Goal: Task Accomplishment & Management: Use online tool/utility

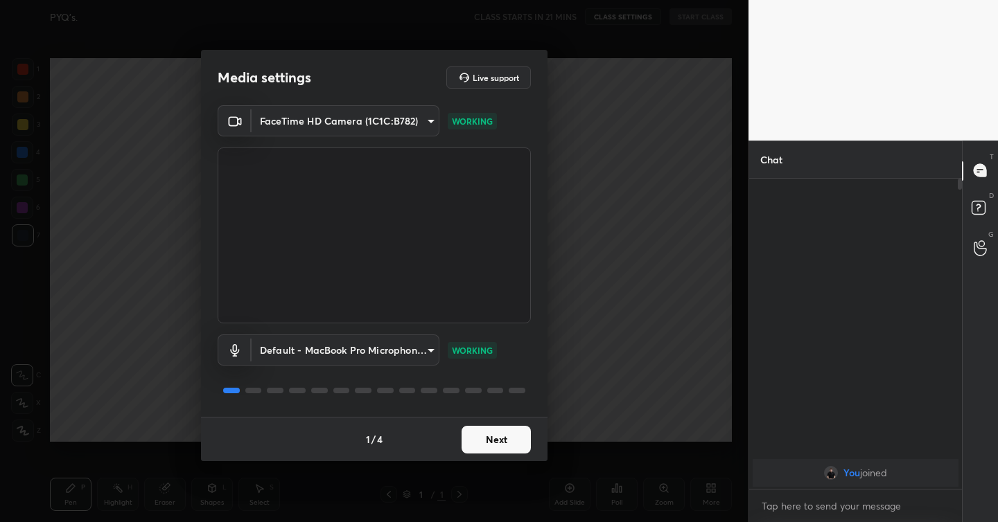
click at [495, 436] on button "Next" at bounding box center [495, 440] width 69 height 28
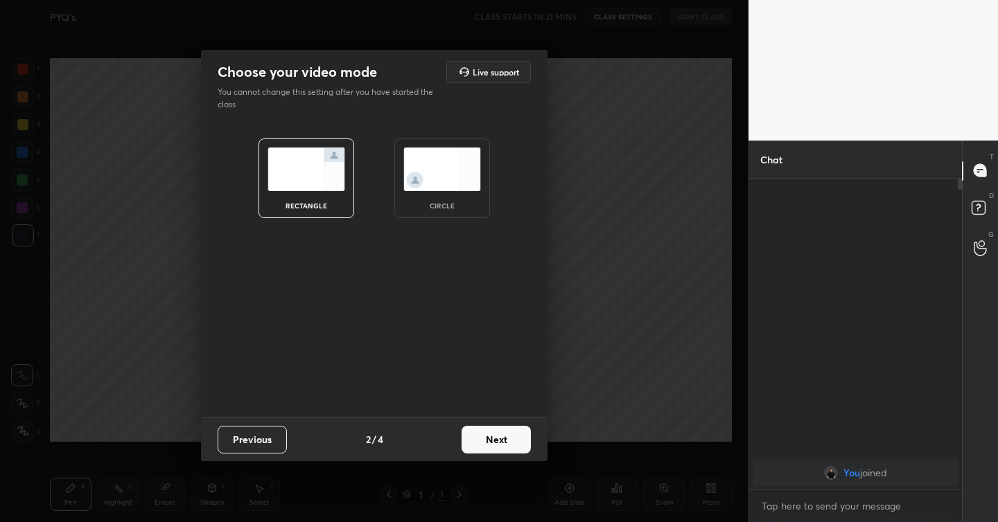
click at [495, 436] on button "Next" at bounding box center [495, 440] width 69 height 28
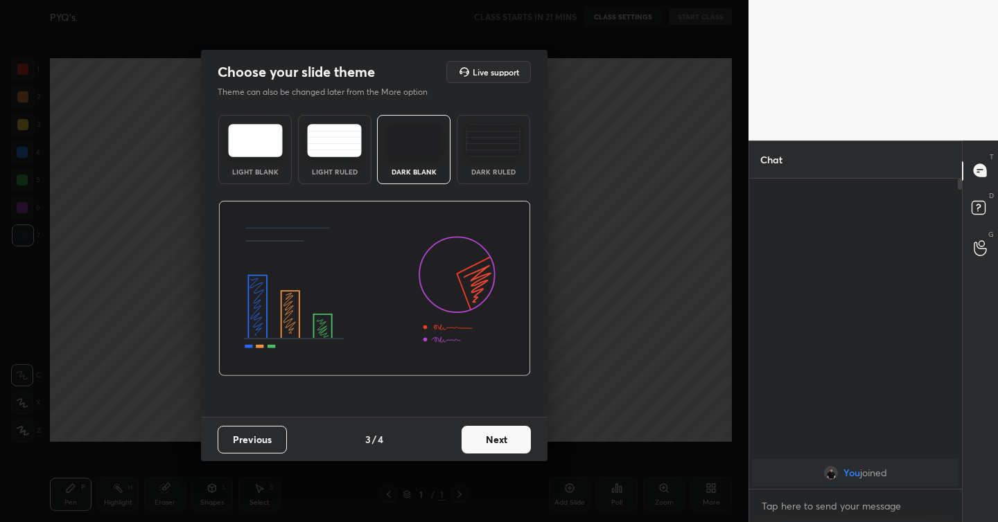
click at [495, 436] on button "Next" at bounding box center [495, 440] width 69 height 28
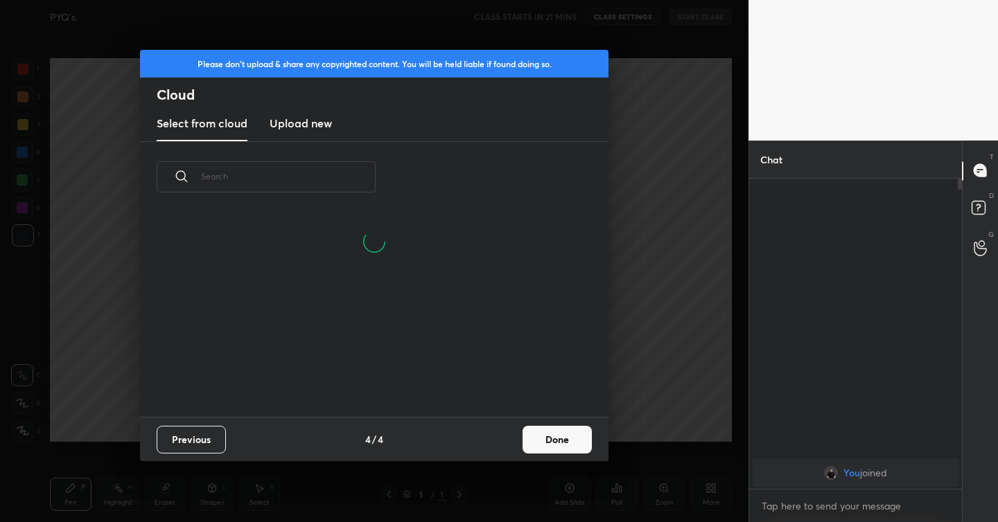
click at [308, 124] on h3 "Upload new" at bounding box center [300, 123] width 62 height 17
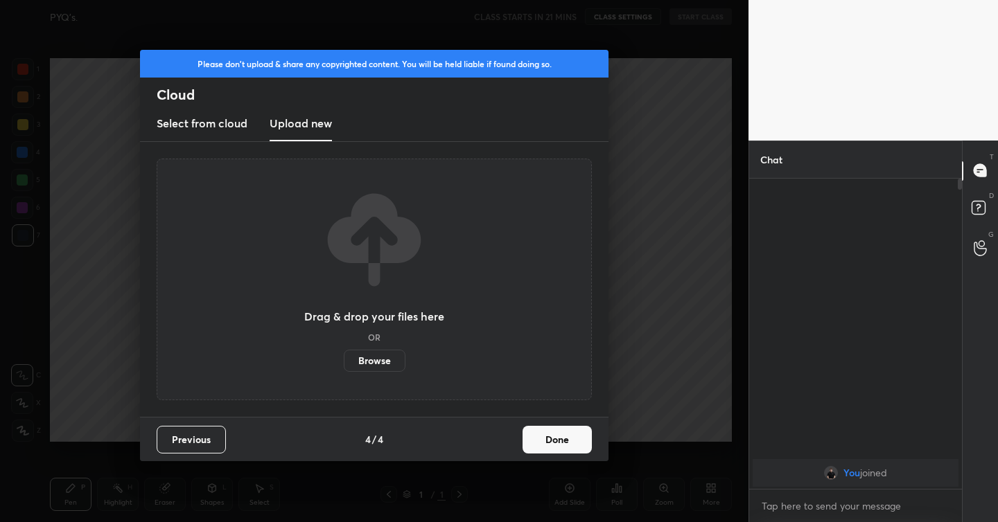
click at [381, 357] on label "Browse" at bounding box center [375, 361] width 62 height 22
click at [344, 357] on input "Browse" at bounding box center [344, 361] width 0 height 22
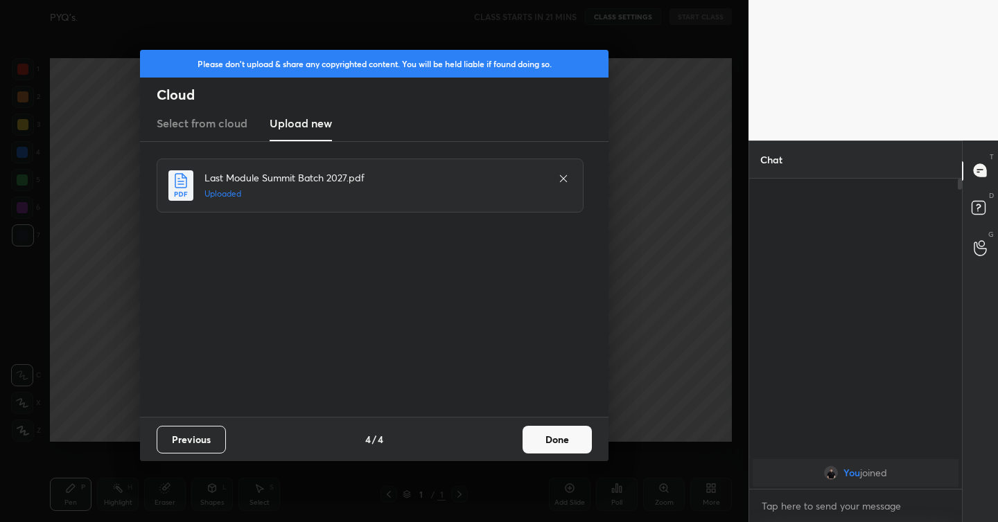
click at [549, 430] on button "Done" at bounding box center [556, 440] width 69 height 28
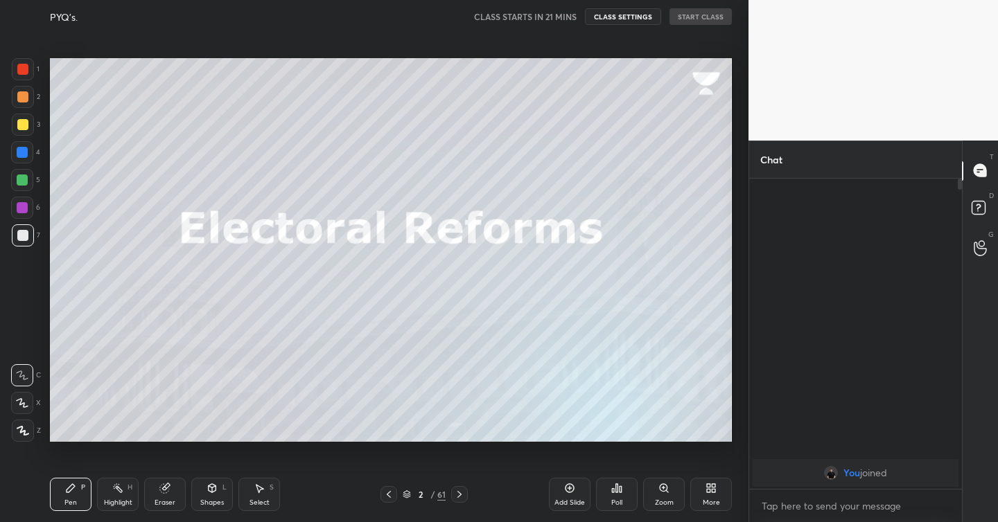
click at [388, 496] on icon at bounding box center [388, 494] width 11 height 11
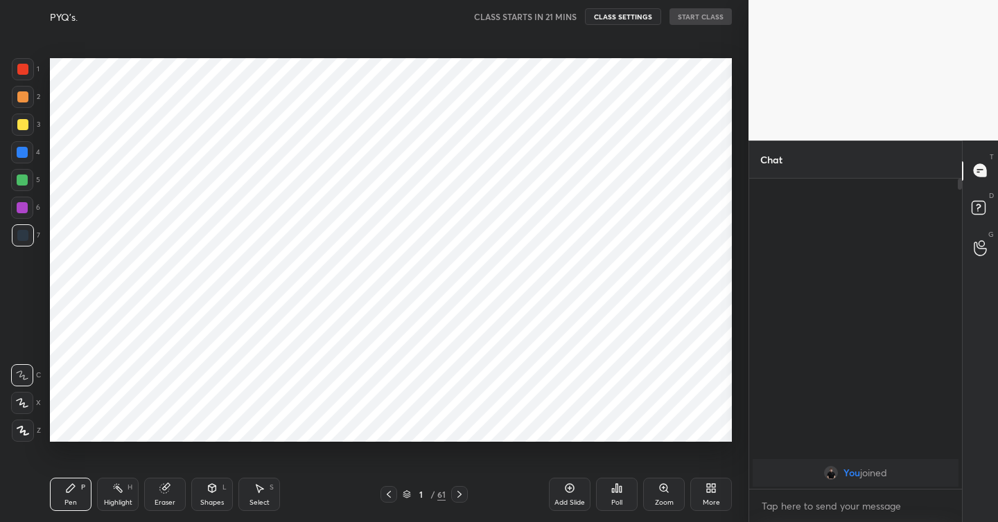
click at [388, 496] on icon at bounding box center [388, 494] width 11 height 11
click at [567, 483] on icon at bounding box center [569, 488] width 11 height 11
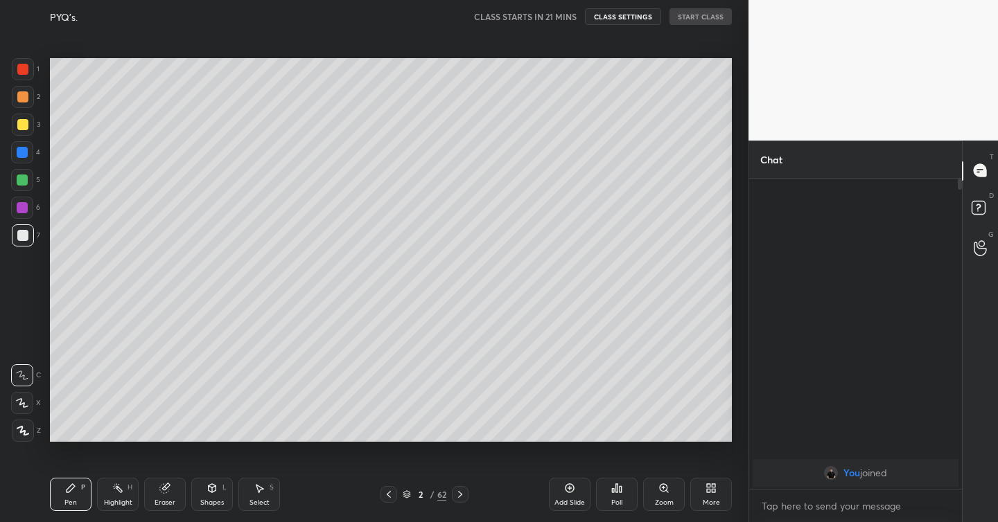
click at [22, 121] on div at bounding box center [22, 124] width 11 height 11
click at [22, 431] on icon at bounding box center [22, 431] width 11 height 8
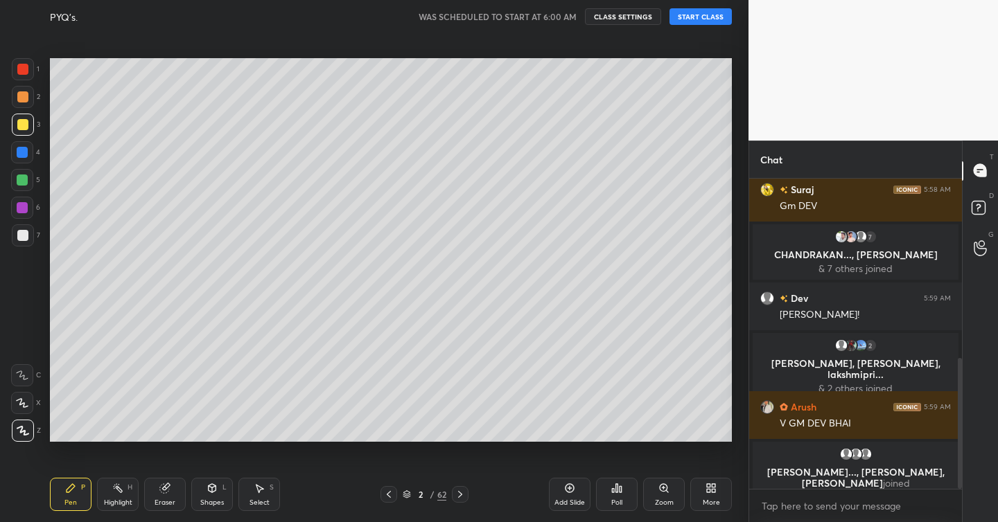
scroll to position [438, 0]
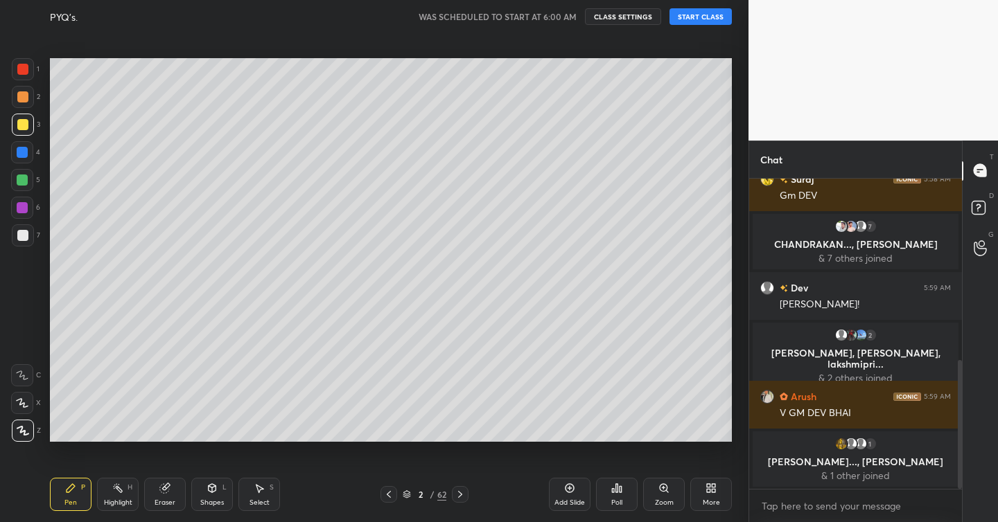
click at [706, 17] on button "START CLASS" at bounding box center [700, 16] width 62 height 17
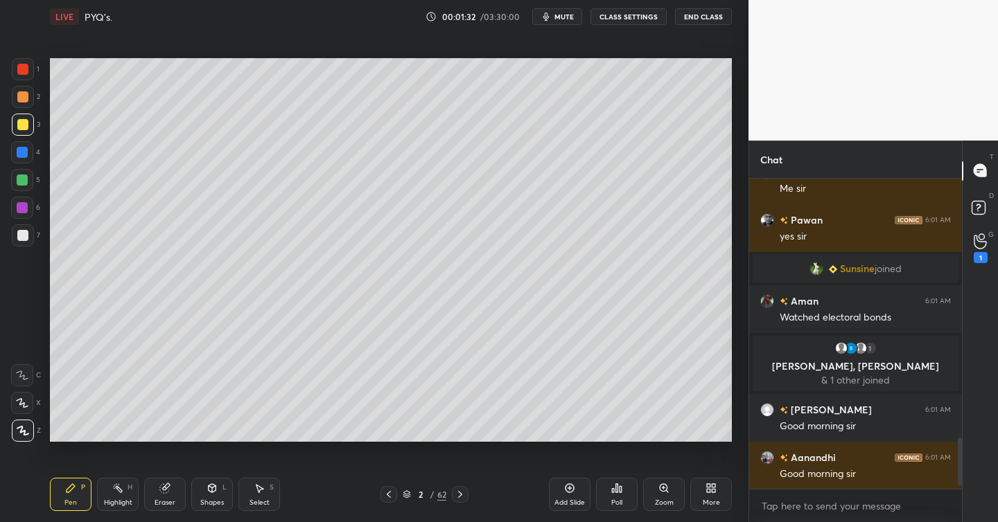
scroll to position [5, 5]
click at [24, 156] on div at bounding box center [22, 152] width 11 height 11
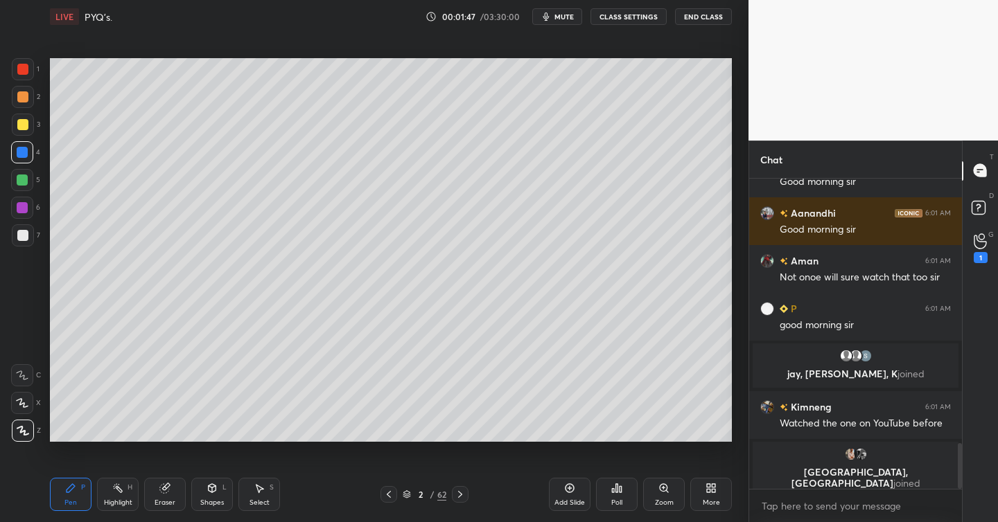
scroll to position [1798, 0]
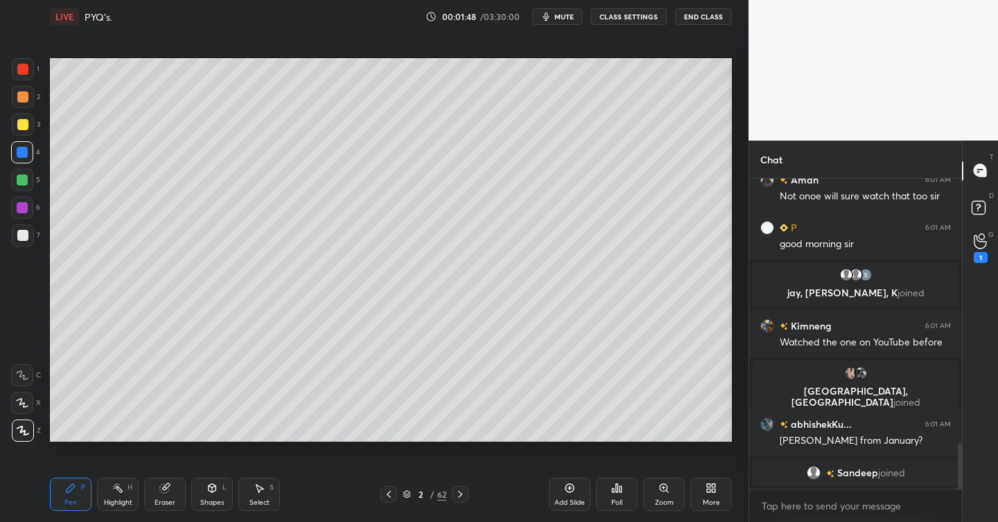
click at [28, 125] on div at bounding box center [23, 125] width 22 height 22
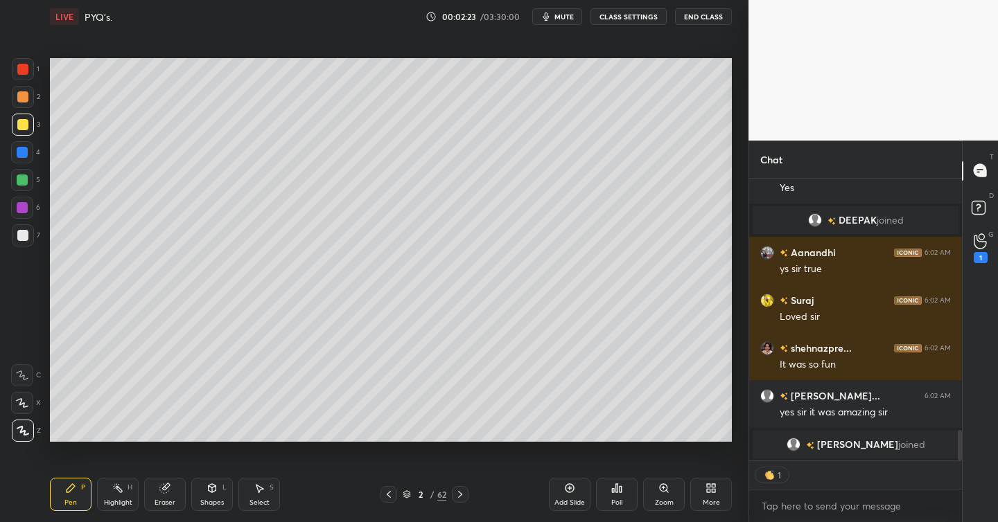
scroll to position [5, 5]
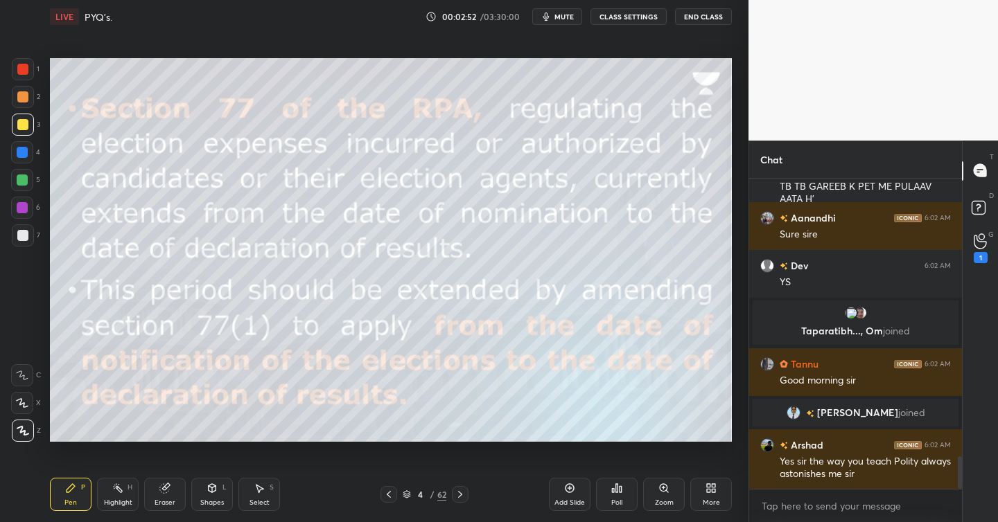
click at [575, 488] on div "Add Slide" at bounding box center [570, 494] width 42 height 33
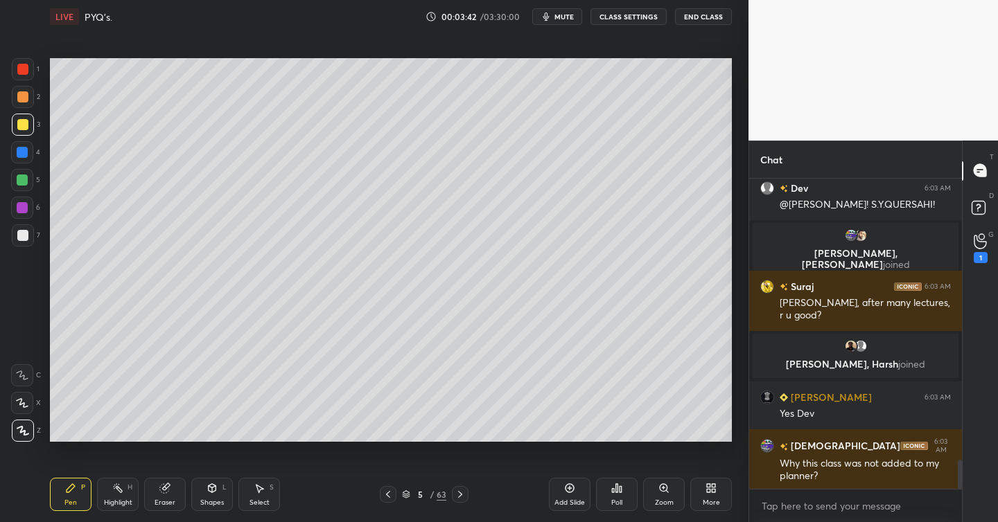
scroll to position [3042, 0]
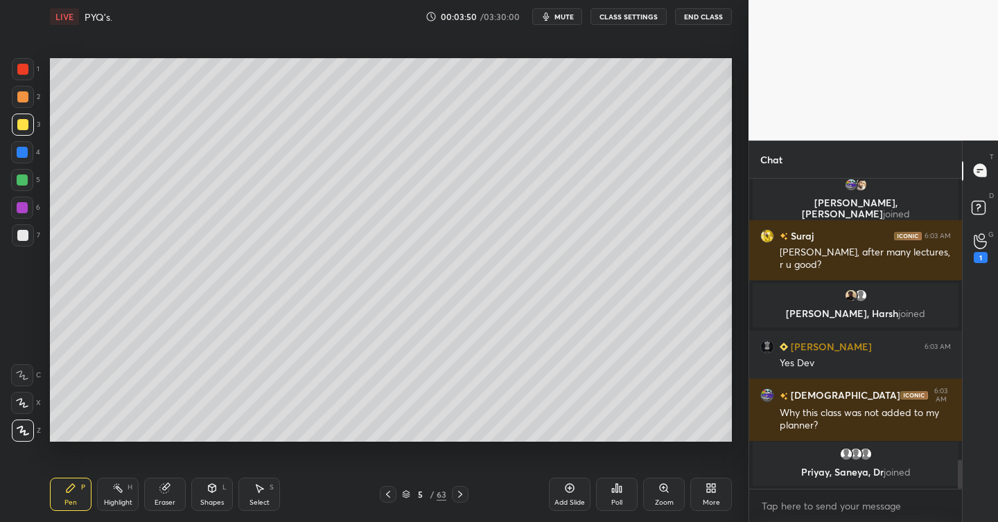
drag, startPoint x: 24, startPoint y: 235, endPoint x: 46, endPoint y: 246, distance: 24.8
click at [24, 234] on div at bounding box center [22, 235] width 11 height 11
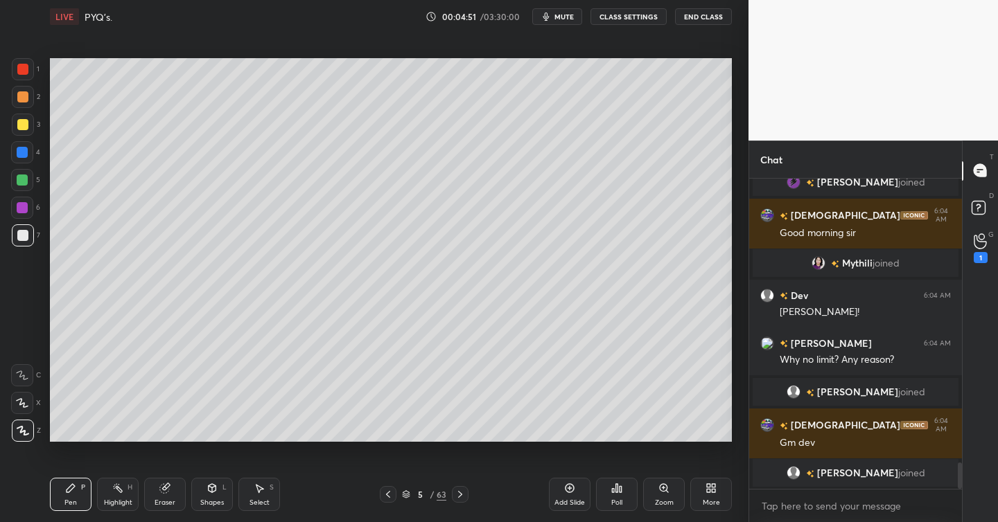
scroll to position [3447, 0]
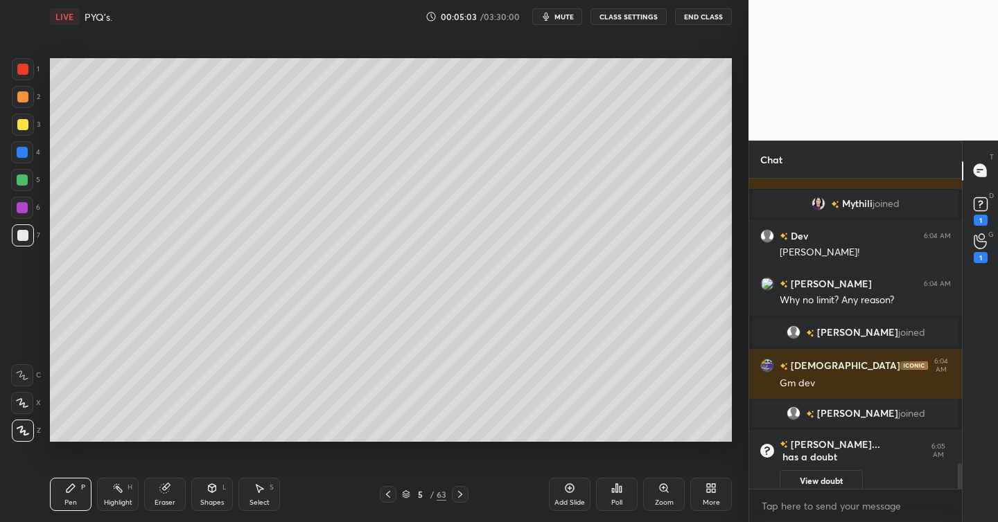
click at [569, 490] on icon at bounding box center [569, 488] width 11 height 11
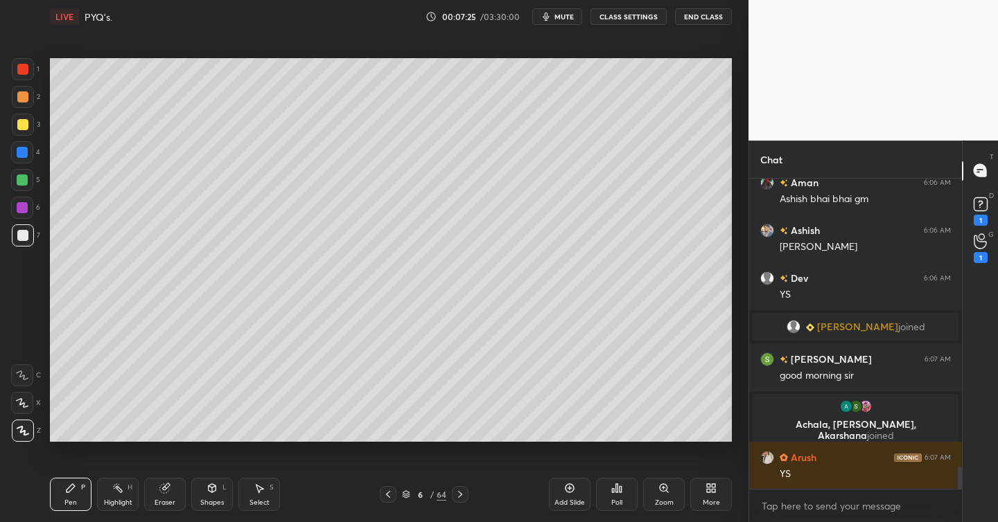
scroll to position [4028, 0]
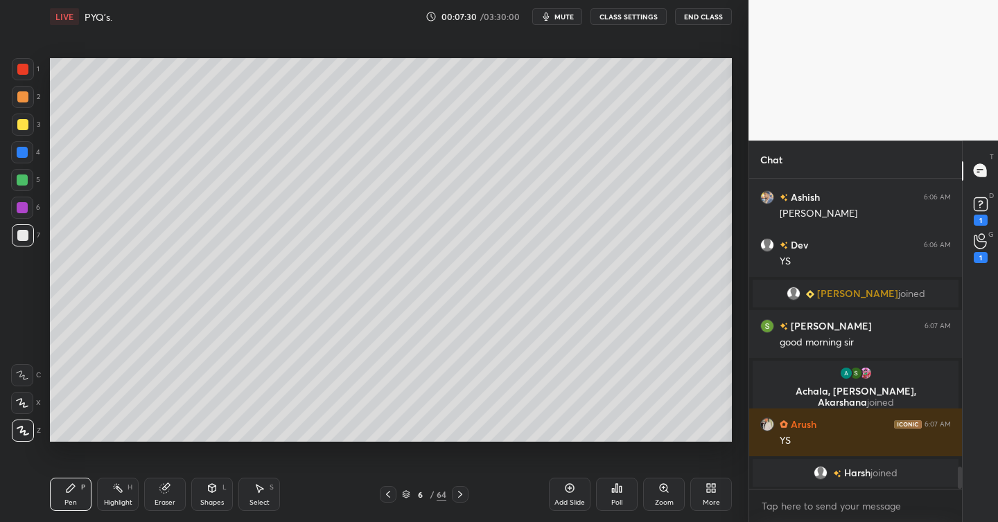
drag, startPoint x: 23, startPoint y: 123, endPoint x: 20, endPoint y: 143, distance: 20.3
click at [21, 125] on div at bounding box center [22, 124] width 11 height 11
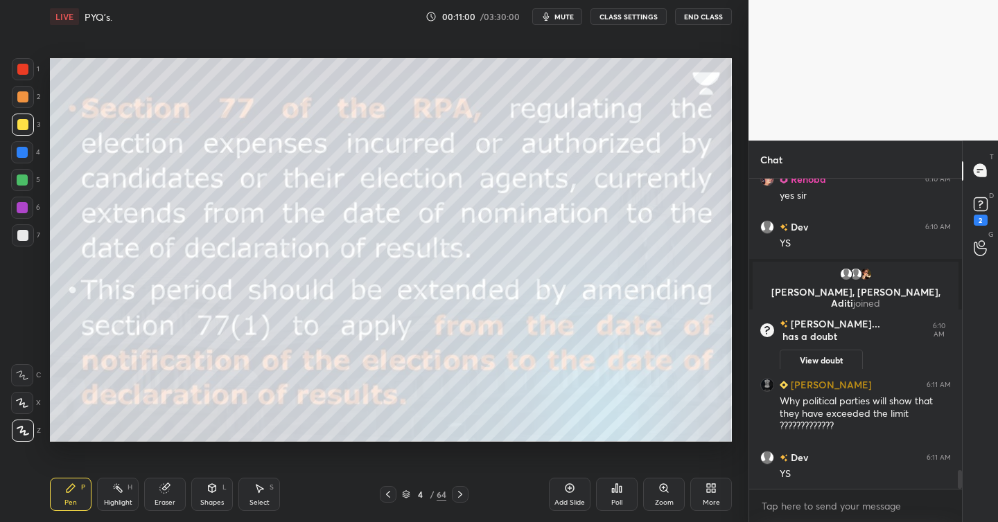
scroll to position [4977, 0]
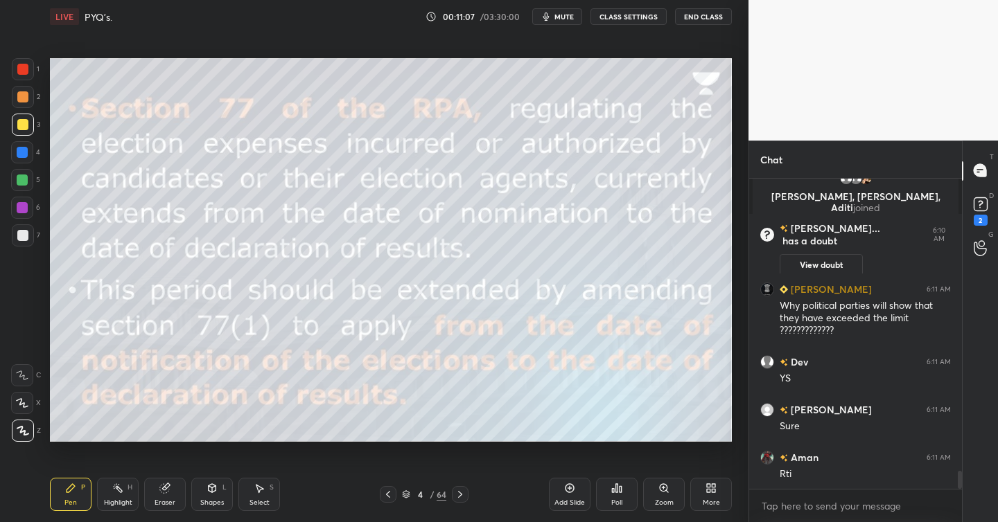
drag, startPoint x: 574, startPoint y: 494, endPoint x: 567, endPoint y: 493, distance: 7.1
click at [572, 493] on div "Add Slide" at bounding box center [570, 494] width 42 height 33
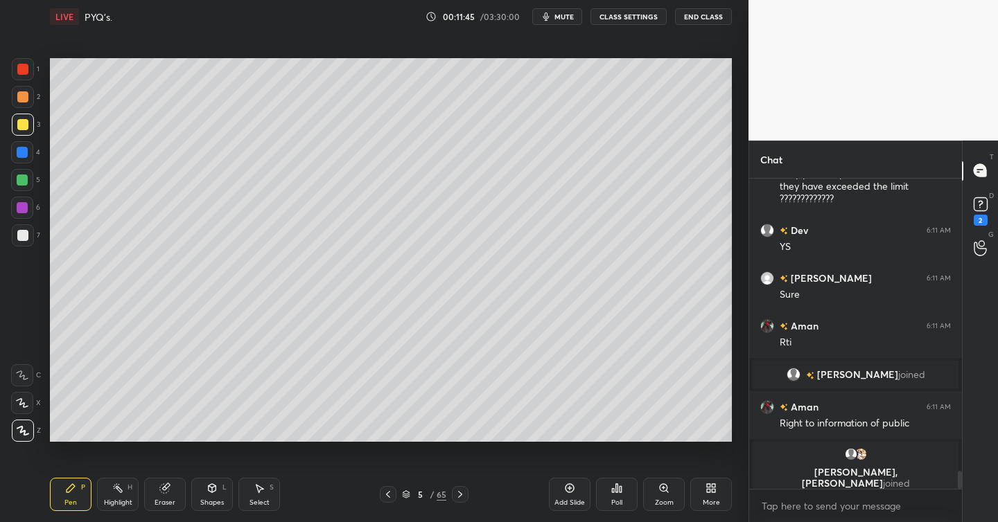
scroll to position [5029, 0]
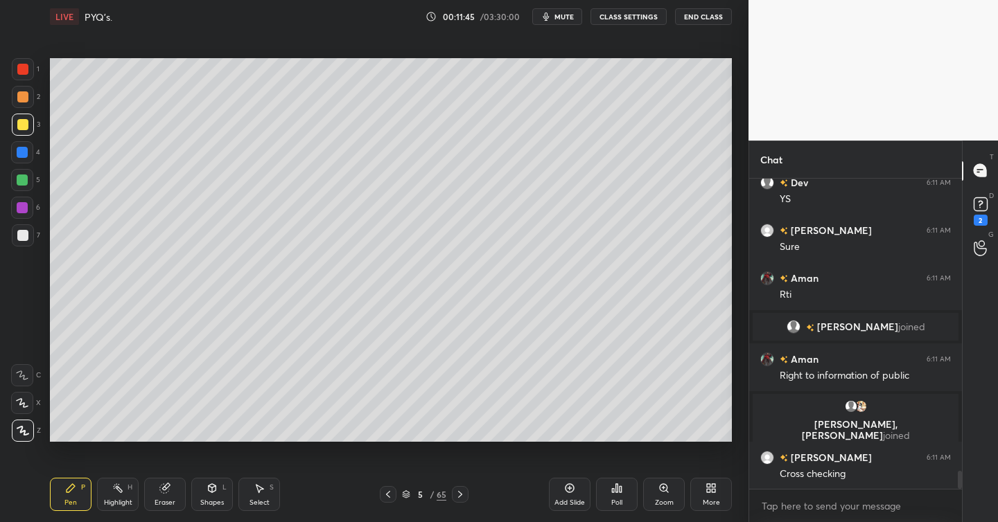
click at [26, 241] on div at bounding box center [23, 235] width 22 height 22
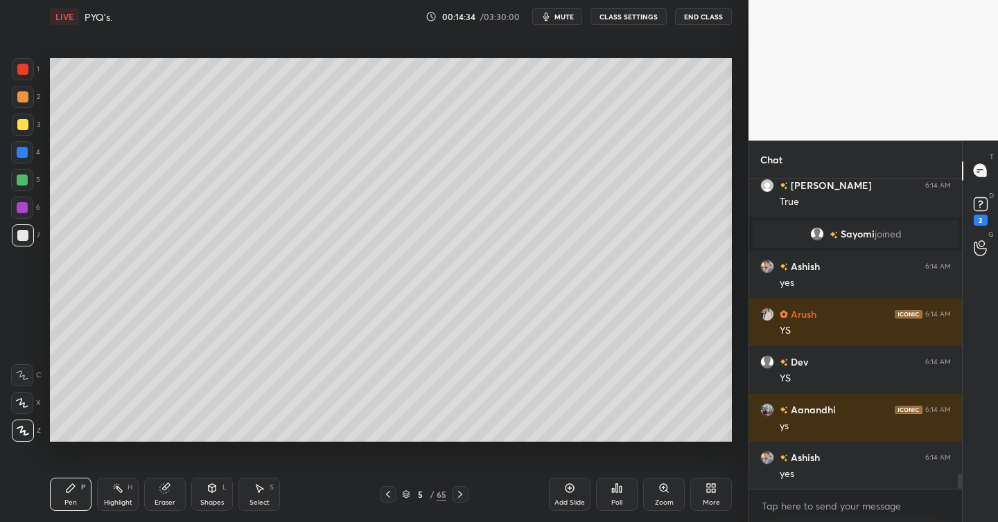
scroll to position [5954, 0]
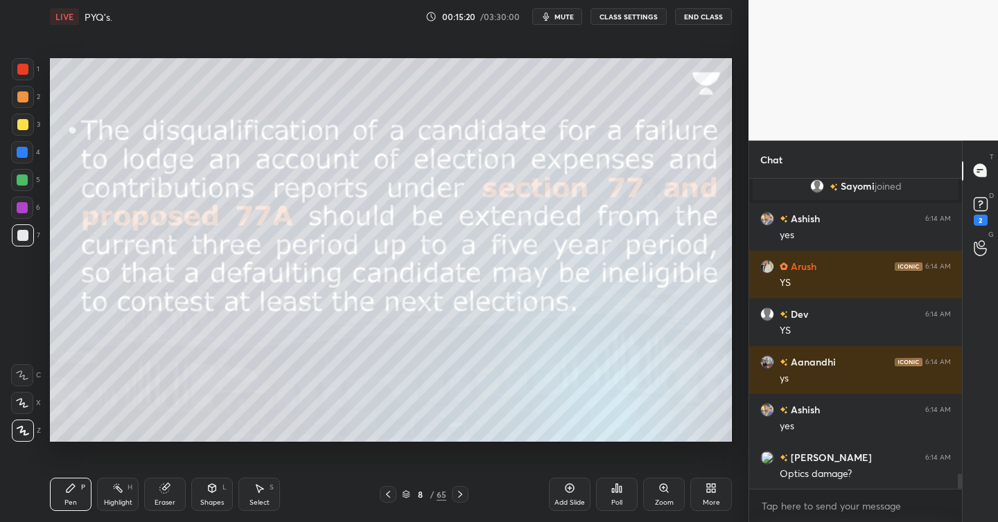
click at [24, 124] on div at bounding box center [22, 124] width 11 height 11
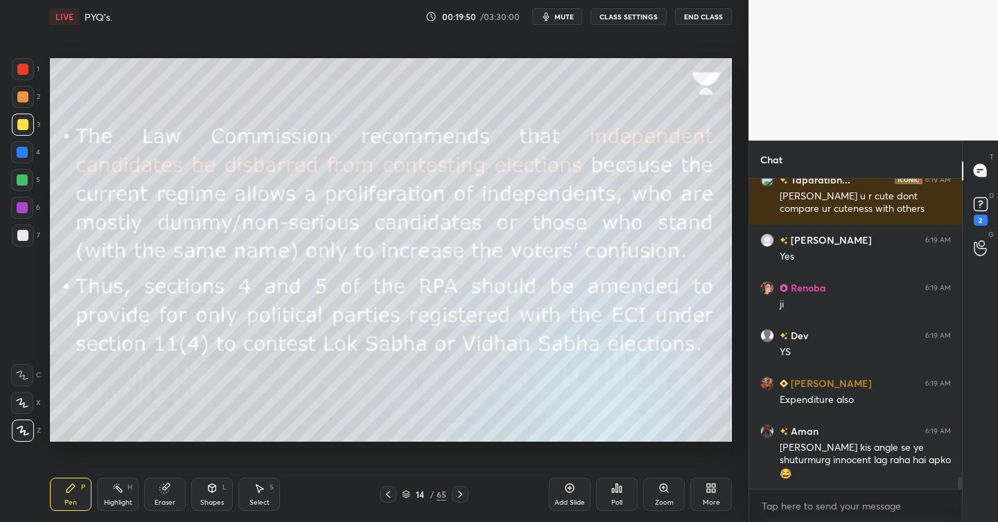
scroll to position [8097, 0]
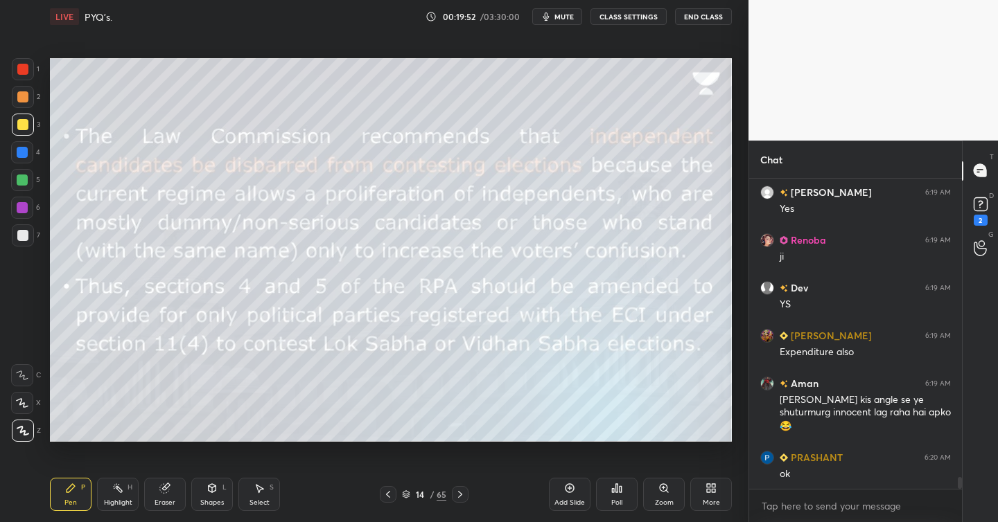
click at [569, 490] on icon at bounding box center [569, 488] width 11 height 11
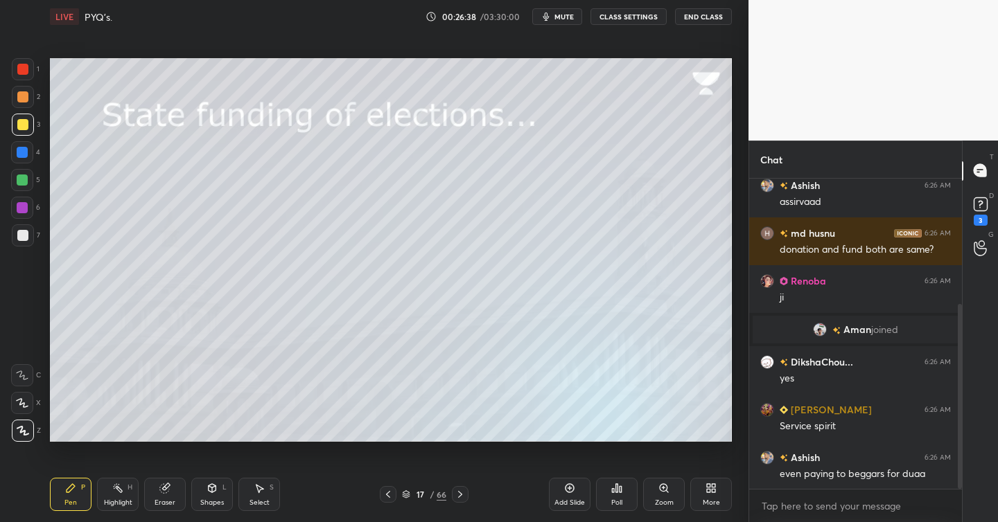
scroll to position [260, 0]
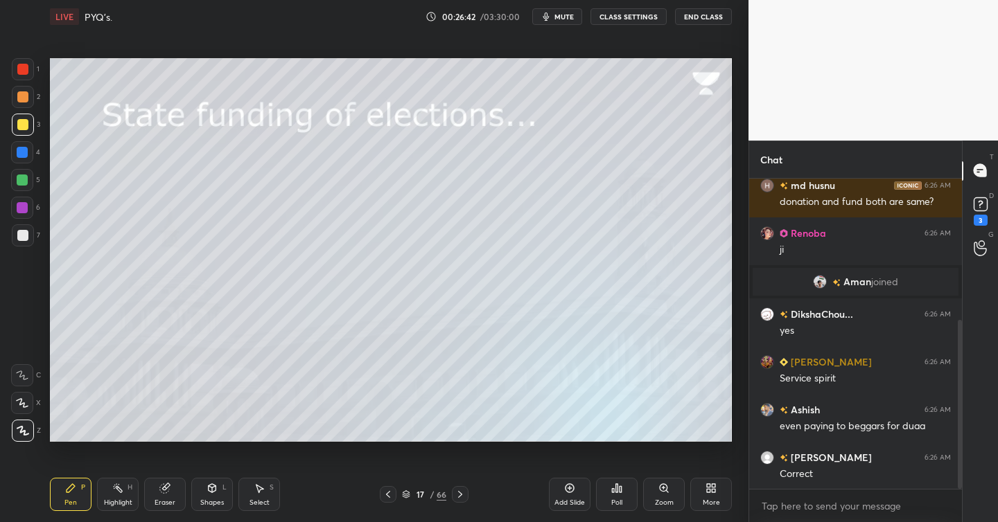
click at [28, 236] on div at bounding box center [23, 235] width 22 height 22
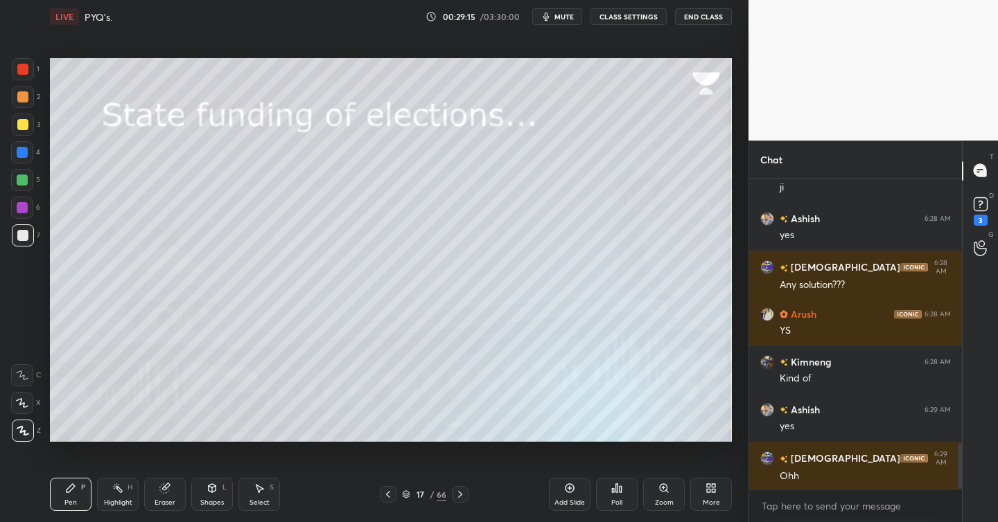
scroll to position [1788, 0]
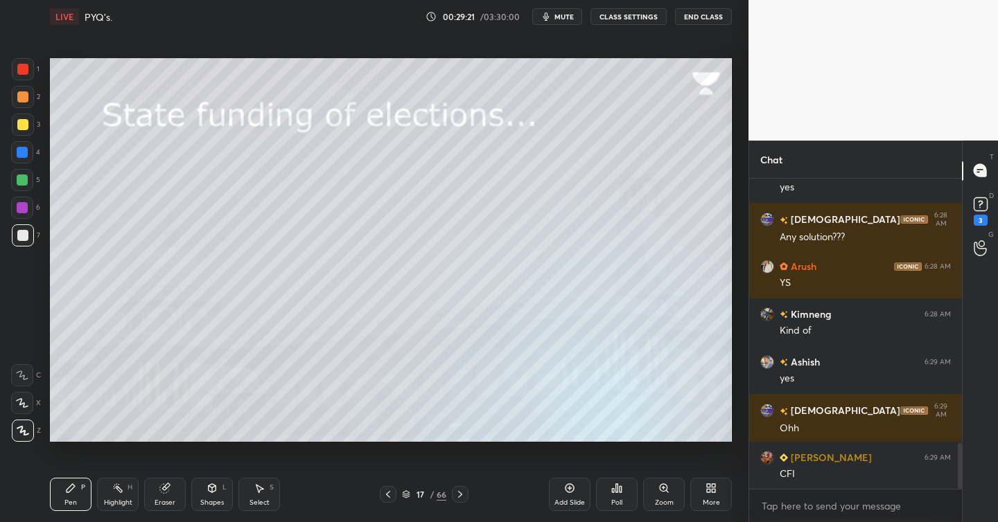
click at [572, 492] on icon at bounding box center [569, 488] width 11 height 11
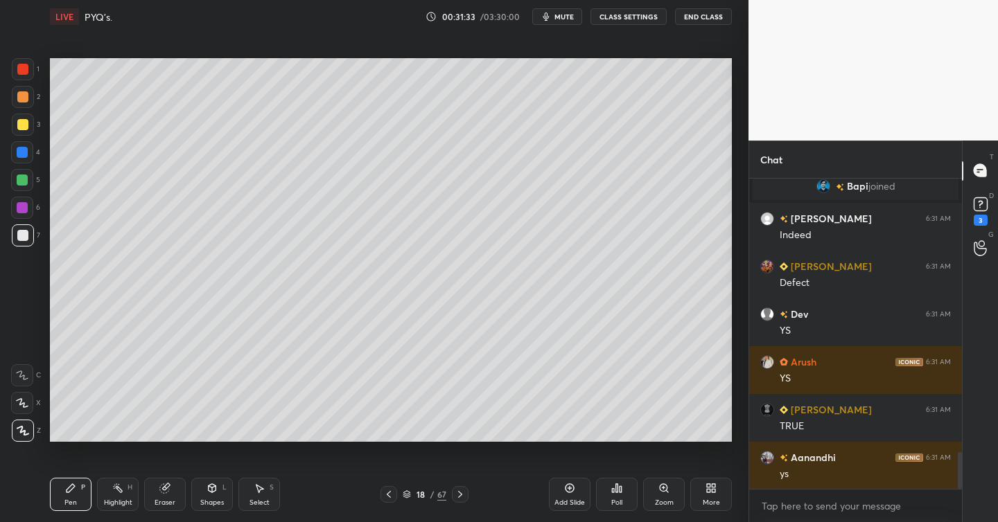
scroll to position [2366, 0]
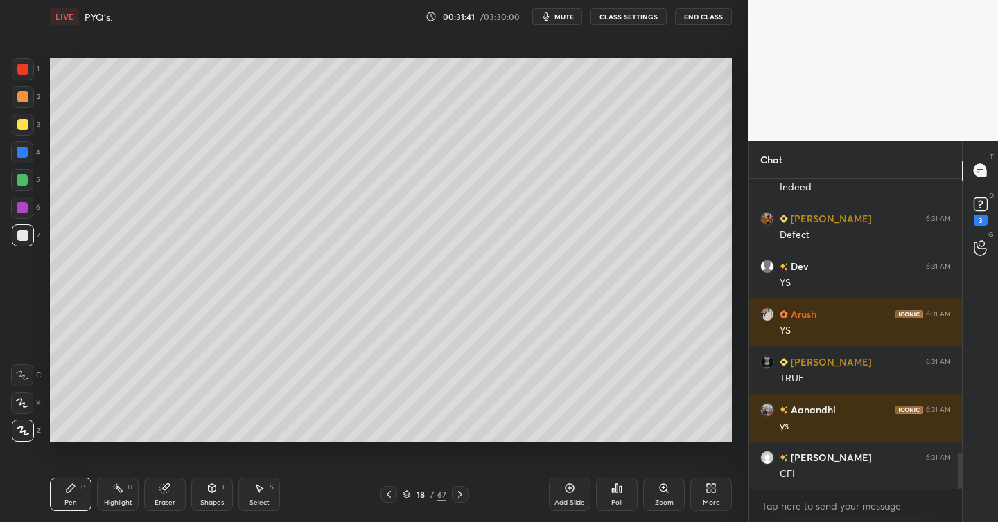
drag, startPoint x: 576, startPoint y: 489, endPoint x: 562, endPoint y: 492, distance: 14.1
click at [574, 491] on div "Add Slide" at bounding box center [570, 494] width 42 height 33
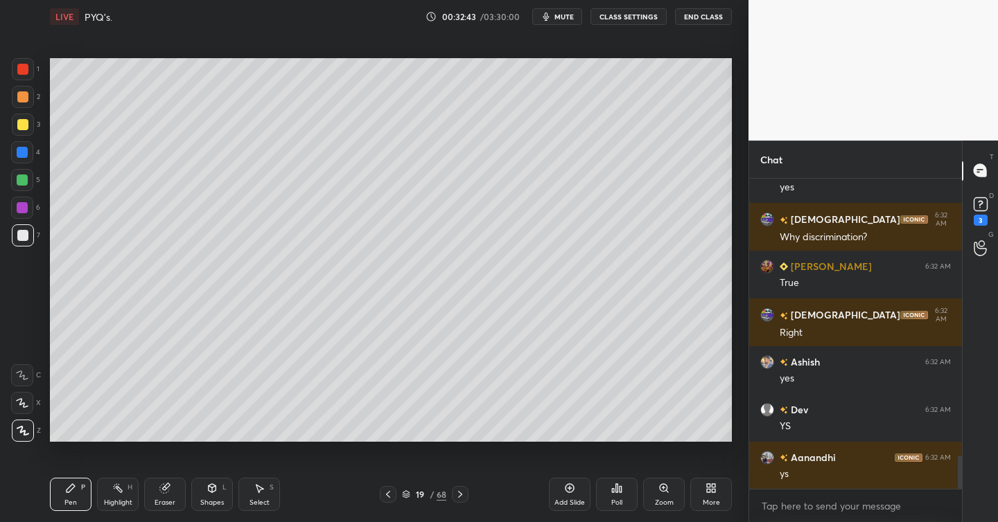
scroll to position [2625, 0]
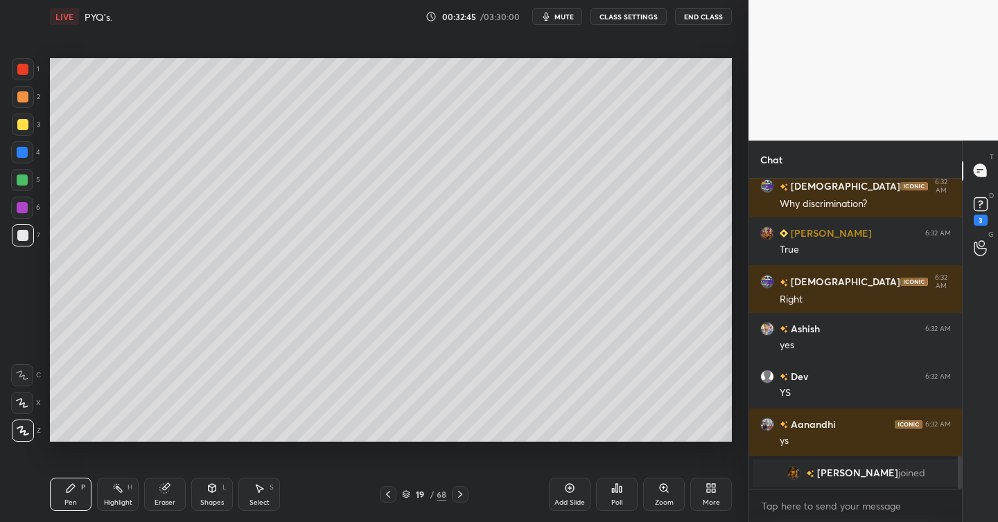
click at [574, 489] on div "Add Slide" at bounding box center [570, 494] width 42 height 33
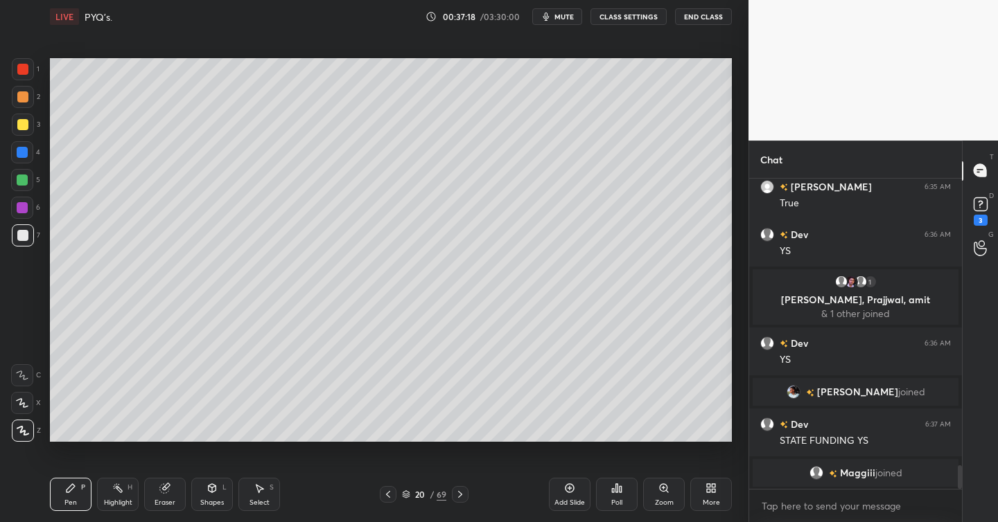
scroll to position [3848, 0]
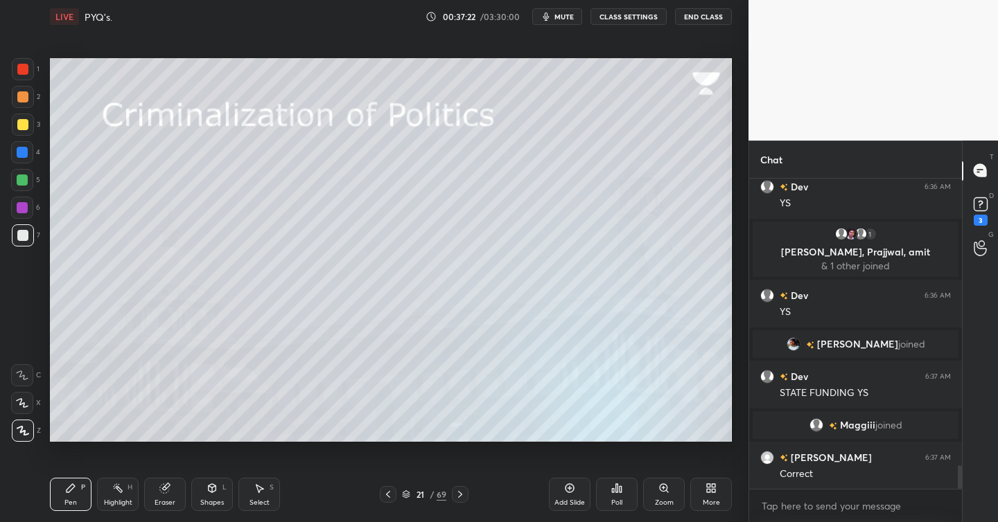
click at [26, 129] on div at bounding box center [22, 124] width 11 height 11
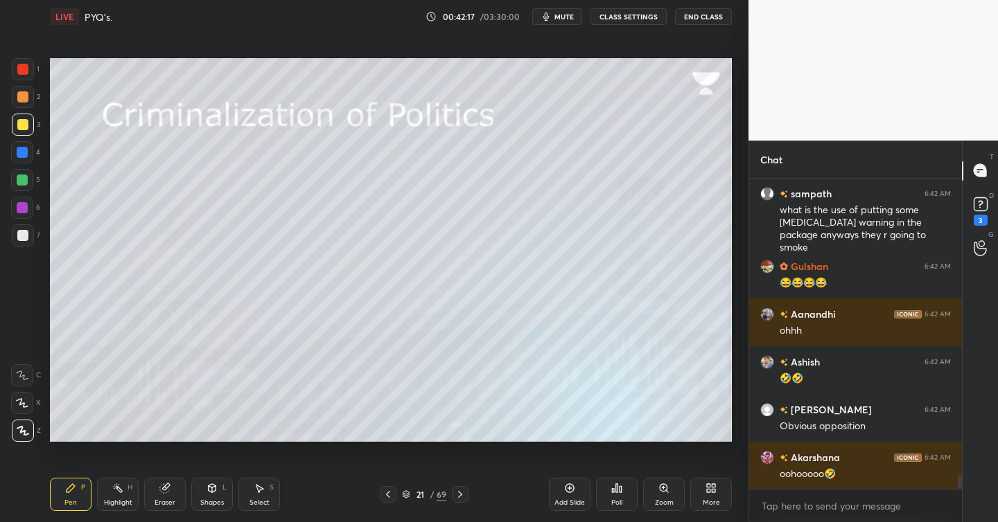
scroll to position [7217, 0]
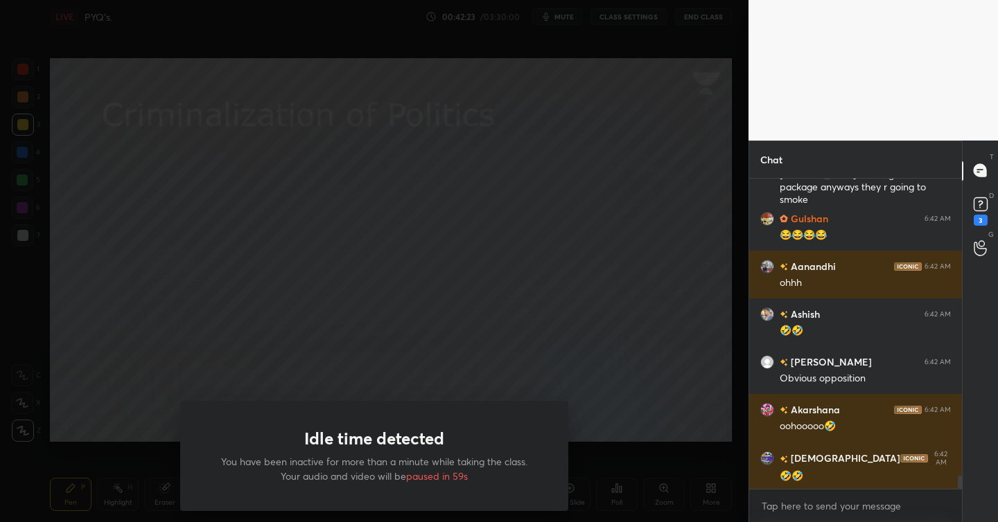
click at [549, 286] on div "Idle time detected You have been inactive for more than a minute while taking t…" at bounding box center [374, 261] width 748 height 522
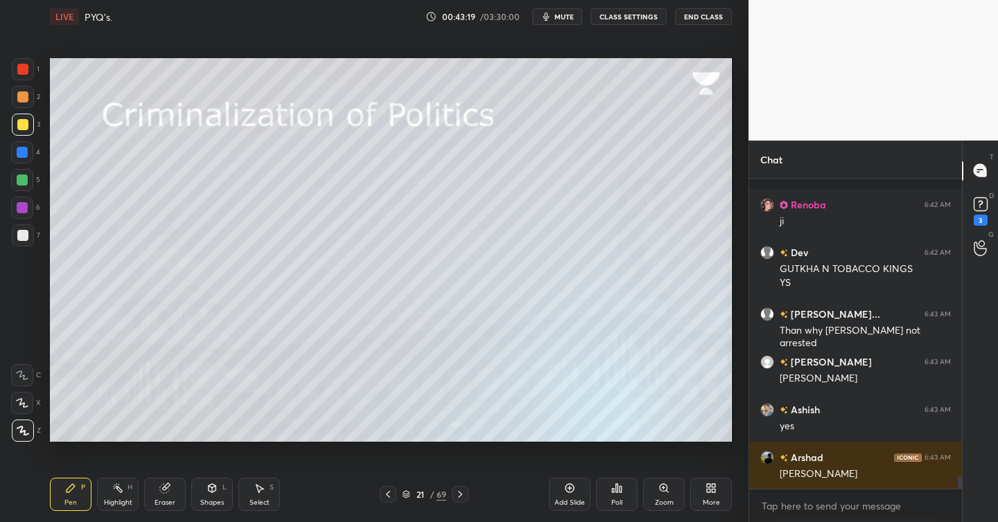
scroll to position [7578, 0]
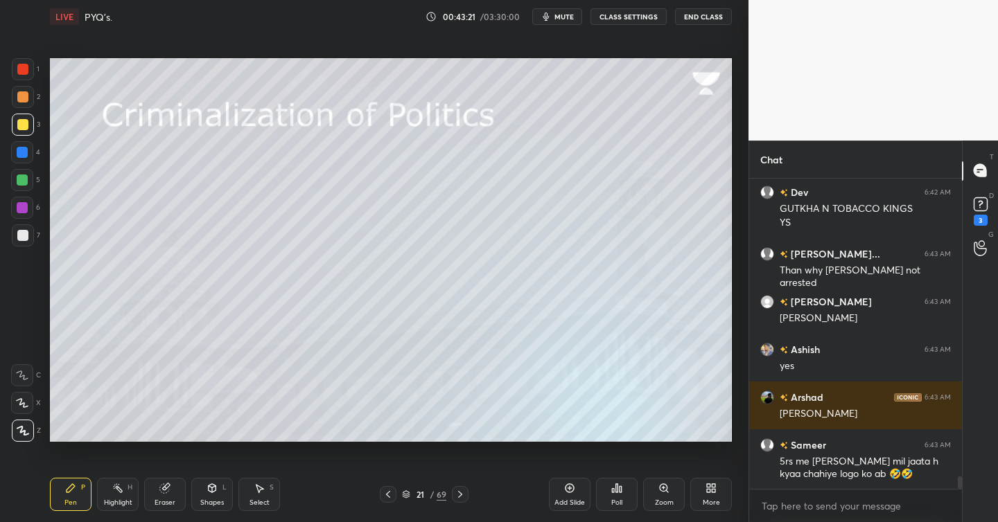
drag, startPoint x: 577, startPoint y: 490, endPoint x: 560, endPoint y: 489, distance: 17.3
click at [577, 490] on div "Add Slide" at bounding box center [570, 494] width 42 height 33
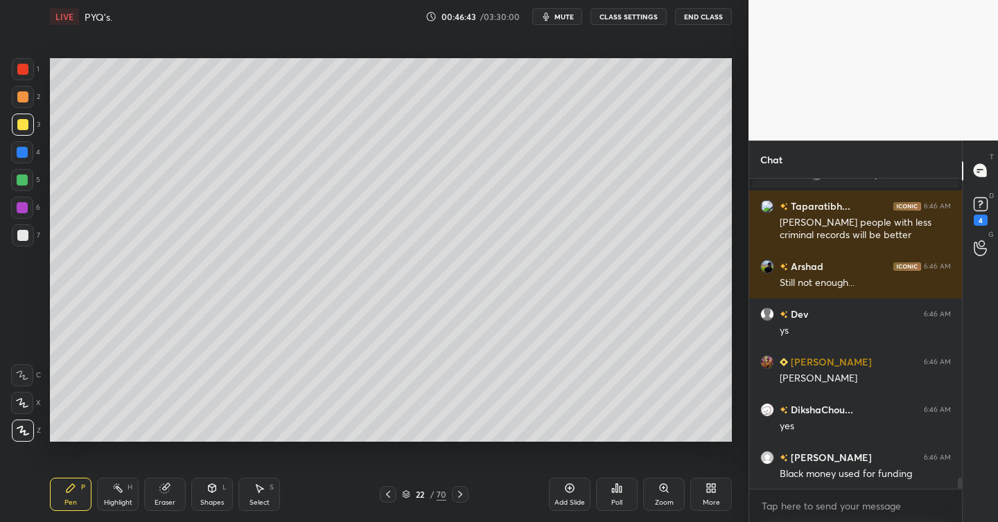
scroll to position [8307, 0]
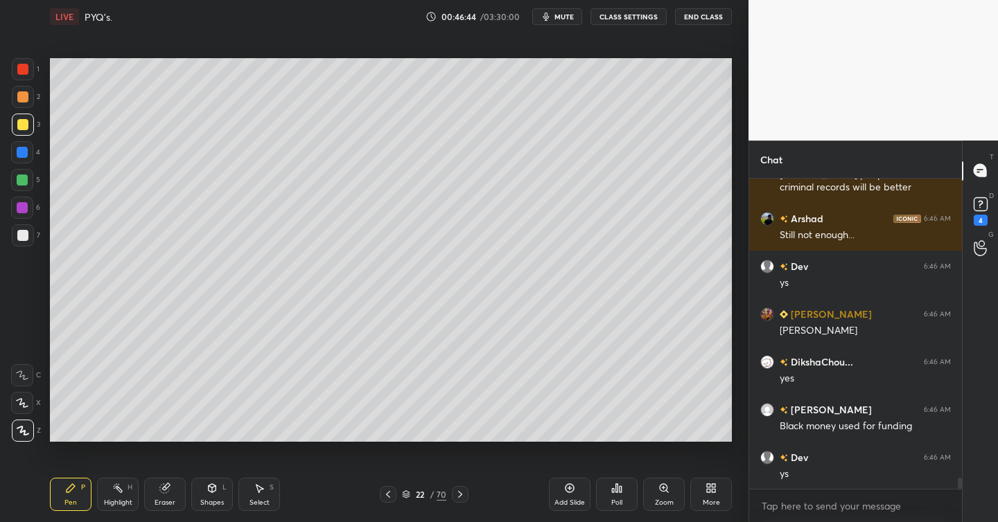
drag, startPoint x: 570, startPoint y: 486, endPoint x: 561, endPoint y: 486, distance: 9.0
click at [569, 486] on icon at bounding box center [569, 488] width 11 height 11
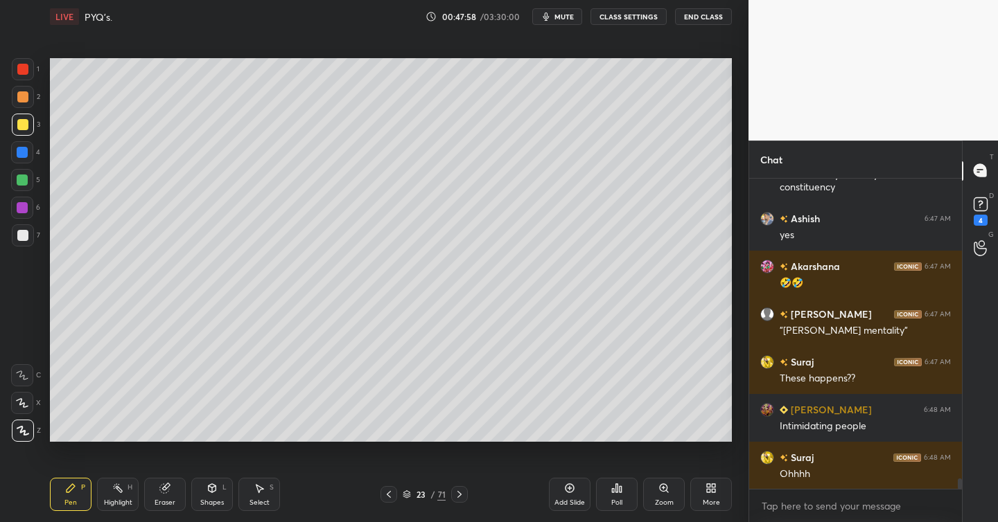
scroll to position [9225, 0]
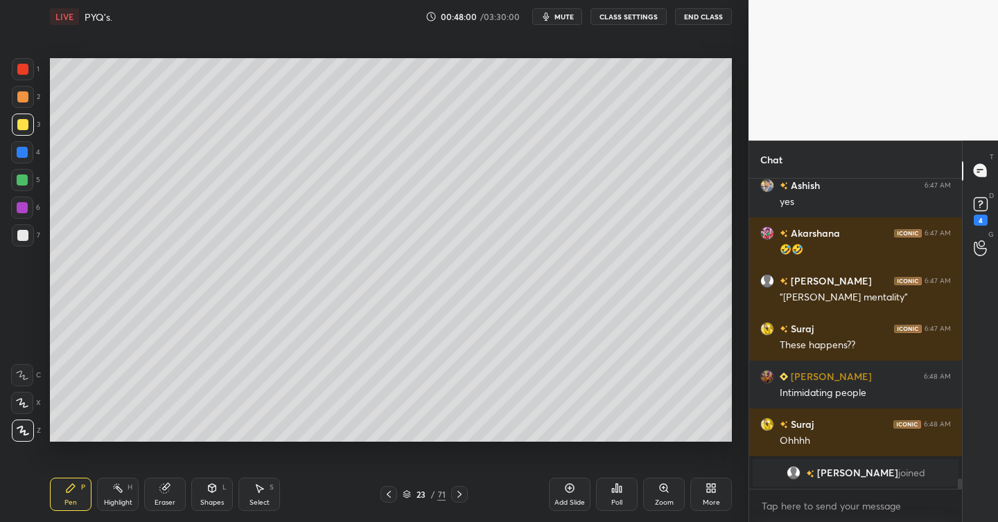
click at [573, 486] on icon at bounding box center [569, 488] width 11 height 11
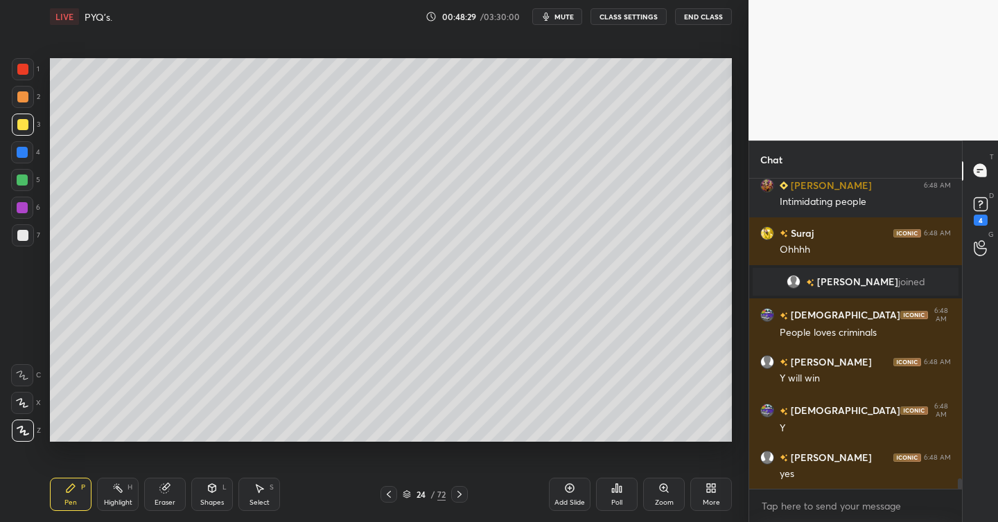
scroll to position [9090, 0]
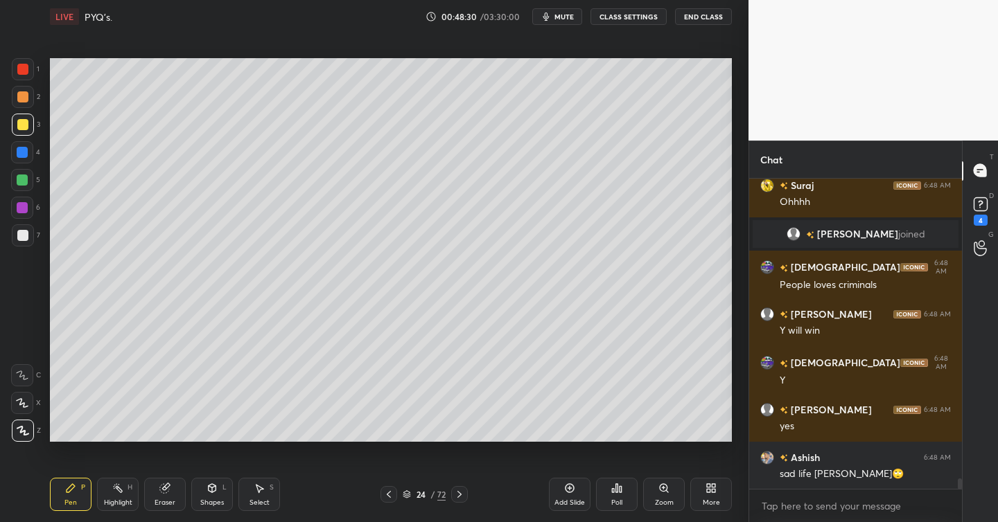
click at [574, 492] on div "Add Slide" at bounding box center [570, 494] width 42 height 33
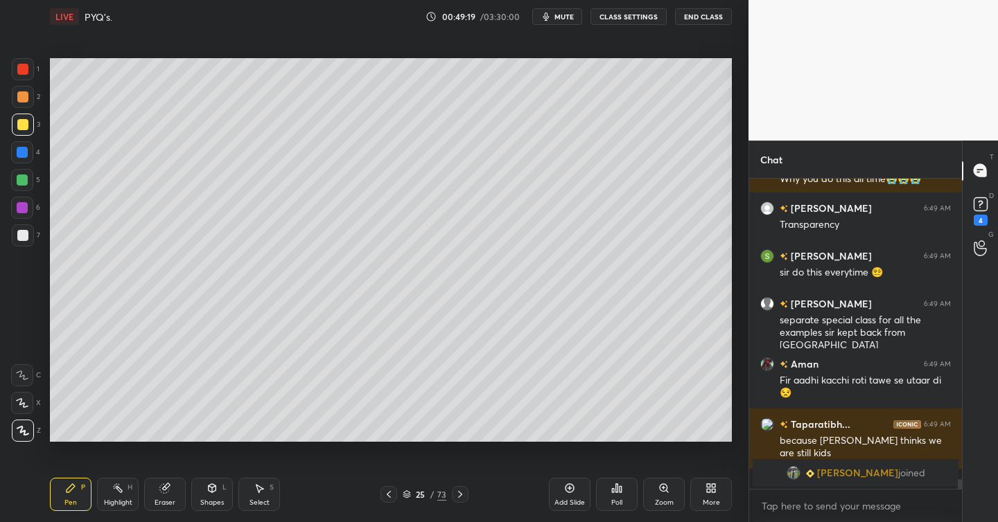
scroll to position [9708, 0]
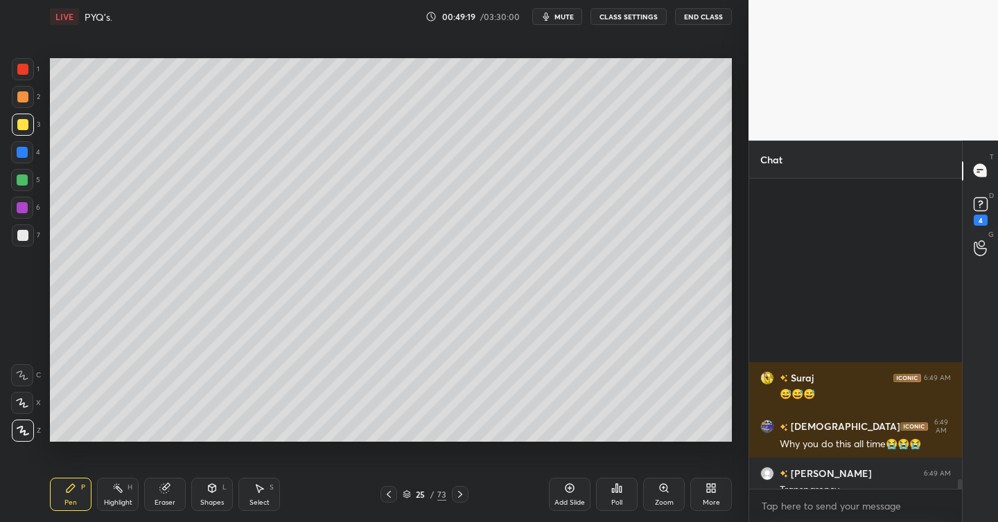
click at [25, 236] on div at bounding box center [22, 235] width 11 height 11
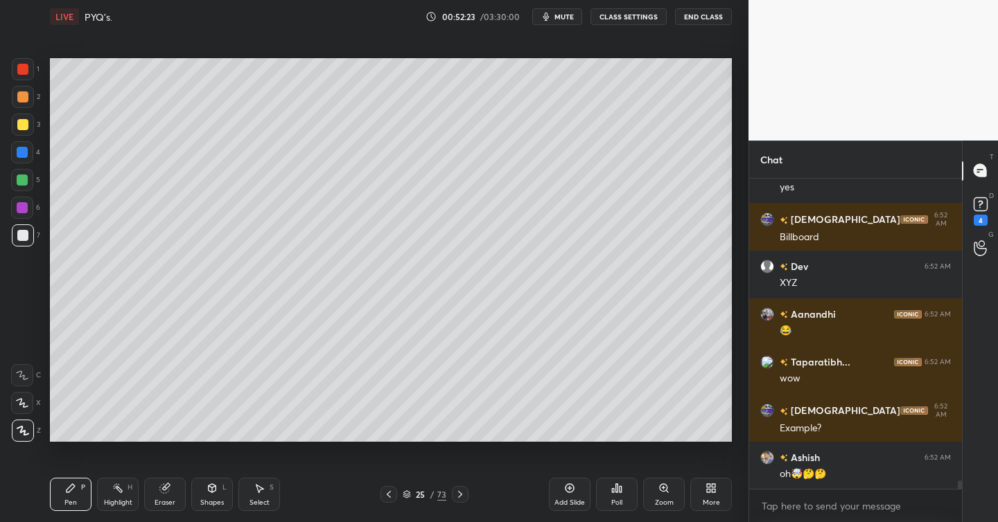
scroll to position [11101, 0]
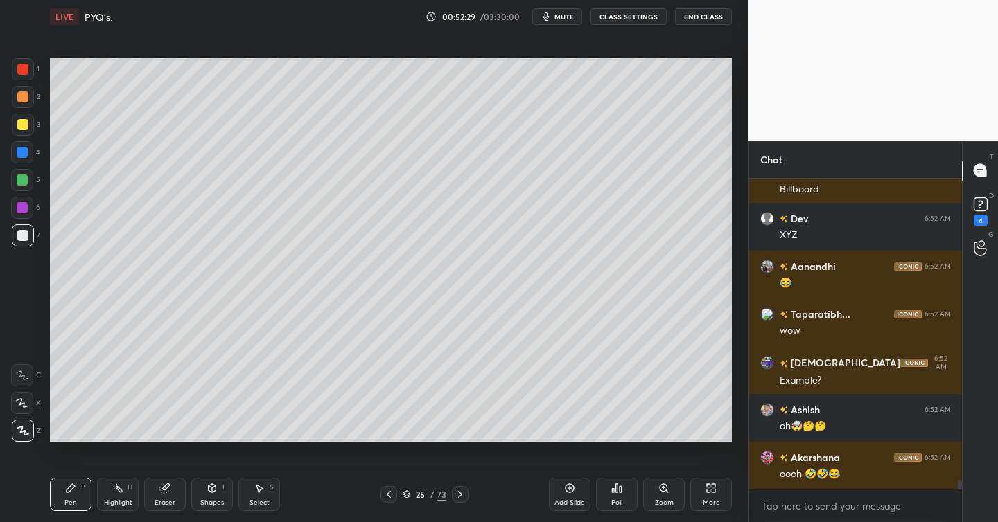
click at [29, 125] on div at bounding box center [23, 125] width 22 height 22
click at [25, 148] on div at bounding box center [22, 152] width 11 height 11
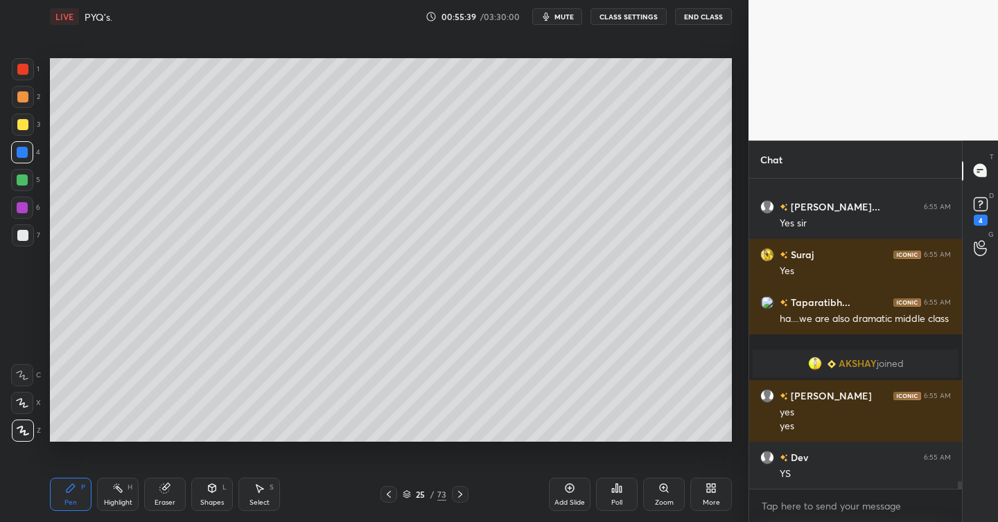
scroll to position [12118, 0]
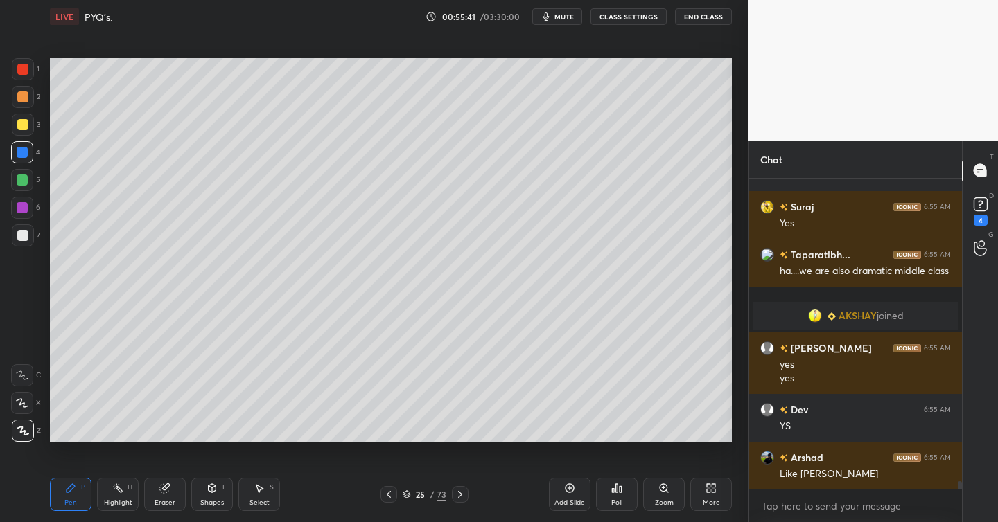
click at [571, 490] on icon at bounding box center [569, 488] width 11 height 11
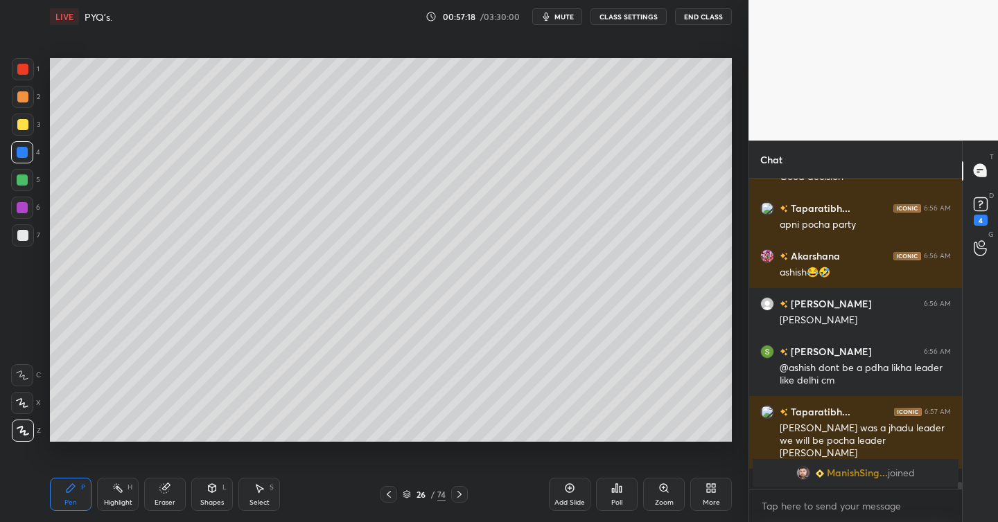
scroll to position [12839, 0]
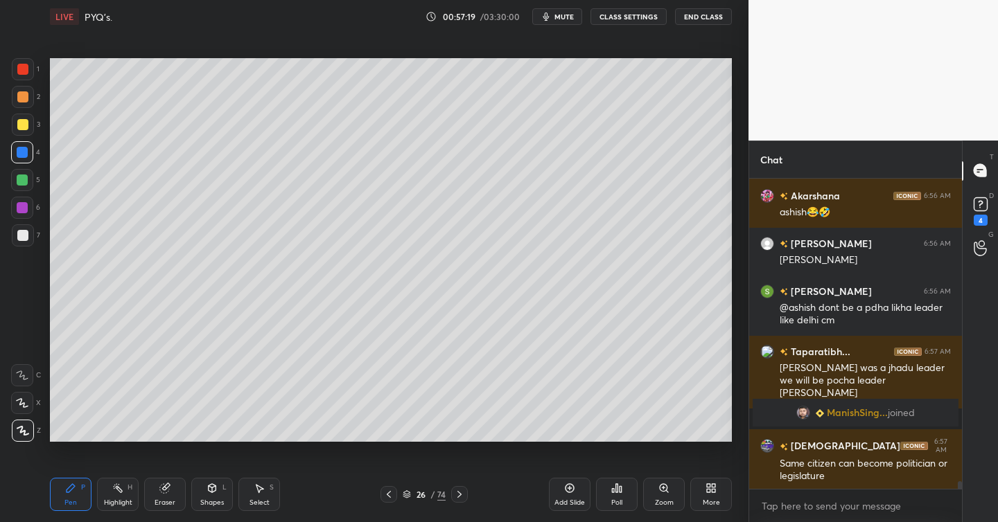
click at [29, 127] on div at bounding box center [23, 125] width 22 height 22
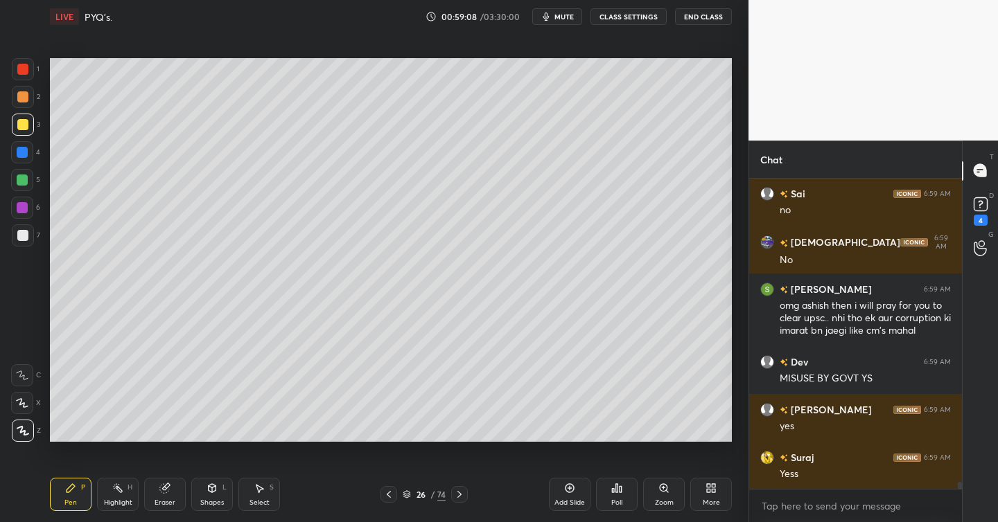
scroll to position [13725, 0]
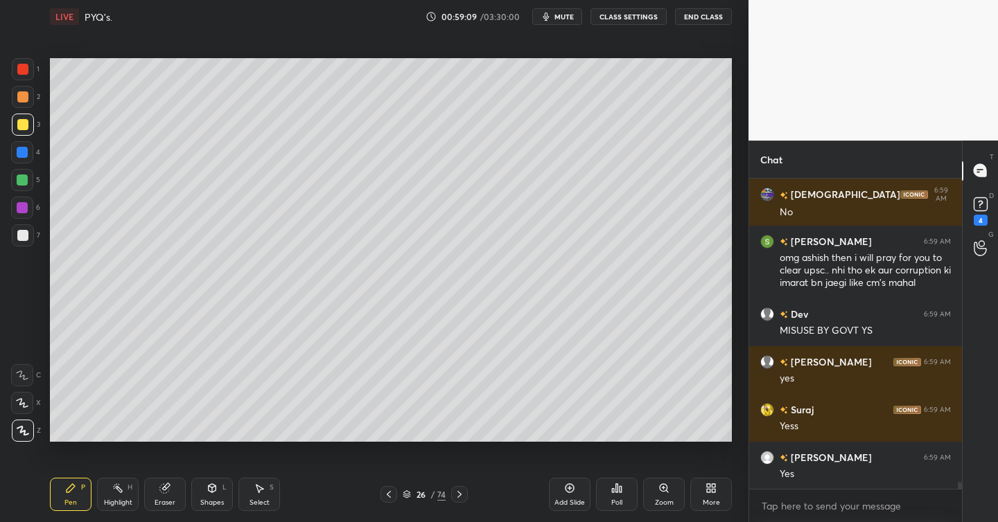
click at [576, 492] on div "Add Slide" at bounding box center [570, 494] width 42 height 33
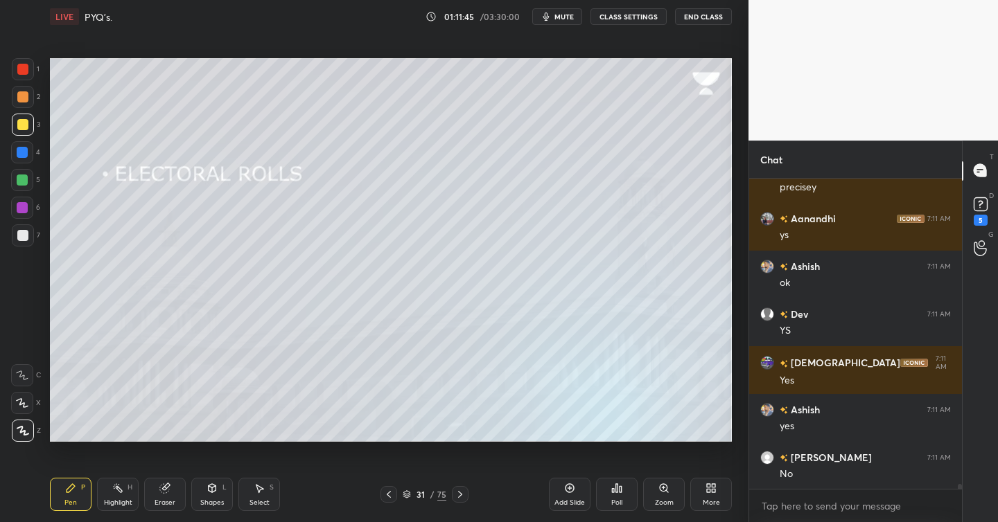
scroll to position [18774, 0]
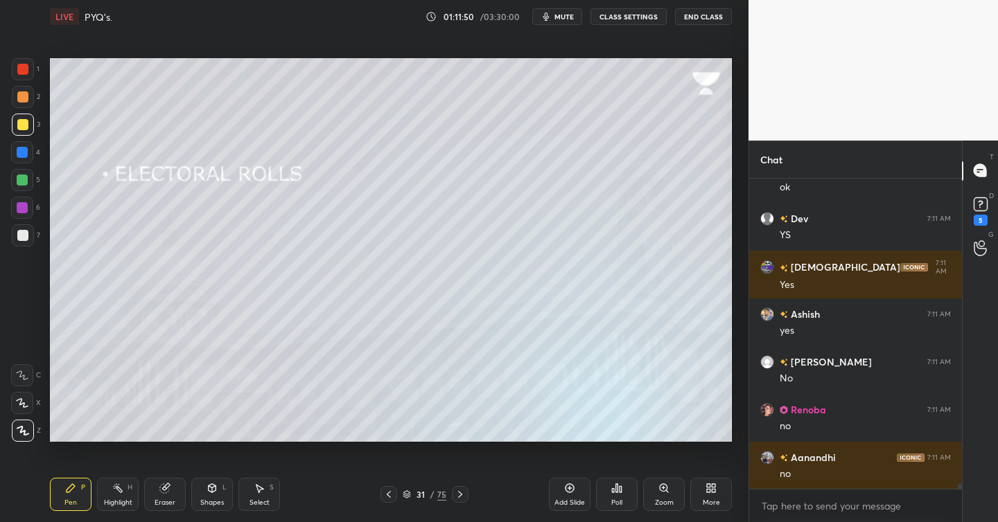
click at [569, 488] on icon at bounding box center [569, 488] width 11 height 11
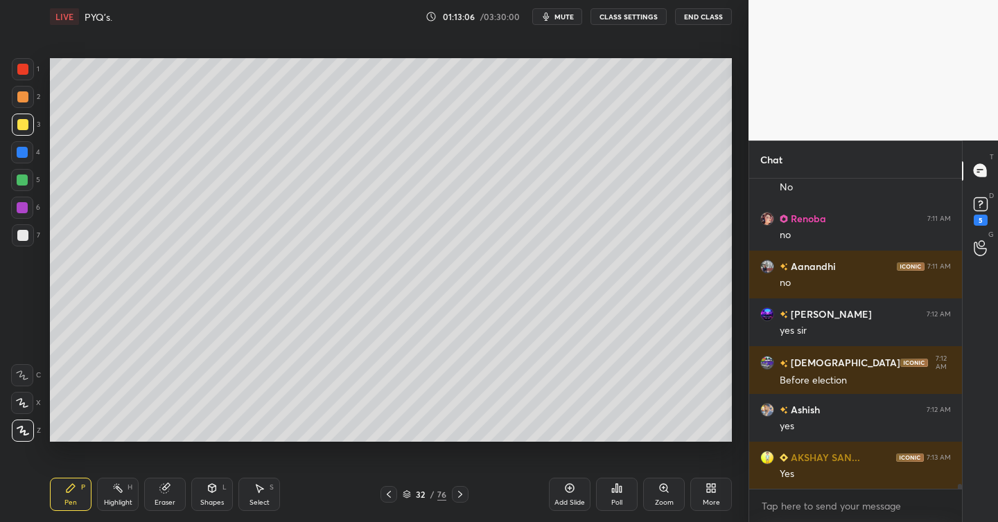
scroll to position [19013, 0]
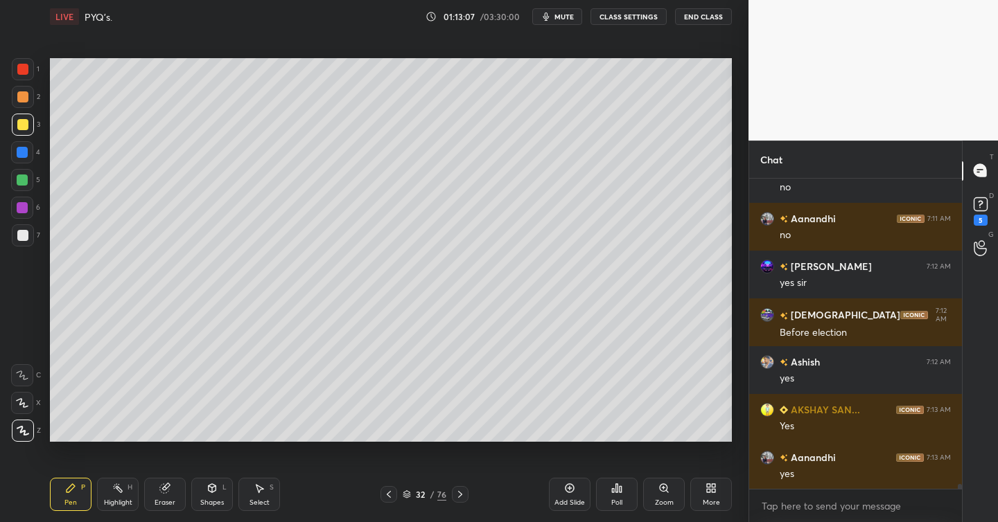
drag, startPoint x: 28, startPoint y: 150, endPoint x: 48, endPoint y: 146, distance: 21.2
click at [28, 150] on div at bounding box center [22, 152] width 22 height 22
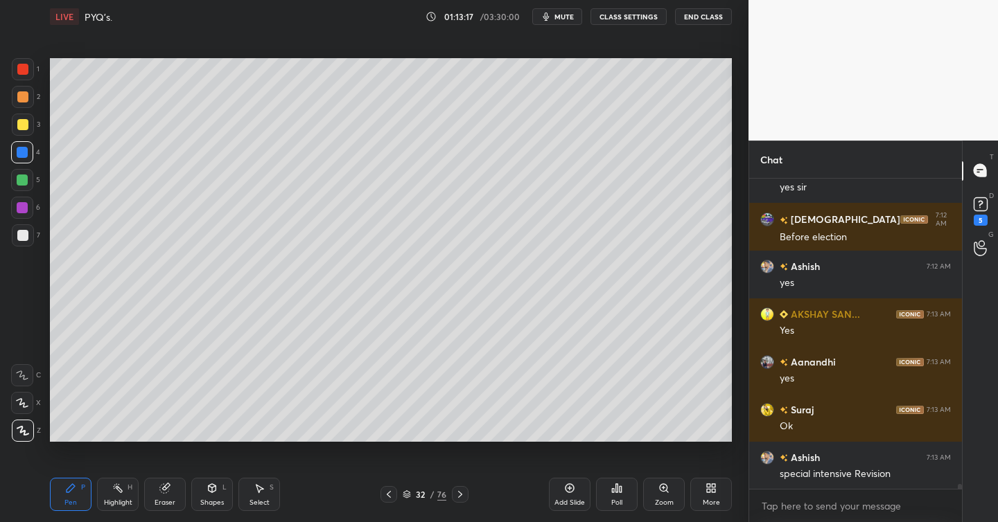
scroll to position [19156, 0]
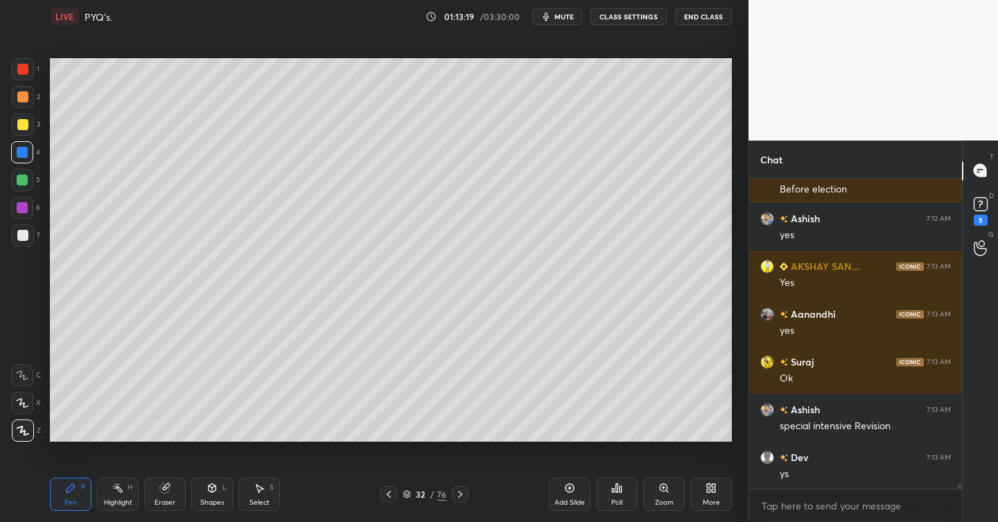
click at [564, 489] on icon at bounding box center [569, 488] width 11 height 11
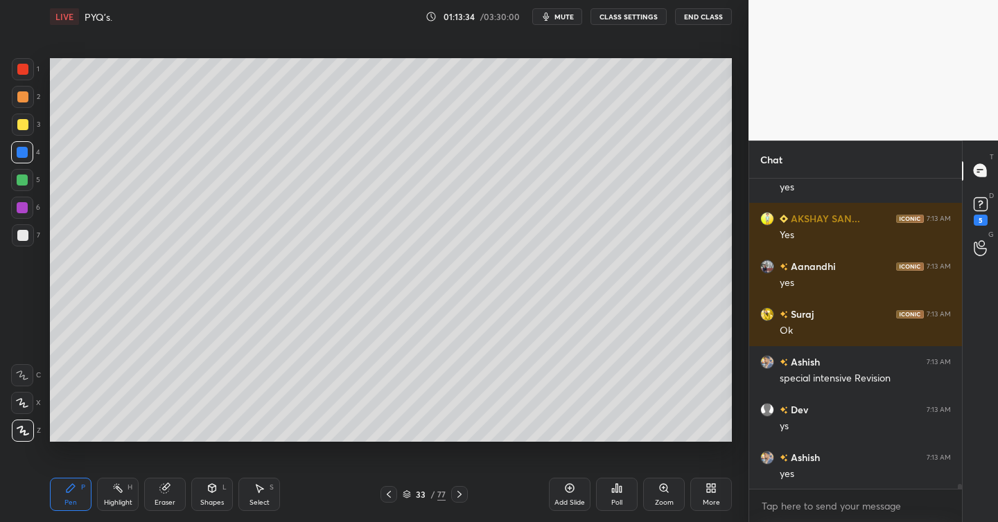
scroll to position [19252, 0]
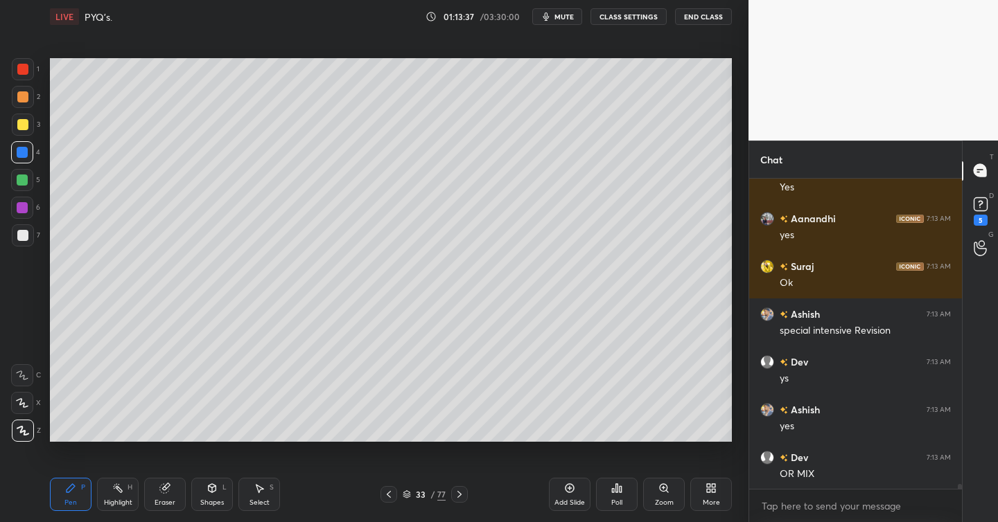
click at [26, 123] on div at bounding box center [22, 124] width 11 height 11
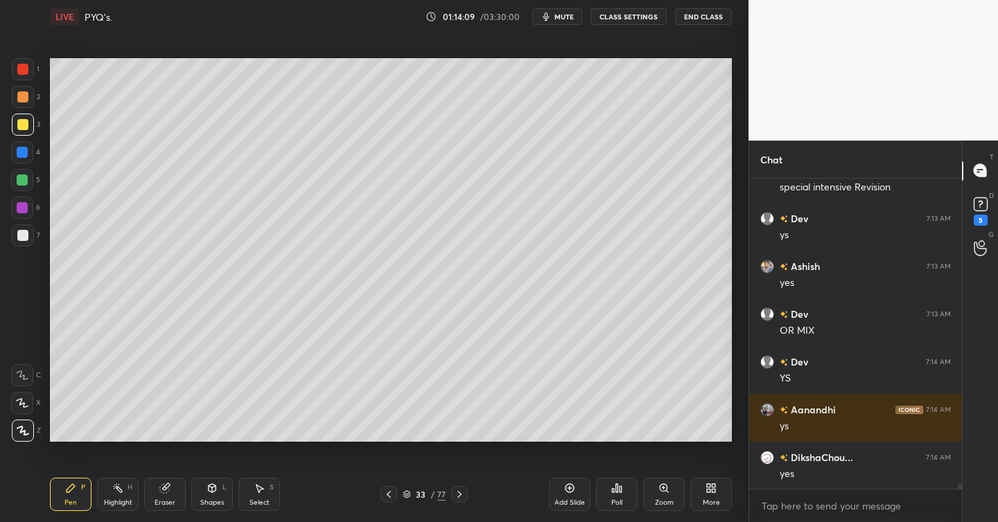
scroll to position [19443, 0]
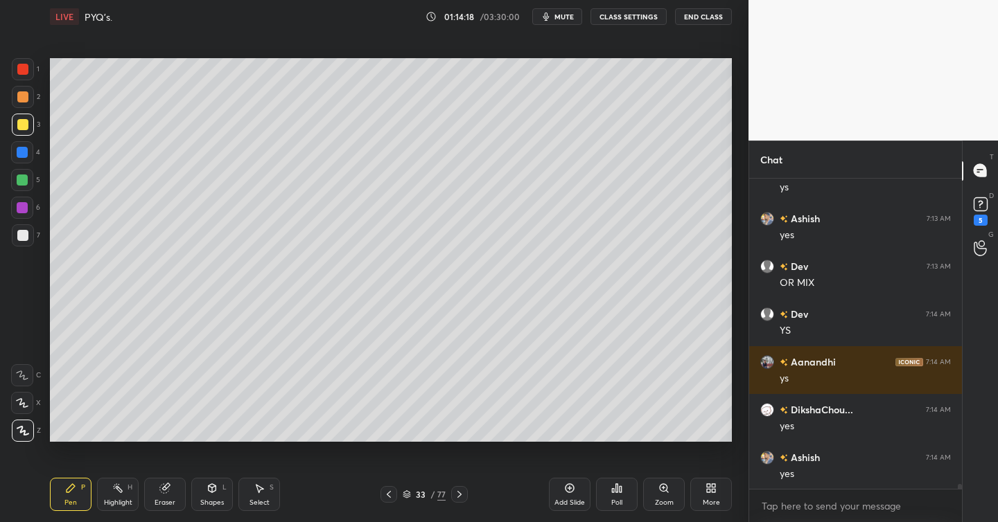
drag, startPoint x: 28, startPoint y: 235, endPoint x: 33, endPoint y: 258, distance: 24.2
click at [29, 236] on div at bounding box center [23, 235] width 22 height 22
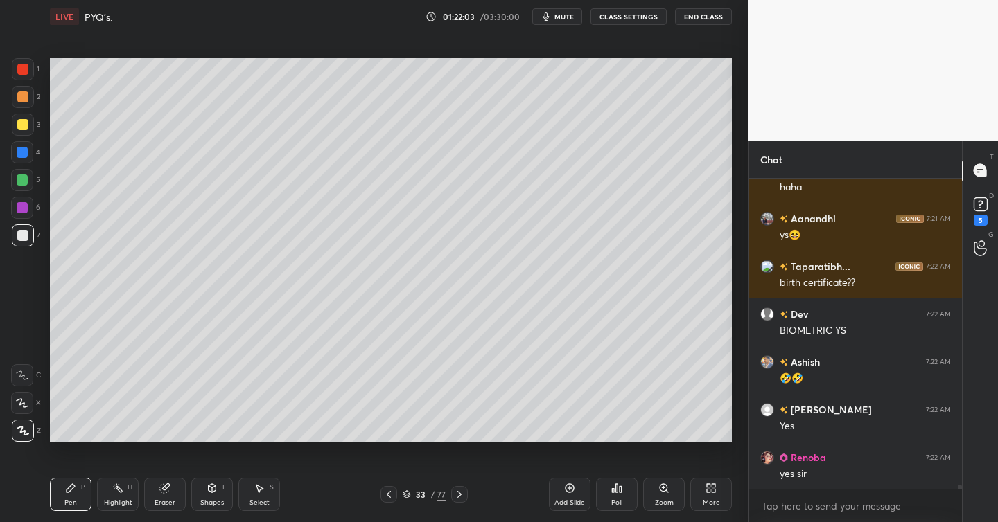
scroll to position [22804, 0]
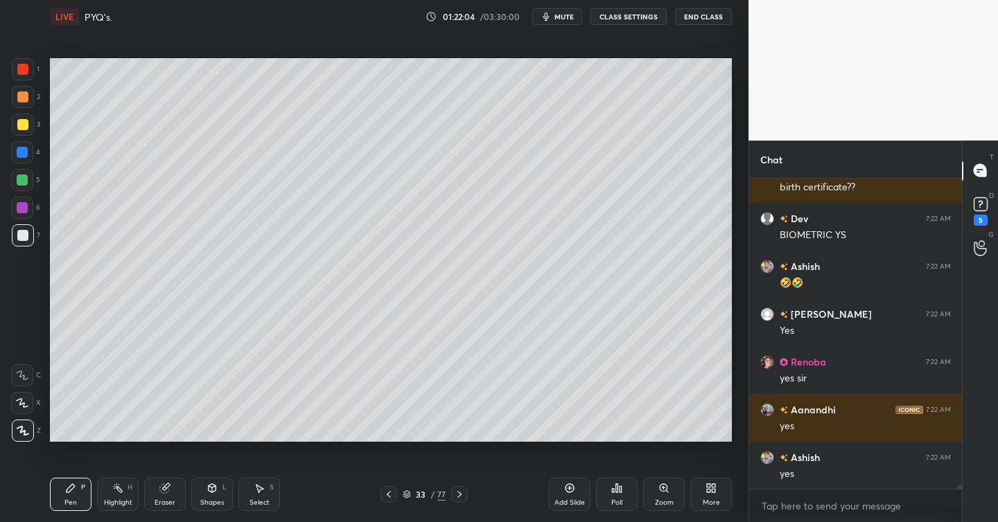
drag, startPoint x: 572, startPoint y: 493, endPoint x: 556, endPoint y: 493, distance: 15.3
click at [569, 495] on div "Add Slide" at bounding box center [570, 494] width 42 height 33
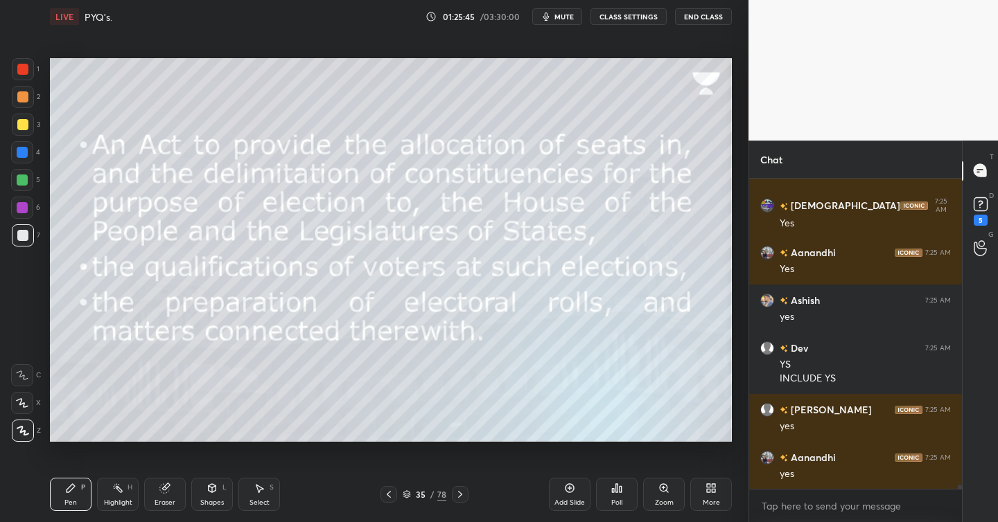
scroll to position [24123, 0]
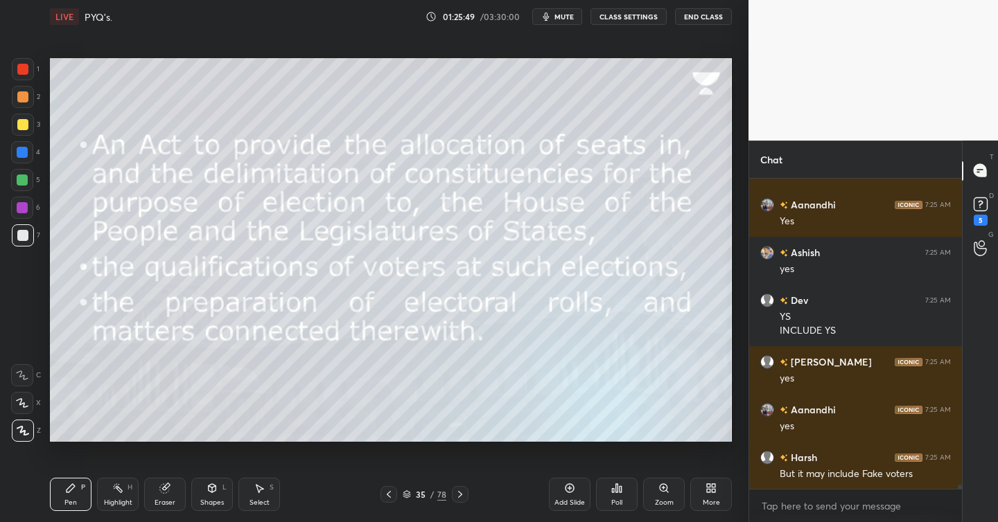
click at [27, 124] on div at bounding box center [22, 124] width 11 height 11
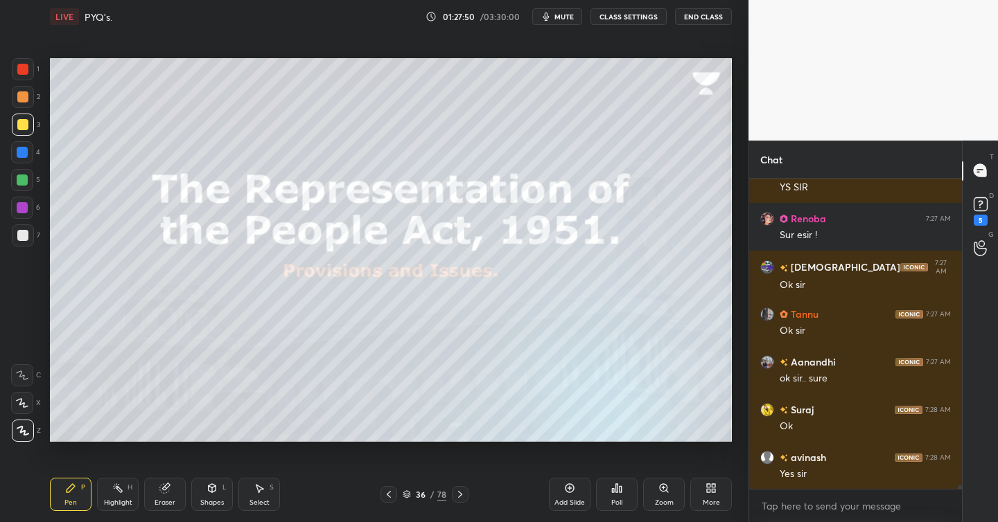
scroll to position [25506, 0]
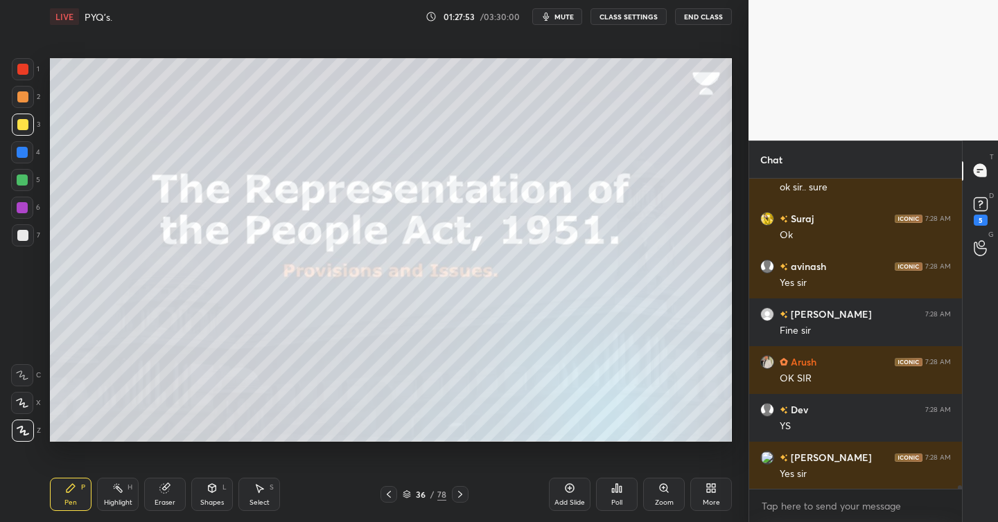
click at [566, 22] on button "mute" at bounding box center [557, 16] width 50 height 17
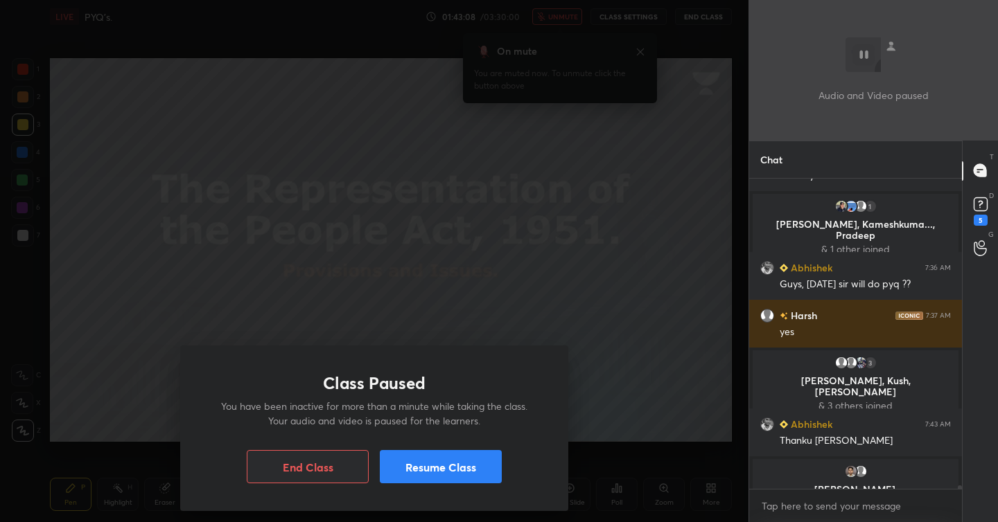
scroll to position [25577, 0]
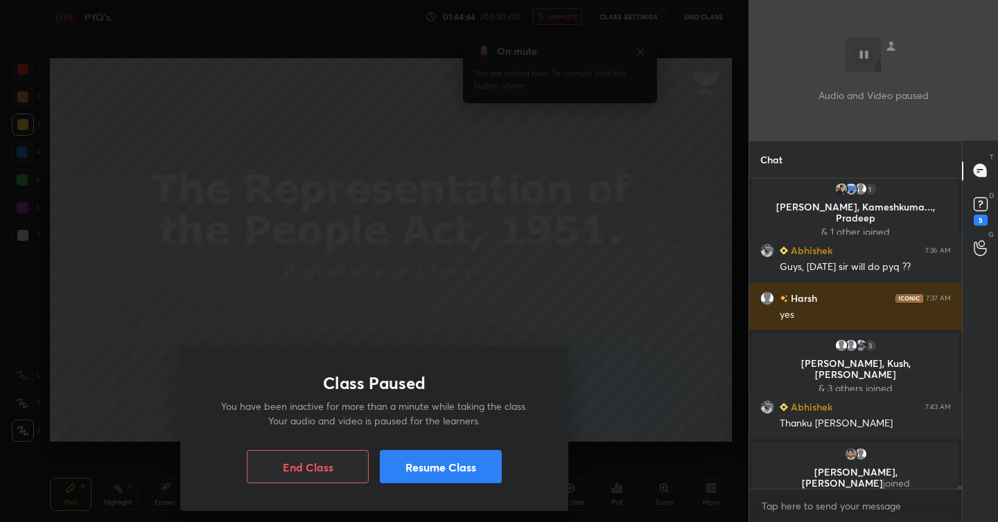
click at [413, 473] on button "Resume Class" at bounding box center [441, 466] width 122 height 33
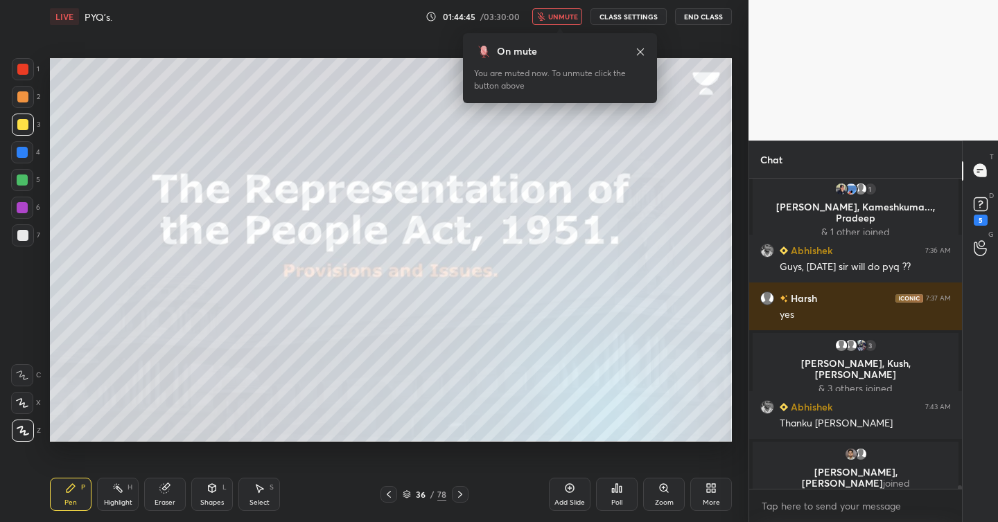
click at [167, 490] on icon at bounding box center [164, 488] width 9 height 9
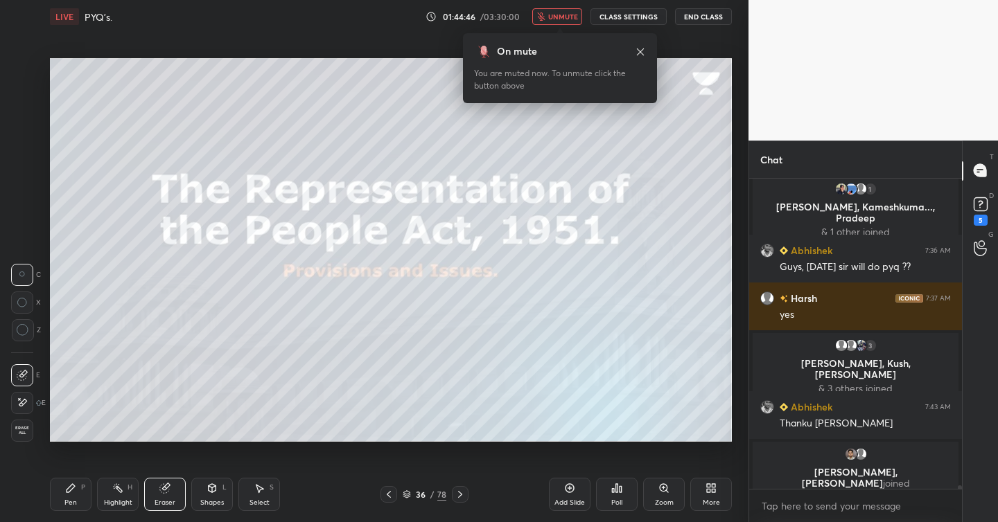
click at [19, 434] on span "Erase all" at bounding box center [22, 431] width 21 height 10
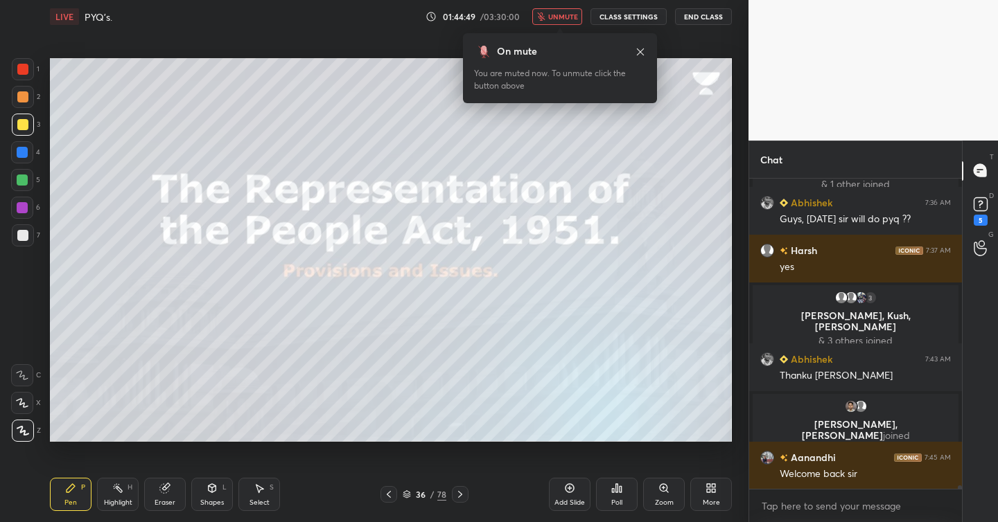
scroll to position [25633, 0]
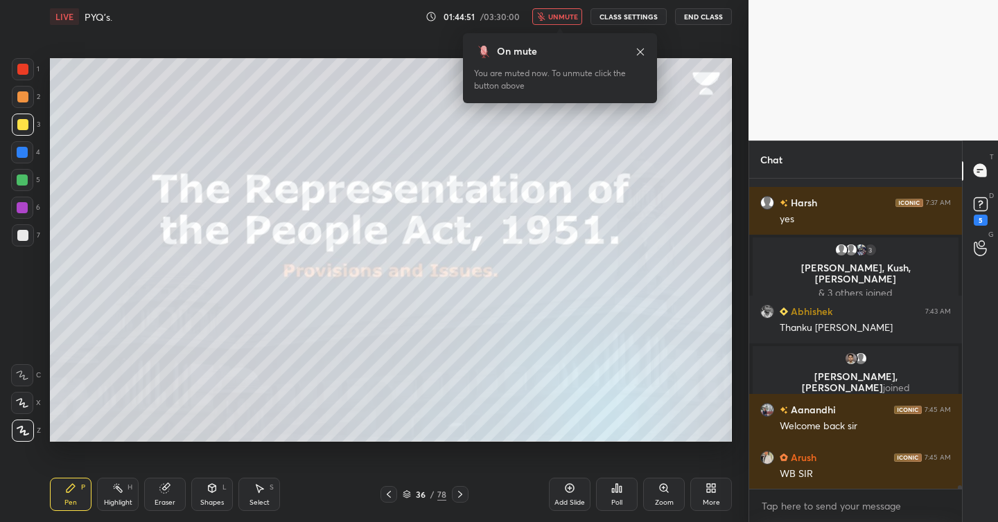
click at [639, 51] on icon at bounding box center [640, 51] width 7 height 7
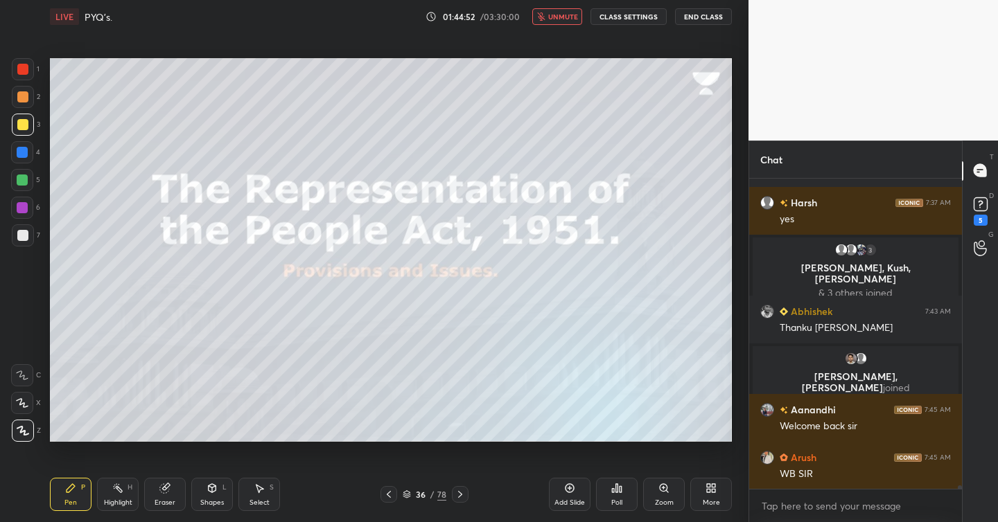
scroll to position [25681, 0]
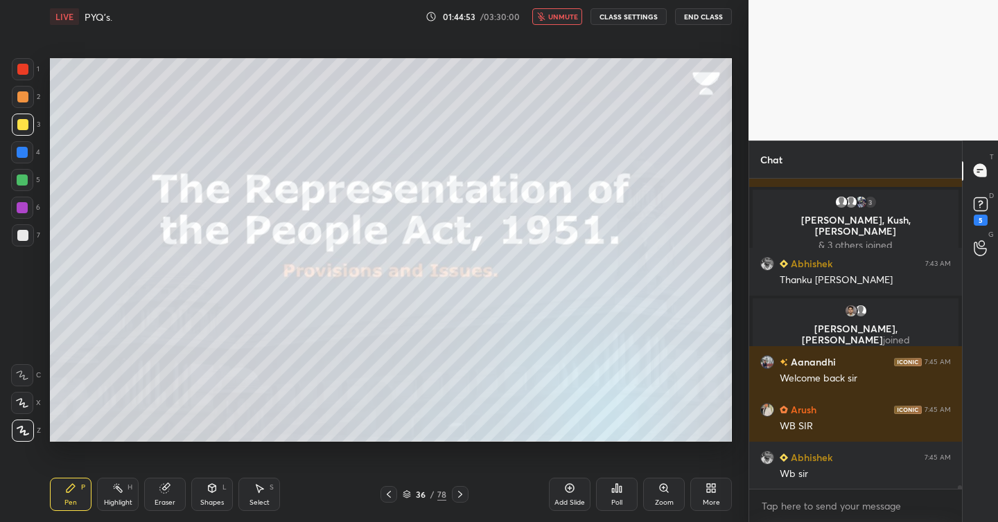
click at [559, 19] on span "unmute" at bounding box center [563, 17] width 30 height 10
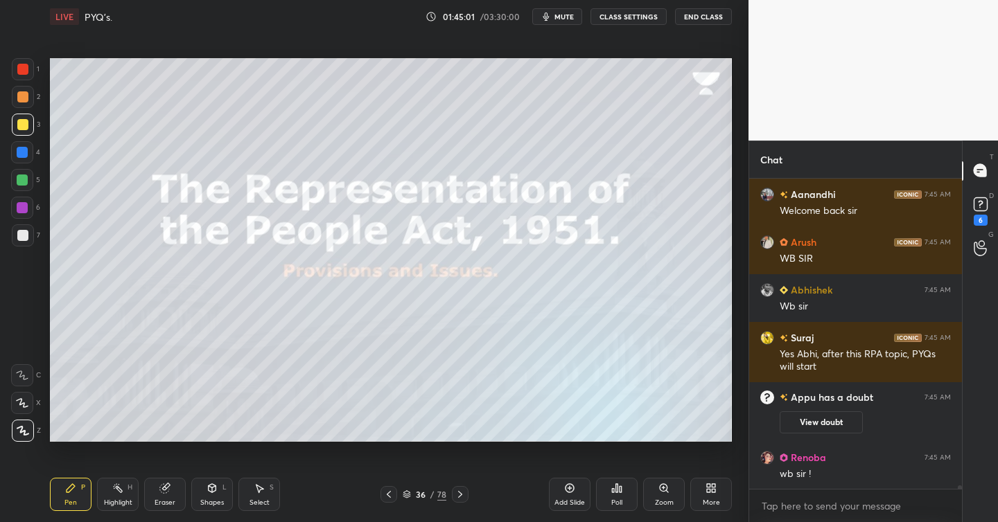
scroll to position [25830, 0]
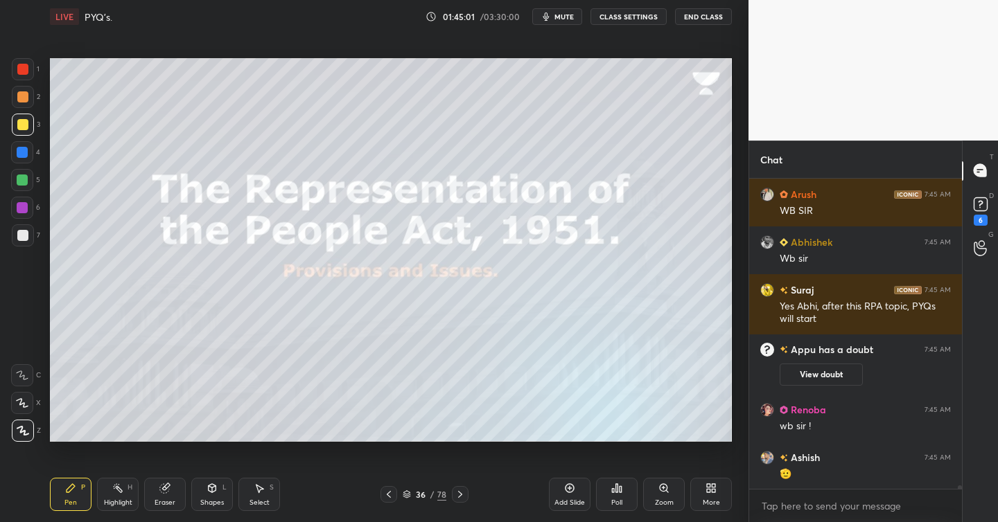
drag, startPoint x: 460, startPoint y: 498, endPoint x: 445, endPoint y: 496, distance: 14.7
click at [458, 499] on icon at bounding box center [459, 494] width 11 height 11
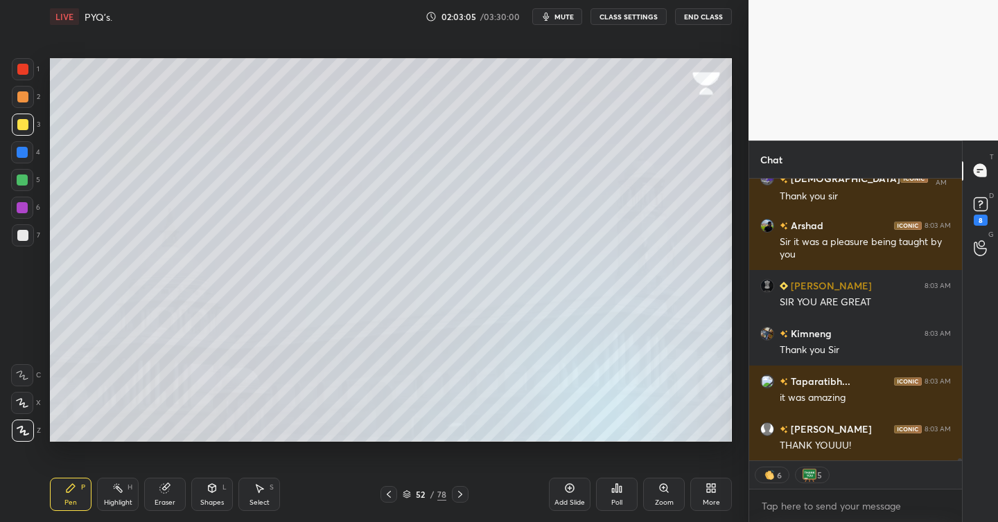
scroll to position [34007, 0]
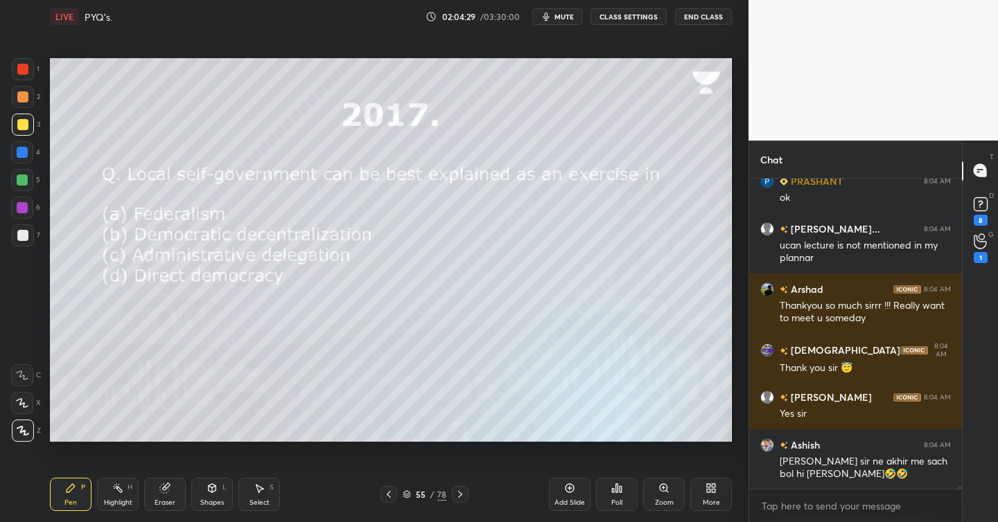
click at [617, 490] on icon at bounding box center [617, 488] width 2 height 8
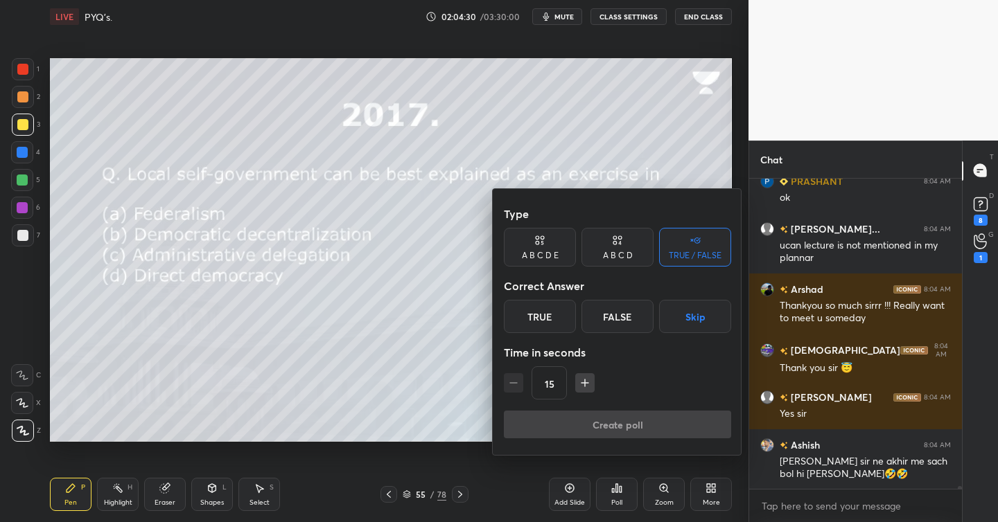
click at [618, 249] on div "A B C D" at bounding box center [617, 247] width 72 height 39
click at [574, 315] on div "B" at bounding box center [570, 316] width 41 height 33
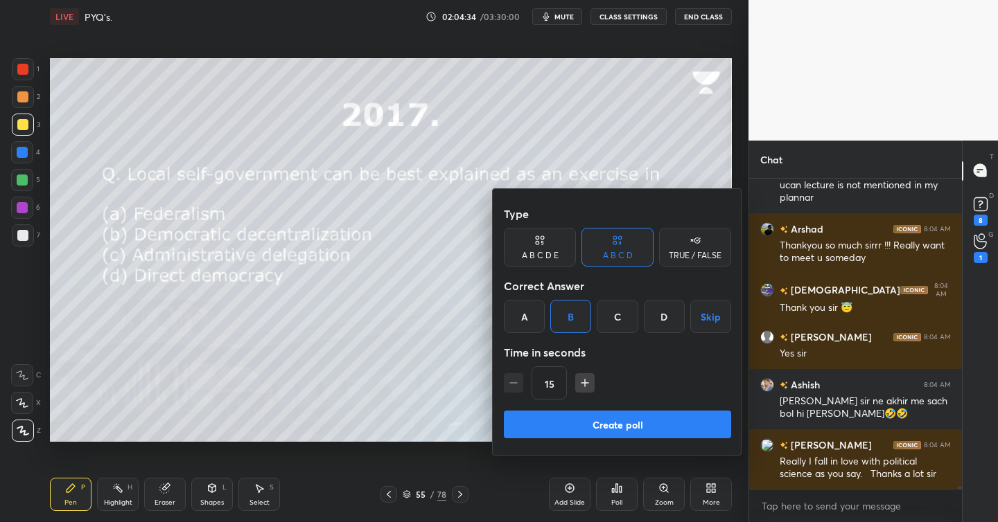
click at [599, 422] on button "Create poll" at bounding box center [617, 425] width 227 height 28
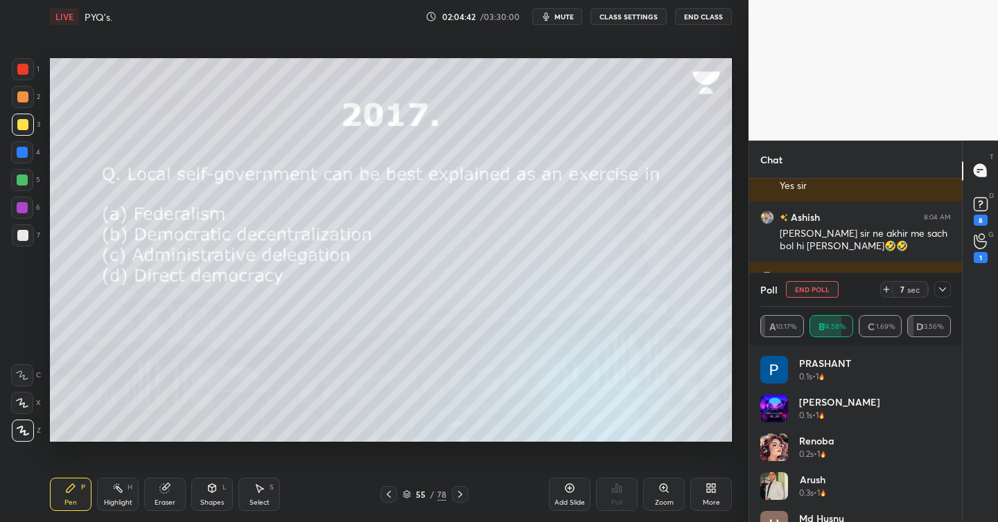
click at [942, 292] on icon at bounding box center [942, 289] width 11 height 11
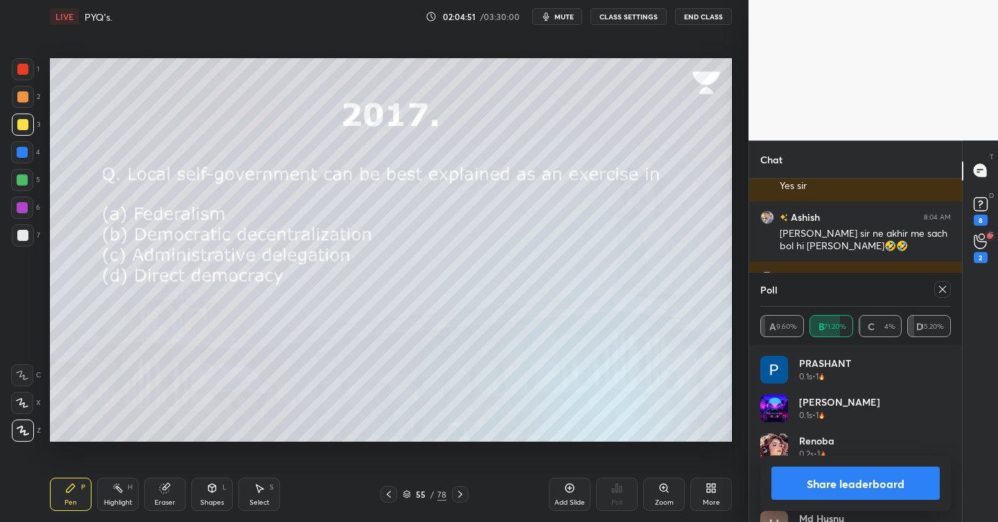
click at [834, 485] on button "Share leaderboard" at bounding box center [855, 483] width 168 height 33
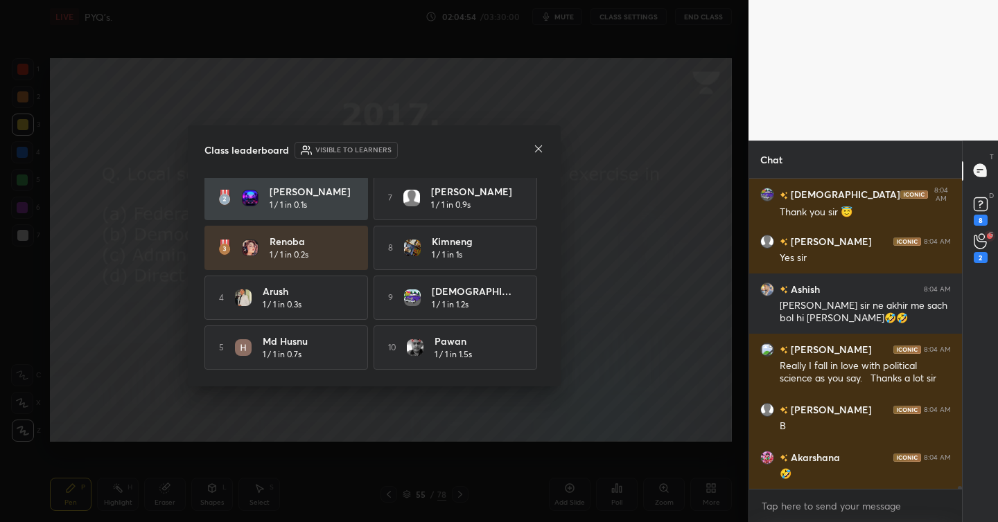
click at [537, 150] on icon at bounding box center [538, 148] width 11 height 11
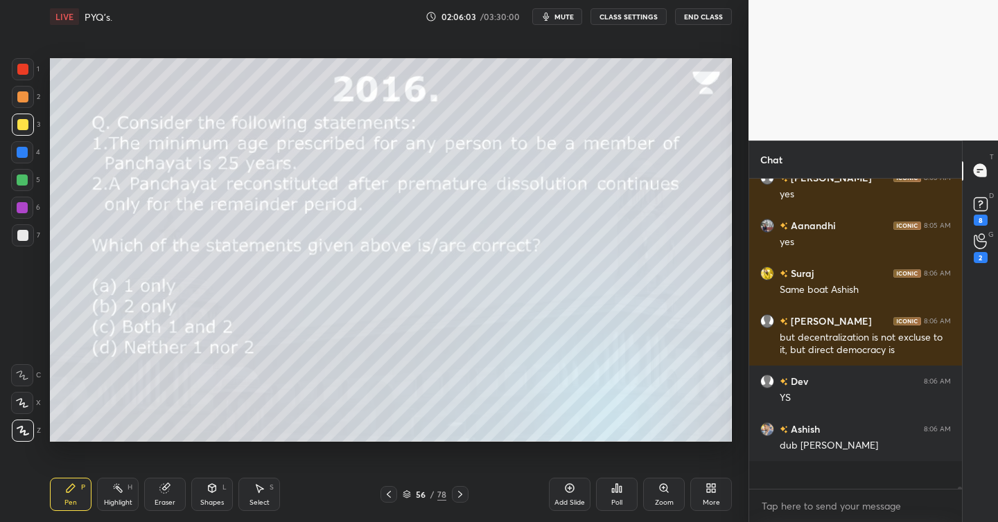
scroll to position [37215, 0]
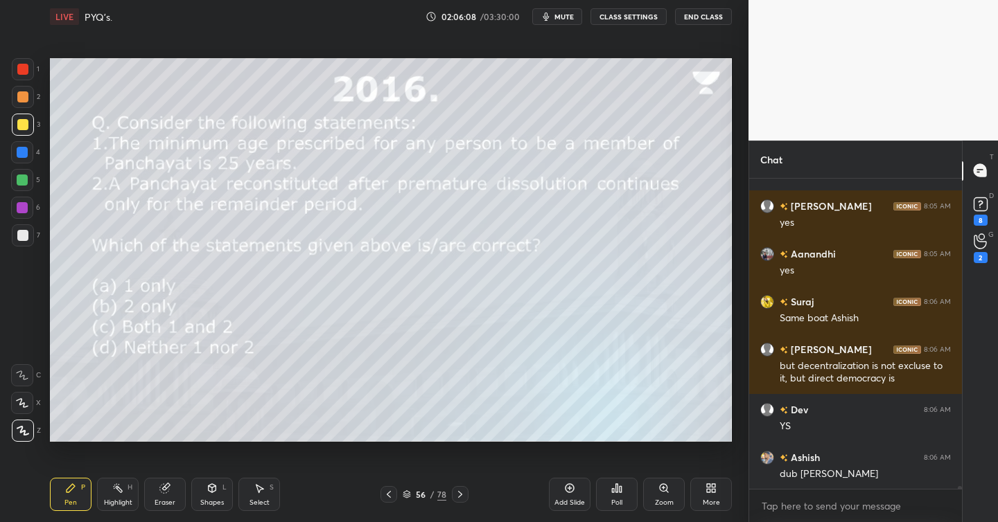
click at [617, 490] on icon at bounding box center [617, 488] width 2 height 8
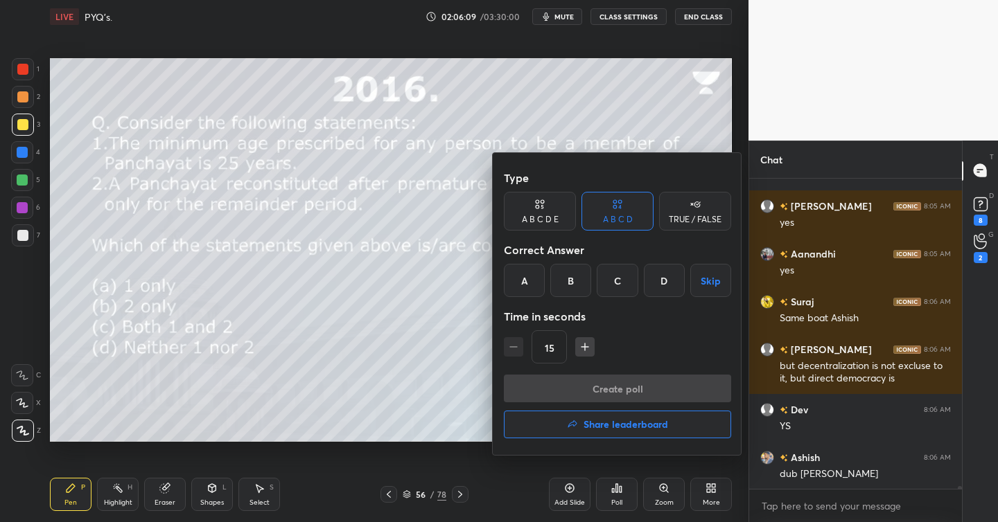
drag, startPoint x: 574, startPoint y: 276, endPoint x: 573, endPoint y: 294, distance: 18.1
click at [574, 276] on div "B" at bounding box center [570, 280] width 41 height 33
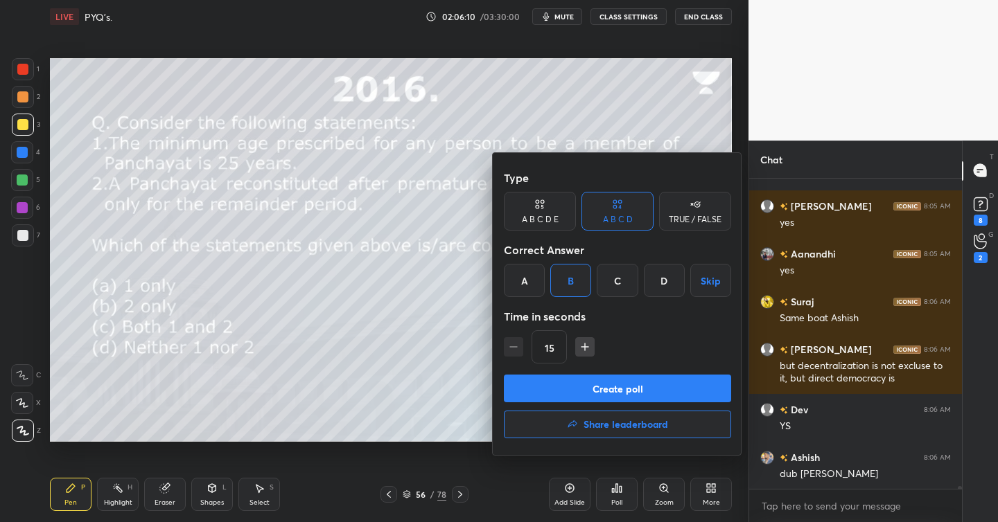
drag, startPoint x: 607, startPoint y: 384, endPoint x: 597, endPoint y: 384, distance: 9.7
click at [607, 382] on button "Create poll" at bounding box center [617, 389] width 227 height 28
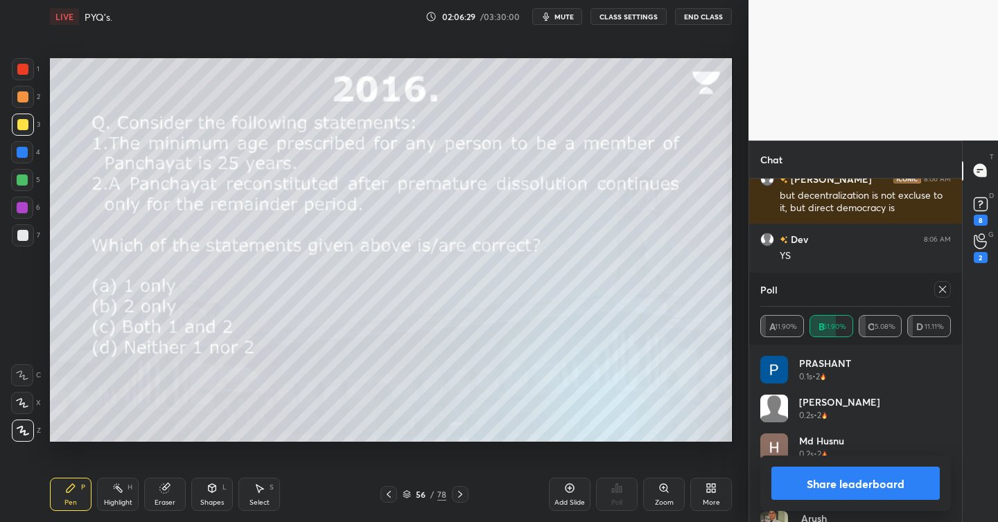
scroll to position [37198, 0]
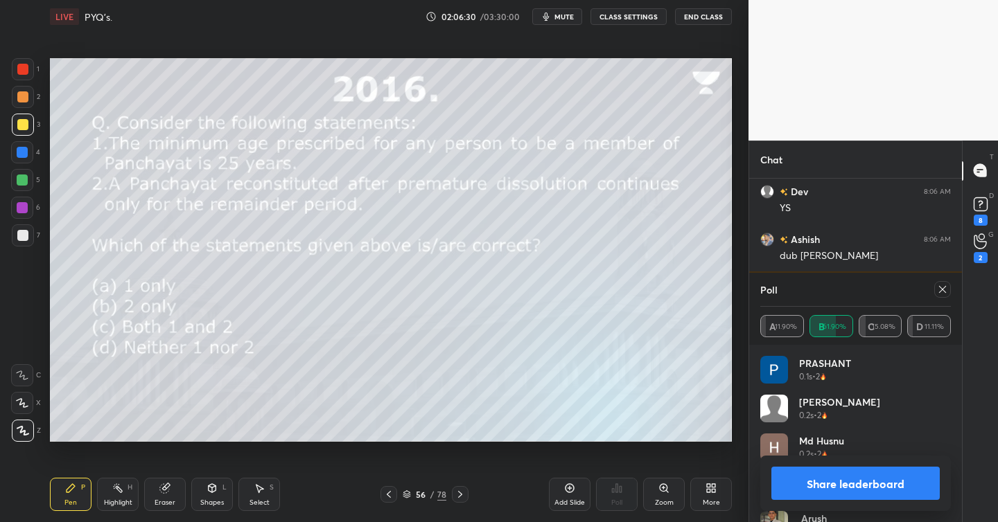
click at [819, 474] on button "Share leaderboard" at bounding box center [855, 483] width 168 height 33
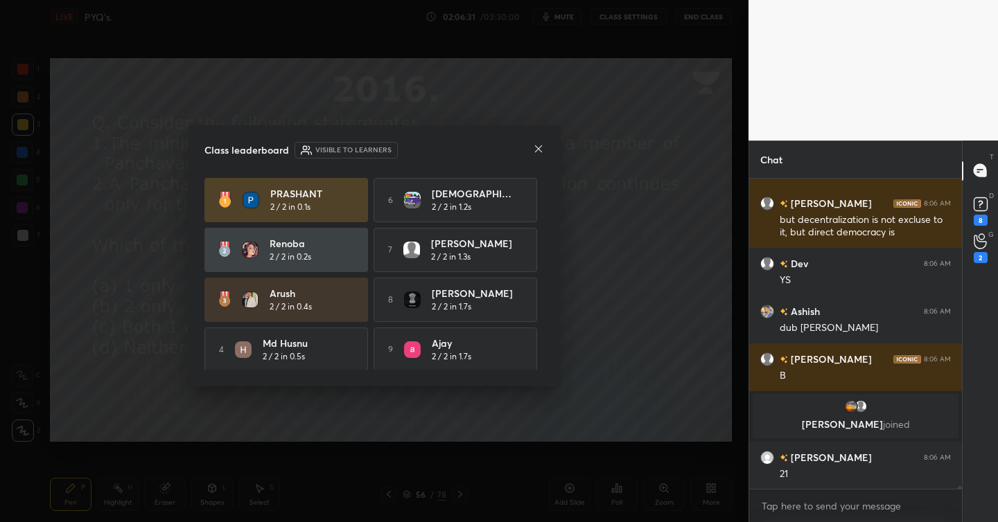
click at [541, 145] on icon at bounding box center [538, 148] width 11 height 11
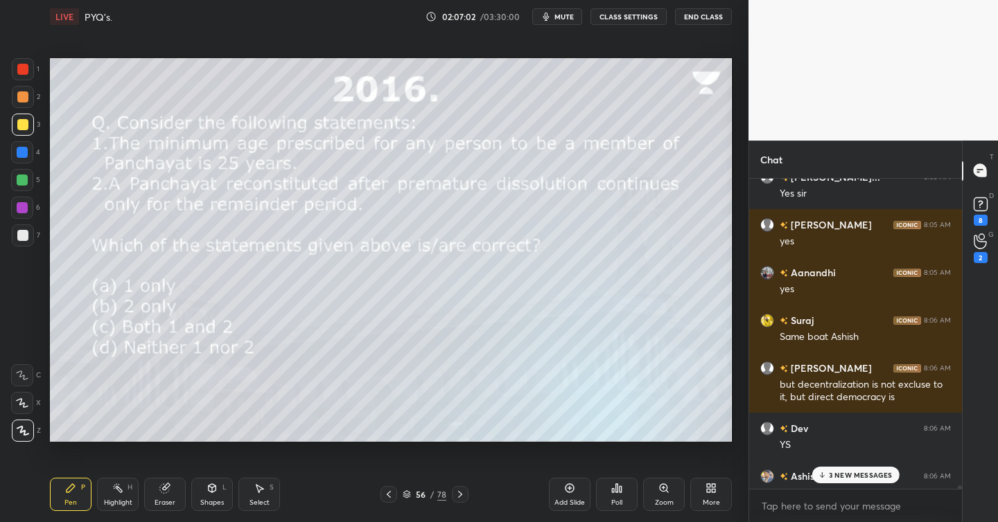
click at [838, 476] on p "3 NEW MESSAGES" at bounding box center [861, 475] width 64 height 8
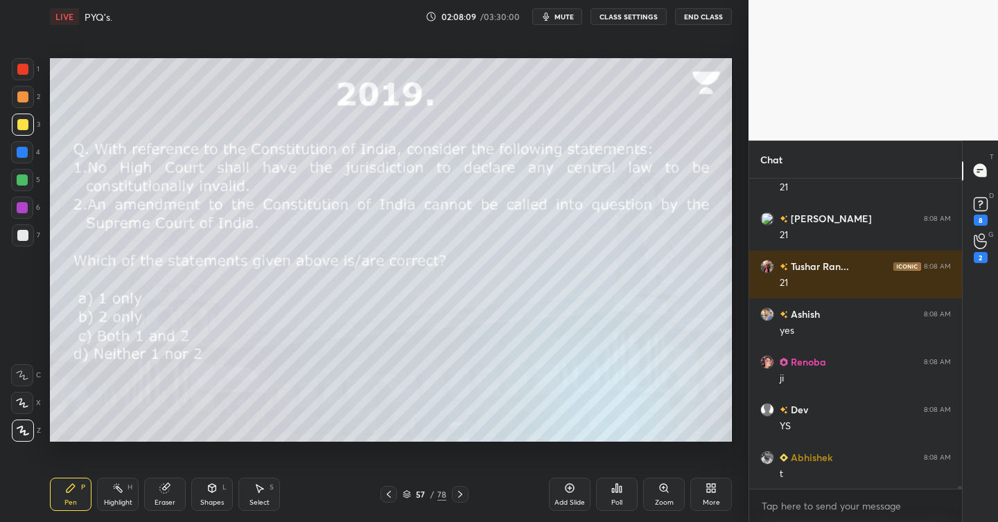
scroll to position [38363, 0]
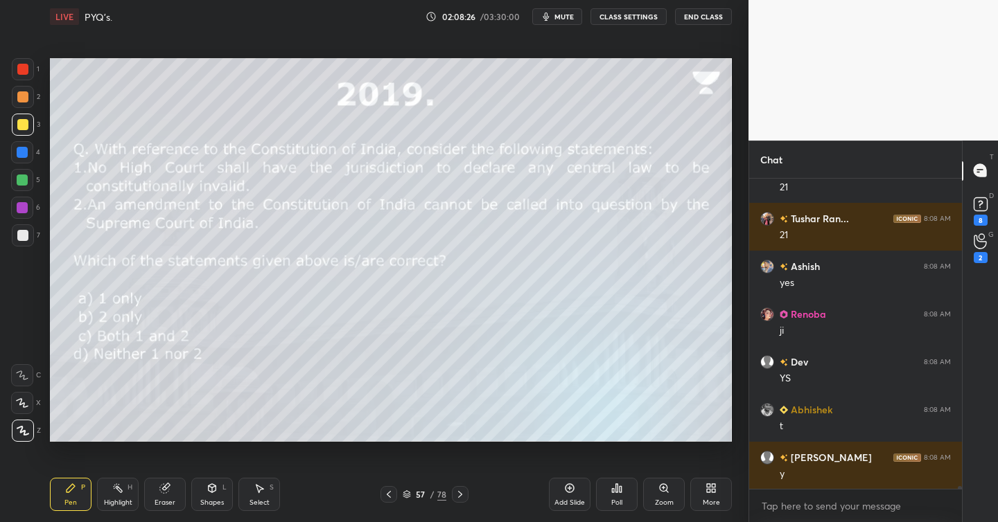
click at [626, 500] on div "Poll" at bounding box center [617, 494] width 42 height 33
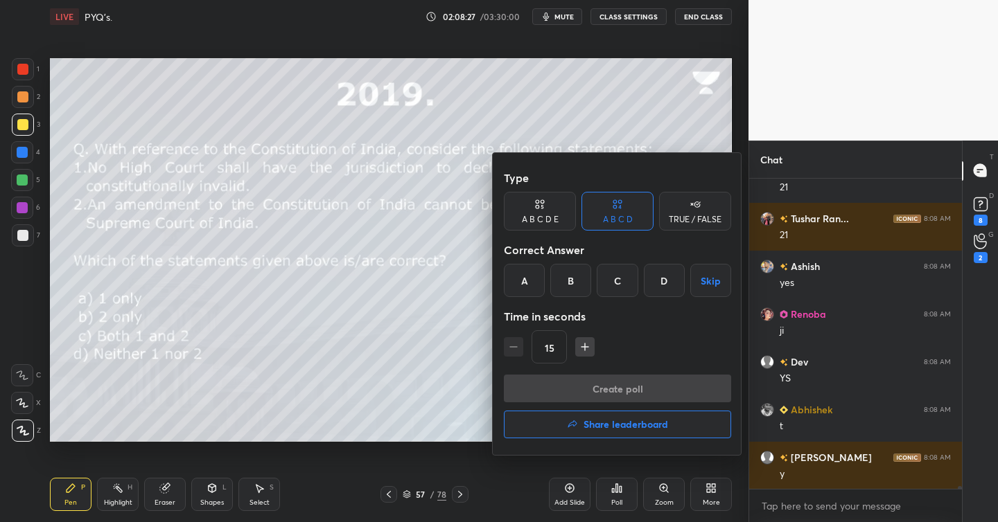
click at [655, 284] on div "D" at bounding box center [664, 280] width 41 height 33
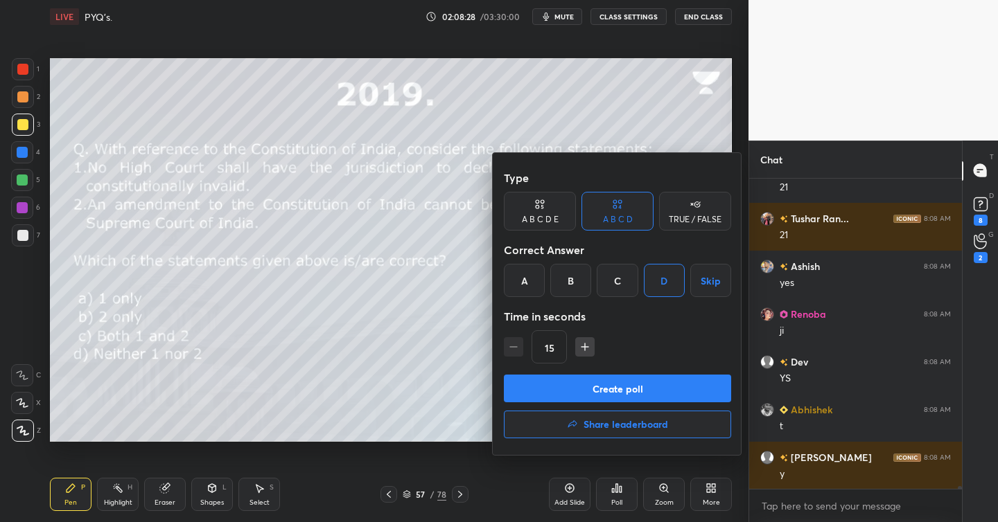
click at [608, 388] on button "Create poll" at bounding box center [617, 389] width 227 height 28
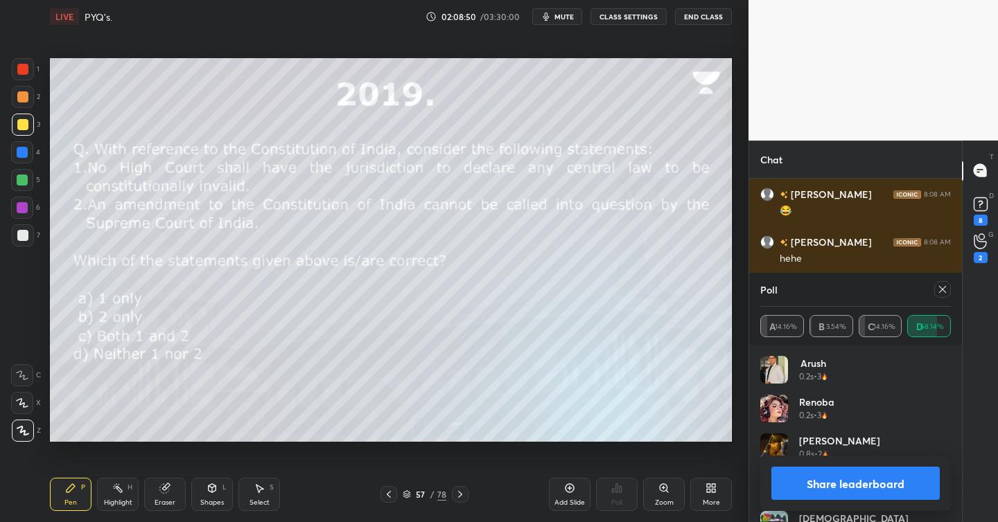
scroll to position [39021, 0]
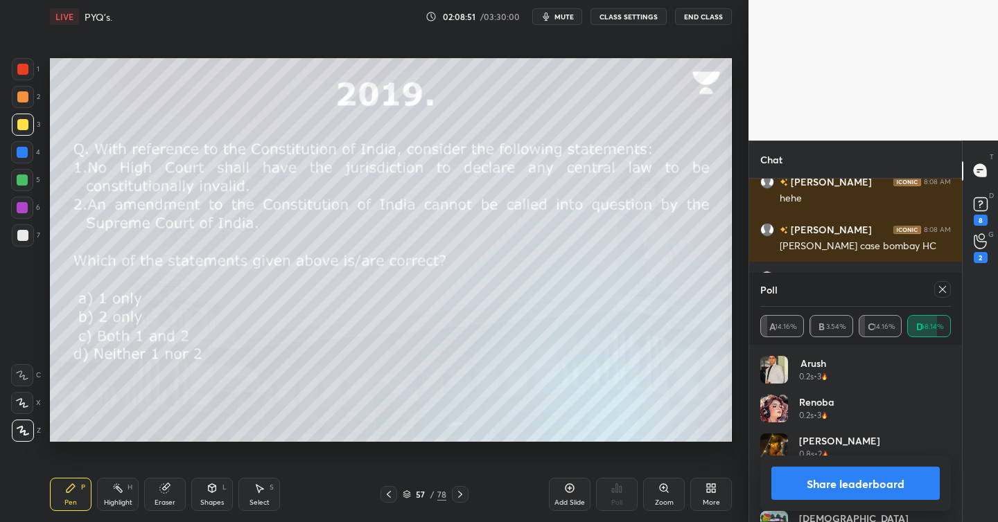
click at [941, 290] on icon at bounding box center [942, 289] width 7 height 7
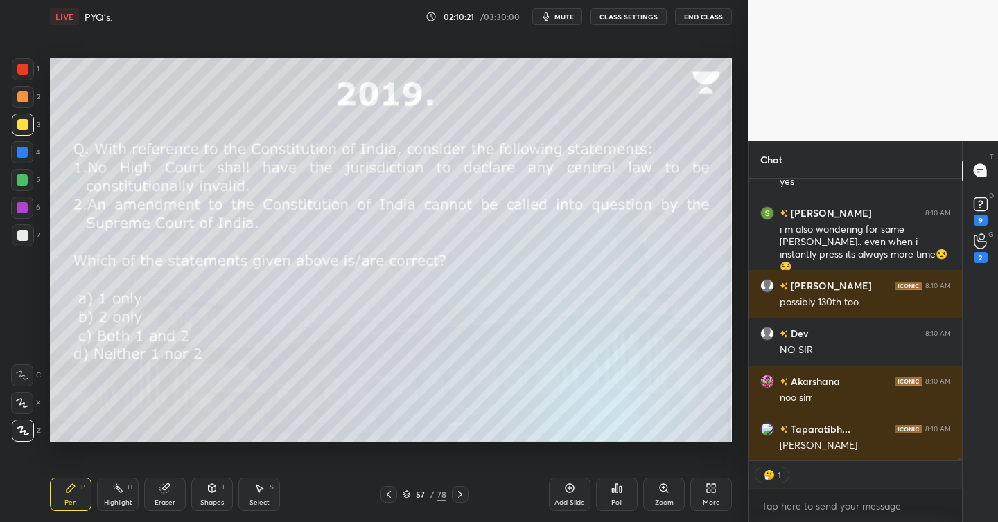
scroll to position [40124, 0]
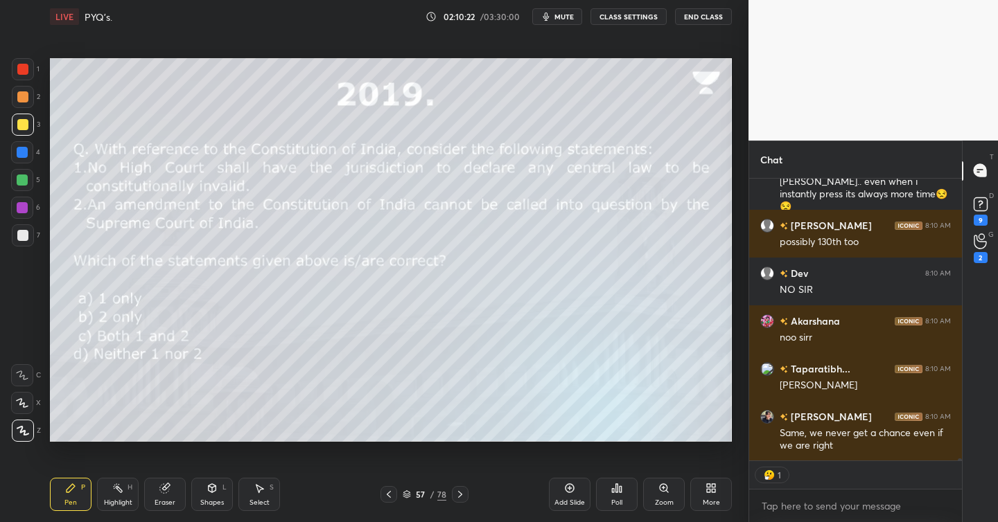
type textarea "x"
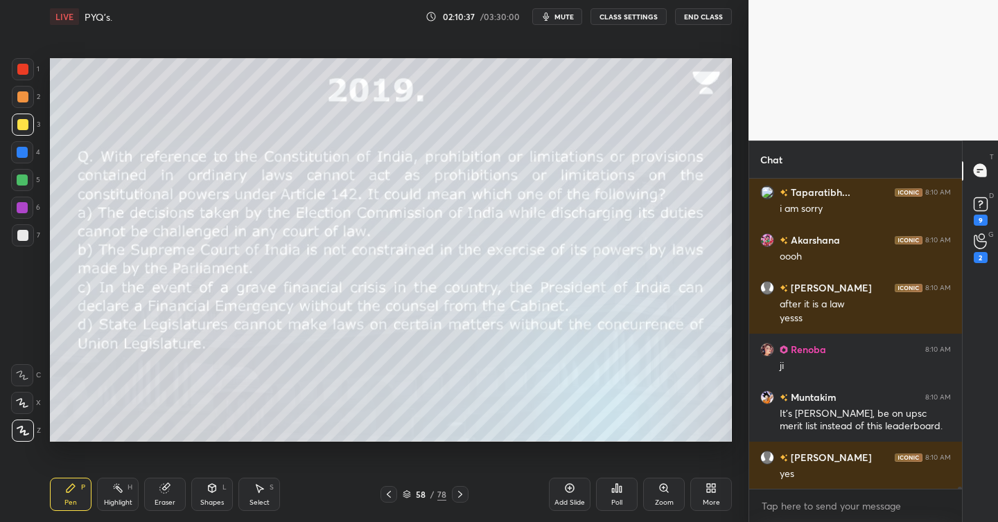
scroll to position [40457, 0]
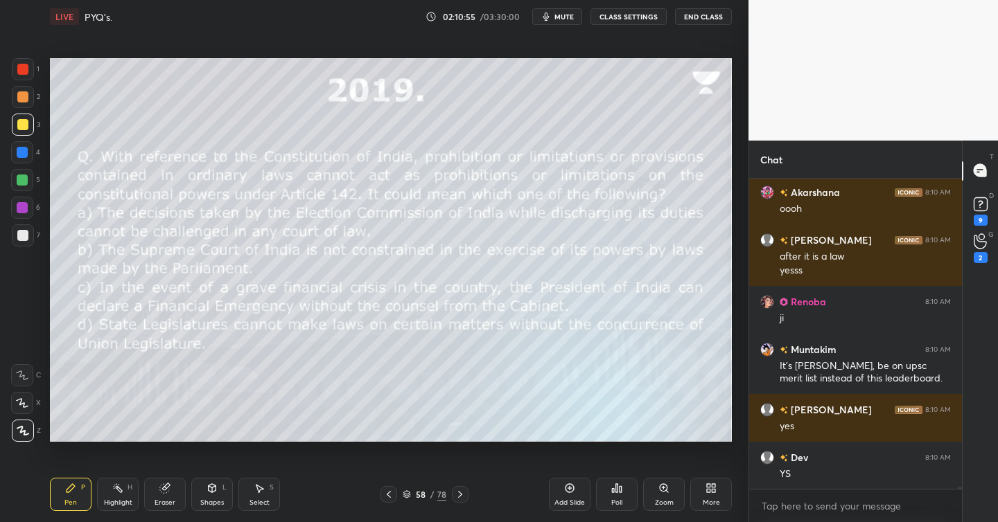
click at [626, 497] on div "Poll" at bounding box center [617, 494] width 42 height 33
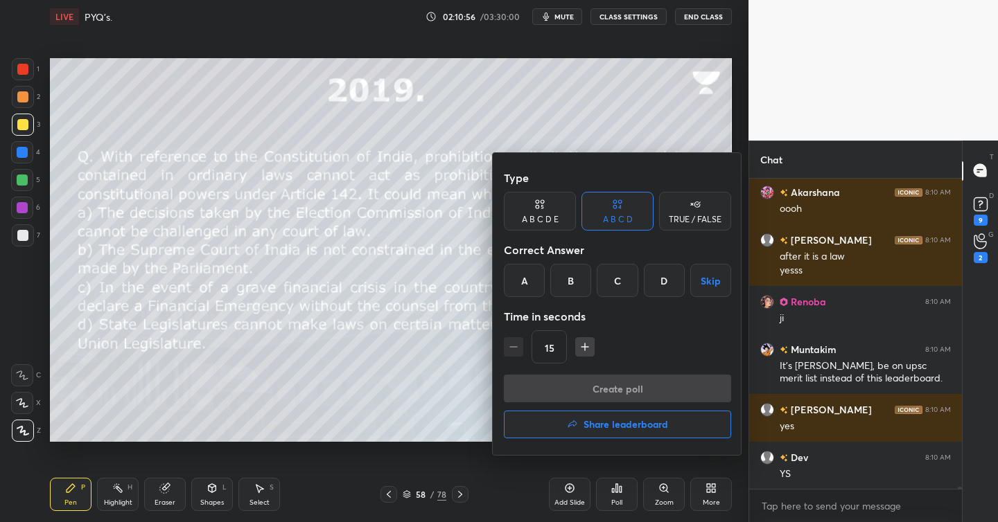
click at [574, 285] on div "B" at bounding box center [570, 280] width 41 height 33
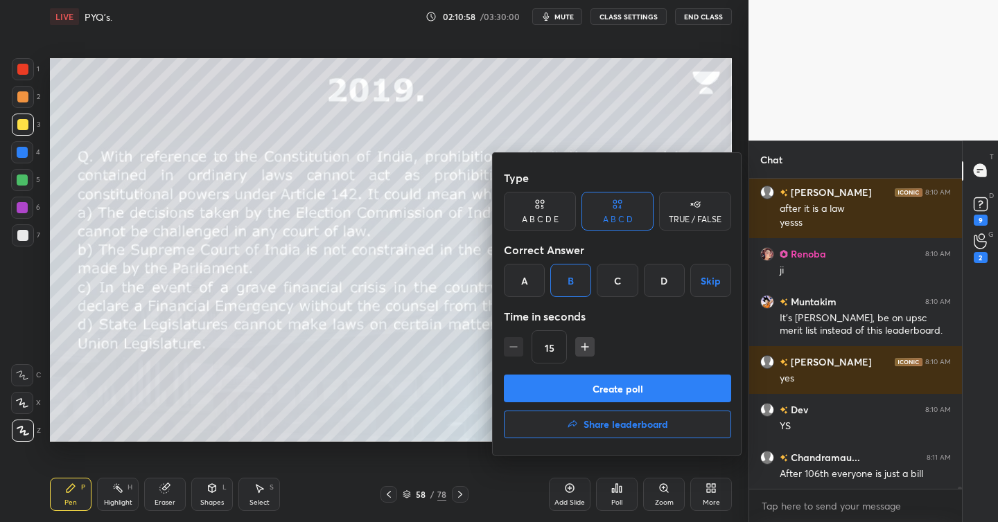
click at [581, 347] on icon "button" at bounding box center [584, 347] width 7 height 0
type input "30"
click at [604, 388] on button "Create poll" at bounding box center [617, 389] width 227 height 28
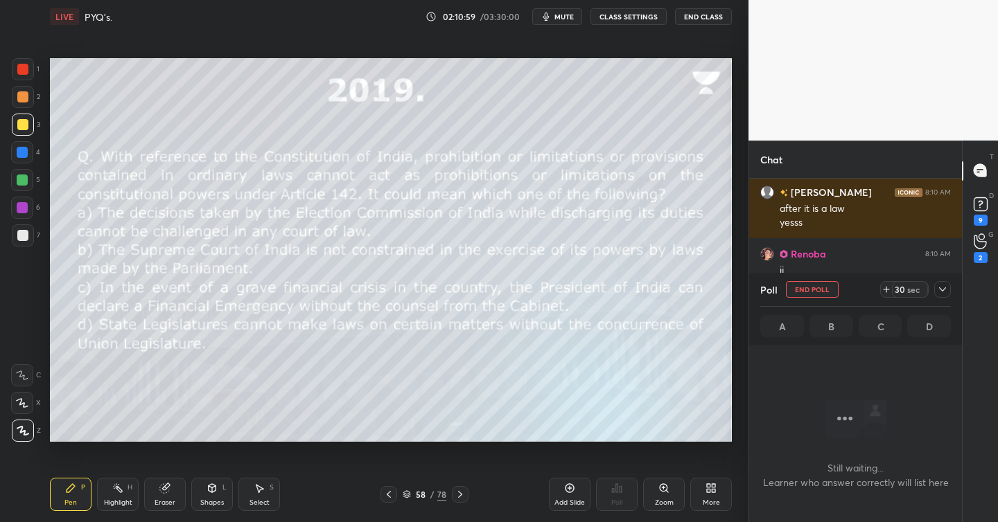
scroll to position [5, 5]
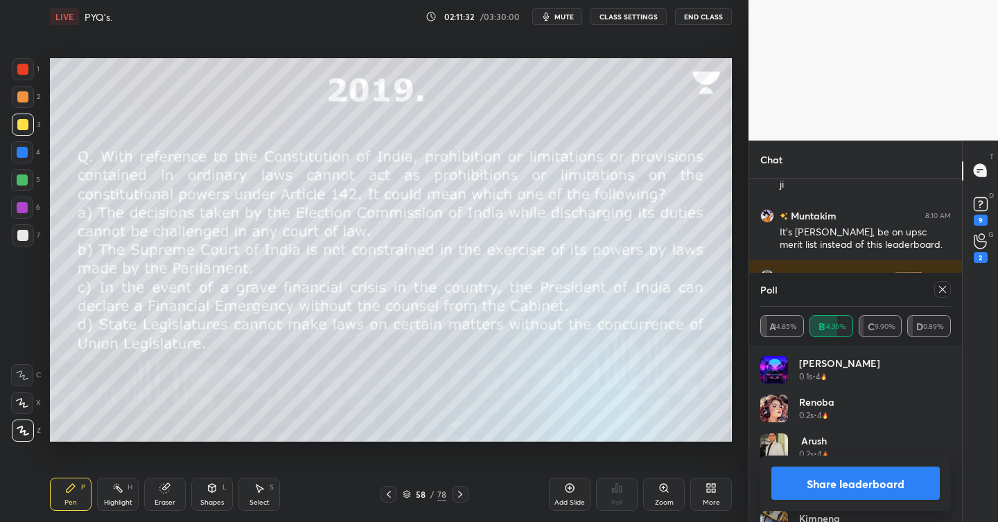
click at [942, 290] on icon at bounding box center [942, 289] width 11 height 11
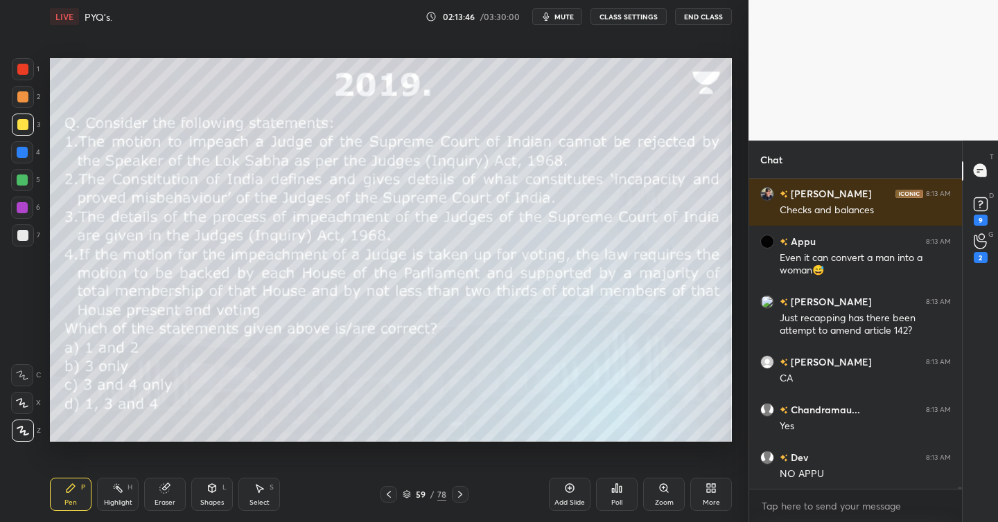
scroll to position [43402, 0]
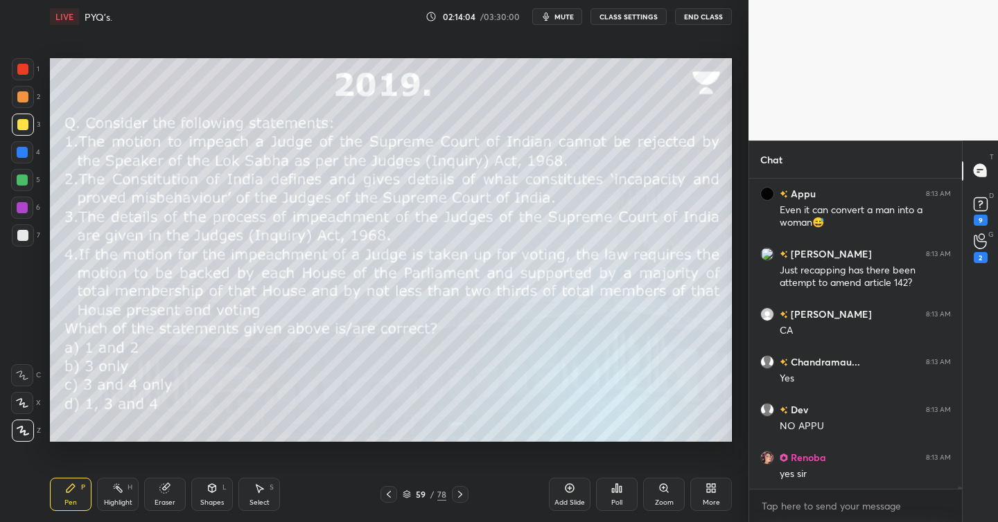
click at [619, 486] on icon at bounding box center [616, 488] width 11 height 11
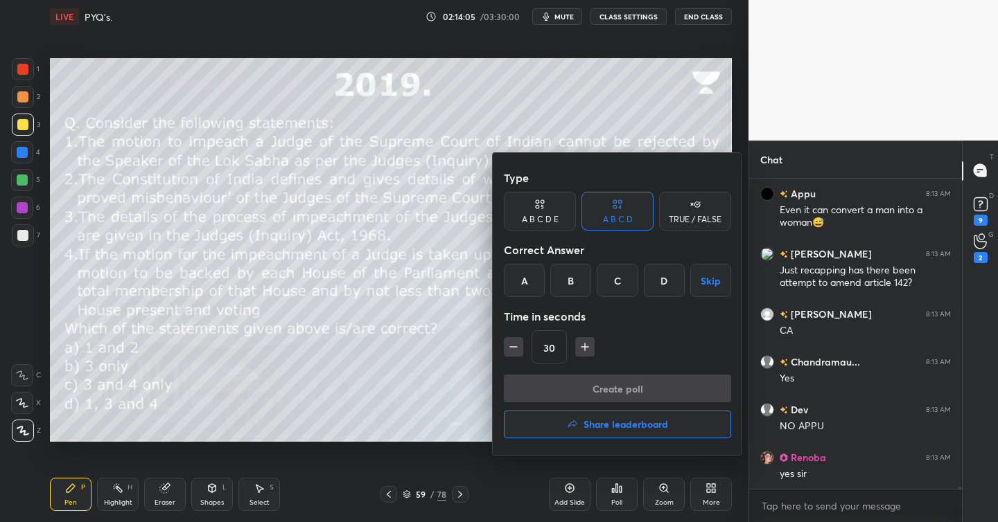
click at [621, 281] on div "C" at bounding box center [616, 280] width 41 height 33
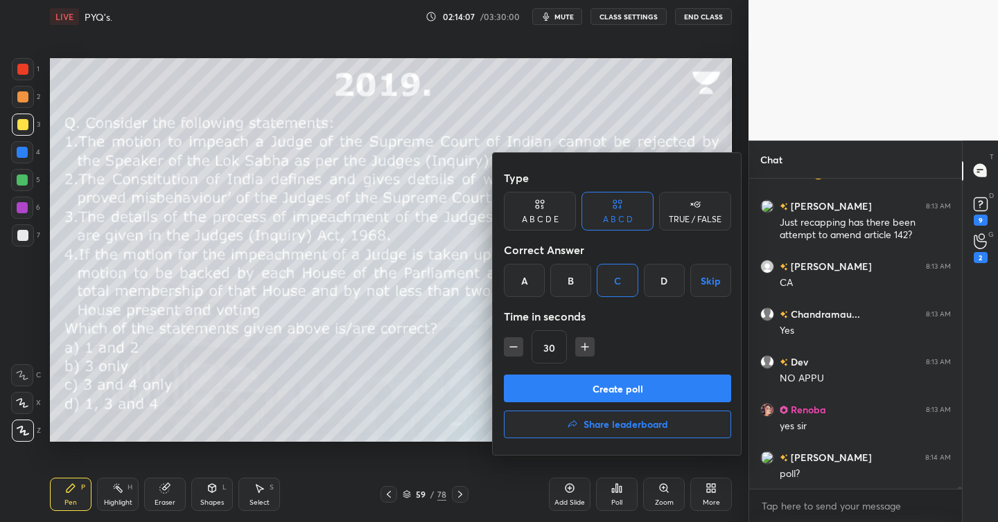
click at [603, 395] on button "Create poll" at bounding box center [617, 389] width 227 height 28
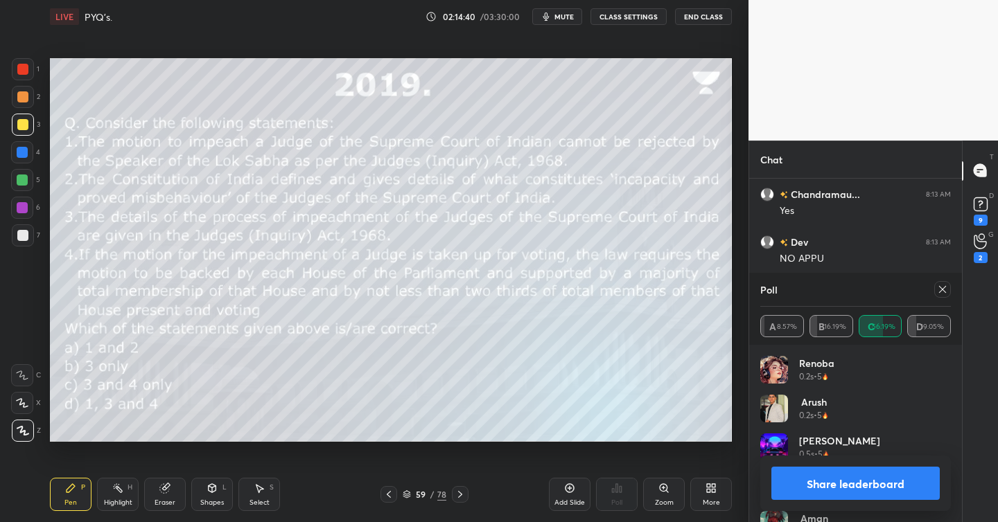
scroll to position [43618, 0]
click at [878, 479] on button "Share leaderboard" at bounding box center [855, 483] width 168 height 33
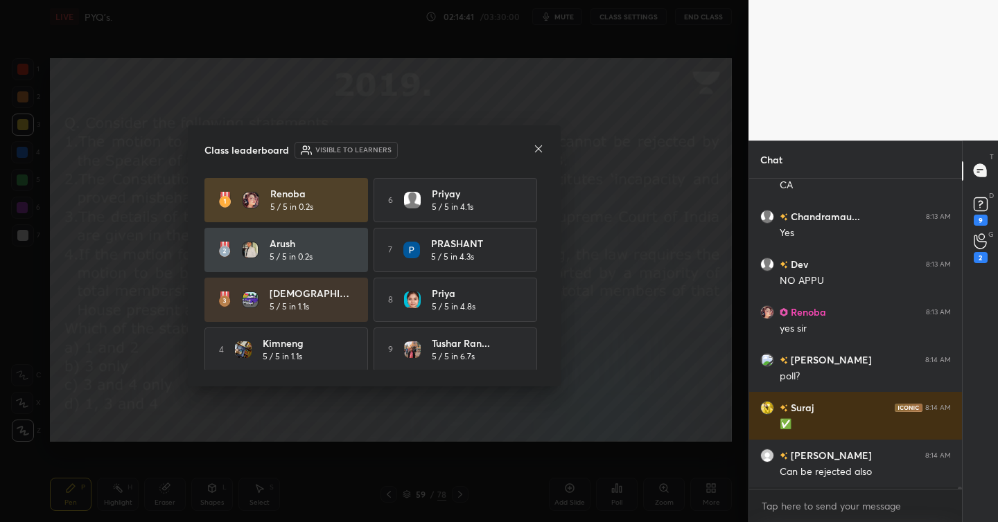
scroll to position [43546, 0]
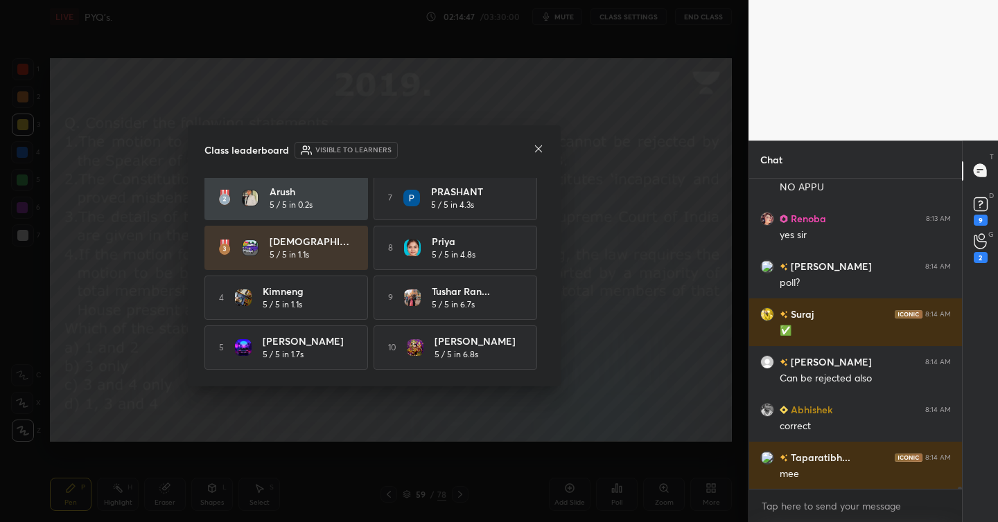
click at [544, 148] on div "Class leaderboard Visible to learners Renoba 5 / 5 in 0.2s 6 Priyay 5 / 5 in 4.…" at bounding box center [374, 255] width 373 height 261
click at [541, 147] on icon at bounding box center [538, 148] width 11 height 11
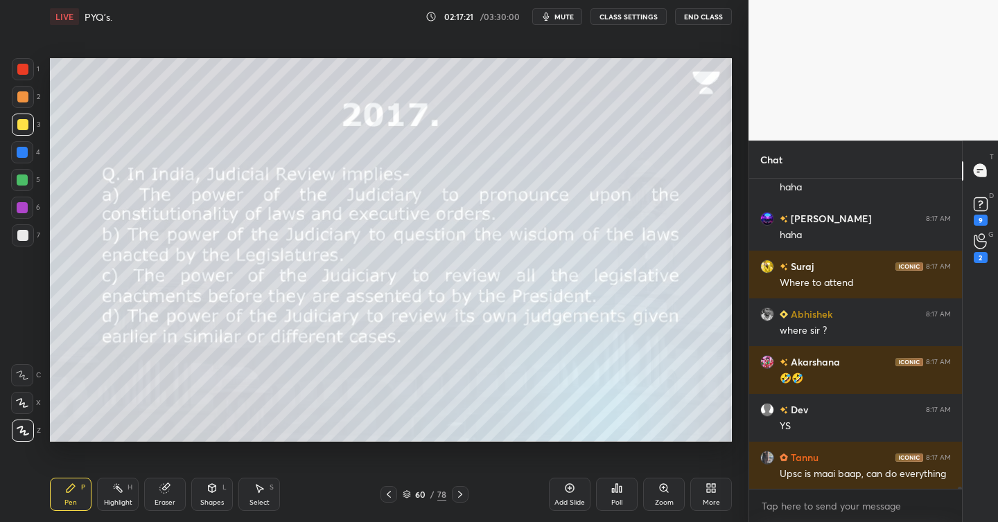
scroll to position [45455, 0]
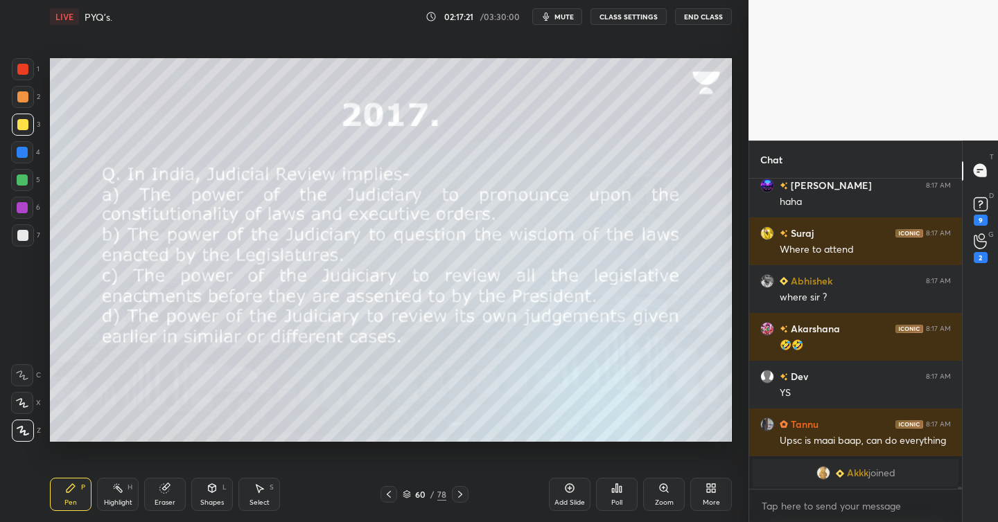
click at [612, 489] on icon at bounding box center [613, 490] width 2 height 3
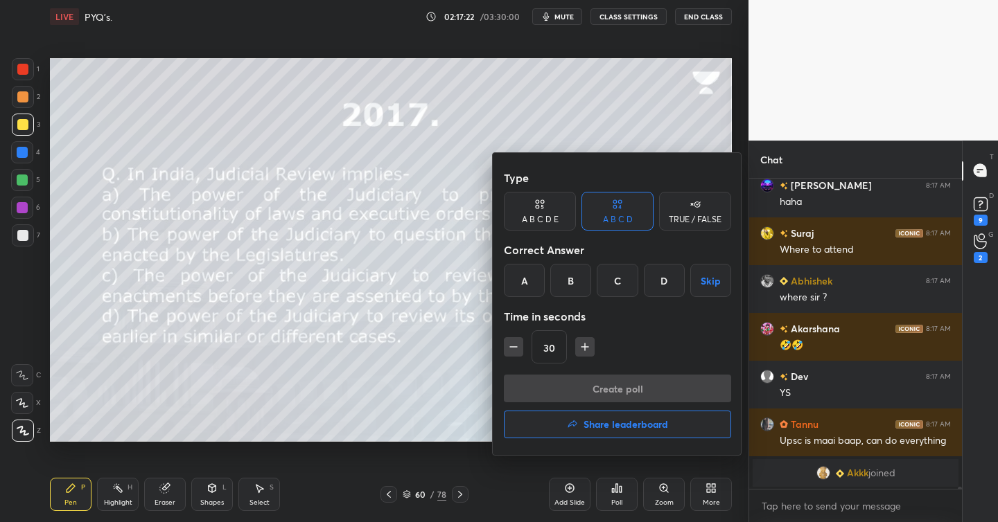
click at [531, 281] on div "A" at bounding box center [524, 280] width 41 height 33
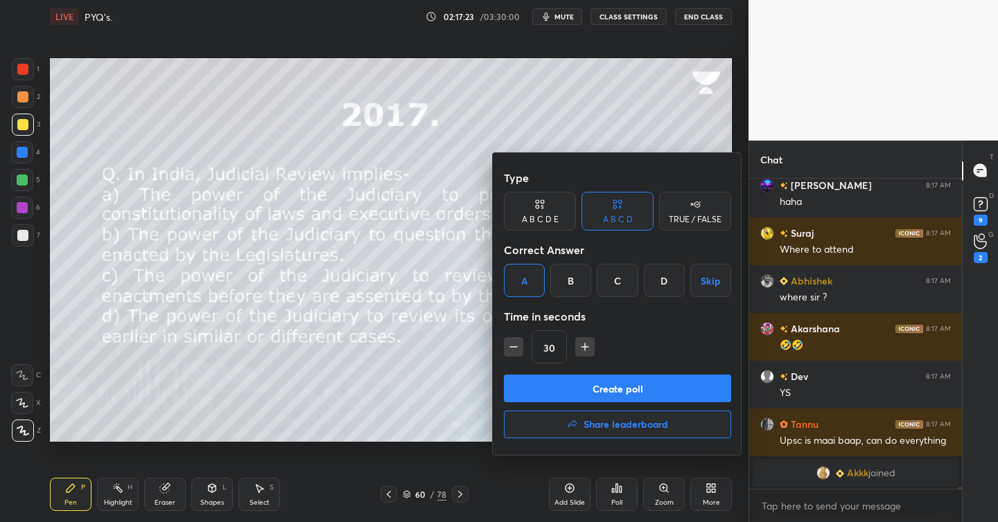
click at [597, 387] on button "Create poll" at bounding box center [617, 389] width 227 height 28
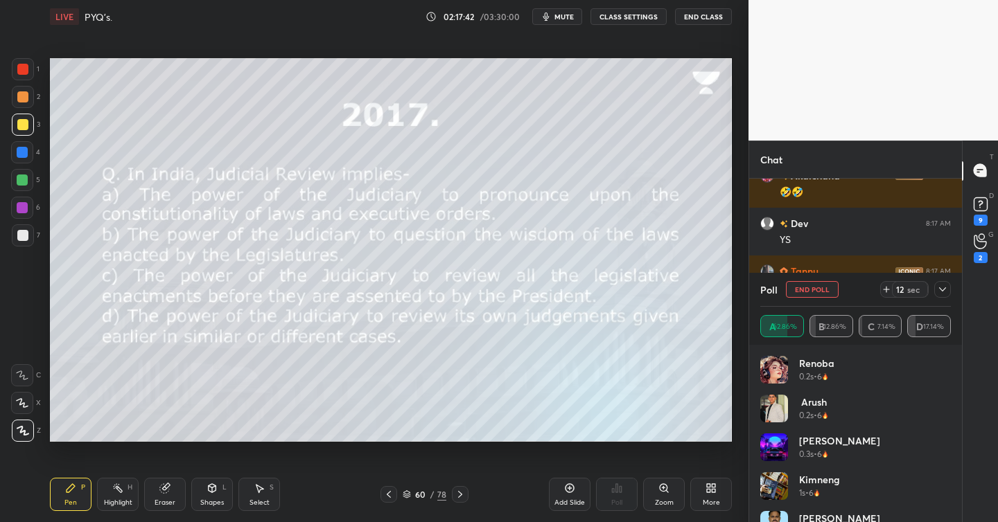
scroll to position [44872, 0]
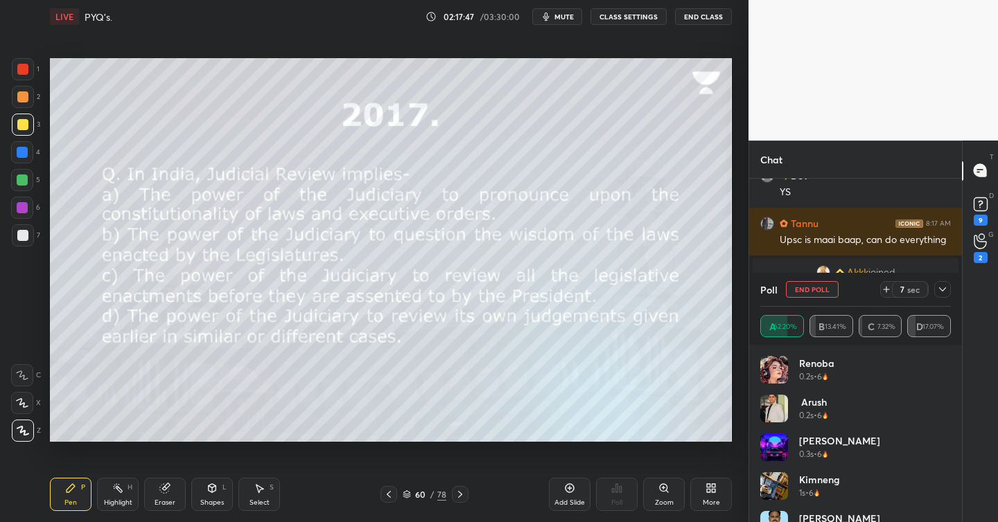
click at [941, 287] on icon at bounding box center [942, 289] width 11 height 11
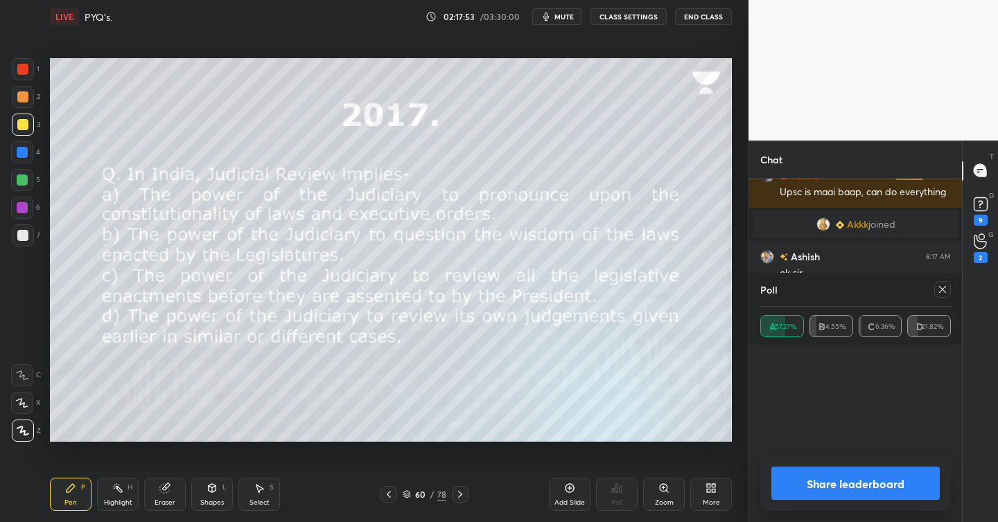
scroll to position [91, 186]
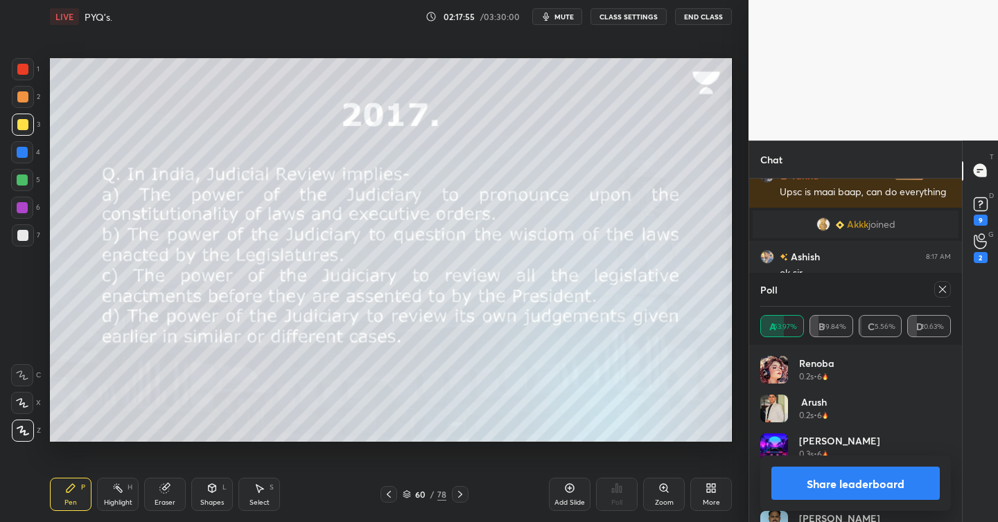
click at [942, 286] on icon at bounding box center [942, 289] width 11 height 11
type textarea "x"
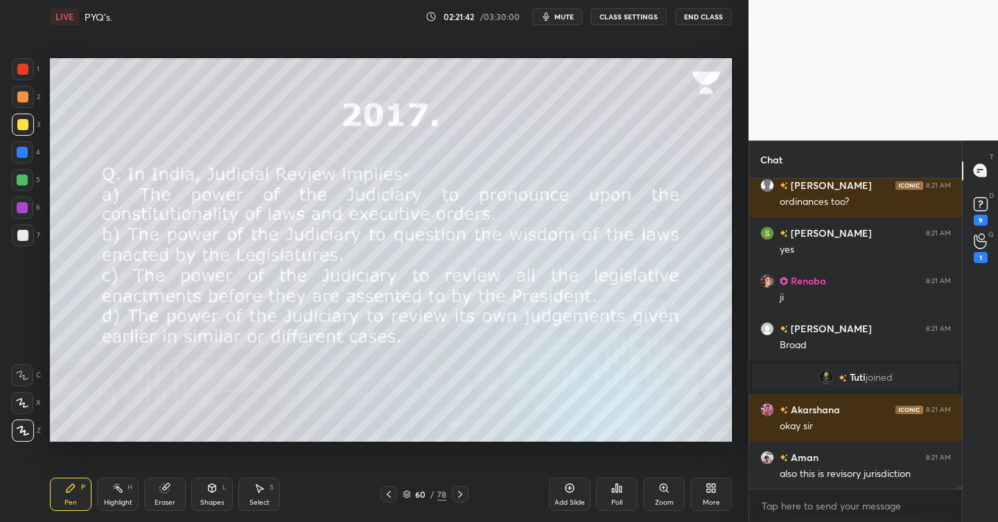
scroll to position [48355, 0]
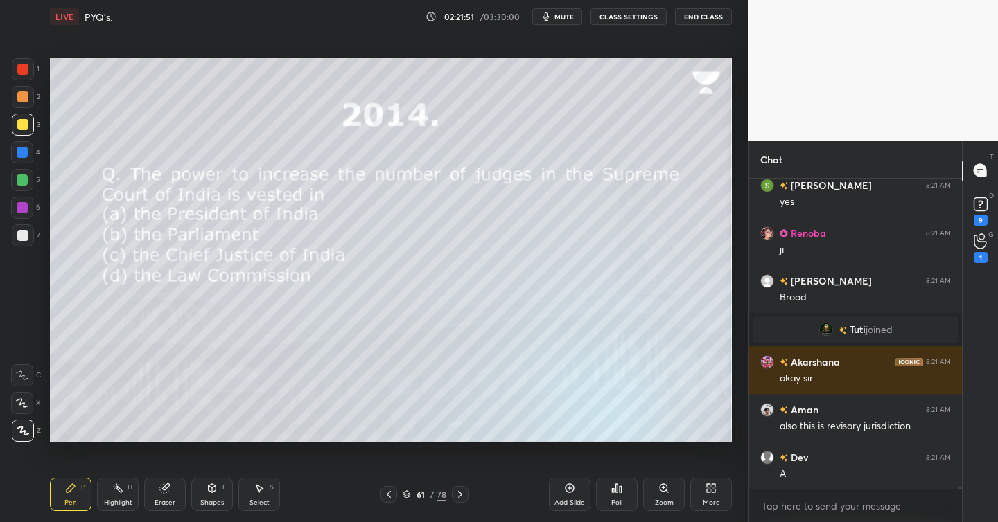
click at [612, 491] on icon at bounding box center [613, 490] width 2 height 3
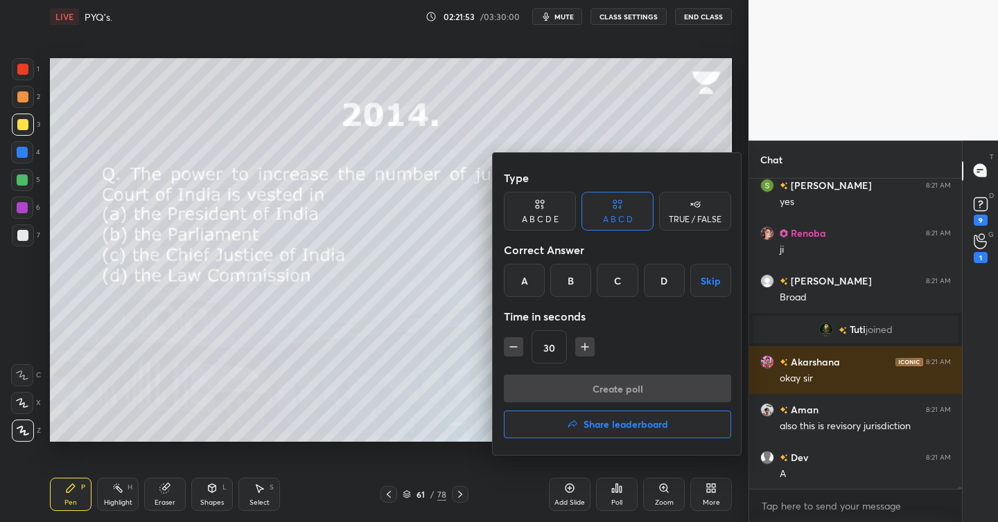
click at [517, 342] on icon "button" at bounding box center [513, 347] width 14 height 14
type input "15"
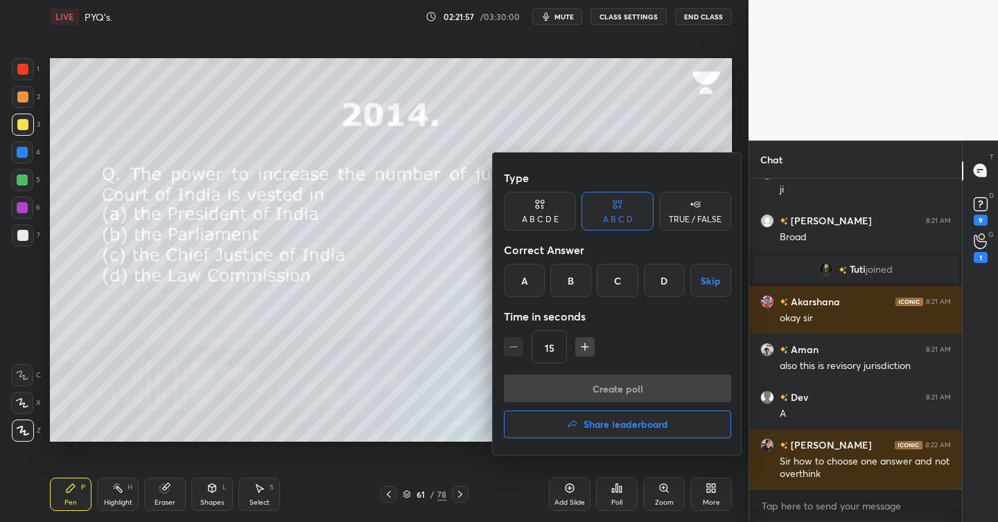
scroll to position [48463, 0]
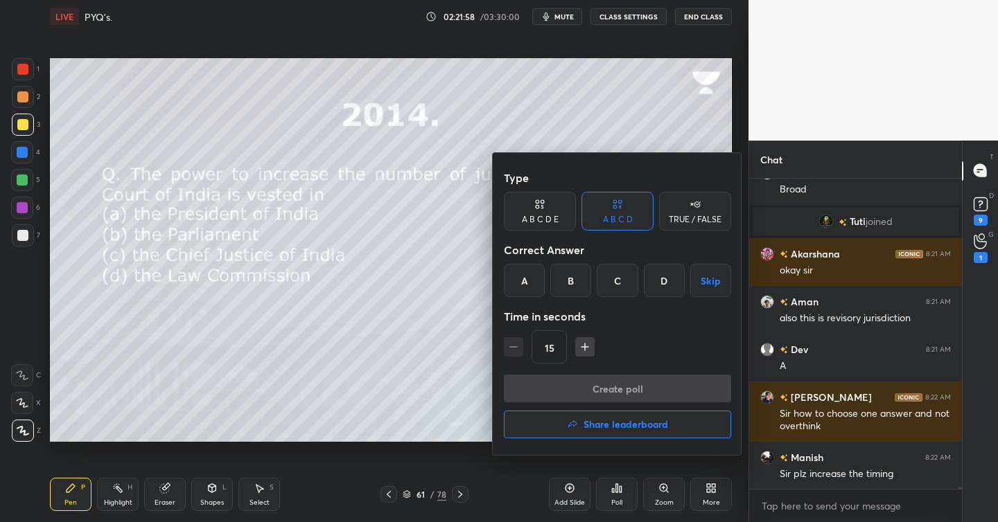
click at [563, 284] on div "B" at bounding box center [570, 280] width 41 height 33
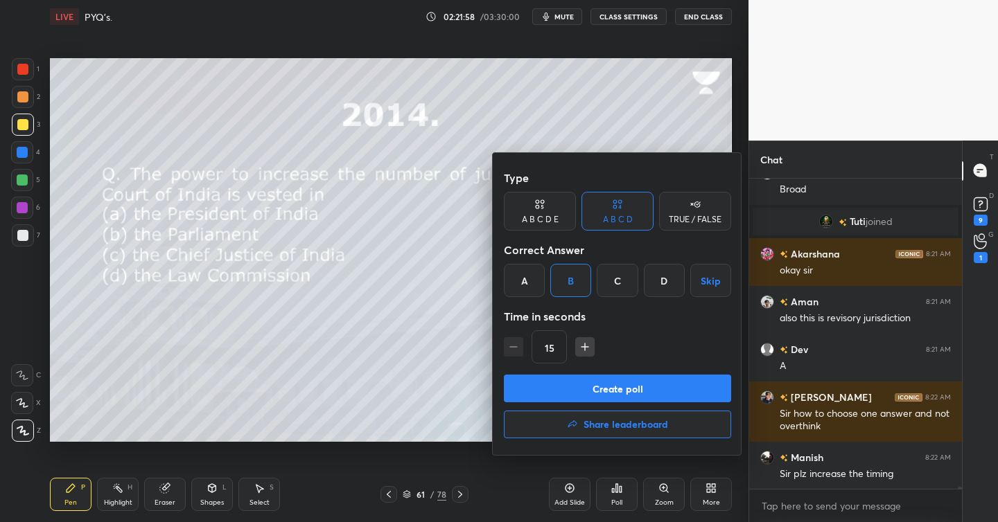
scroll to position [48511, 0]
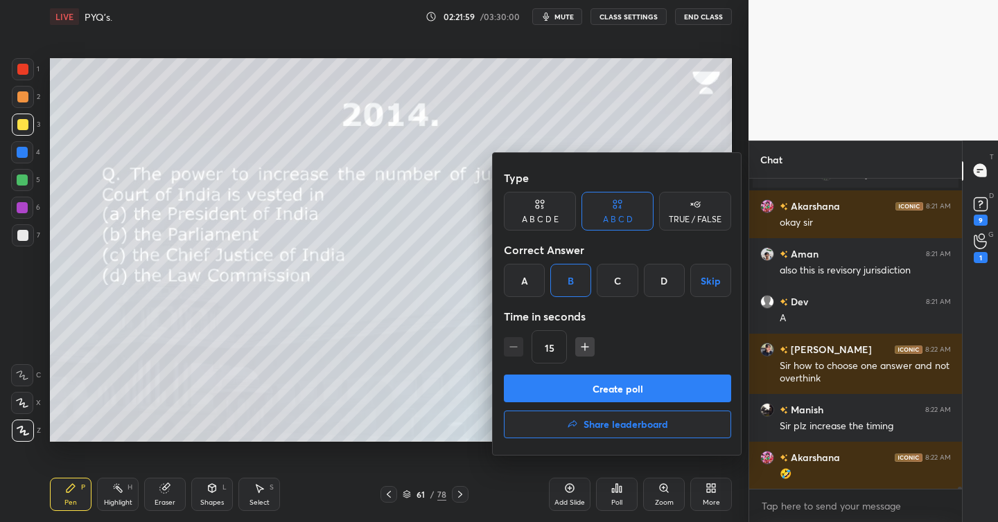
click at [617, 392] on button "Create poll" at bounding box center [617, 389] width 227 height 28
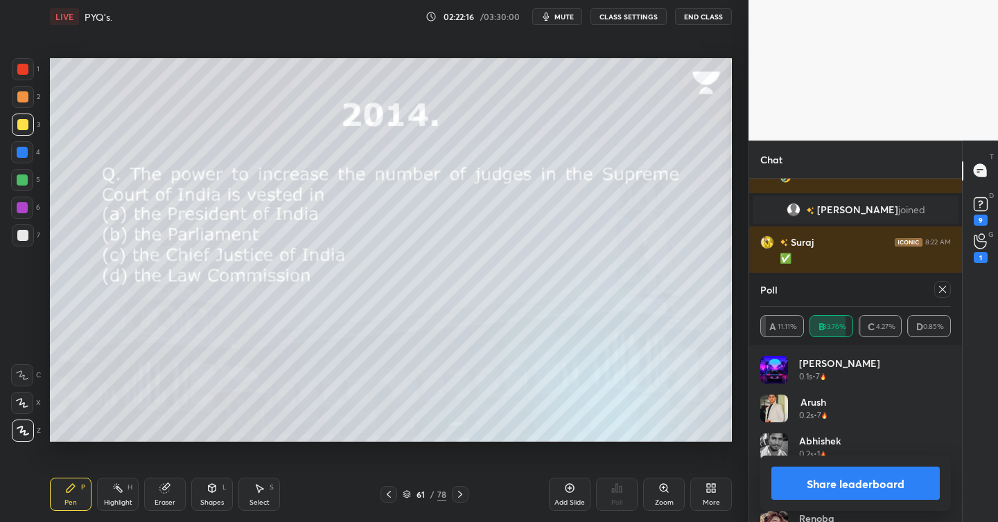
scroll to position [48724, 0]
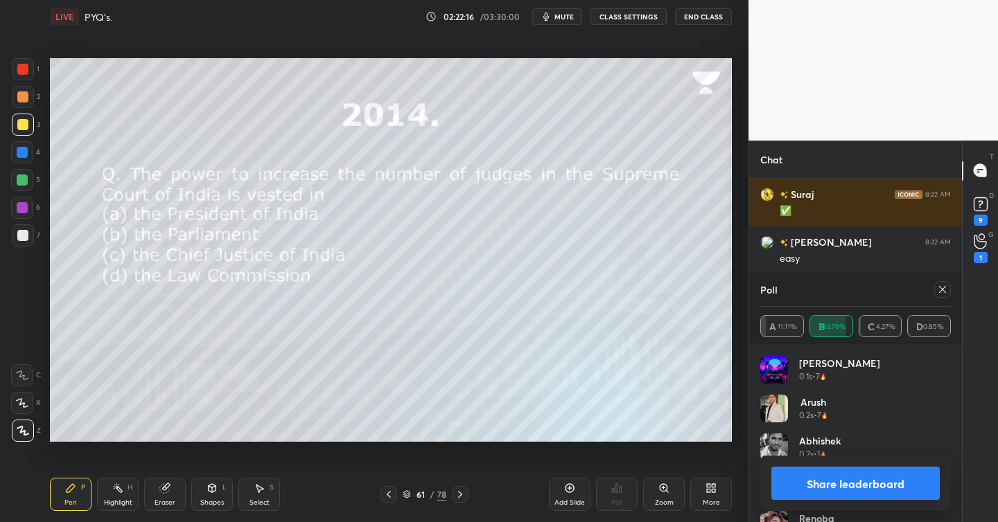
click at [817, 481] on button "Share leaderboard" at bounding box center [855, 483] width 168 height 33
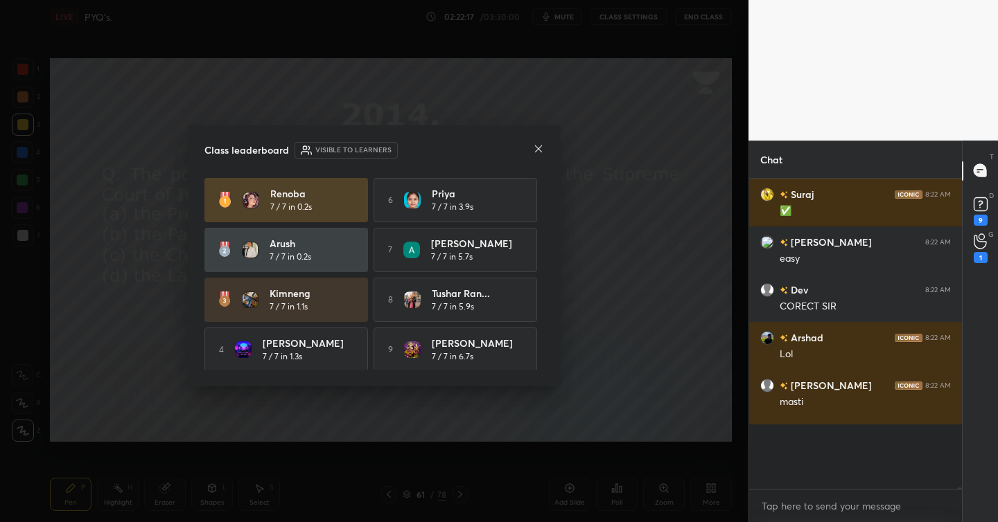
scroll to position [48813, 0]
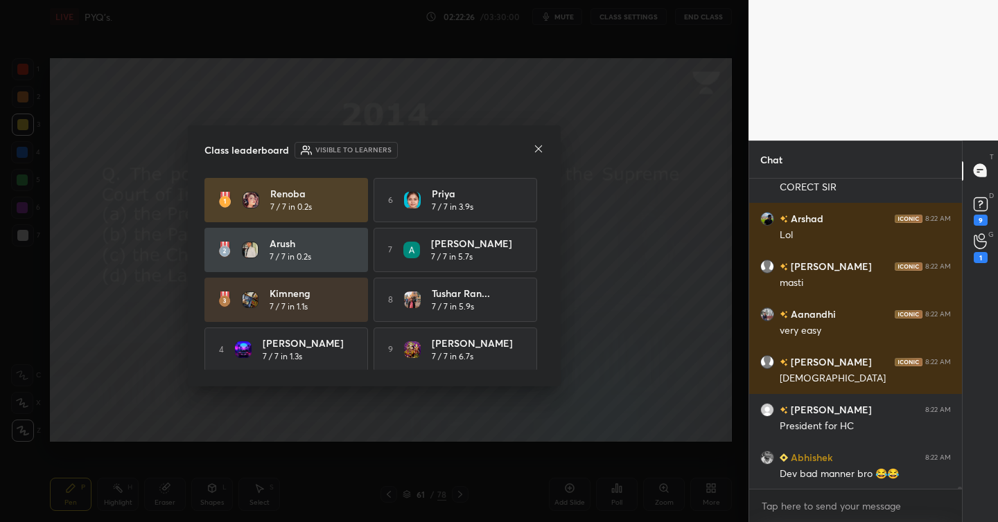
click at [539, 152] on icon at bounding box center [538, 148] width 11 height 11
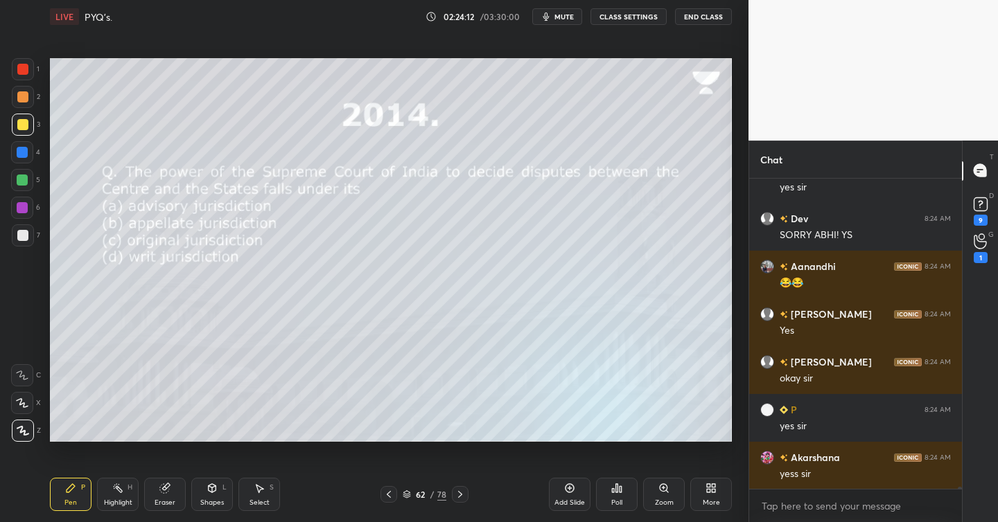
scroll to position [51124, 0]
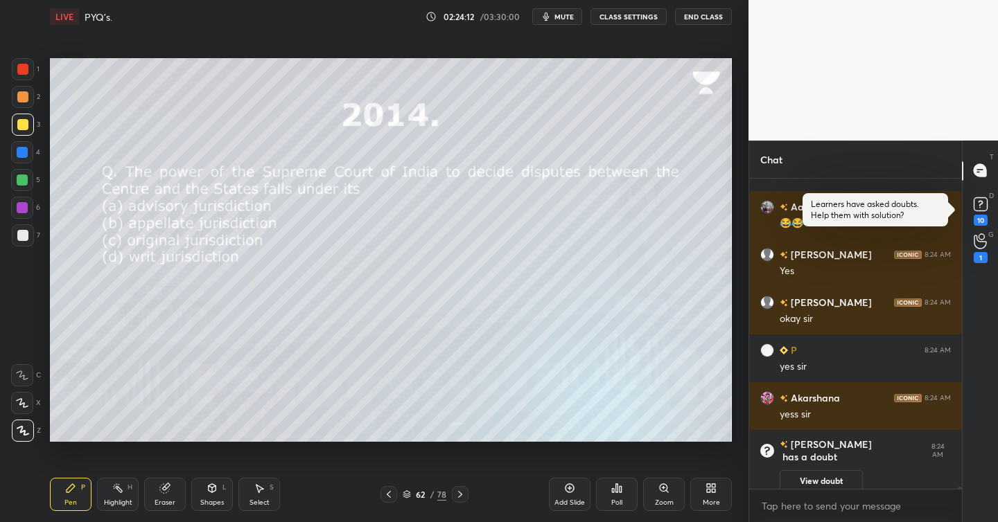
click at [620, 500] on div "Poll" at bounding box center [616, 502] width 11 height 7
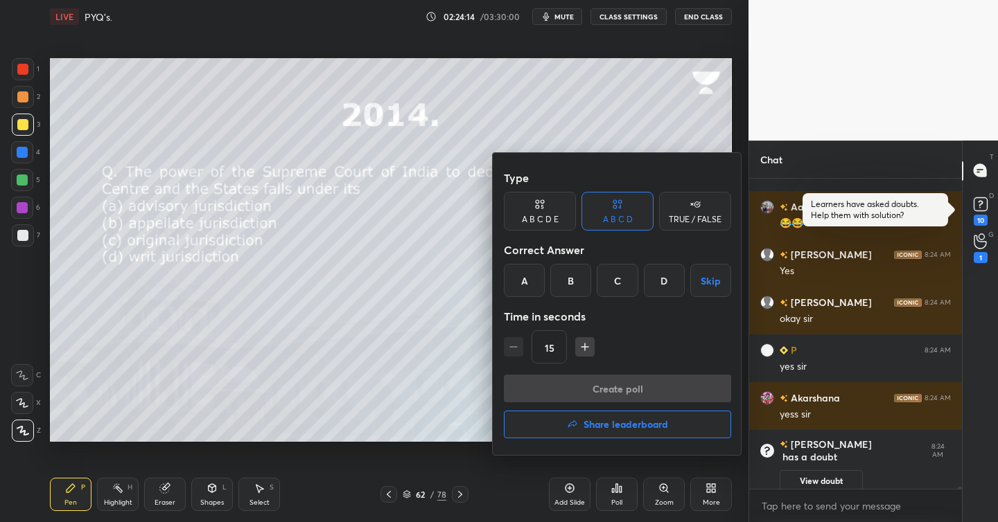
click at [619, 278] on div "C" at bounding box center [616, 280] width 41 height 33
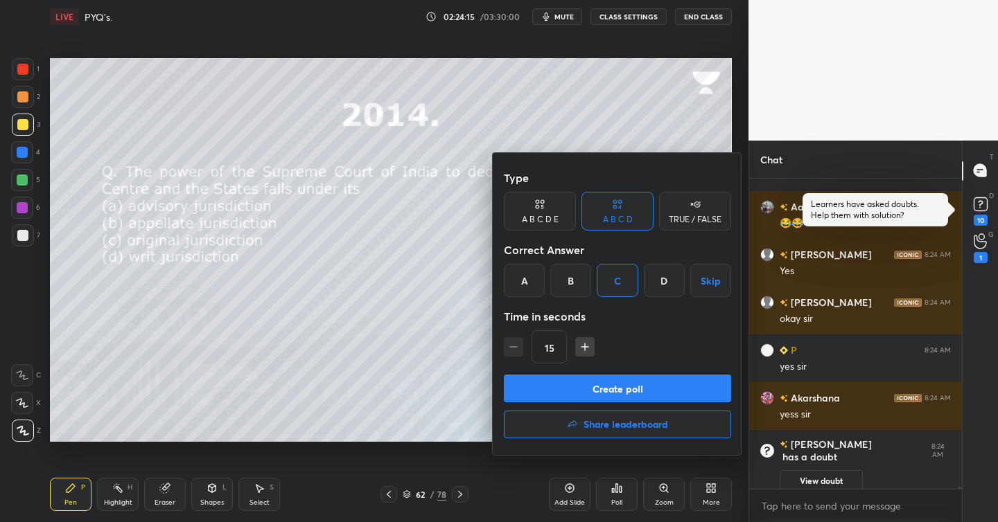
click at [619, 382] on button "Create poll" at bounding box center [617, 389] width 227 height 28
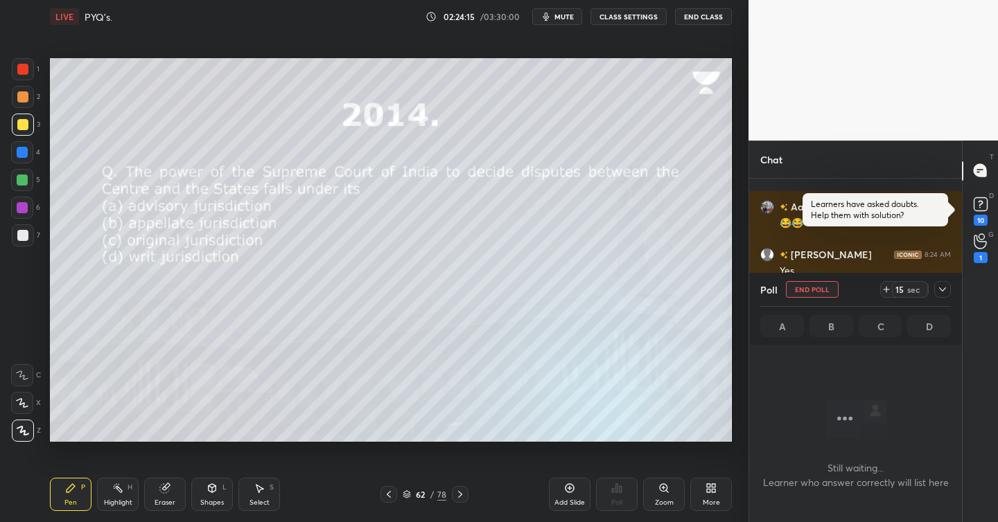
scroll to position [234, 209]
click at [984, 246] on icon at bounding box center [979, 242] width 12 height 14
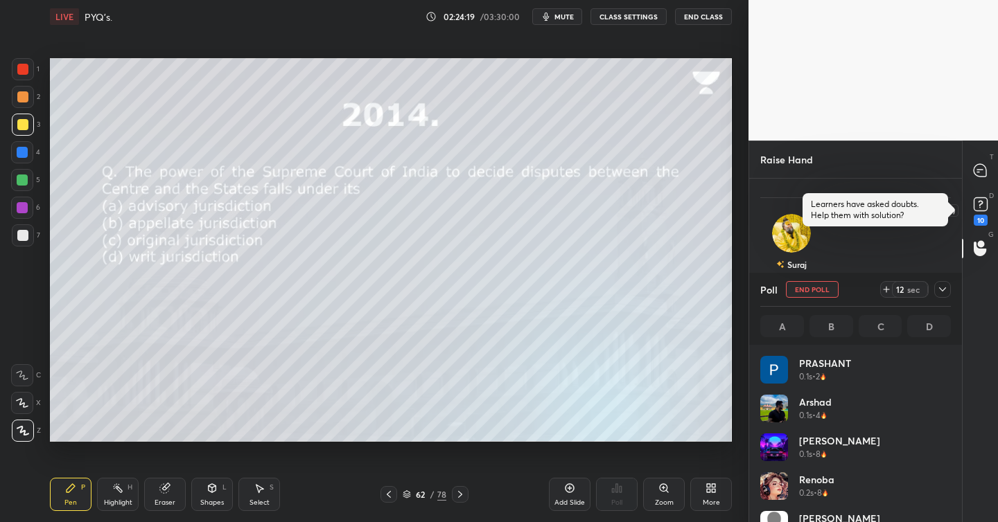
click at [980, 209] on rect at bounding box center [979, 203] width 13 height 13
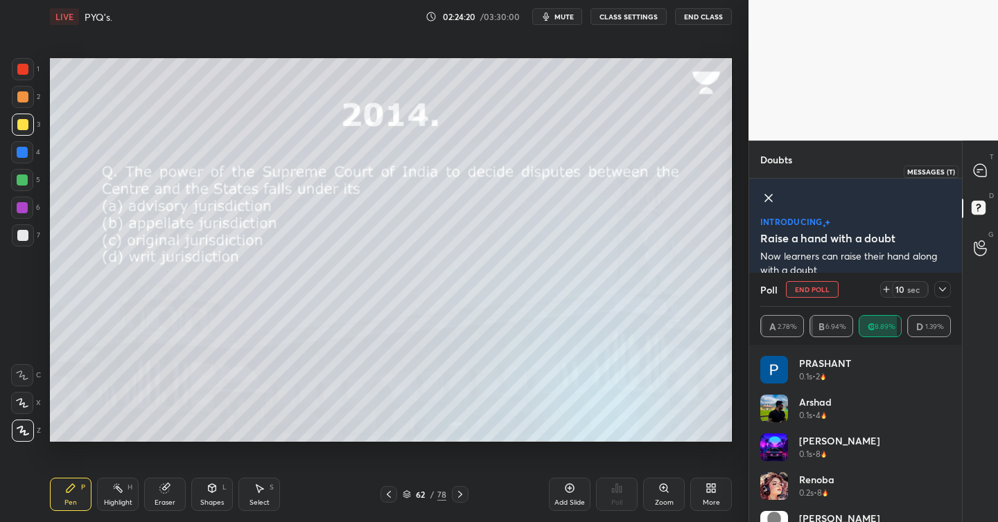
click at [977, 172] on icon at bounding box center [978, 172] width 2 height 0
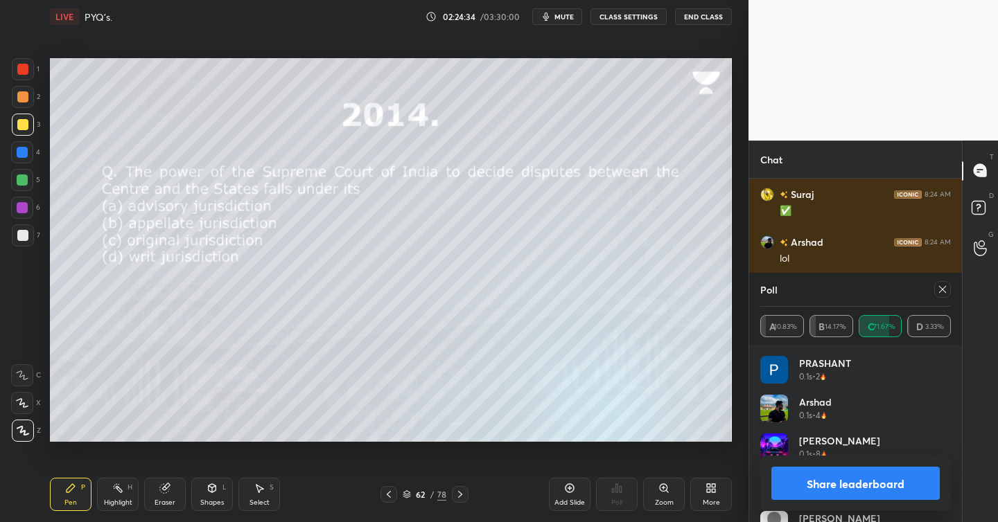
click at [944, 287] on icon at bounding box center [942, 289] width 7 height 7
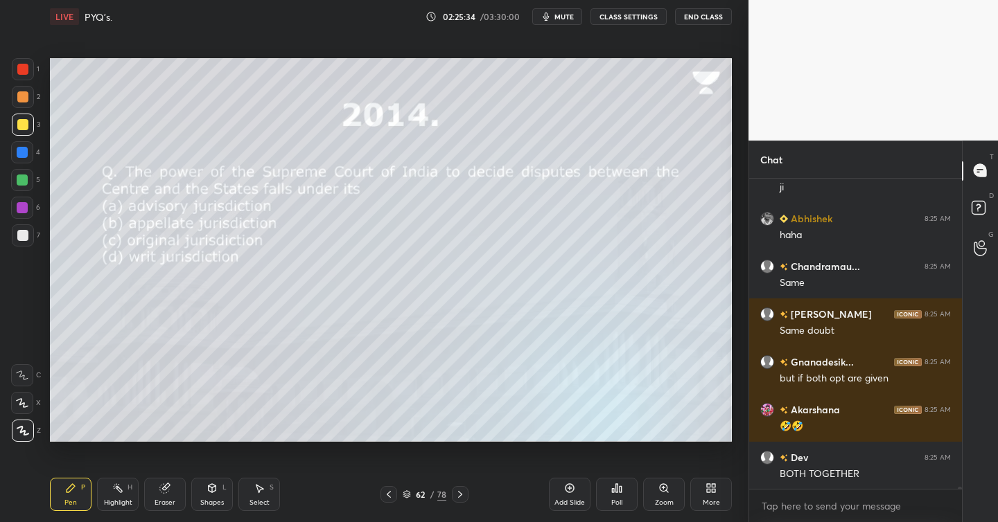
click at [462, 498] on icon at bounding box center [459, 494] width 11 height 11
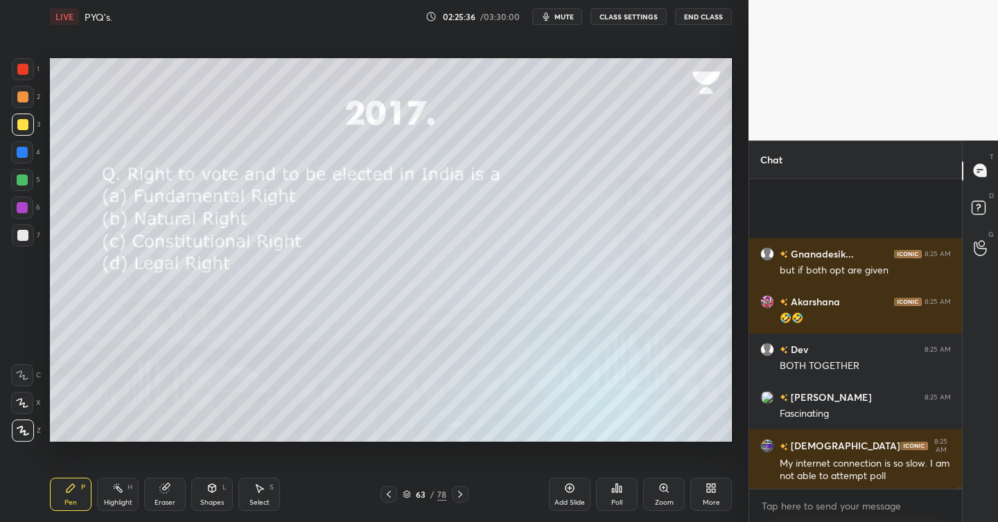
scroll to position [53154, 0]
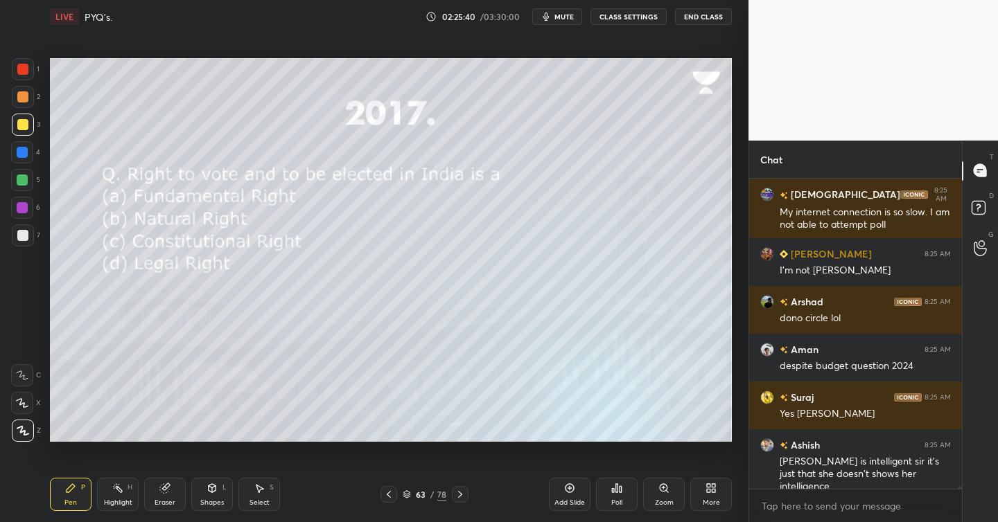
click at [619, 492] on icon at bounding box center [620, 489] width 2 height 6
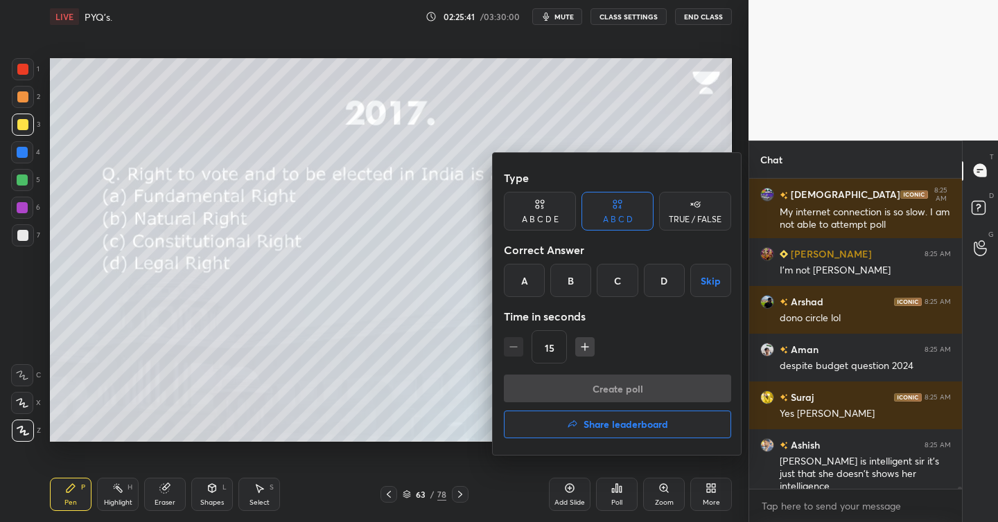
click at [666, 283] on div "D" at bounding box center [664, 280] width 41 height 33
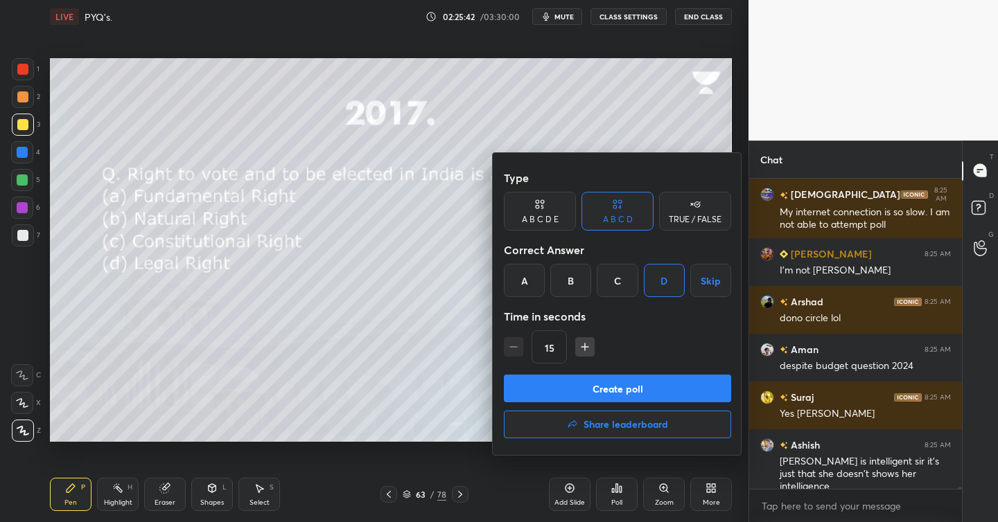
click at [607, 395] on button "Create poll" at bounding box center [617, 389] width 227 height 28
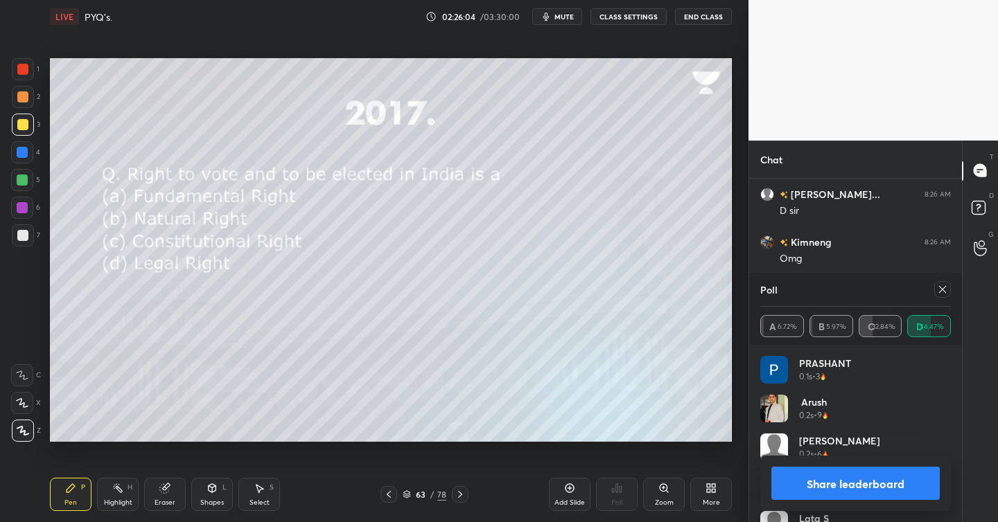
click at [944, 292] on icon at bounding box center [942, 289] width 11 height 11
type textarea "x"
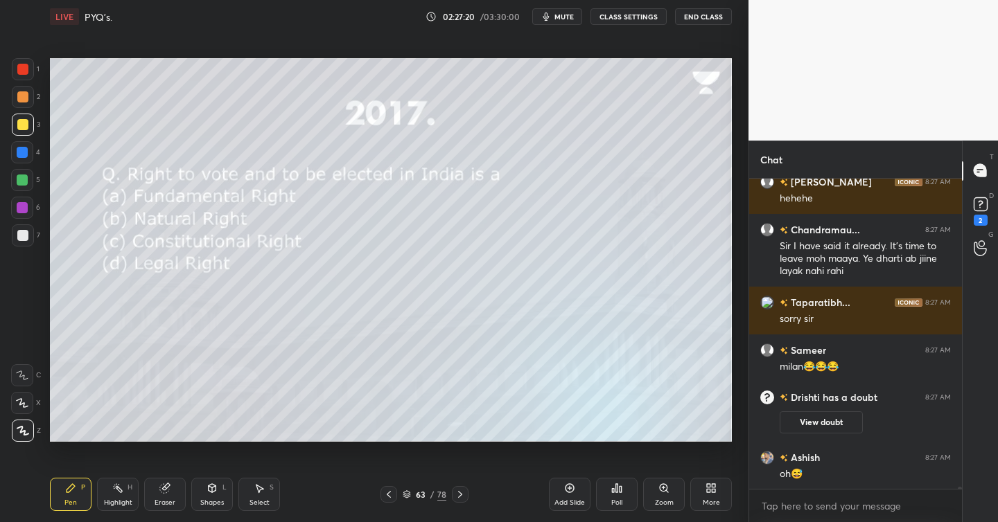
scroll to position [54614, 0]
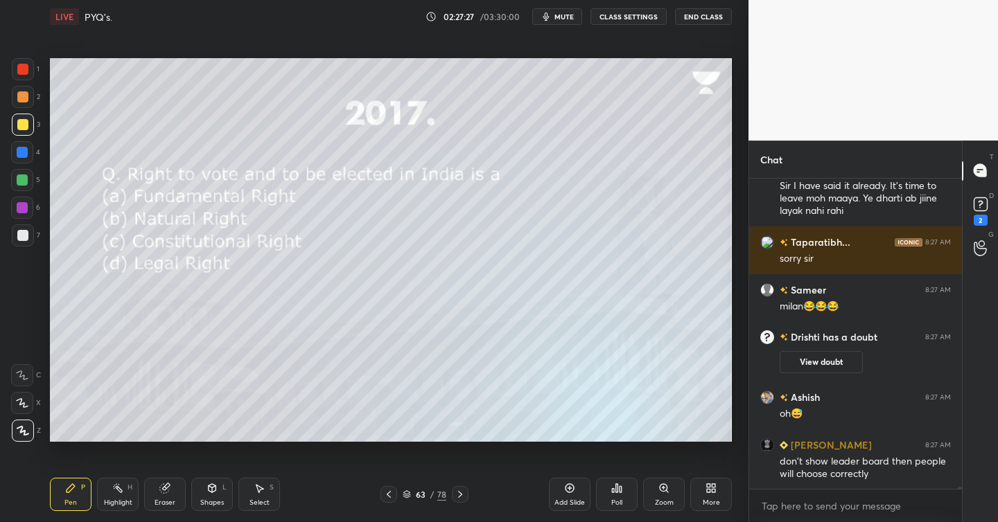
click at [466, 494] on div at bounding box center [460, 494] width 17 height 17
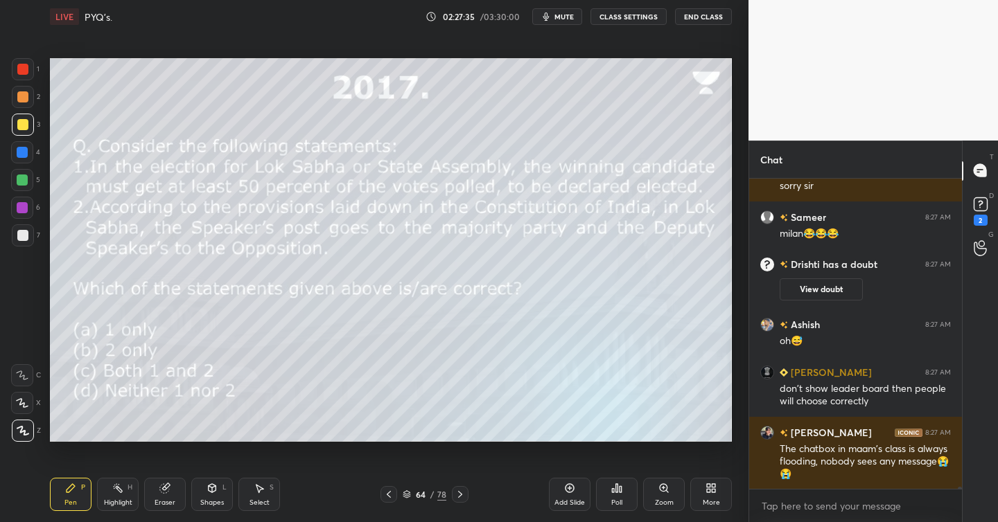
scroll to position [54734, 0]
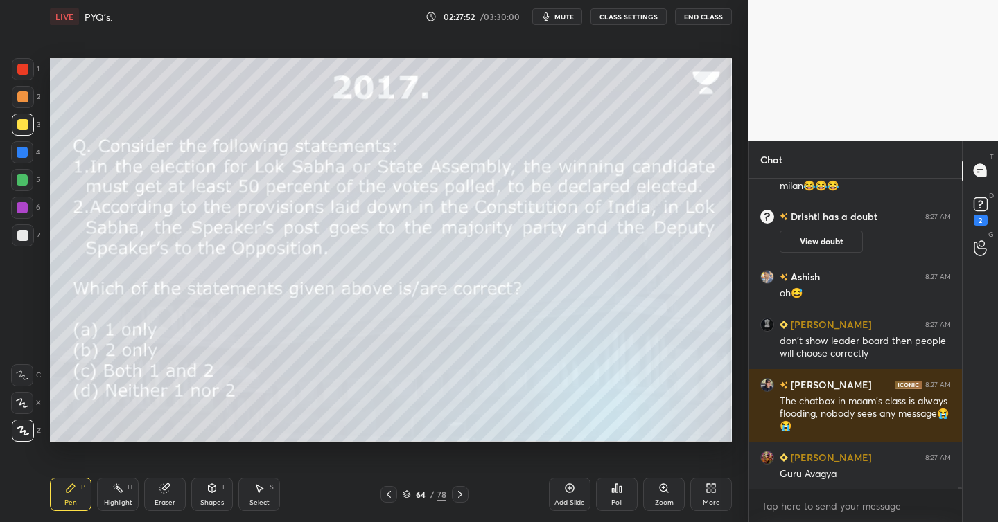
click at [615, 493] on icon at bounding box center [616, 488] width 11 height 11
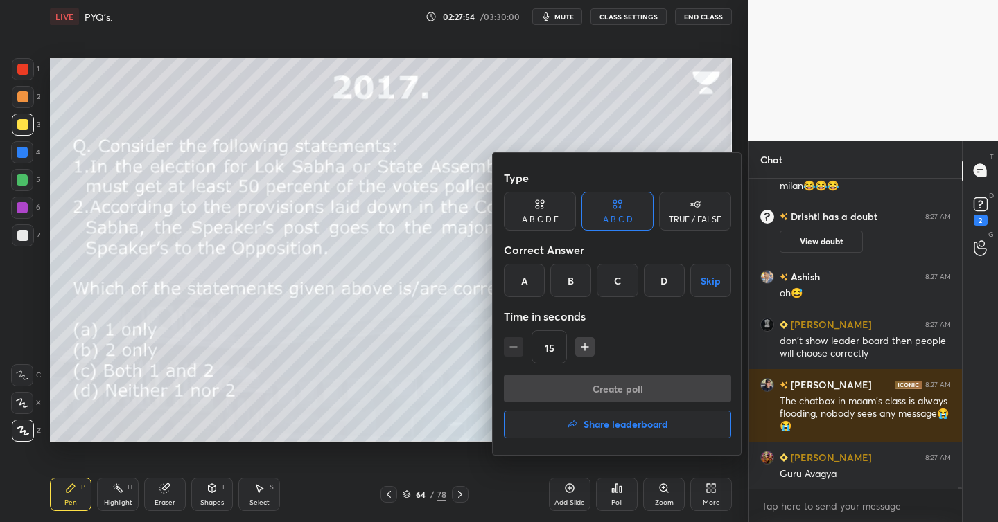
click at [583, 341] on icon "button" at bounding box center [585, 347] width 14 height 14
type input "30"
click at [654, 276] on div "D" at bounding box center [664, 280] width 41 height 33
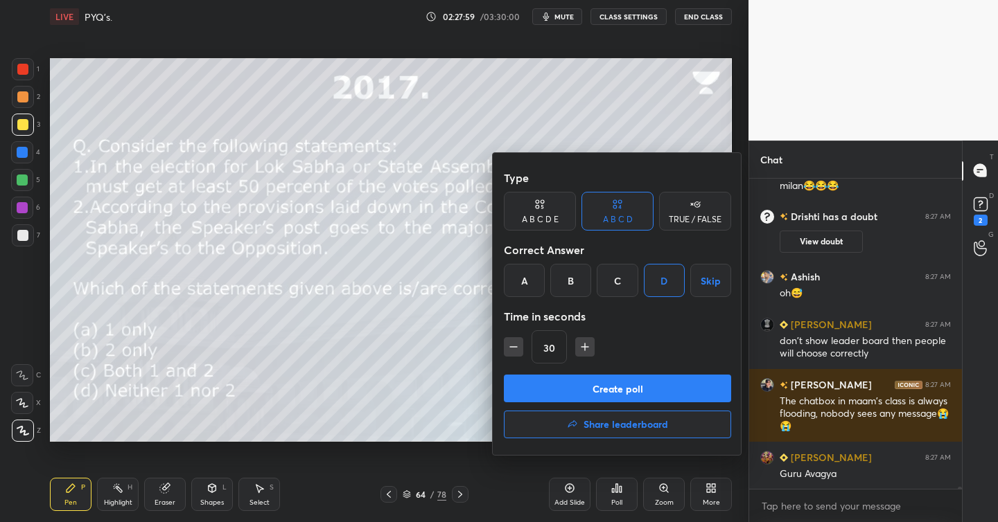
click at [613, 384] on button "Create poll" at bounding box center [617, 389] width 227 height 28
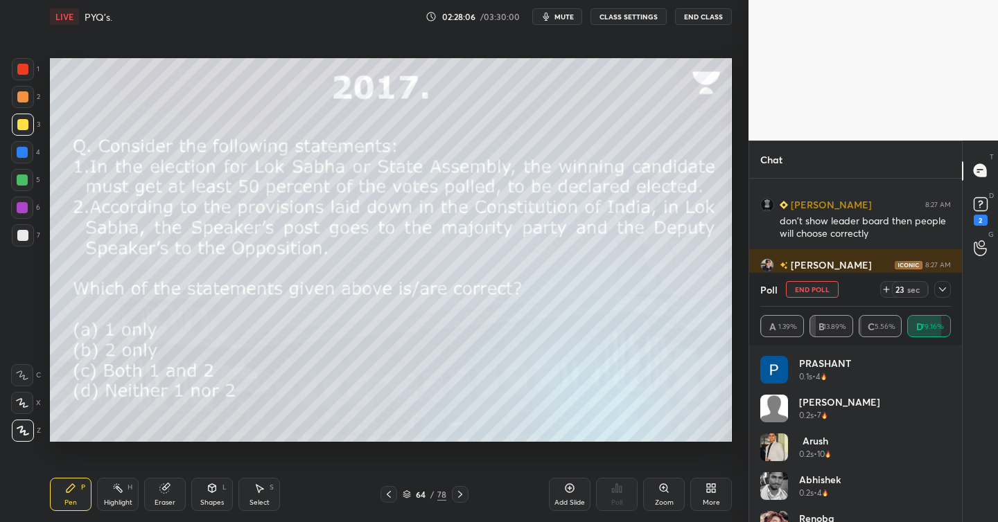
scroll to position [54902, 0]
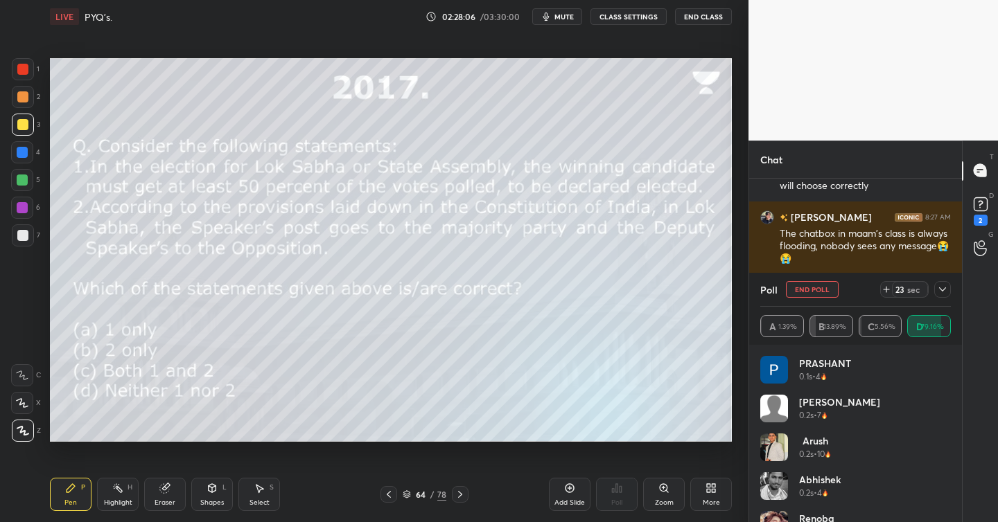
click at [946, 291] on icon at bounding box center [942, 289] width 11 height 11
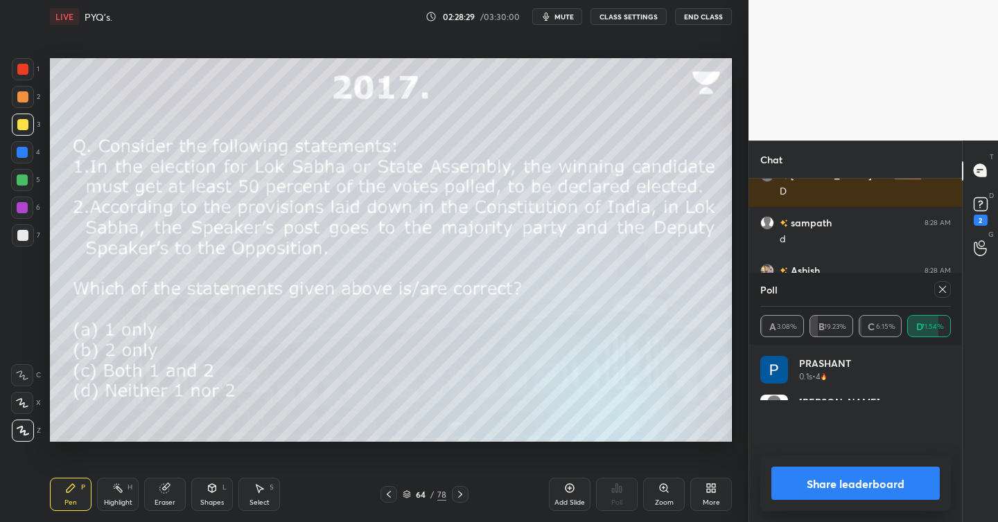
scroll to position [162, 186]
click at [832, 488] on button "Share leaderboard" at bounding box center [855, 483] width 168 height 33
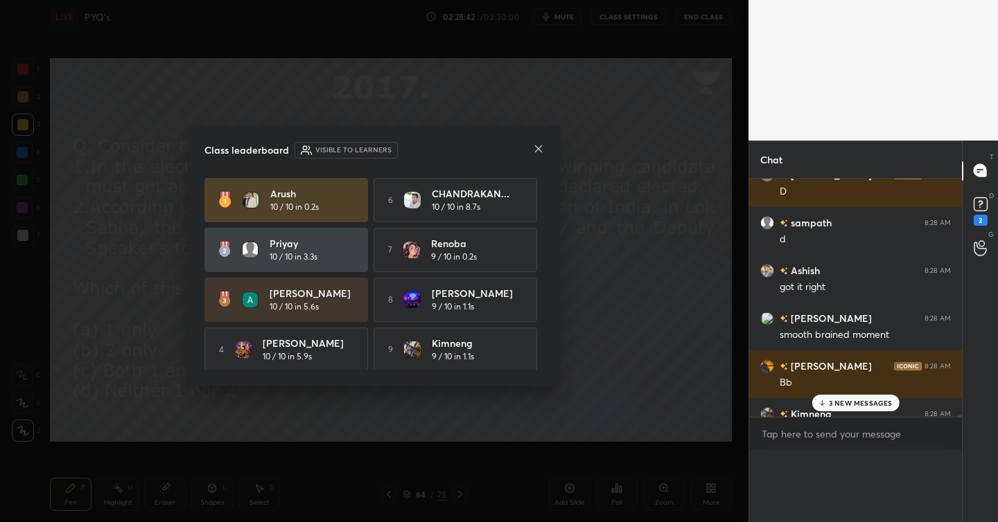
scroll to position [0, 0]
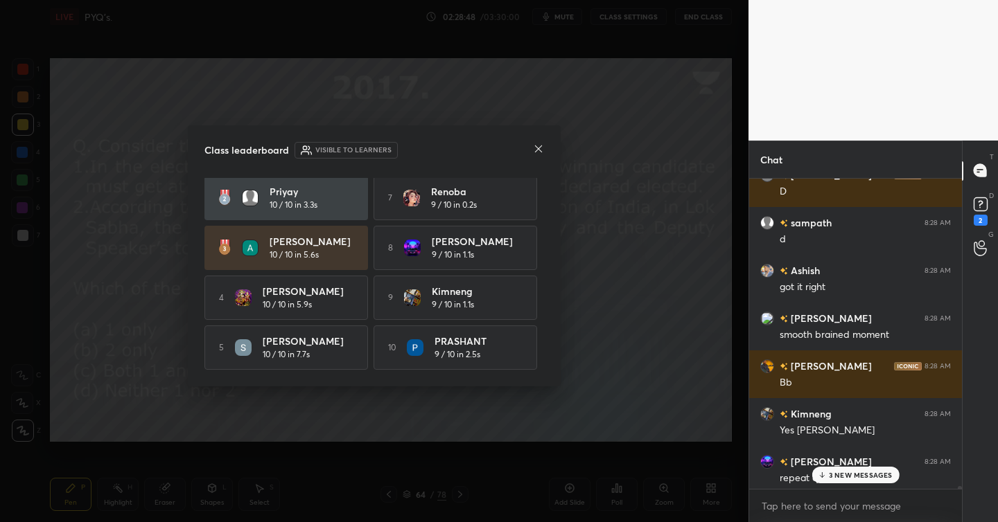
click at [536, 148] on icon at bounding box center [538, 148] width 11 height 11
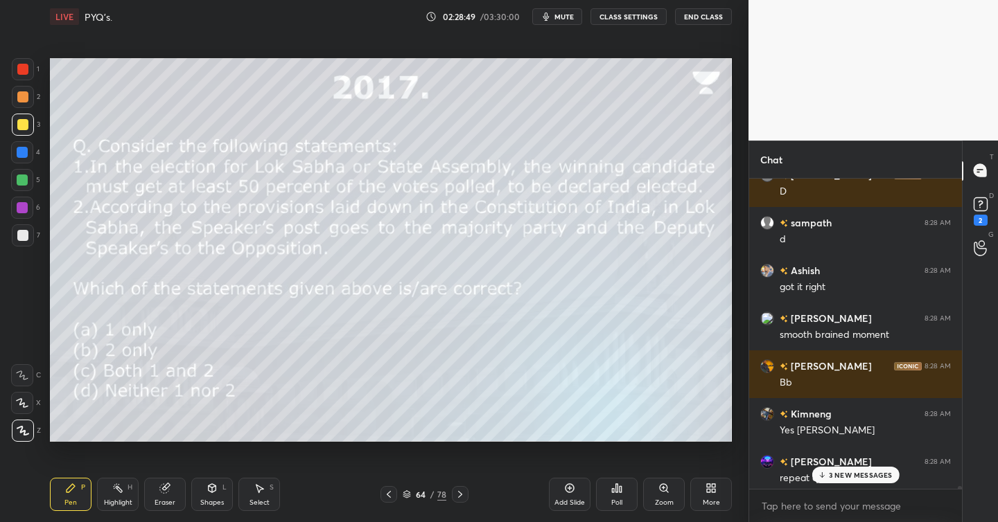
click at [846, 472] on p "3 NEW MESSAGES" at bounding box center [861, 475] width 64 height 8
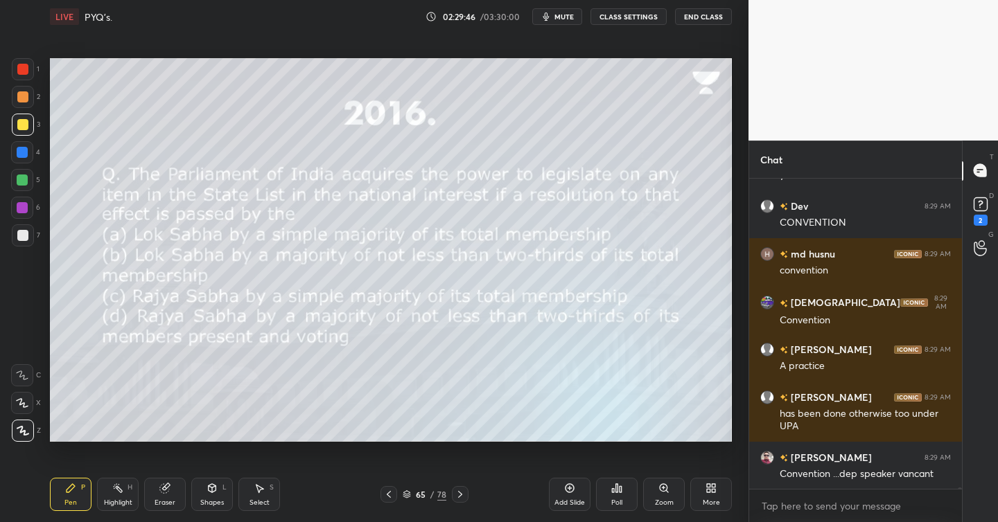
scroll to position [57894, 0]
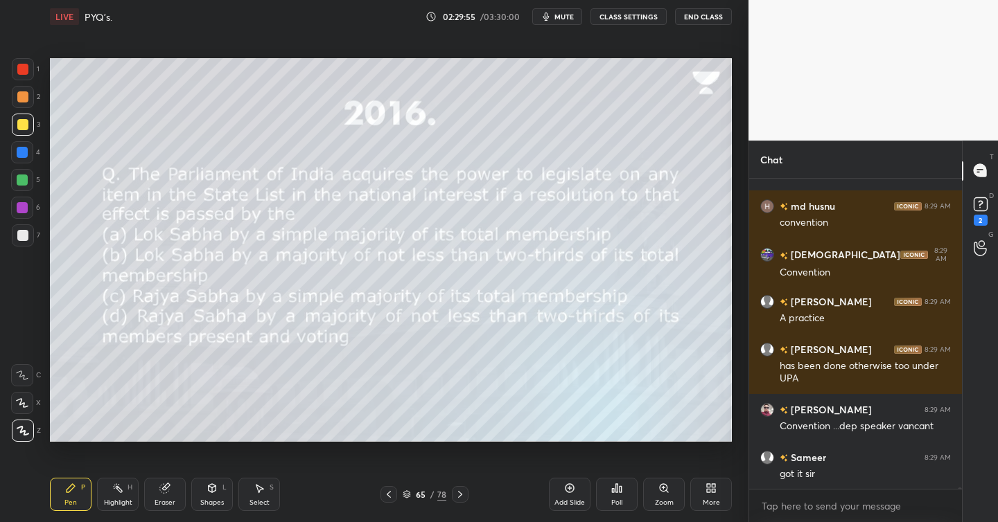
click at [619, 496] on div "Poll" at bounding box center [617, 494] width 42 height 33
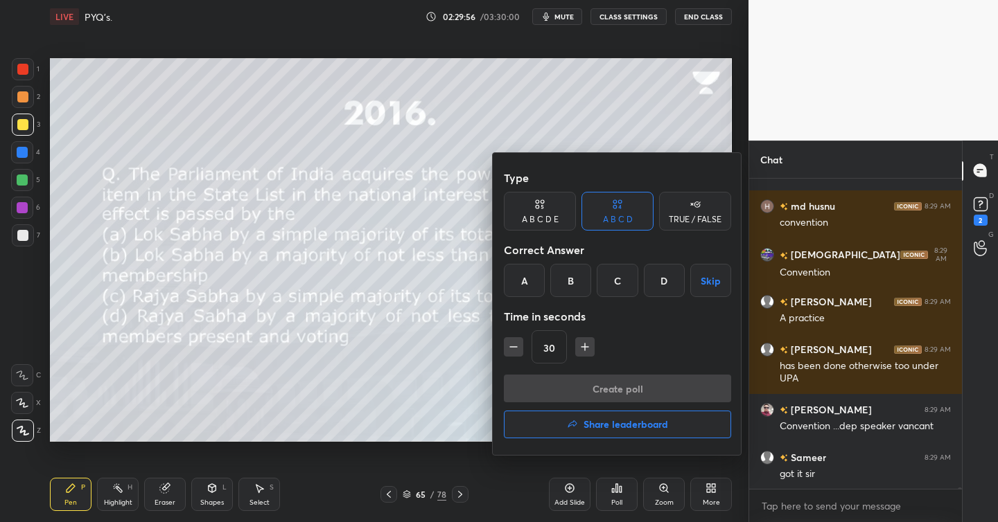
click at [670, 285] on div "D" at bounding box center [664, 280] width 41 height 33
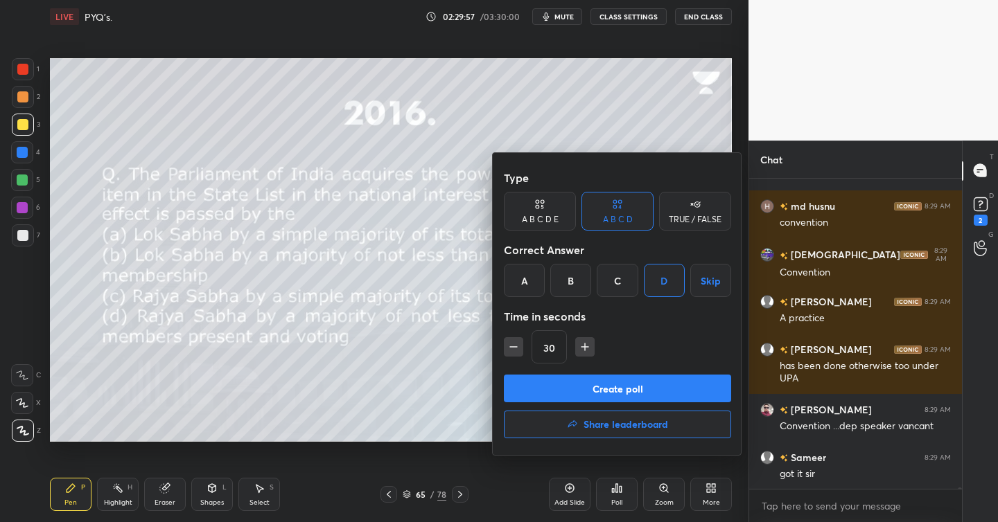
click at [635, 389] on button "Create poll" at bounding box center [617, 389] width 227 height 28
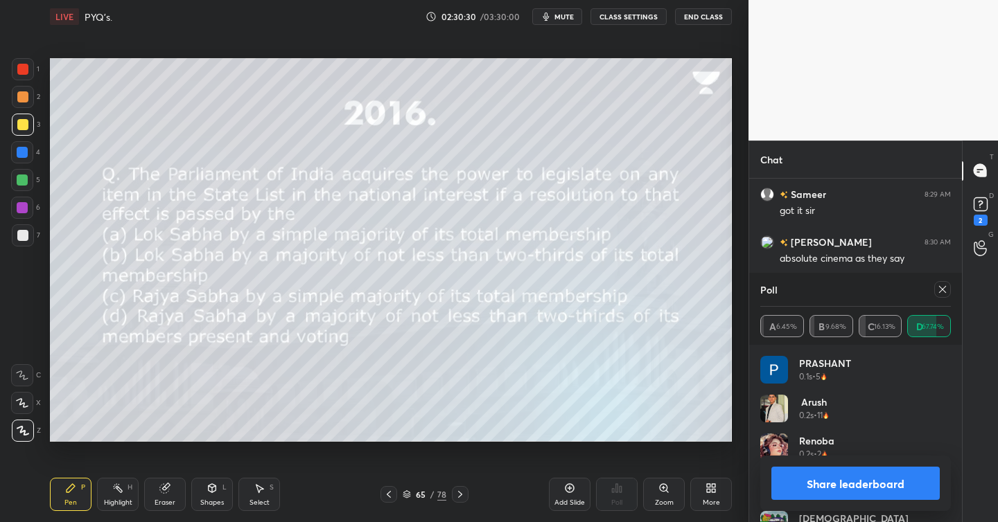
scroll to position [58253, 0]
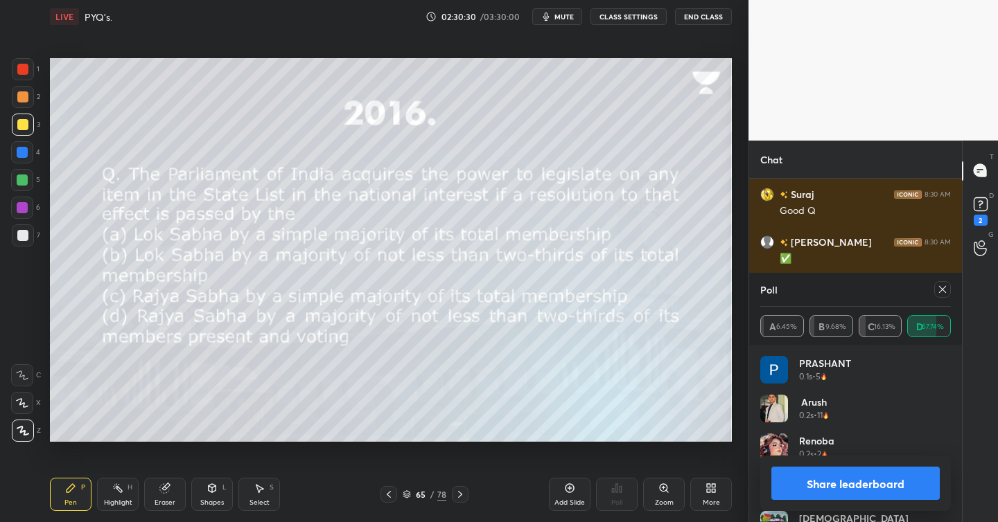
click at [943, 291] on icon at bounding box center [942, 289] width 11 height 11
type textarea "x"
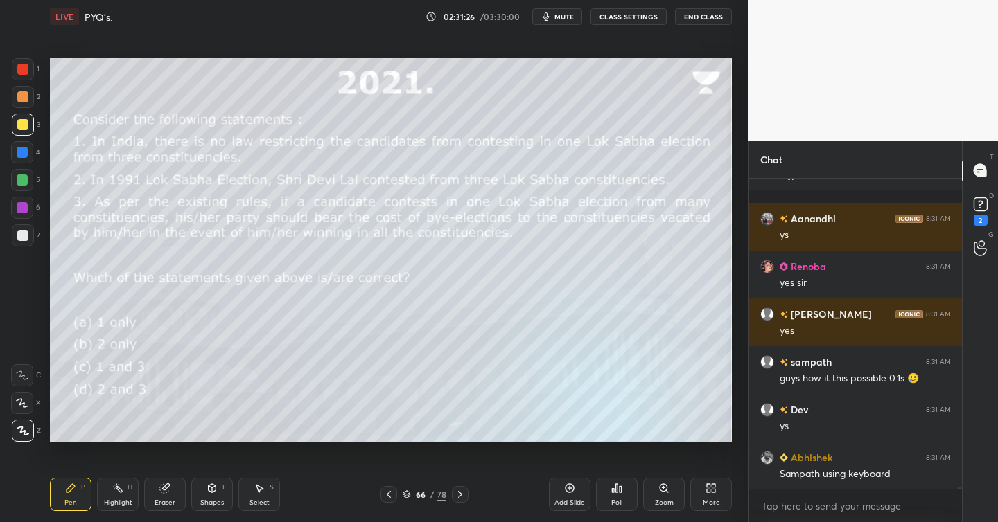
scroll to position [57818, 0]
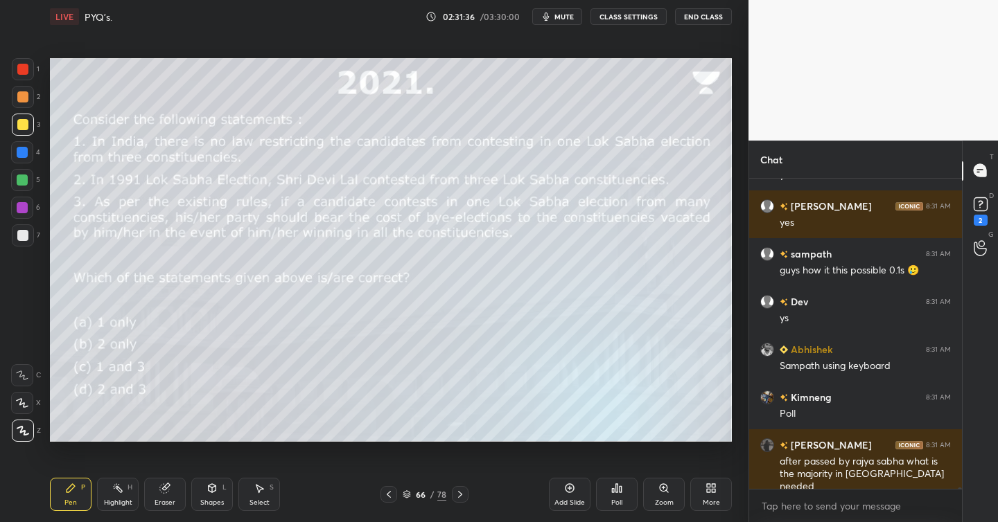
click at [611, 490] on icon at bounding box center [616, 488] width 11 height 11
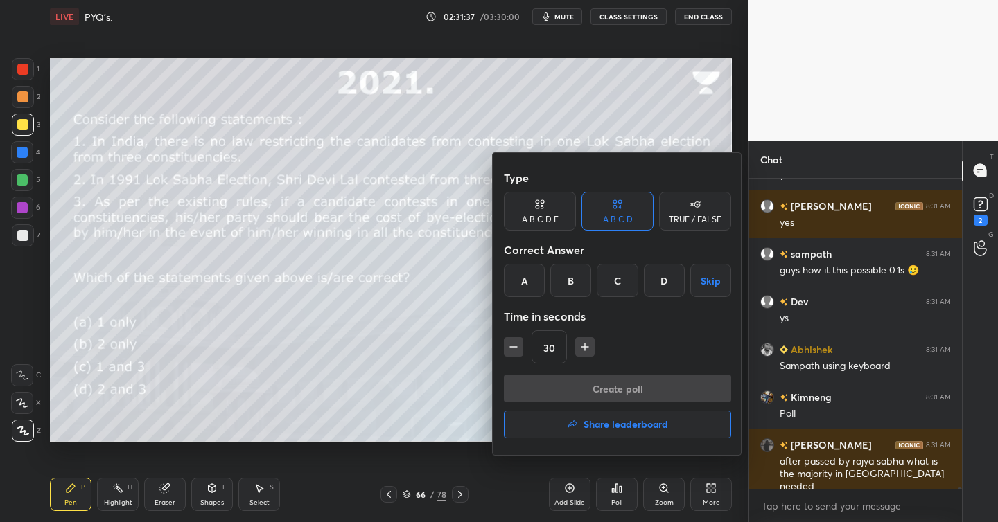
click at [573, 279] on div "B" at bounding box center [570, 280] width 41 height 33
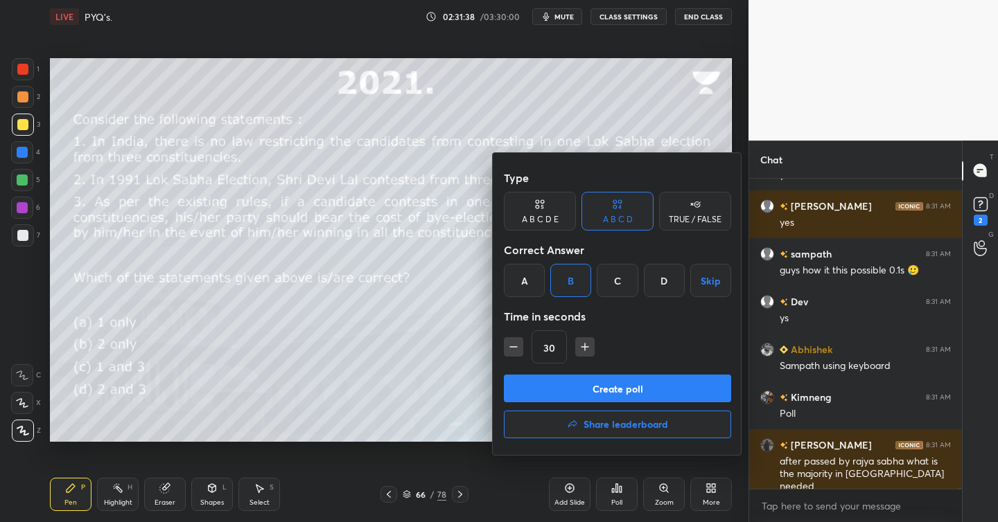
click at [587, 347] on icon "button" at bounding box center [584, 347] width 7 height 0
click at [587, 347] on icon "button" at bounding box center [585, 347] width 14 height 14
type input "60"
click at [608, 389] on button "Create poll" at bounding box center [617, 389] width 227 height 28
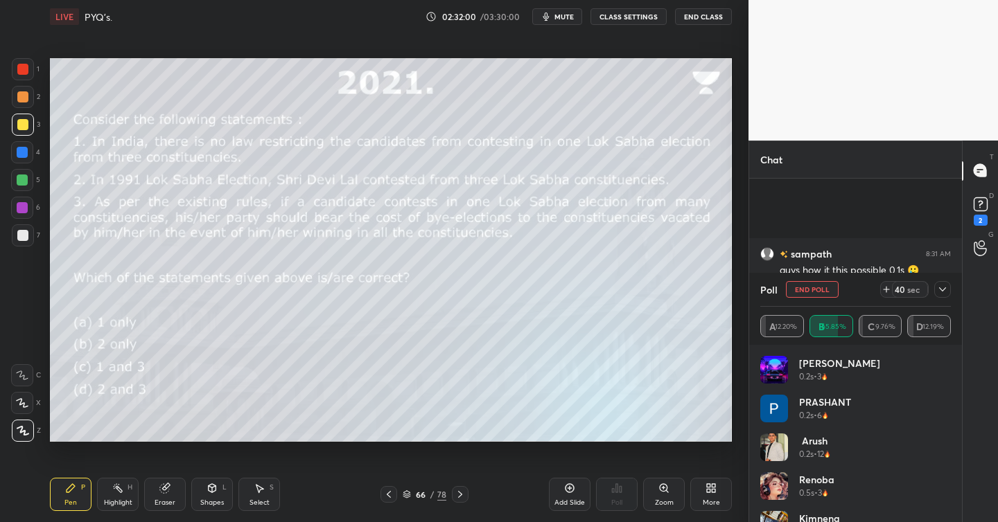
scroll to position [57998, 0]
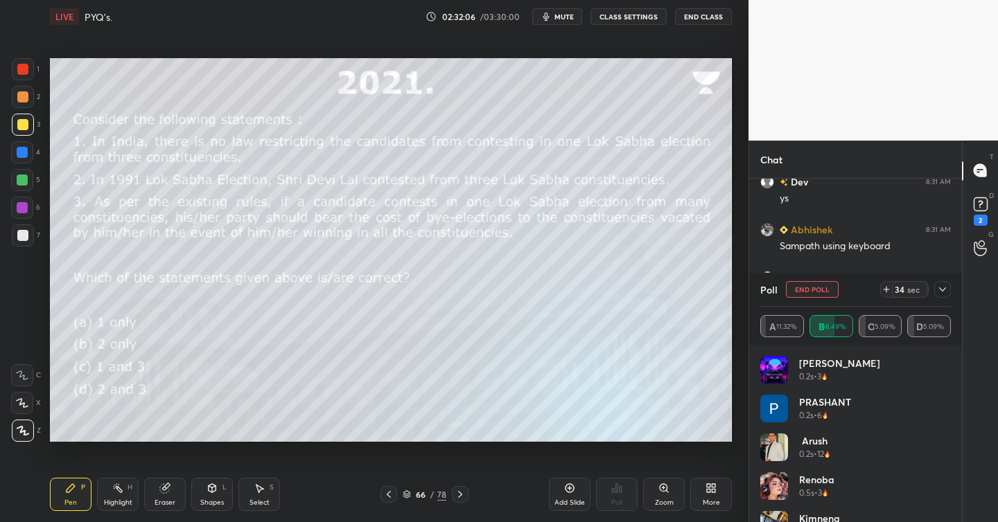
click at [945, 292] on icon at bounding box center [942, 289] width 11 height 11
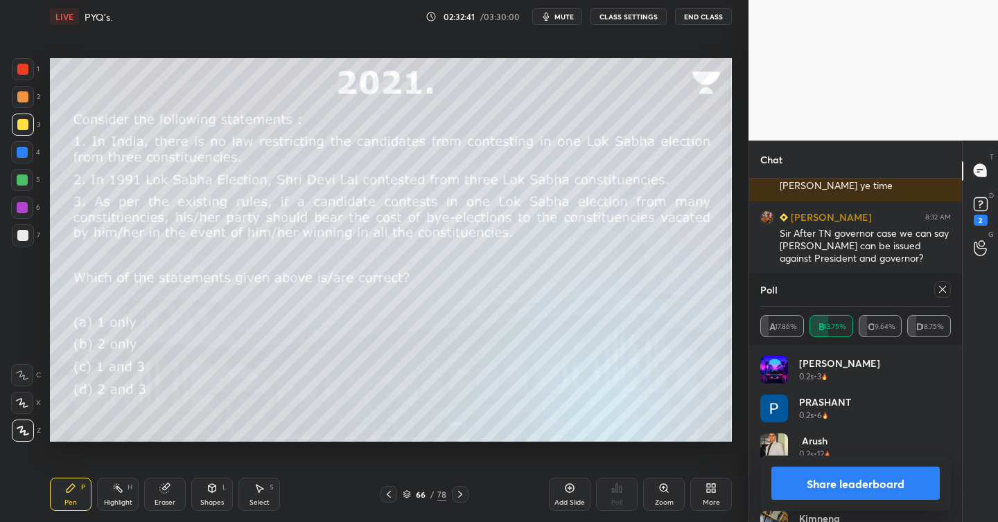
scroll to position [58190, 0]
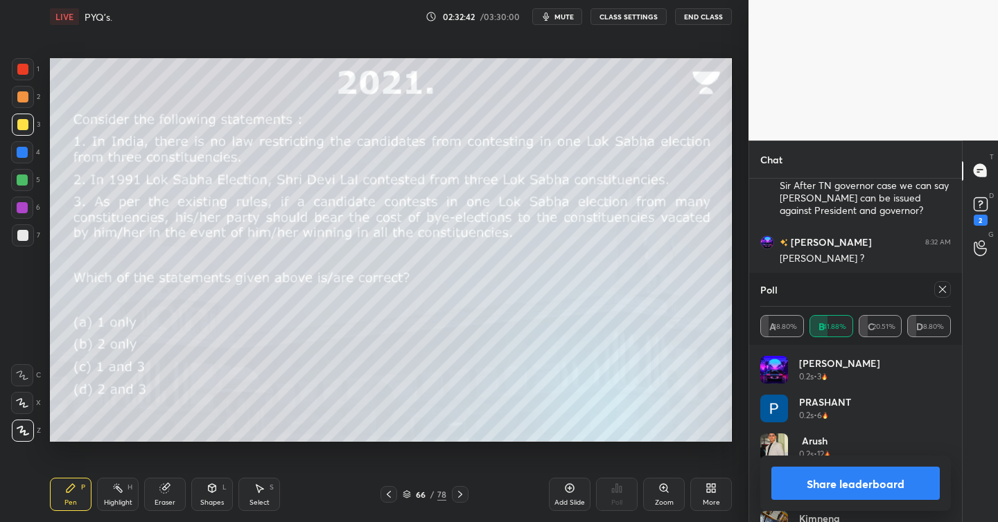
click at [942, 293] on icon at bounding box center [942, 289] width 11 height 11
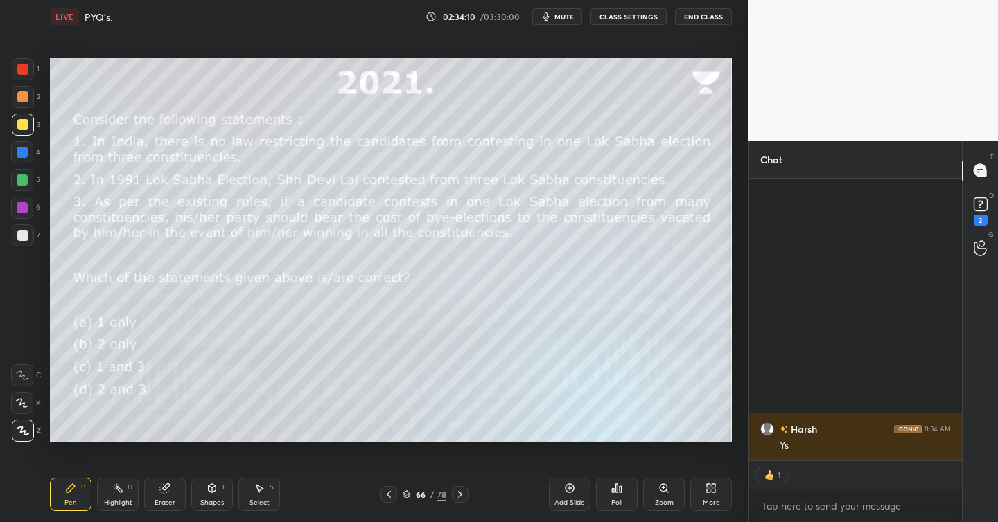
scroll to position [59729, 0]
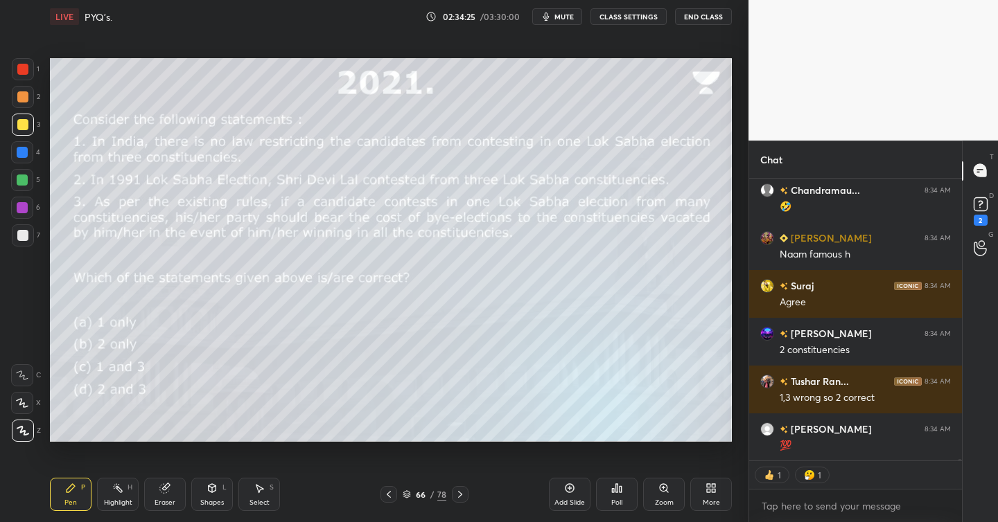
type textarea "x"
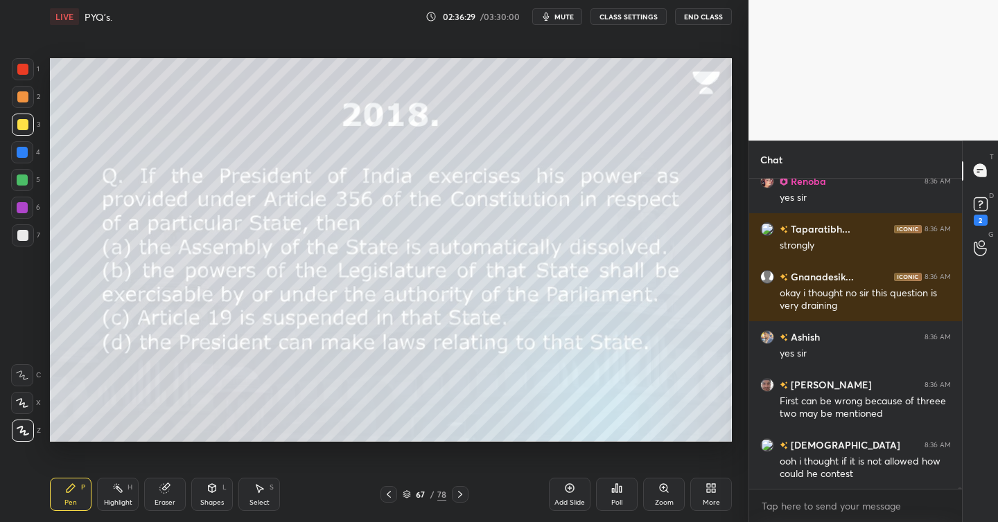
scroll to position [61902, 0]
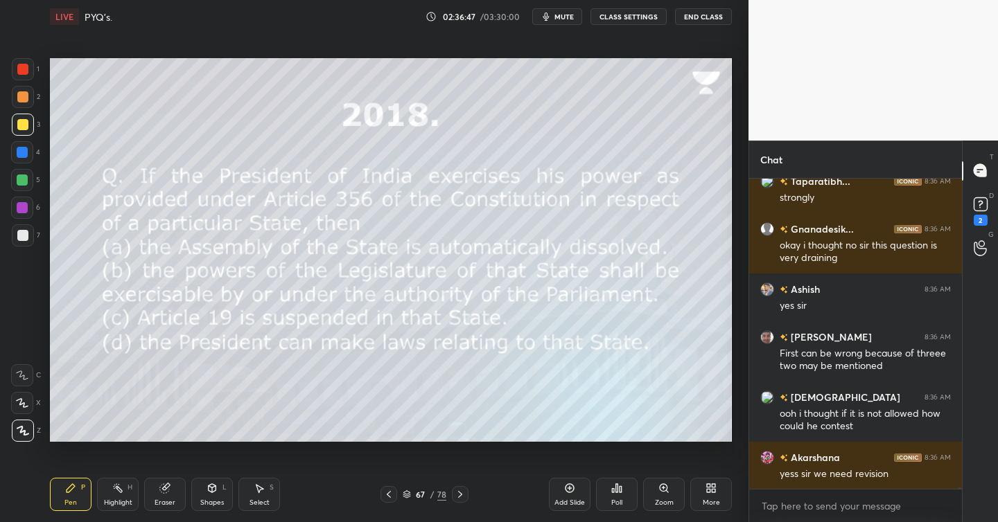
click at [619, 490] on icon at bounding box center [616, 488] width 11 height 11
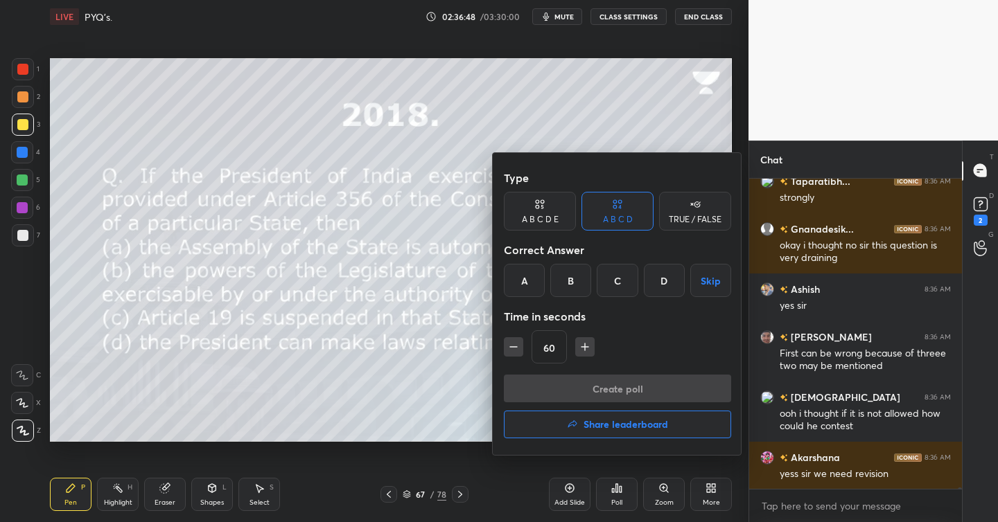
click at [568, 266] on div "B" at bounding box center [570, 280] width 41 height 33
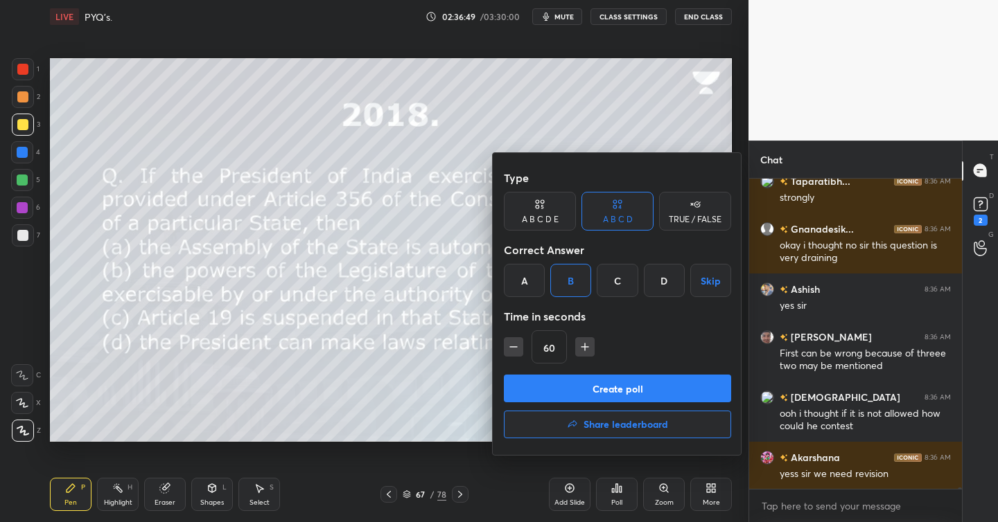
click at [511, 349] on icon "button" at bounding box center [513, 347] width 14 height 14
click at [593, 347] on button "button" at bounding box center [584, 346] width 19 height 19
type input "45"
click at [609, 385] on button "Create poll" at bounding box center [617, 389] width 227 height 28
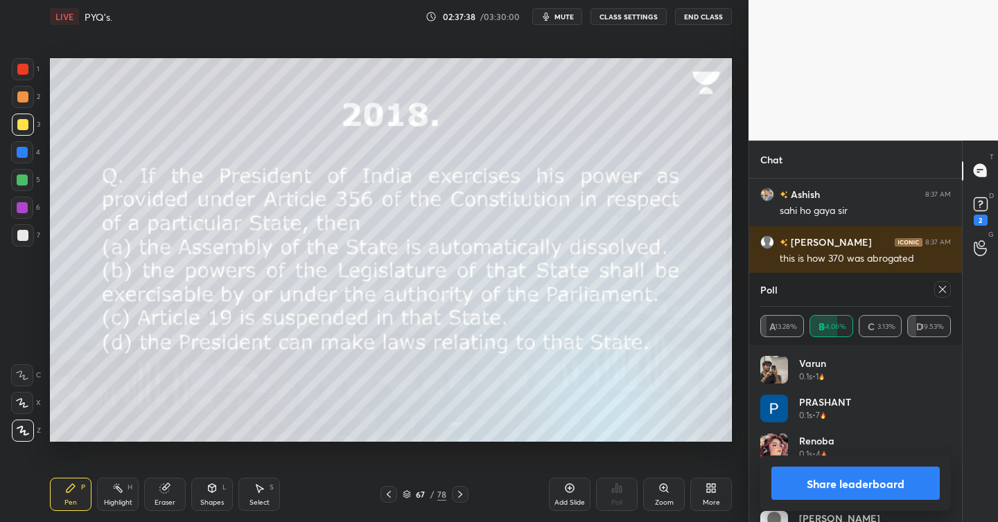
scroll to position [62163, 0]
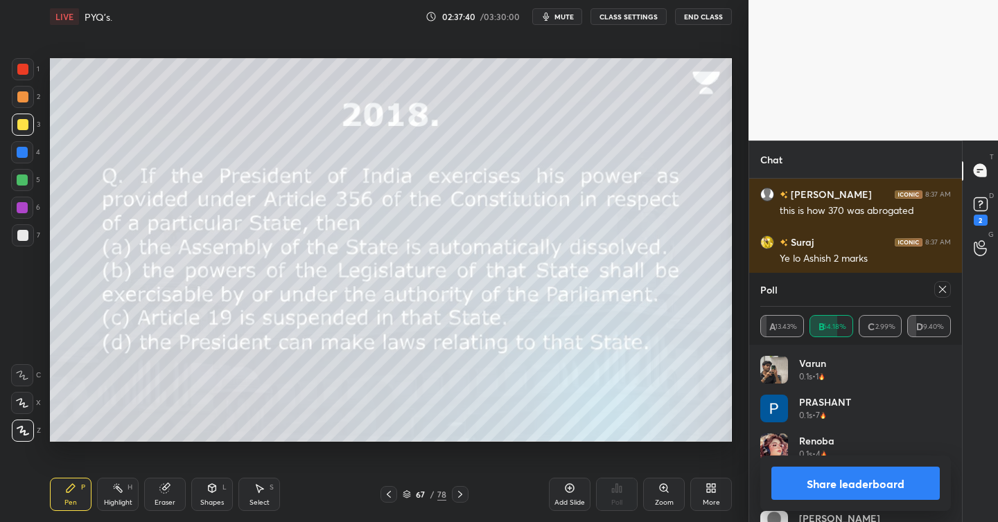
click at [830, 471] on button "Share leaderboard" at bounding box center [855, 483] width 168 height 33
type textarea "x"
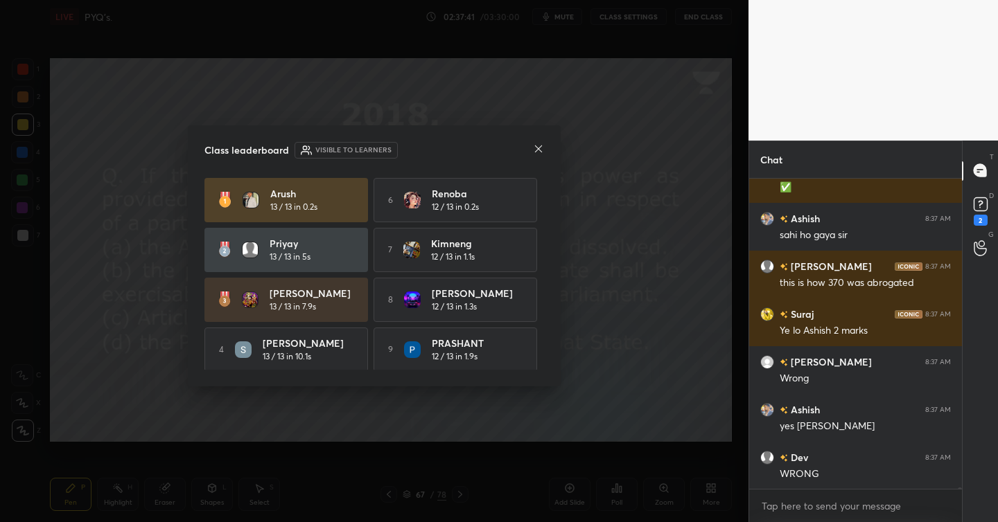
scroll to position [5, 5]
click at [542, 152] on icon at bounding box center [538, 148] width 11 height 11
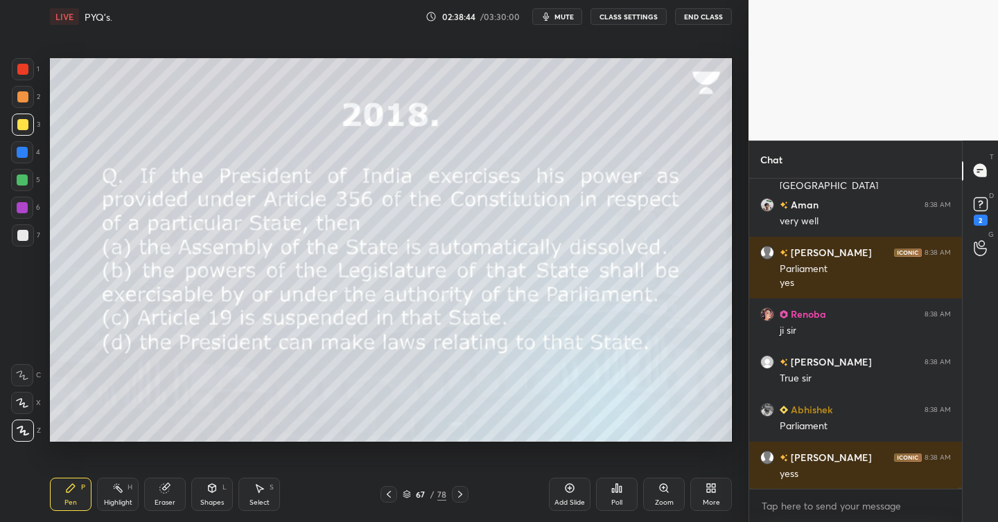
scroll to position [63994, 0]
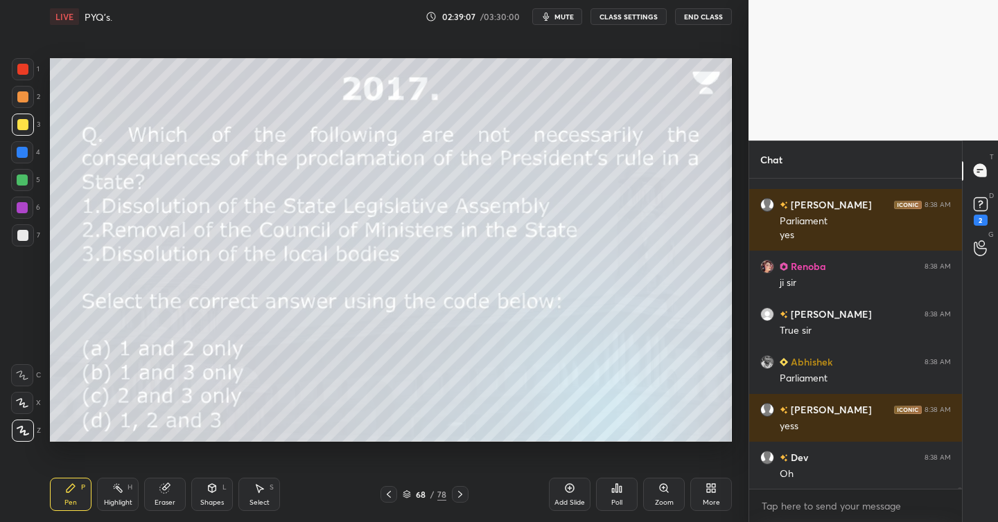
click at [626, 488] on div "Poll" at bounding box center [617, 494] width 42 height 33
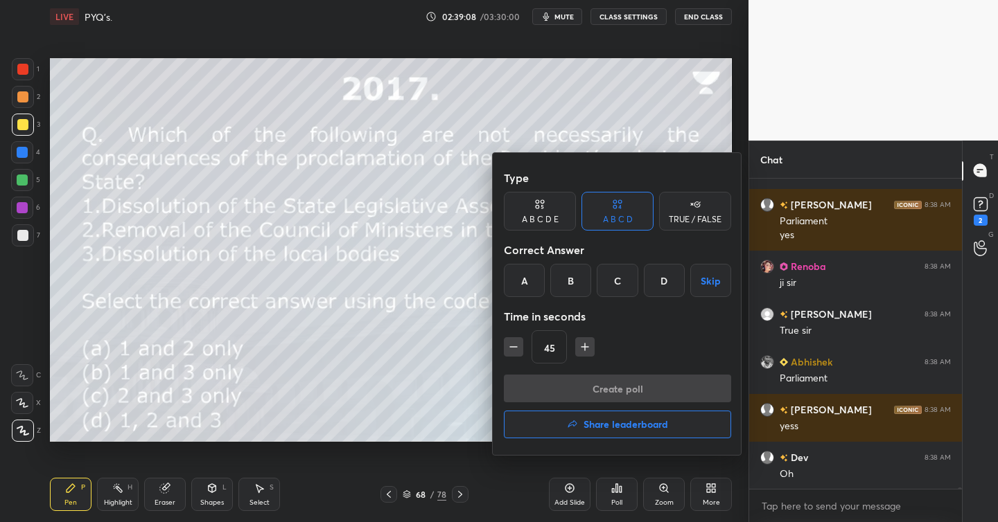
click at [590, 344] on icon "button" at bounding box center [585, 347] width 14 height 14
type input "60"
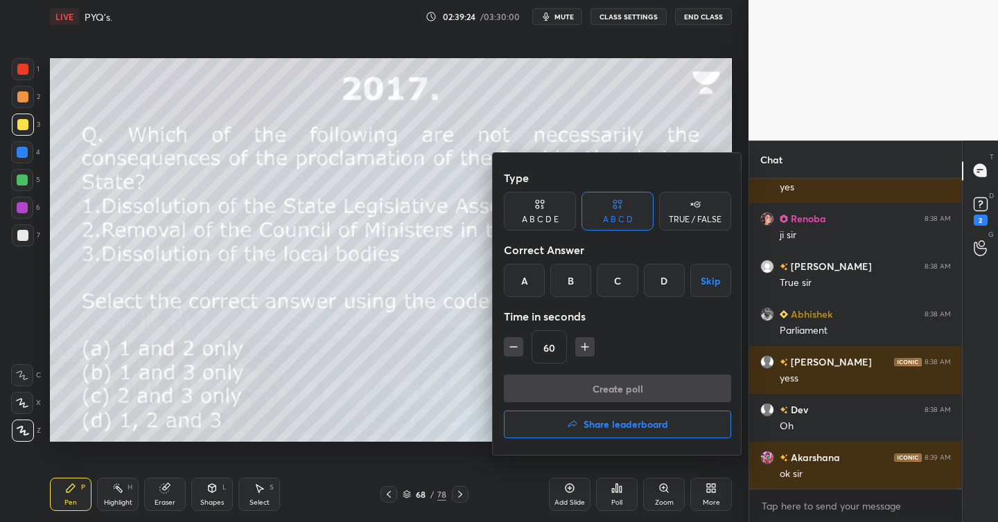
click at [570, 278] on div "B" at bounding box center [570, 280] width 41 height 33
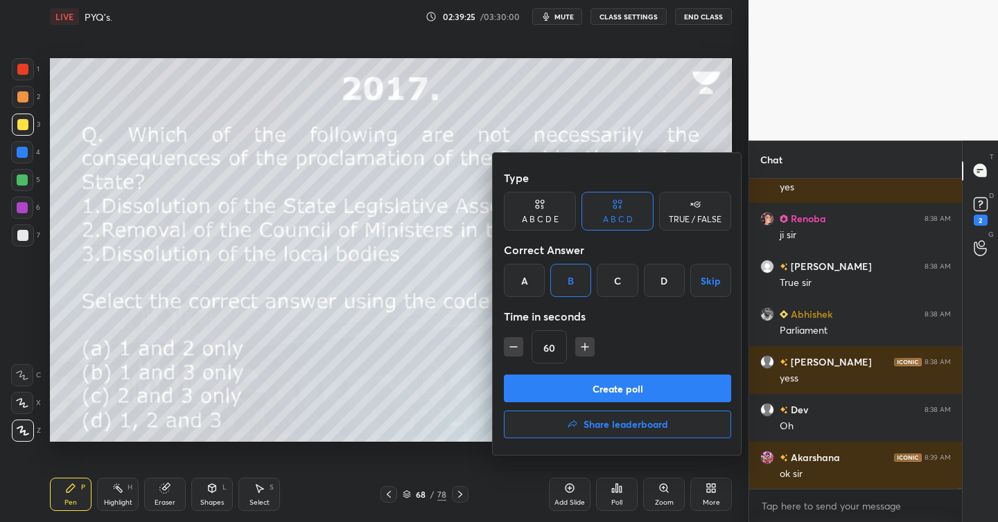
click at [610, 388] on button "Create poll" at bounding box center [617, 389] width 227 height 28
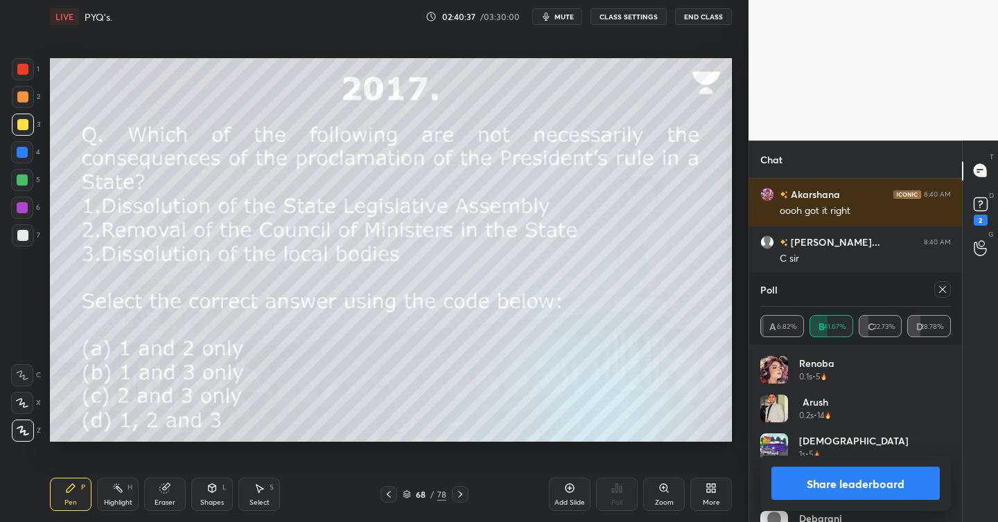
scroll to position [65309, 0]
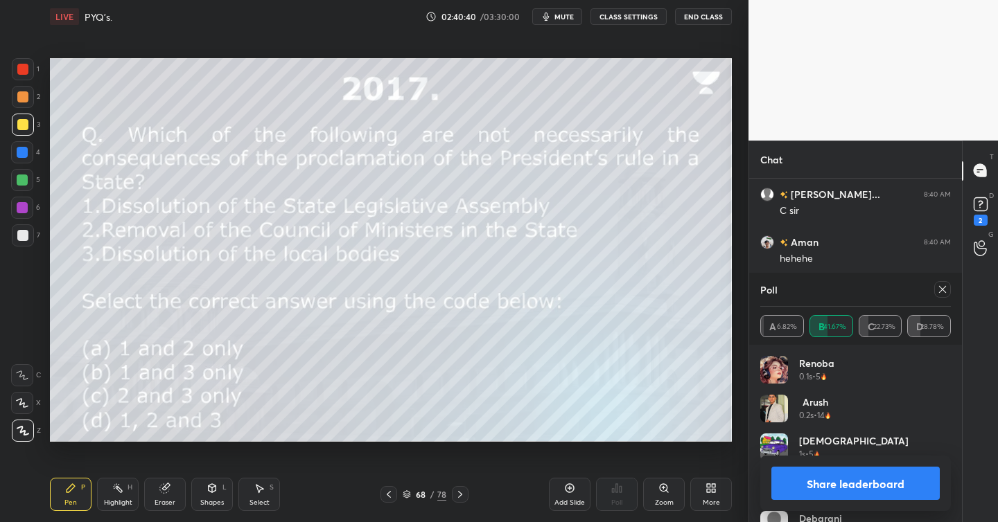
click at [946, 294] on icon at bounding box center [942, 289] width 11 height 11
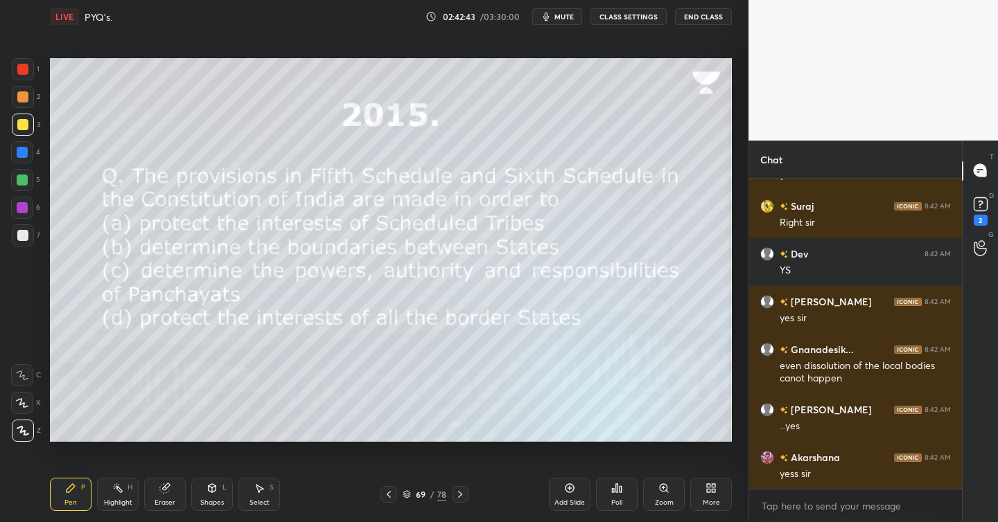
scroll to position [66786, 0]
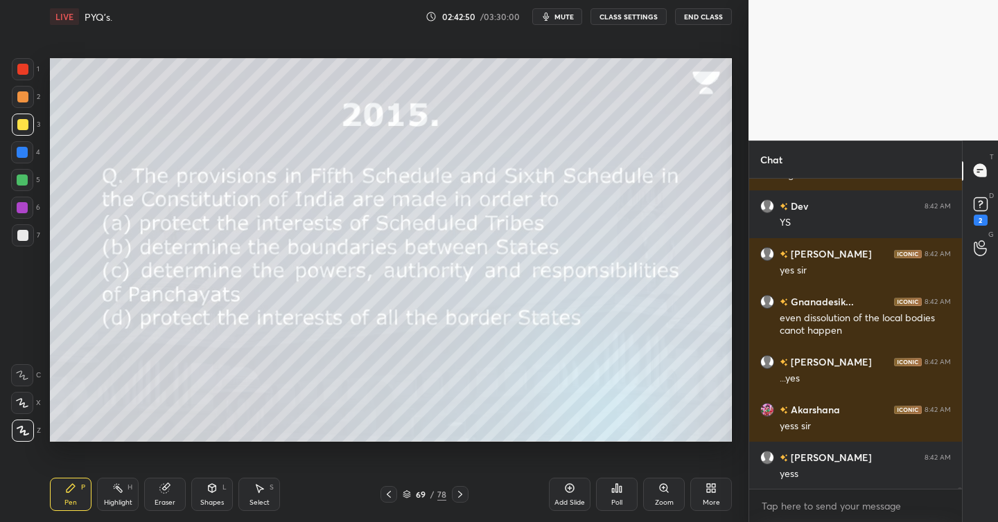
click at [619, 493] on icon at bounding box center [616, 488] width 11 height 11
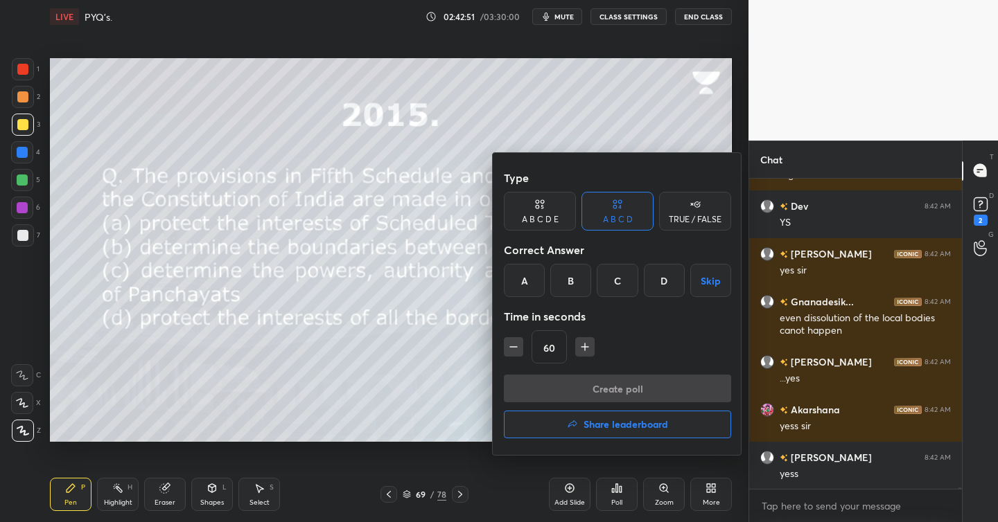
click at [529, 279] on div "A" at bounding box center [524, 280] width 41 height 33
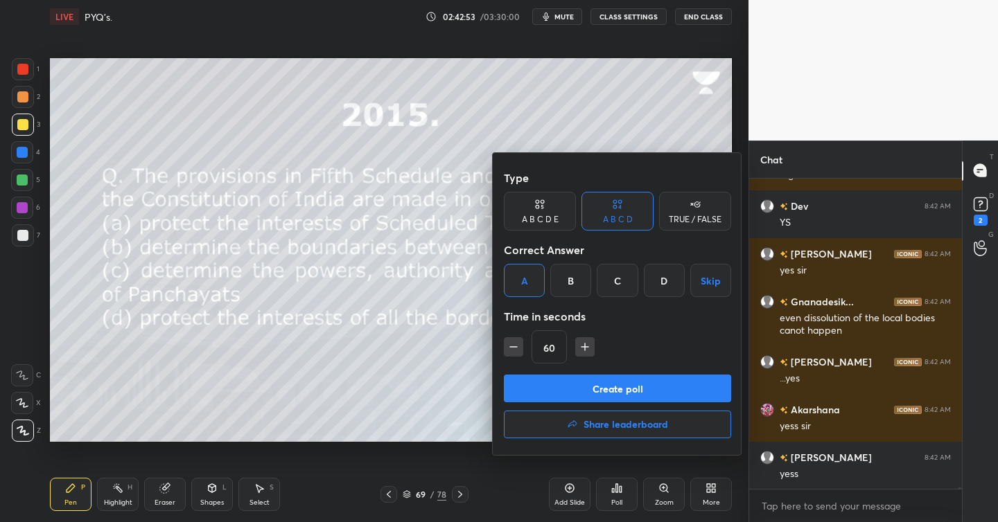
click at [612, 387] on button "Create poll" at bounding box center [617, 389] width 227 height 28
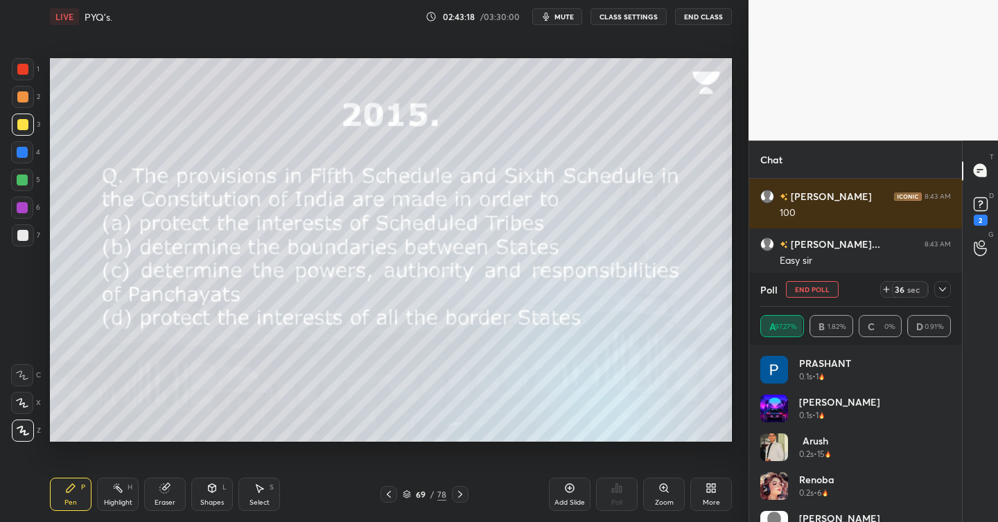
scroll to position [66870, 0]
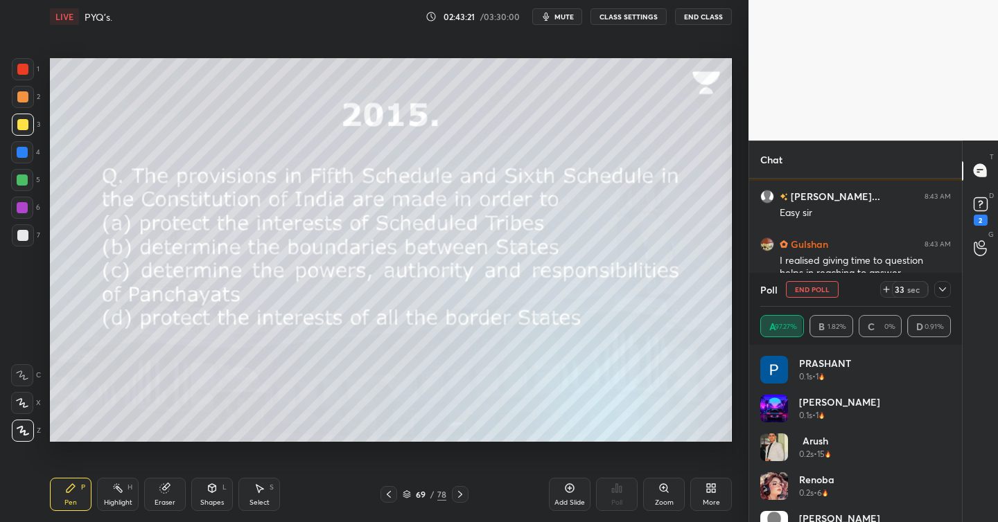
click at [944, 288] on icon at bounding box center [942, 289] width 7 height 4
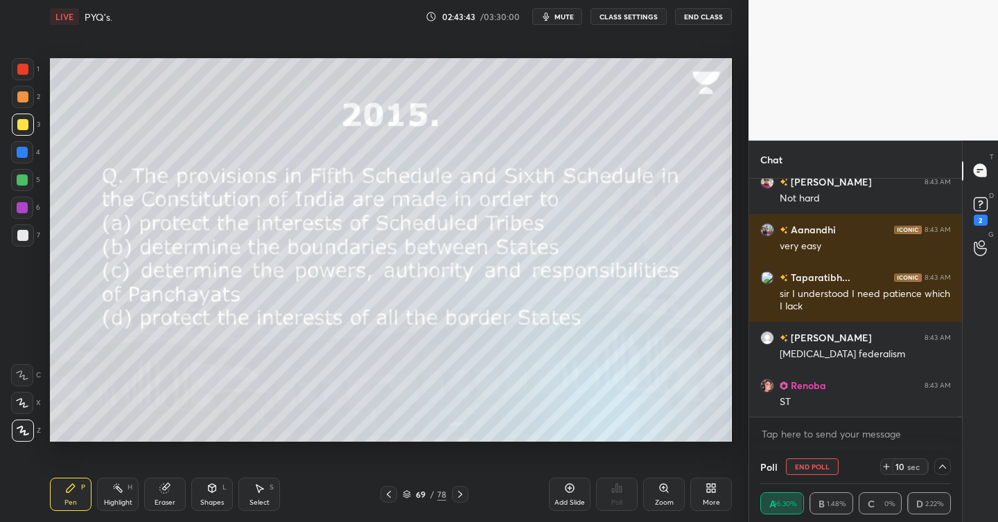
scroll to position [67265, 0]
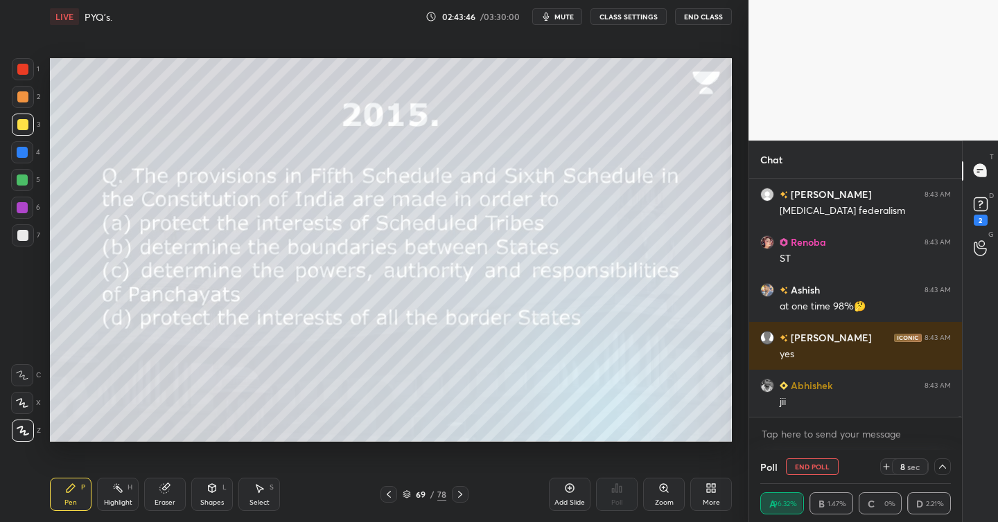
click at [805, 464] on button "End Poll" at bounding box center [812, 467] width 53 height 17
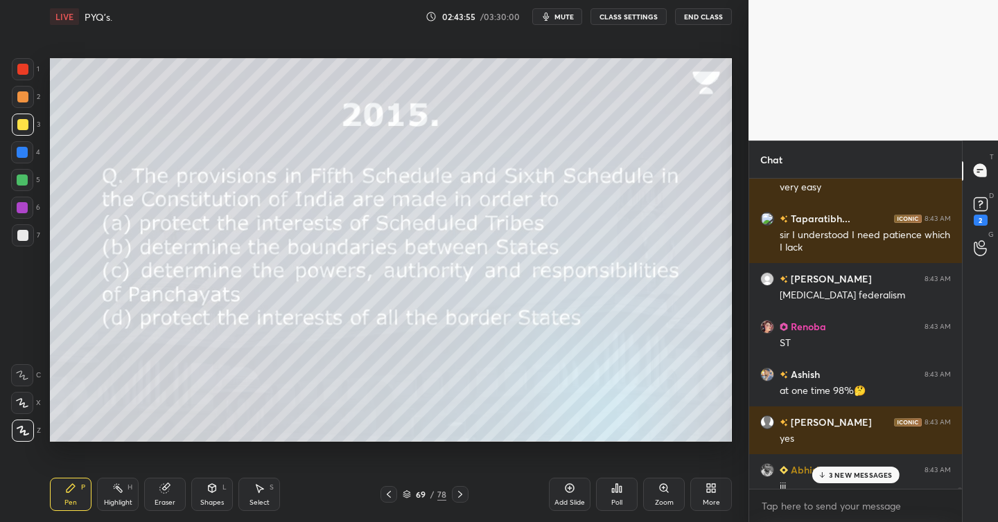
click at [856, 471] on p "3 NEW MESSAGES" at bounding box center [861, 475] width 64 height 8
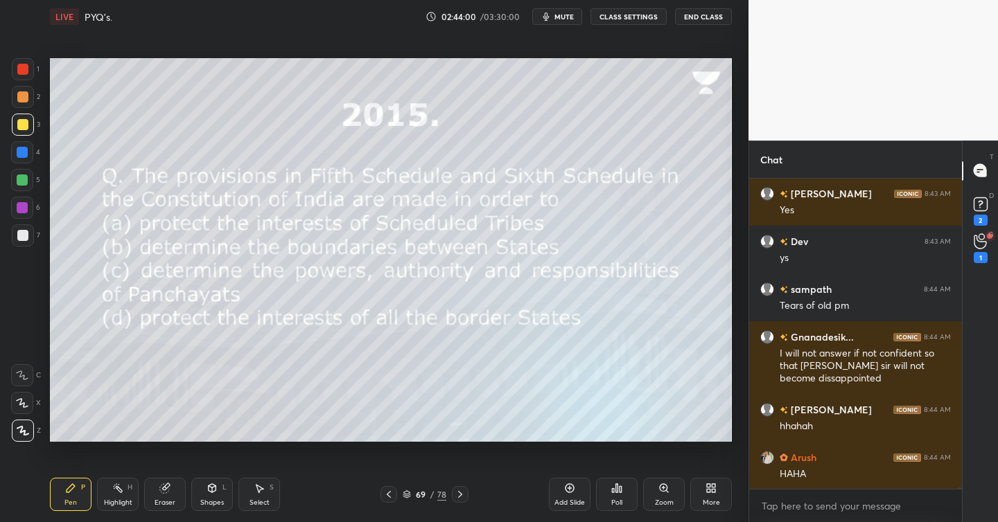
click at [459, 497] on icon at bounding box center [460, 494] width 4 height 7
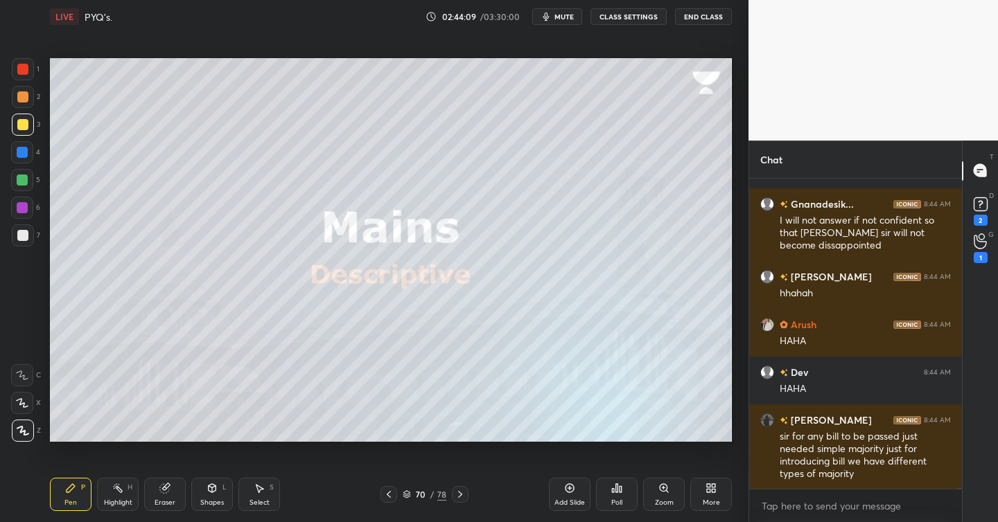
click at [713, 486] on icon at bounding box center [712, 485] width 3 height 3
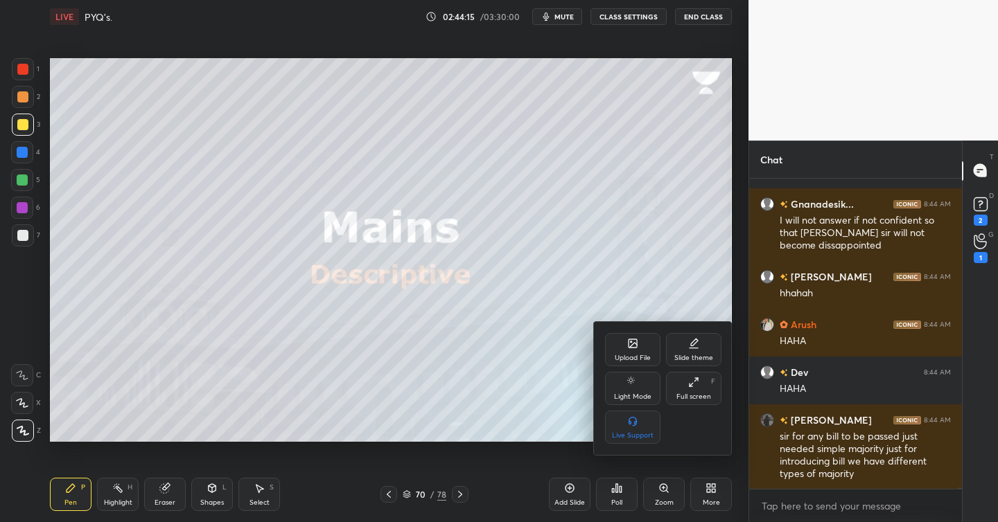
scroll to position [67794, 0]
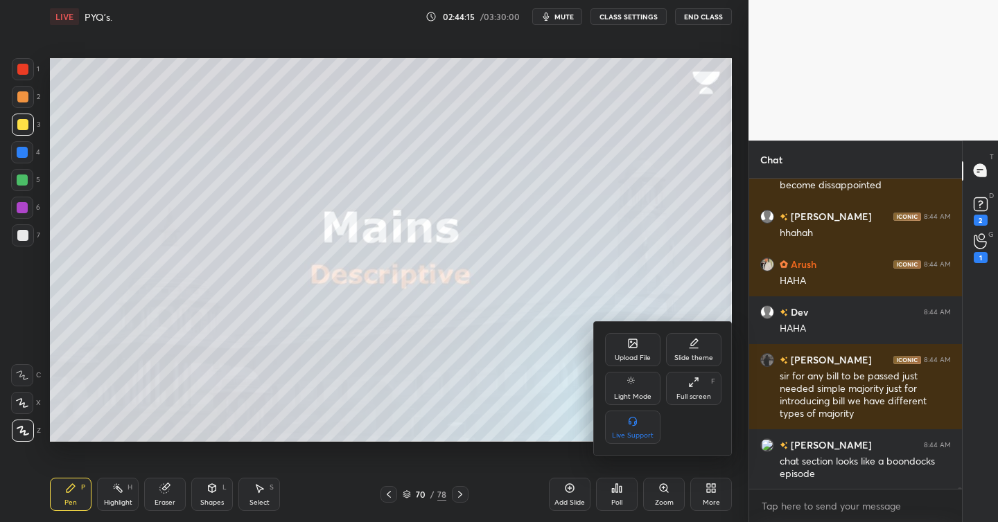
click at [617, 493] on div at bounding box center [499, 261] width 998 height 522
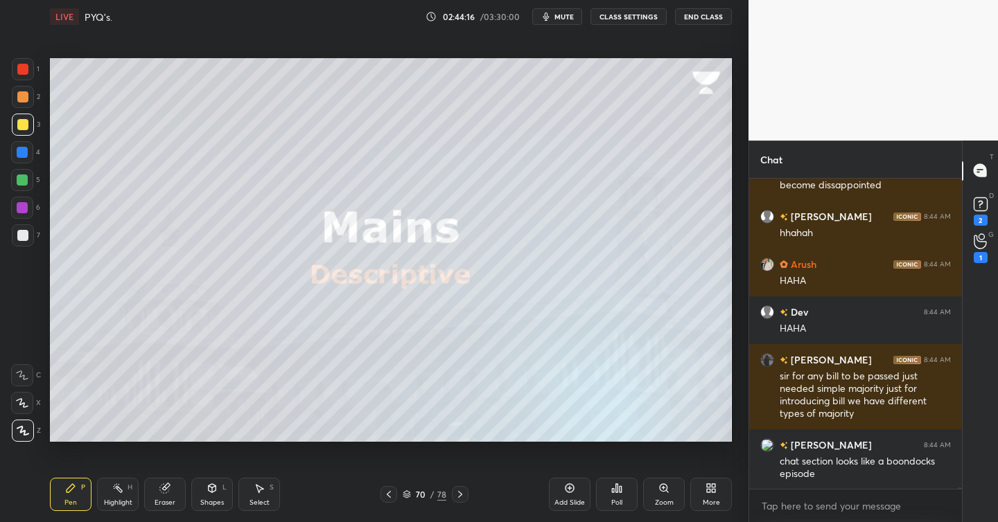
click at [617, 493] on icon at bounding box center [617, 488] width 2 height 8
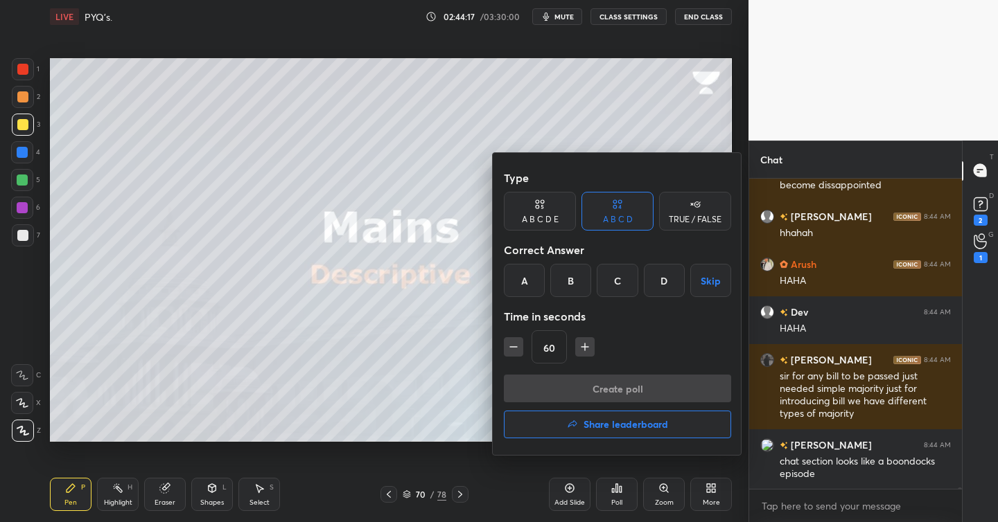
click at [619, 420] on h4 "Share leaderboard" at bounding box center [625, 425] width 85 height 10
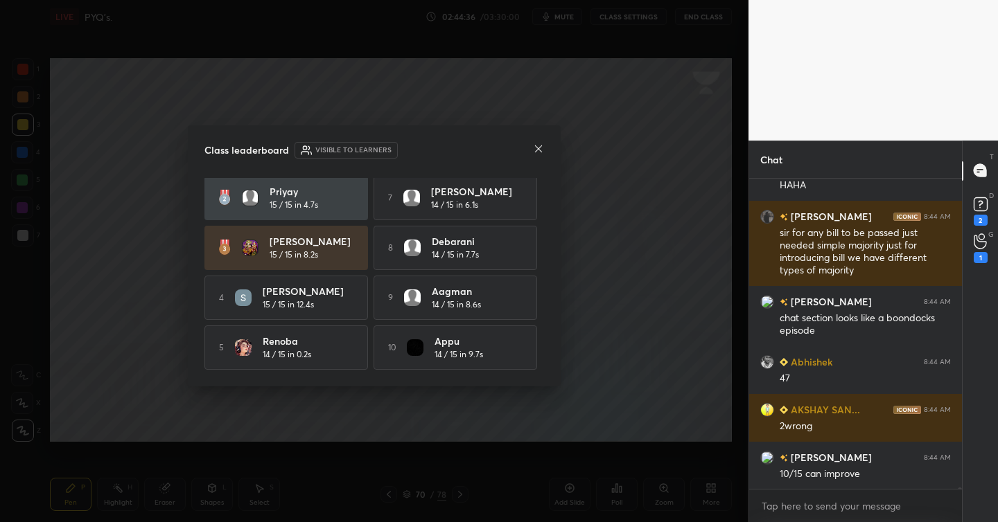
scroll to position [67985, 0]
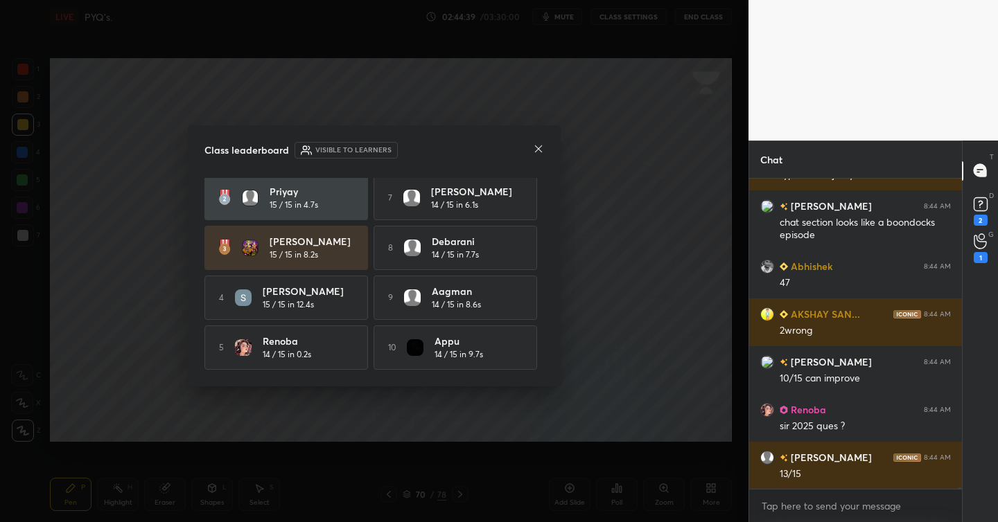
click at [536, 148] on icon at bounding box center [538, 148] width 11 height 11
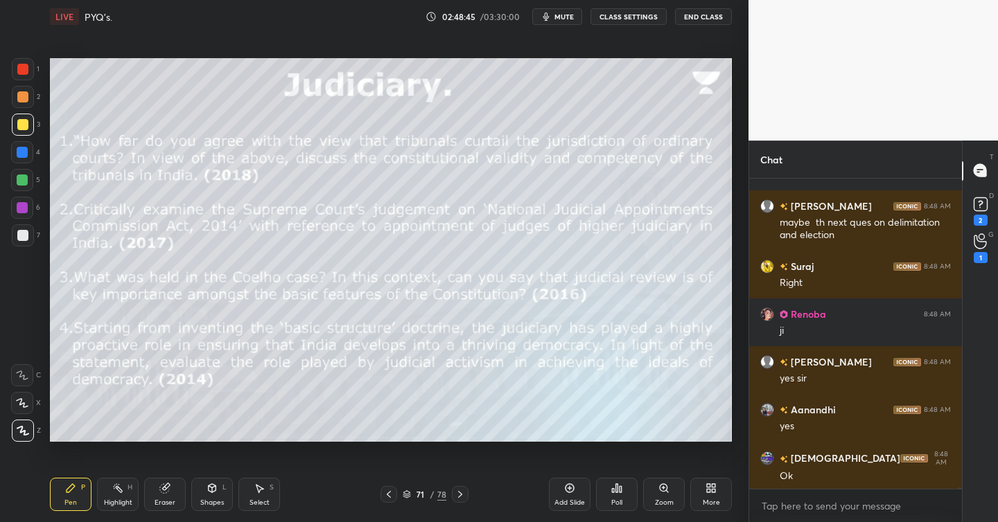
scroll to position [75198, 0]
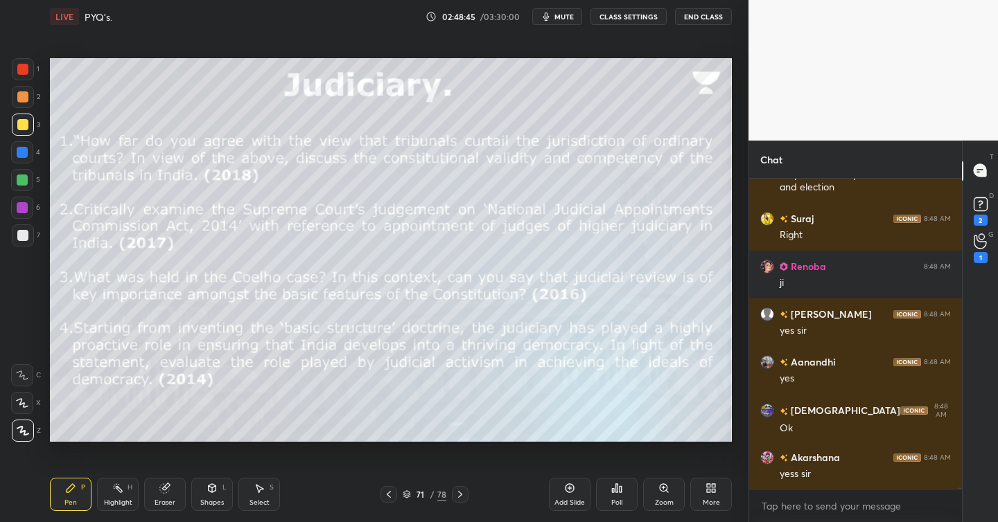
click at [176, 486] on div "Eraser" at bounding box center [165, 494] width 42 height 33
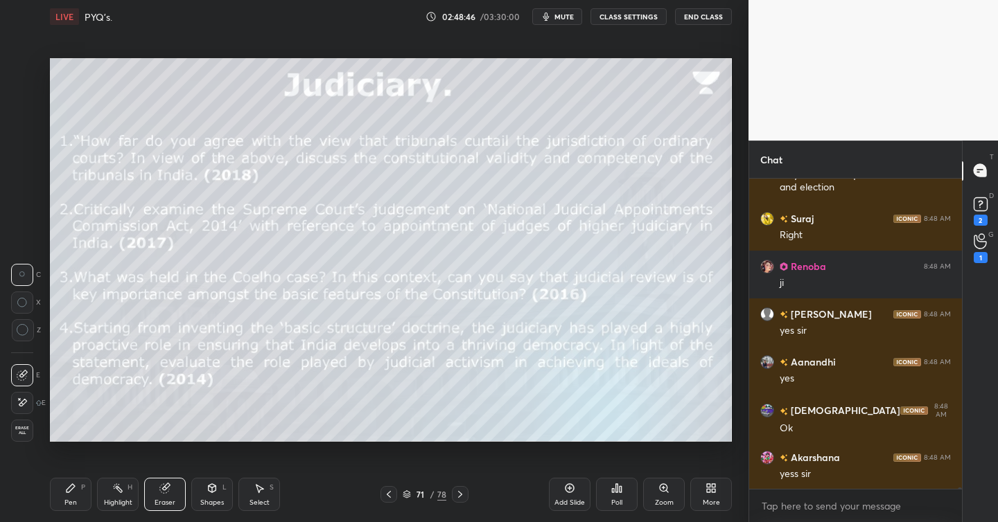
click at [24, 430] on span "Erase all" at bounding box center [22, 431] width 21 height 10
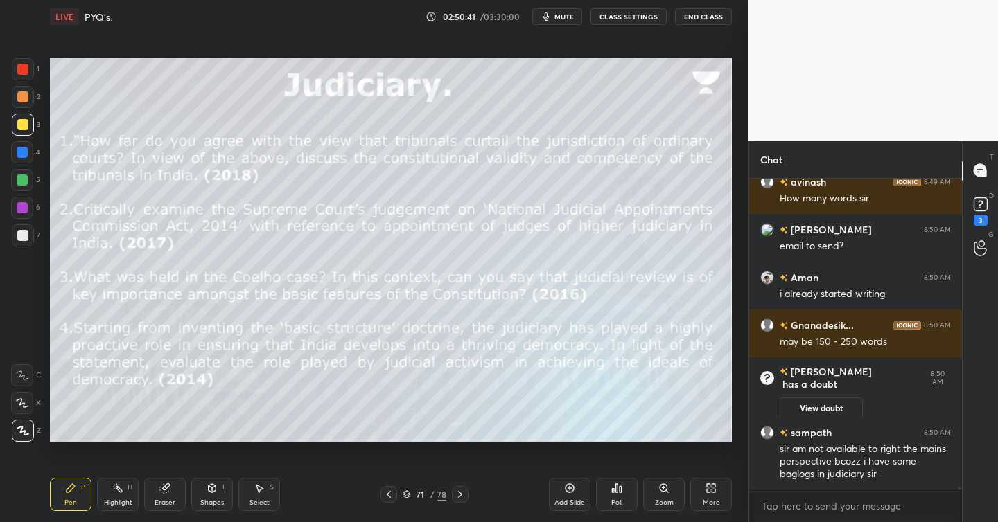
scroll to position [73120, 0]
click at [560, 17] on span "mute" at bounding box center [563, 17] width 19 height 10
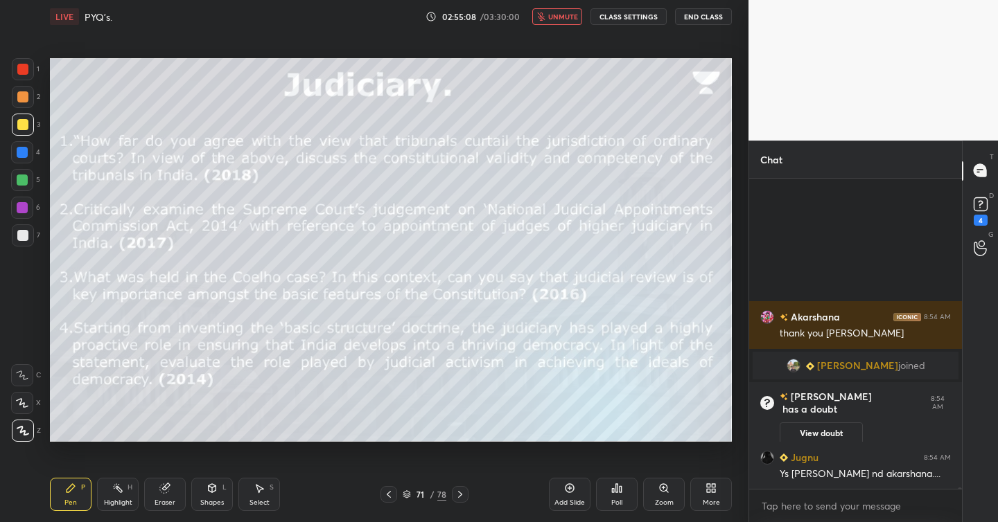
scroll to position [73580, 0]
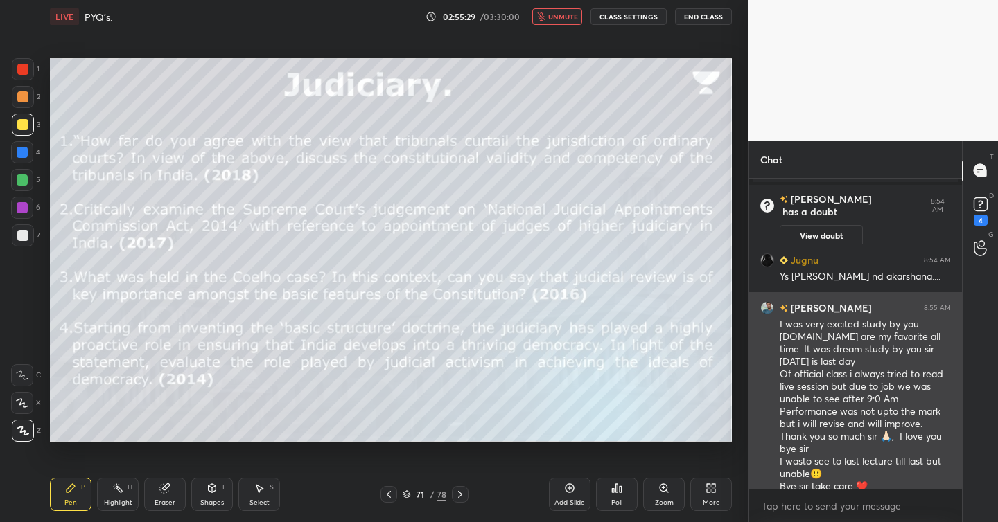
click at [794, 310] on h6 "[PERSON_NAME]" at bounding box center [830, 308] width 84 height 15
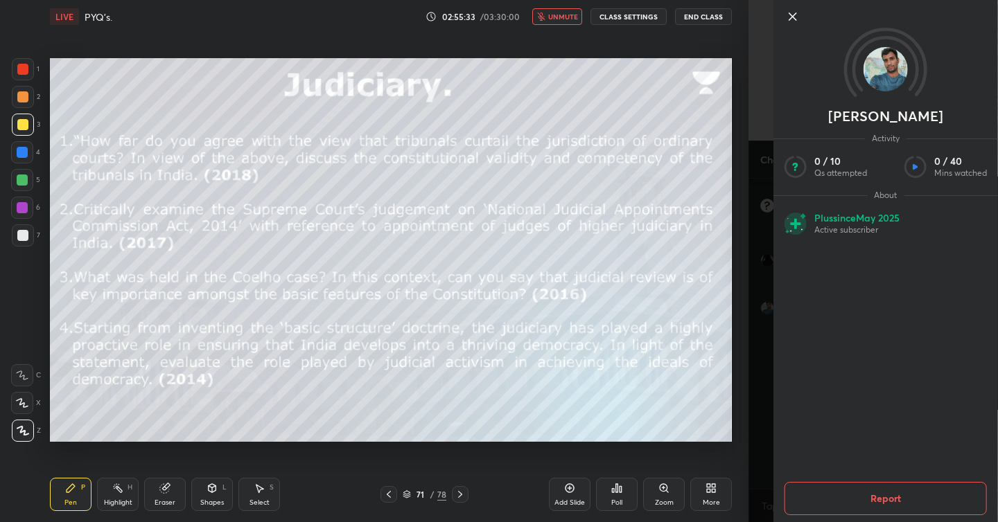
click at [791, 19] on icon at bounding box center [792, 16] width 17 height 17
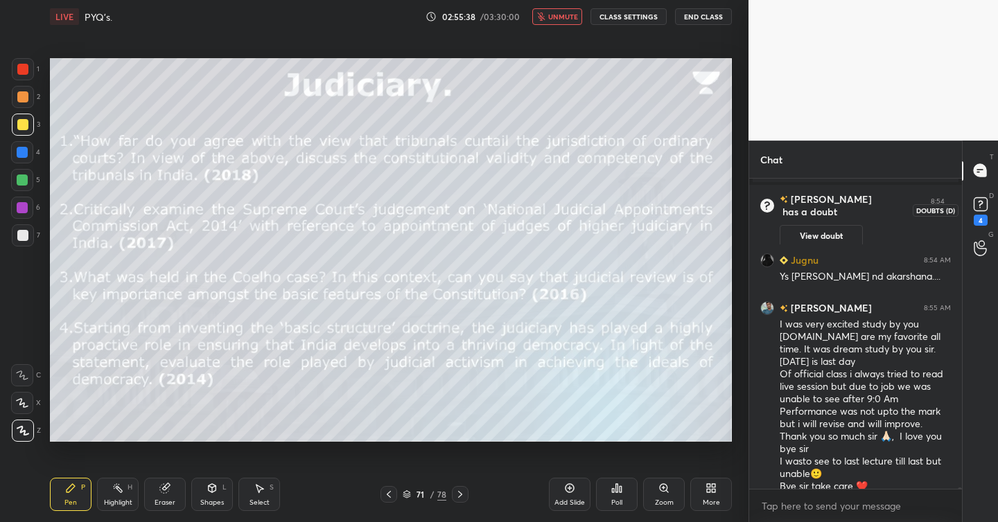
click at [975, 205] on rect at bounding box center [979, 203] width 13 height 13
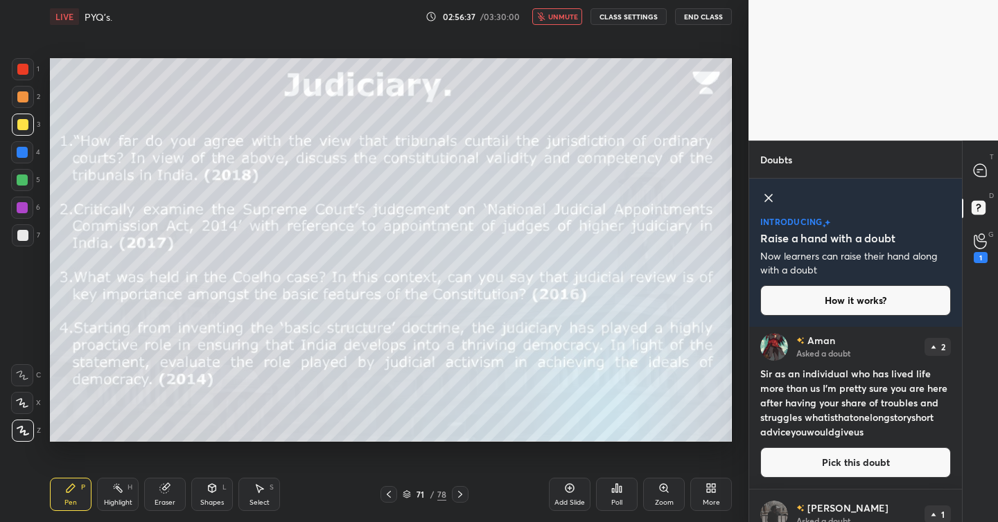
scroll to position [280, 0]
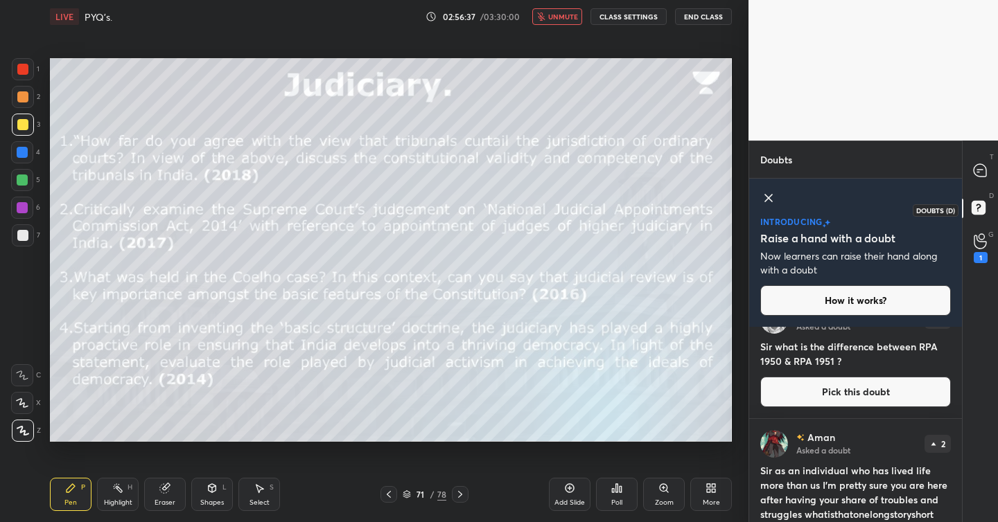
click at [977, 211] on icon at bounding box center [977, 210] width 1 height 1
click at [977, 168] on icon at bounding box center [979, 170] width 12 height 12
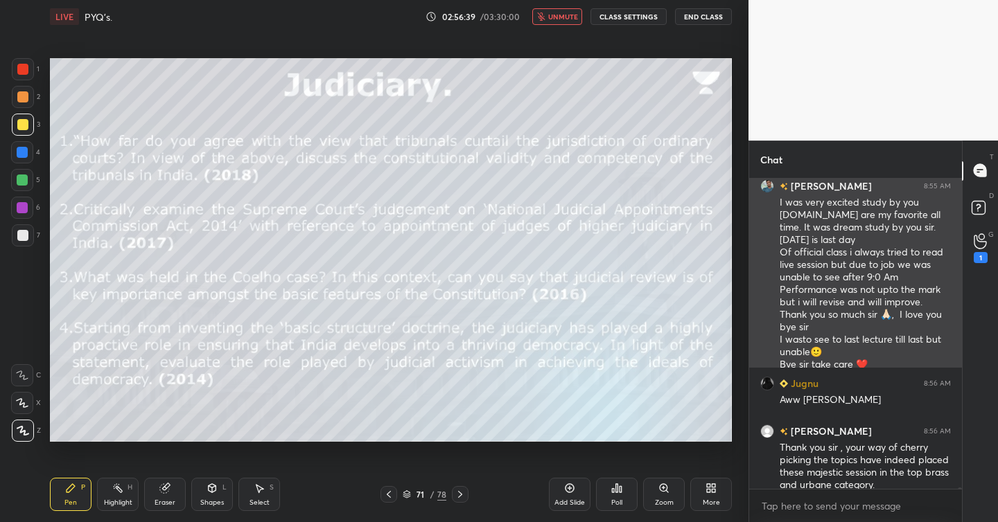
scroll to position [73961, 0]
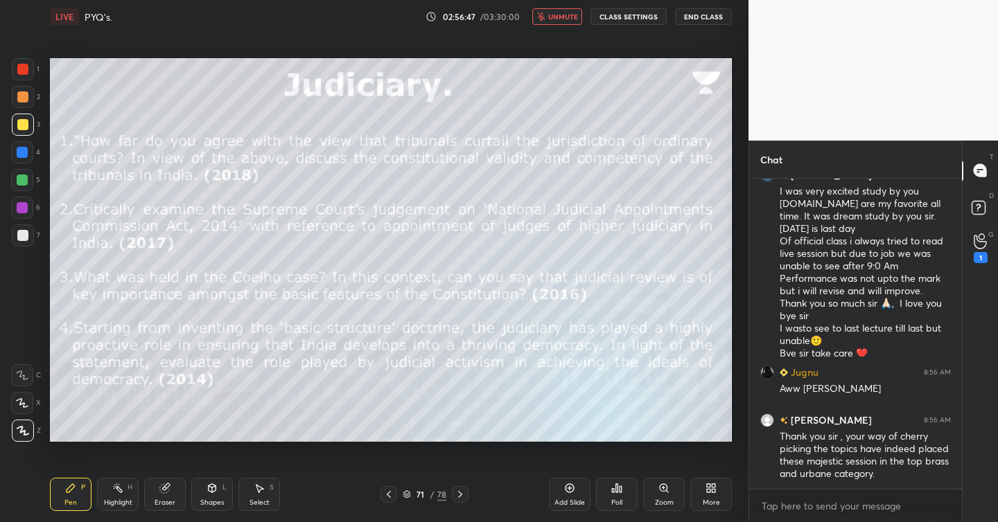
click at [975, 259] on div "1" at bounding box center [980, 257] width 14 height 11
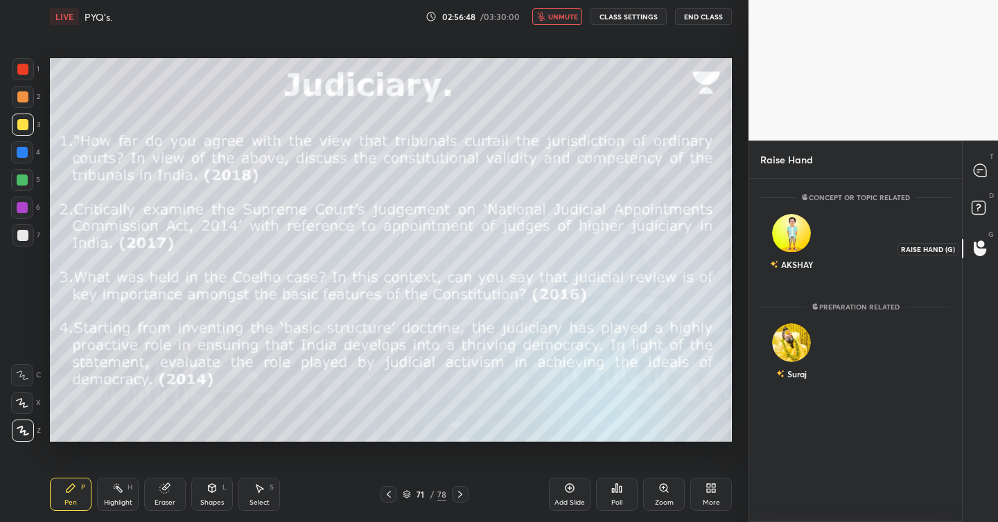
scroll to position [339, 209]
click at [973, 197] on icon at bounding box center [980, 209] width 25 height 25
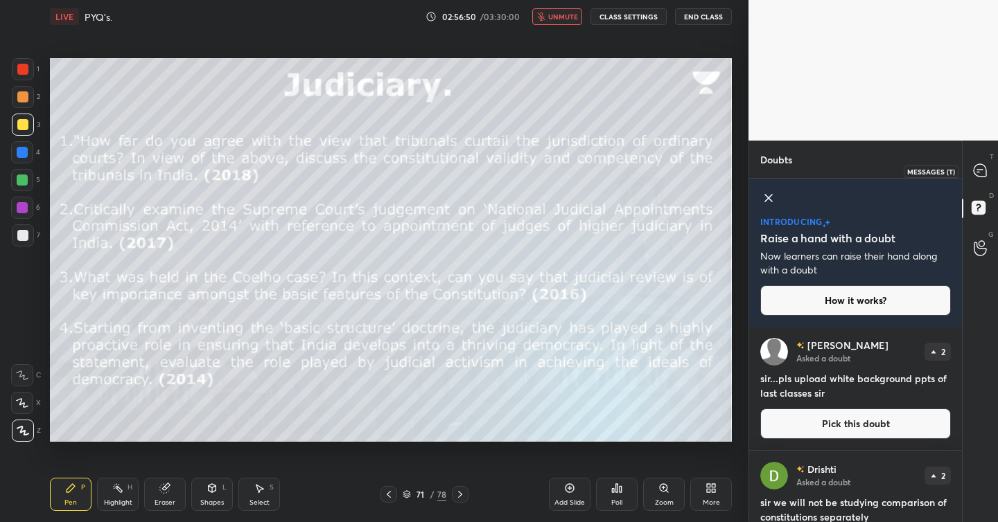
click at [984, 174] on icon at bounding box center [979, 170] width 12 height 12
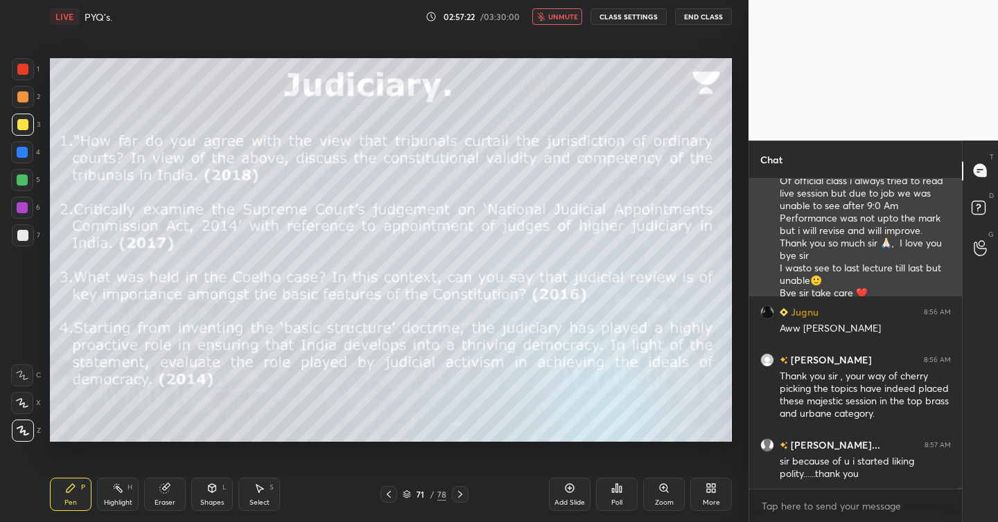
scroll to position [74080, 0]
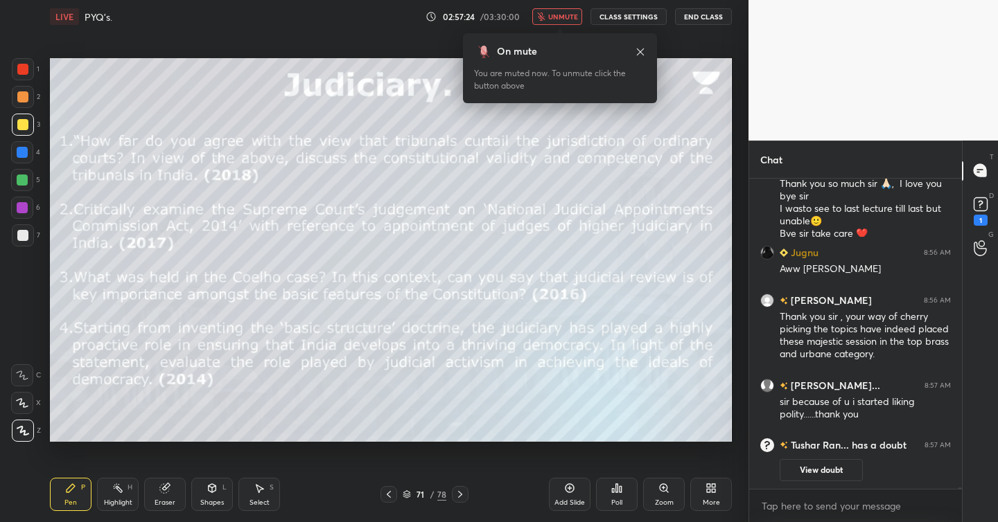
click at [565, 18] on span "unmute" at bounding box center [563, 17] width 30 height 10
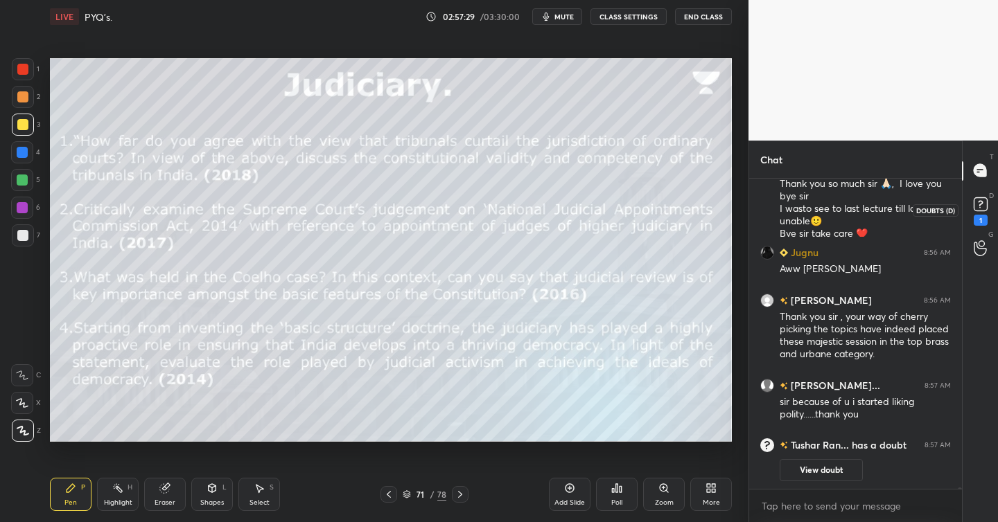
click at [982, 204] on rect at bounding box center [979, 203] width 13 height 13
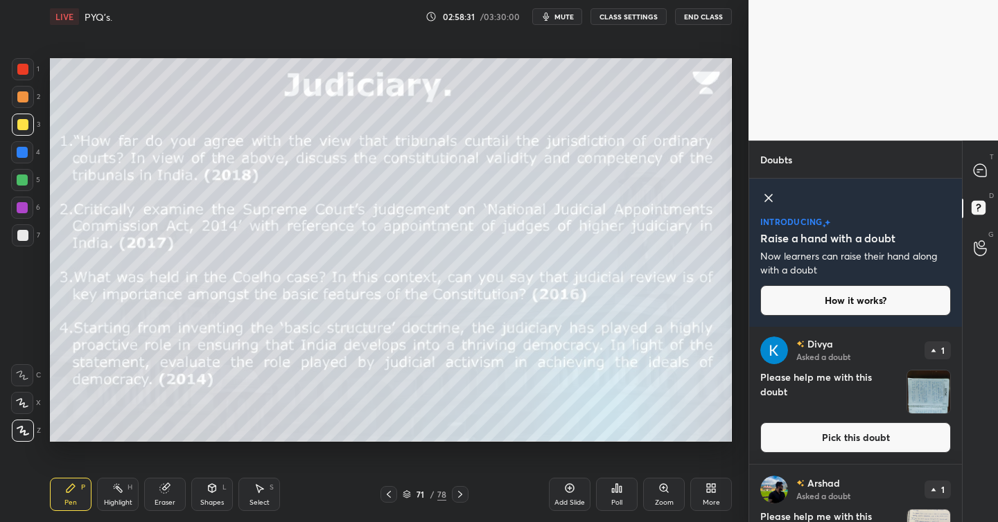
scroll to position [547, 0]
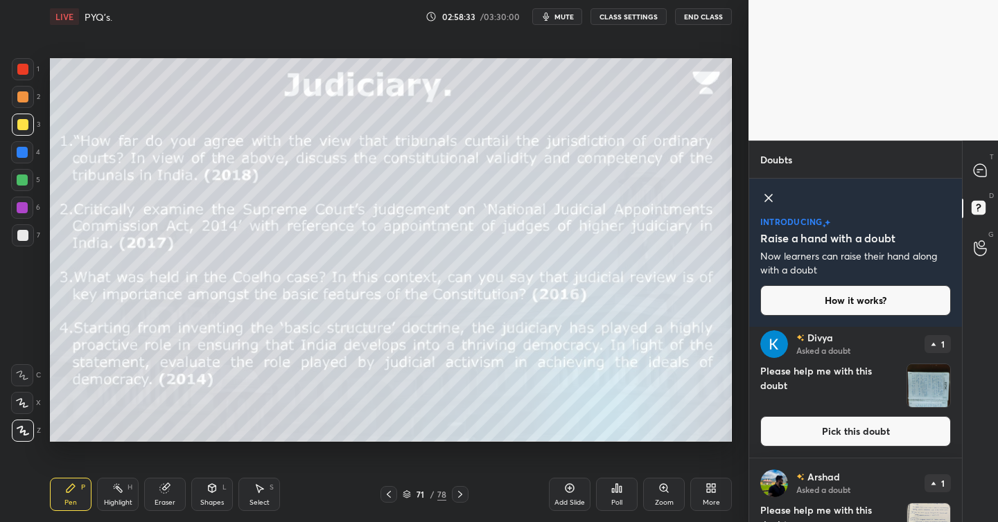
click at [840, 432] on button "Pick this doubt" at bounding box center [855, 431] width 191 height 30
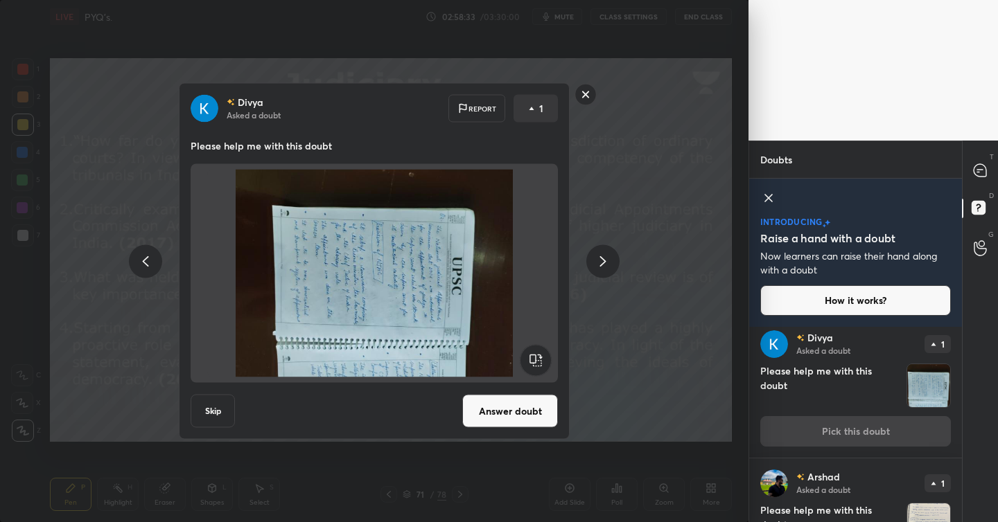
scroll to position [540, 0]
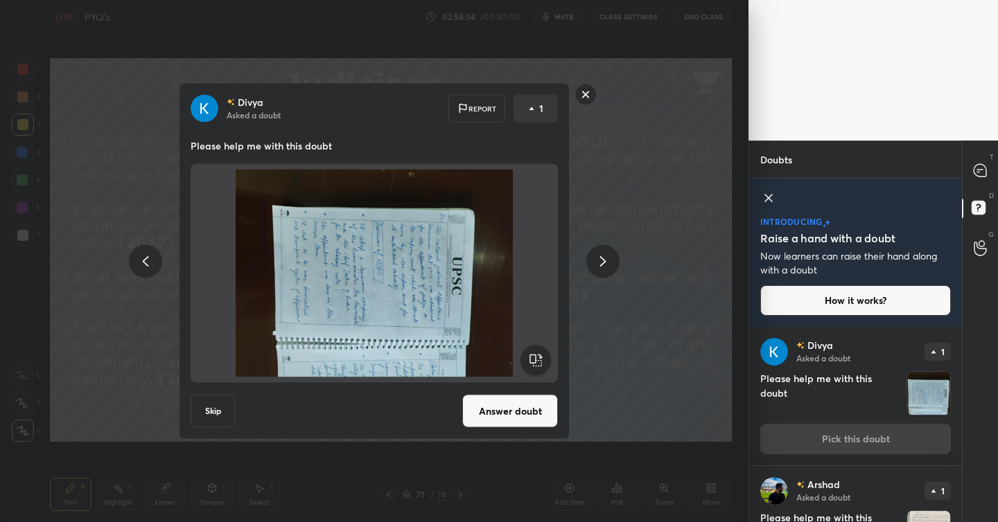
click at [504, 415] on button "Answer doubt" at bounding box center [510, 411] width 96 height 33
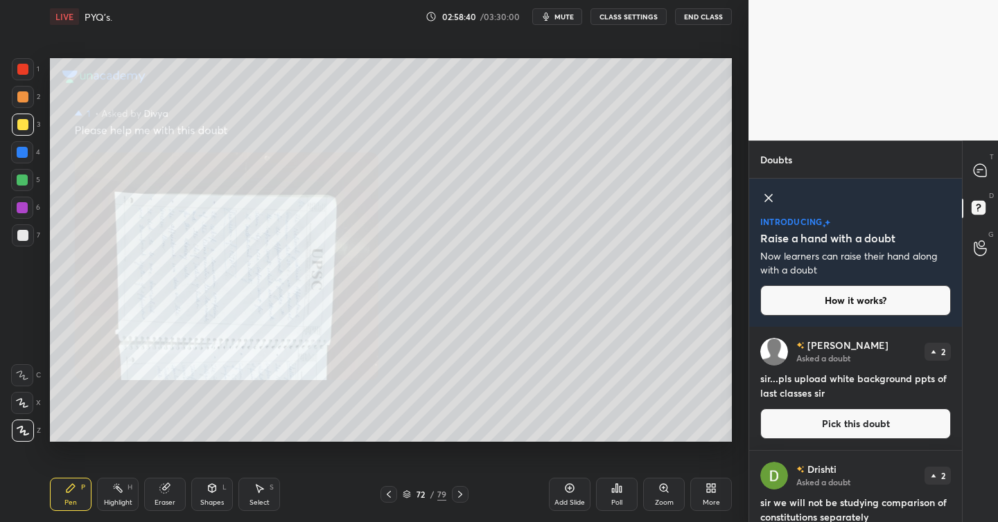
click at [709, 493] on icon at bounding box center [710, 488] width 11 height 11
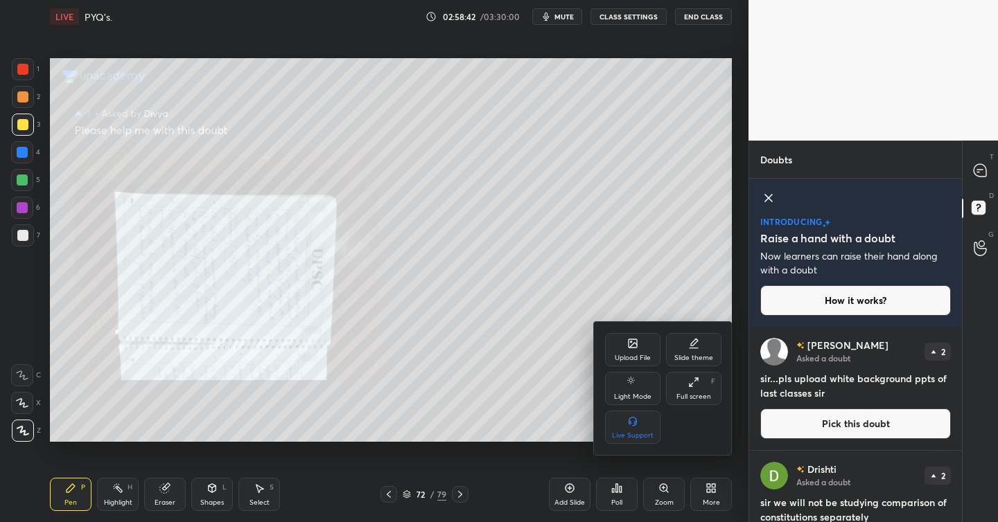
click at [709, 493] on div at bounding box center [499, 261] width 998 height 522
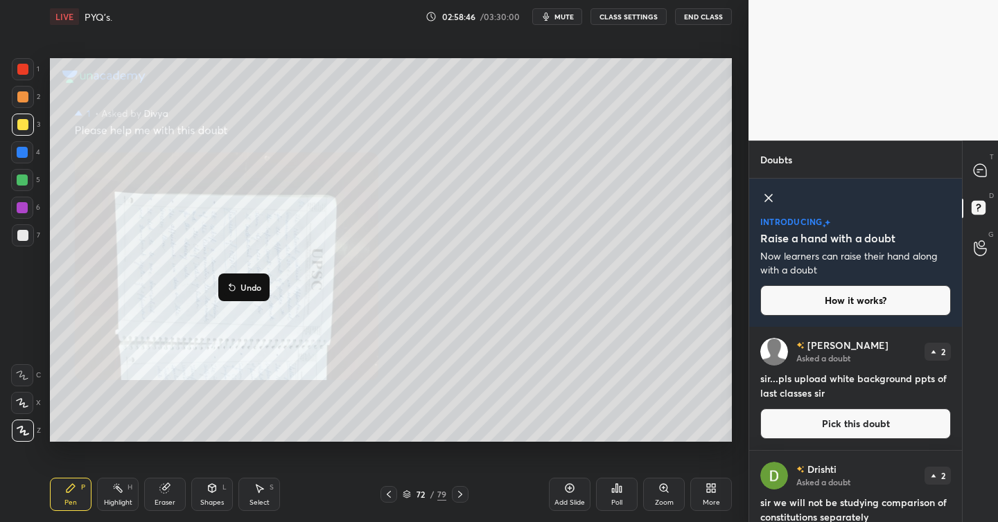
click at [250, 283] on p "Undo" at bounding box center [250, 287] width 21 height 11
click at [260, 491] on icon at bounding box center [259, 488] width 11 height 11
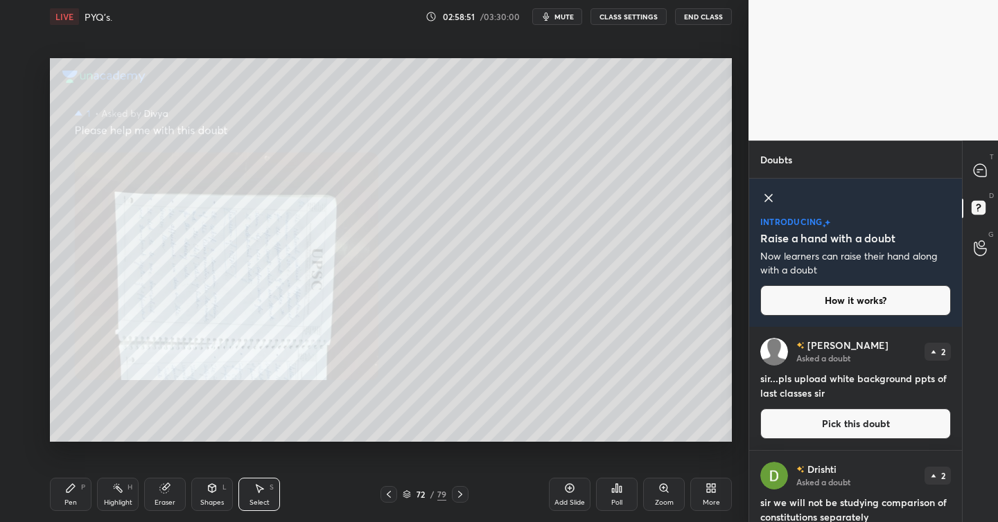
click at [259, 490] on icon at bounding box center [260, 489] width 8 height 8
drag, startPoint x: 269, startPoint y: 264, endPoint x: 375, endPoint y: 247, distance: 107.3
click at [375, 247] on div "0 ° Undo Copy Duplicate Duplicate to new slide Delete" at bounding box center [391, 250] width 682 height 384
click at [78, 490] on div "Pen P" at bounding box center [71, 494] width 42 height 33
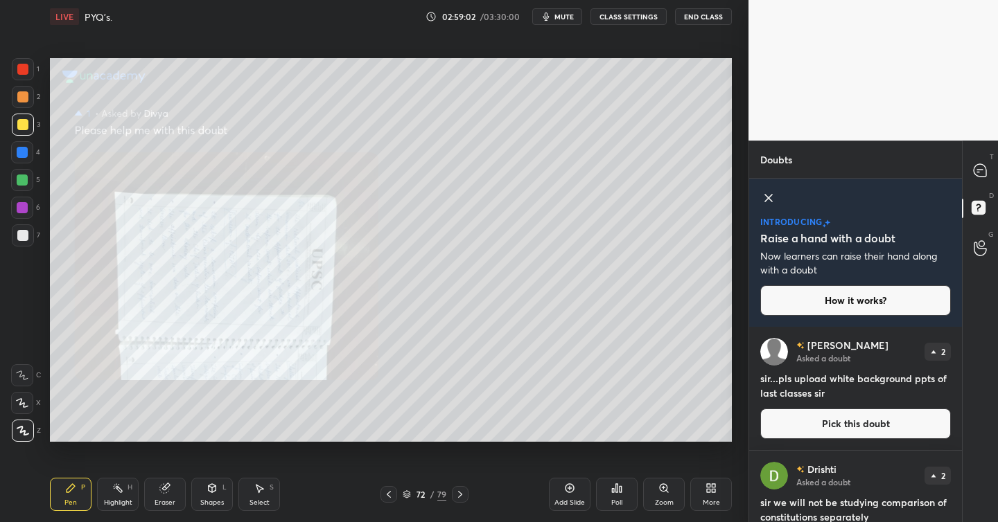
click at [714, 493] on icon at bounding box center [710, 488] width 11 height 11
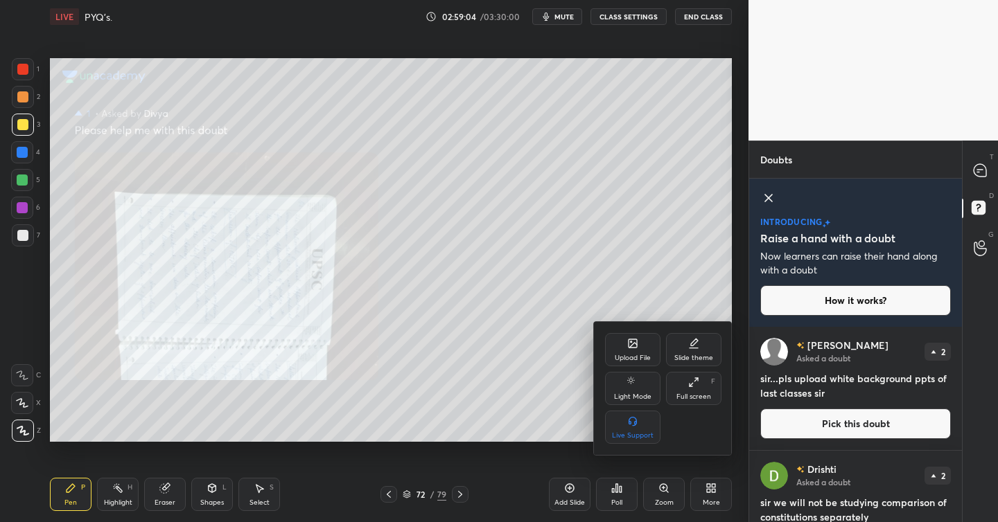
click at [980, 168] on div at bounding box center [499, 261] width 998 height 522
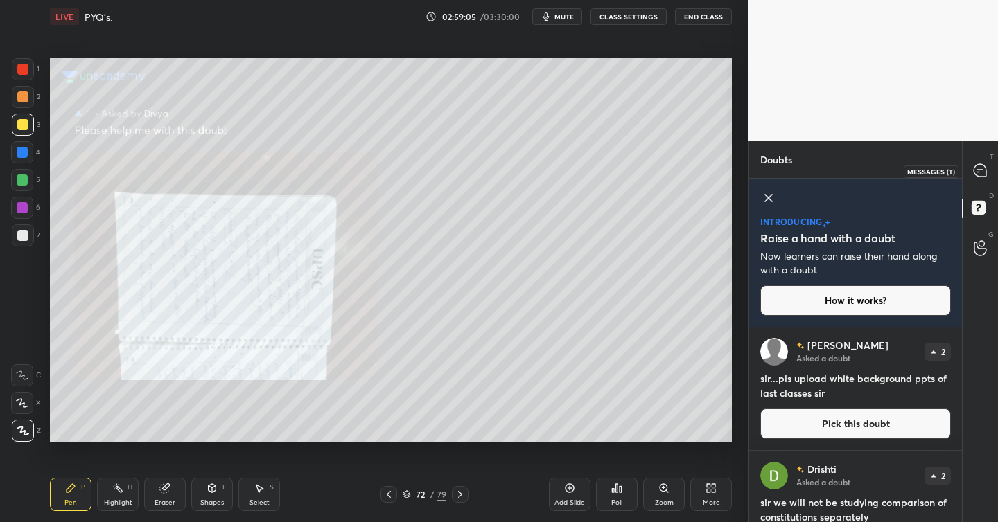
click at [980, 168] on icon at bounding box center [979, 170] width 12 height 12
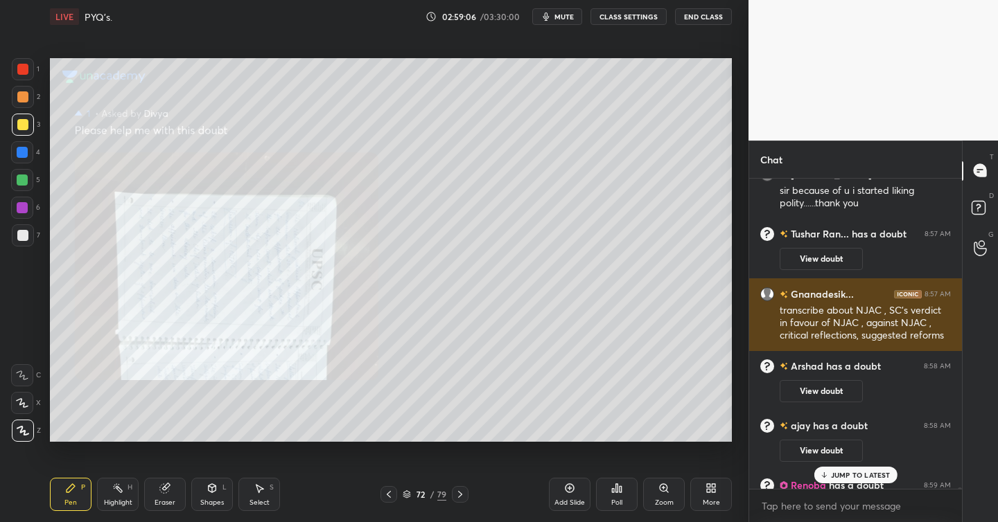
scroll to position [74072, 0]
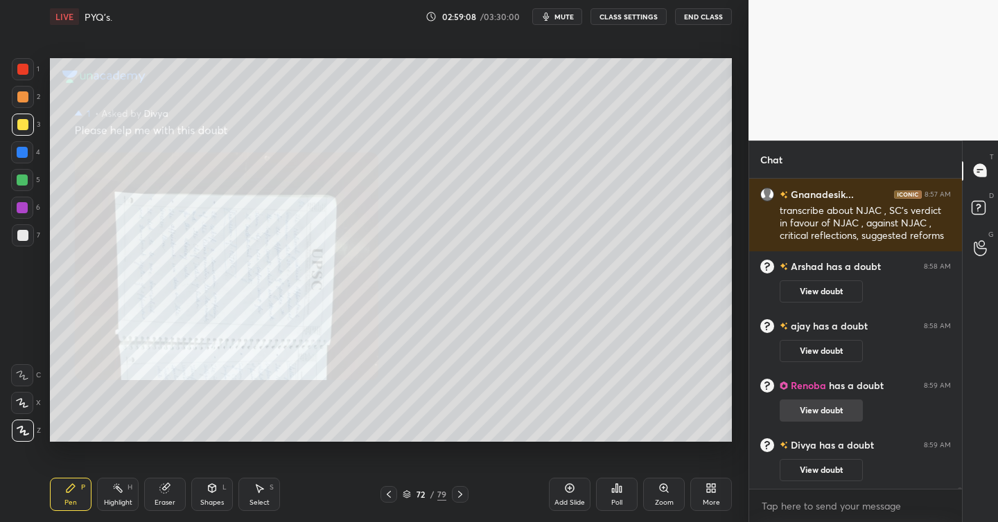
click at [822, 410] on button "View doubt" at bounding box center [820, 411] width 83 height 22
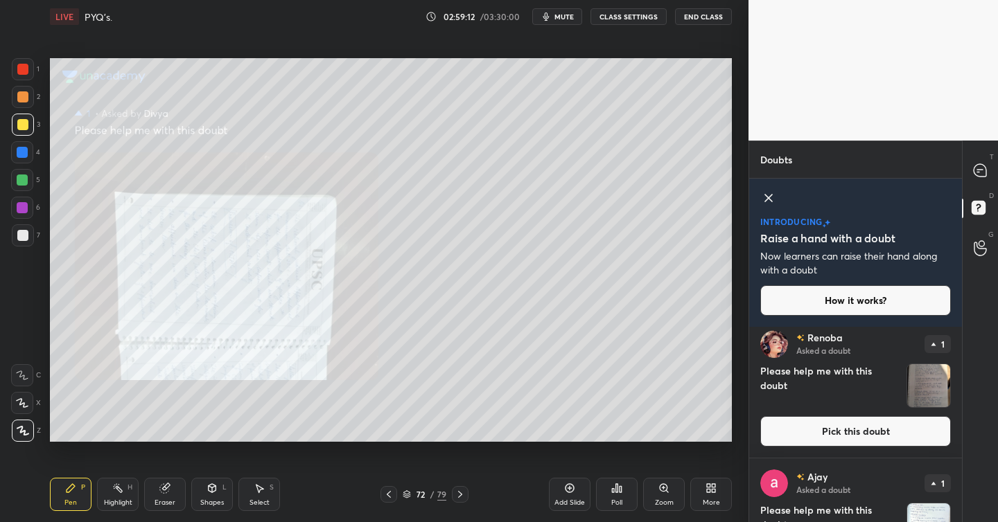
click at [848, 427] on button "Pick this doubt" at bounding box center [855, 431] width 191 height 30
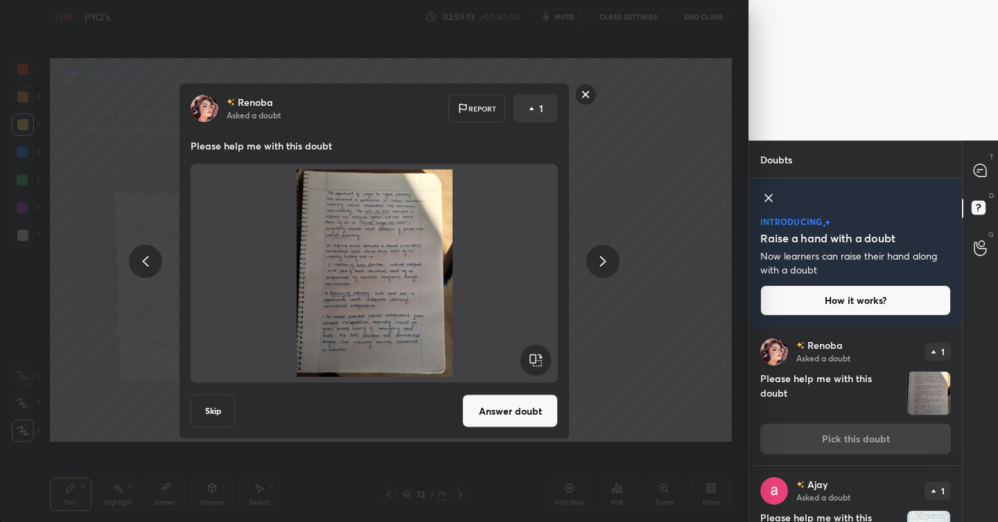
click at [523, 415] on button "Answer doubt" at bounding box center [510, 411] width 96 height 33
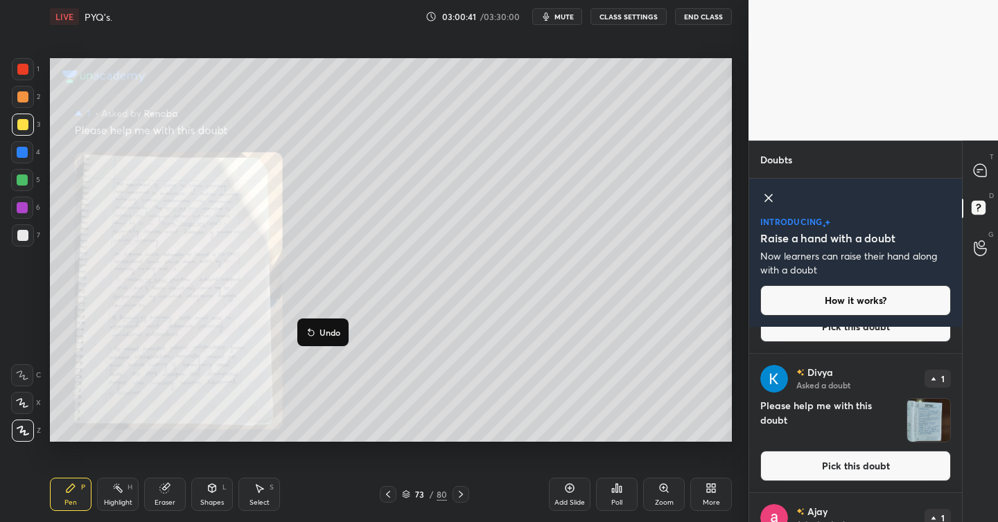
scroll to position [1526, 0]
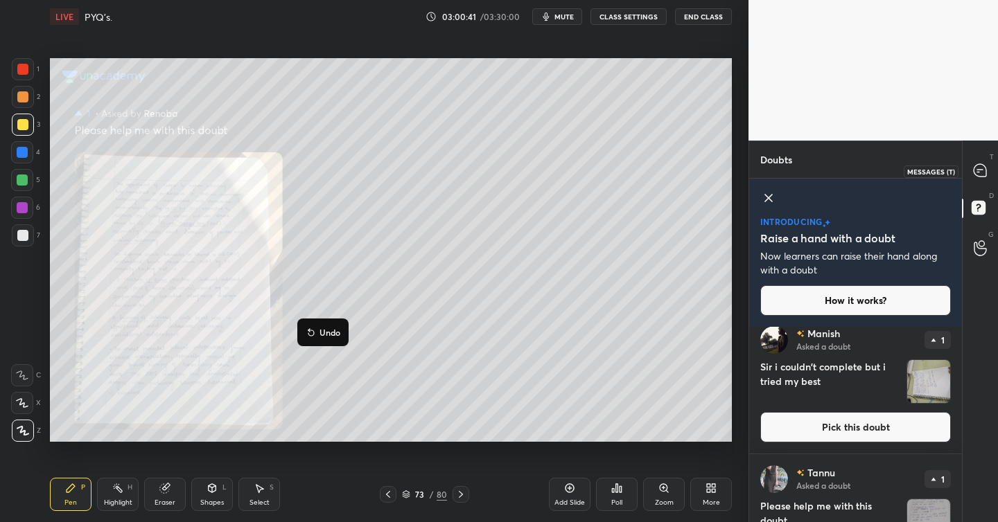
click at [983, 174] on icon at bounding box center [979, 170] width 12 height 12
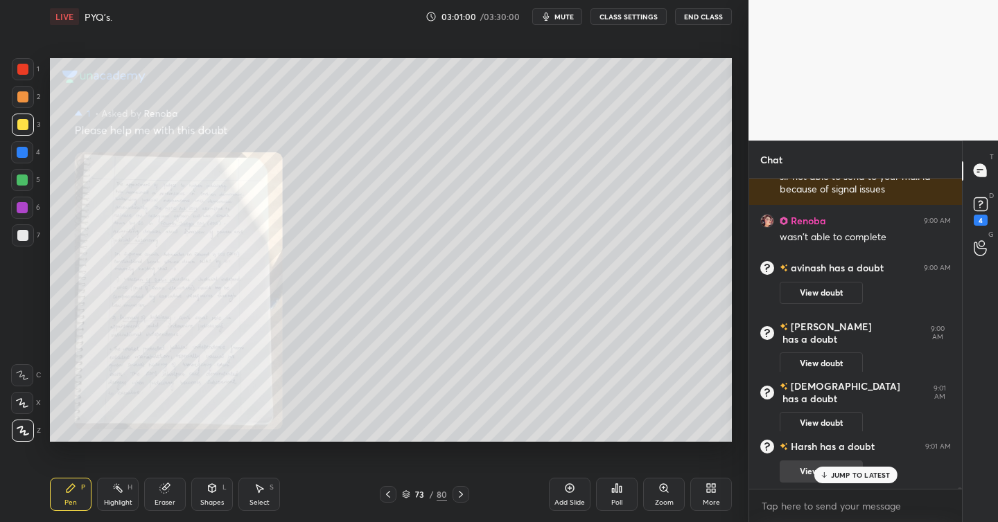
scroll to position [74547, 0]
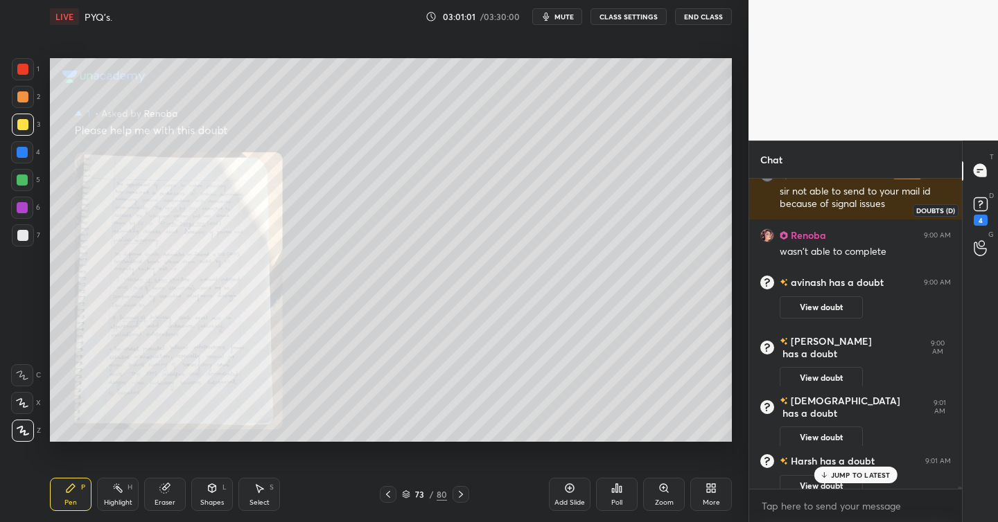
click at [976, 206] on rect at bounding box center [979, 203] width 13 height 13
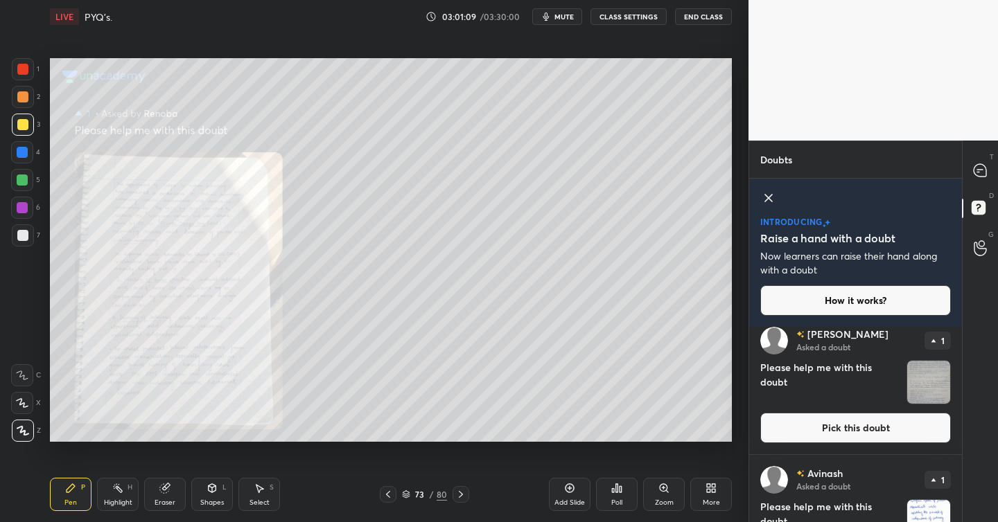
scroll to position [832, 0]
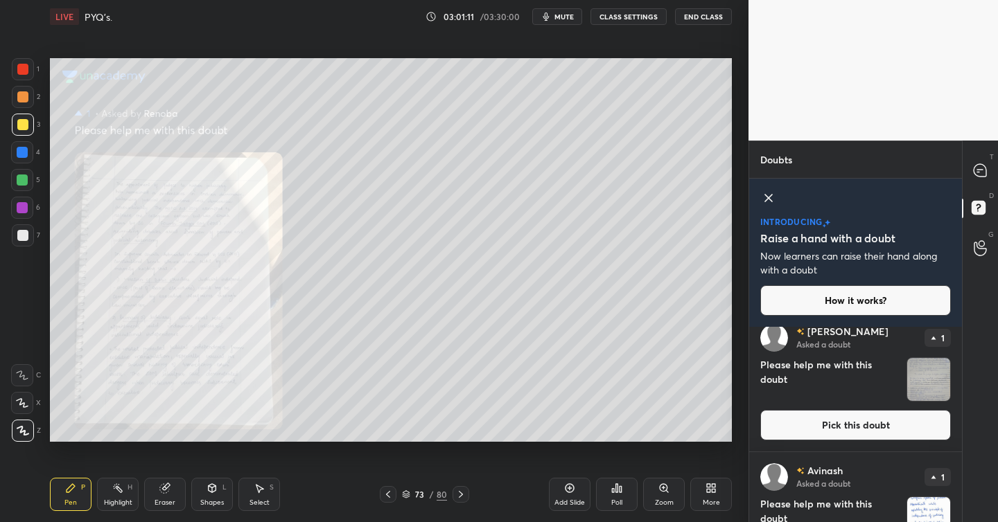
click at [836, 432] on button "Pick this doubt" at bounding box center [855, 425] width 191 height 30
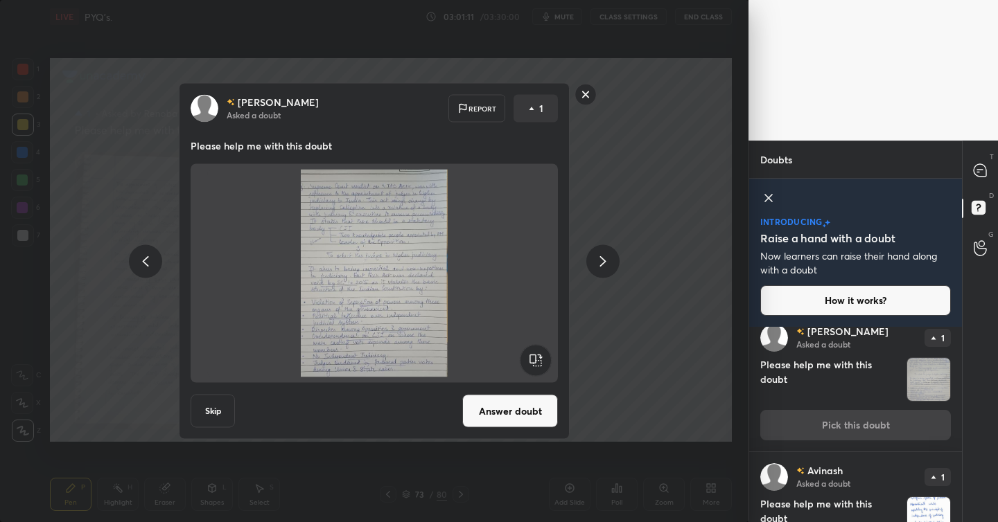
scroll to position [818, 0]
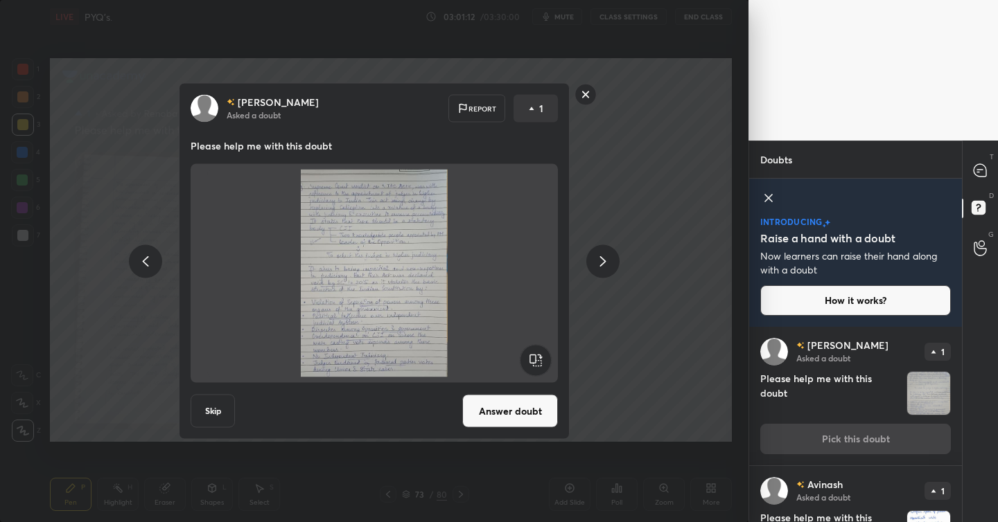
click at [511, 405] on button "Answer doubt" at bounding box center [510, 411] width 96 height 33
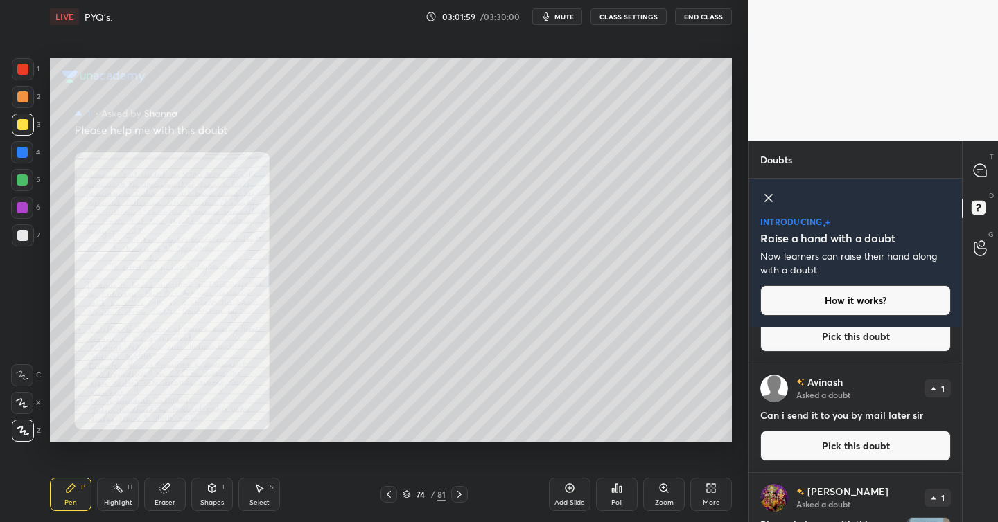
scroll to position [735, 0]
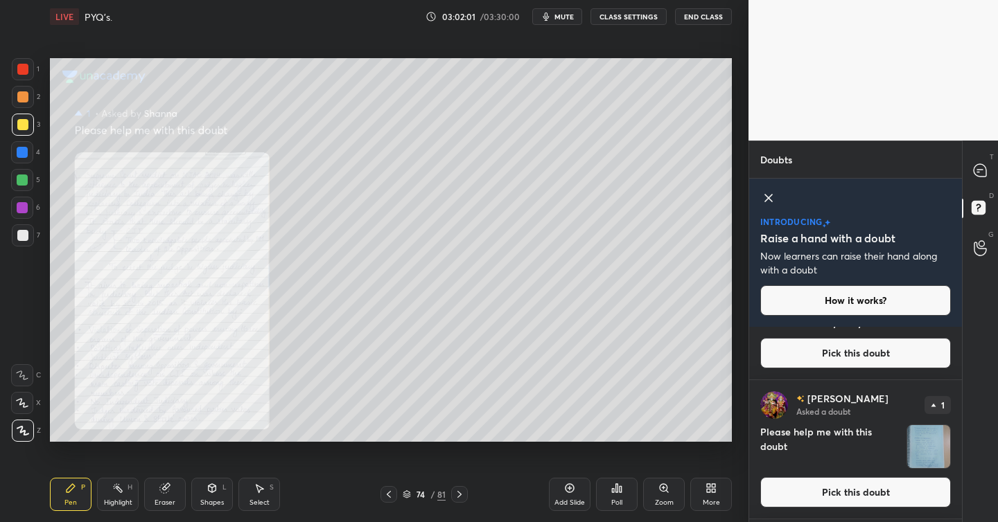
click at [835, 490] on button "Pick this doubt" at bounding box center [855, 492] width 191 height 30
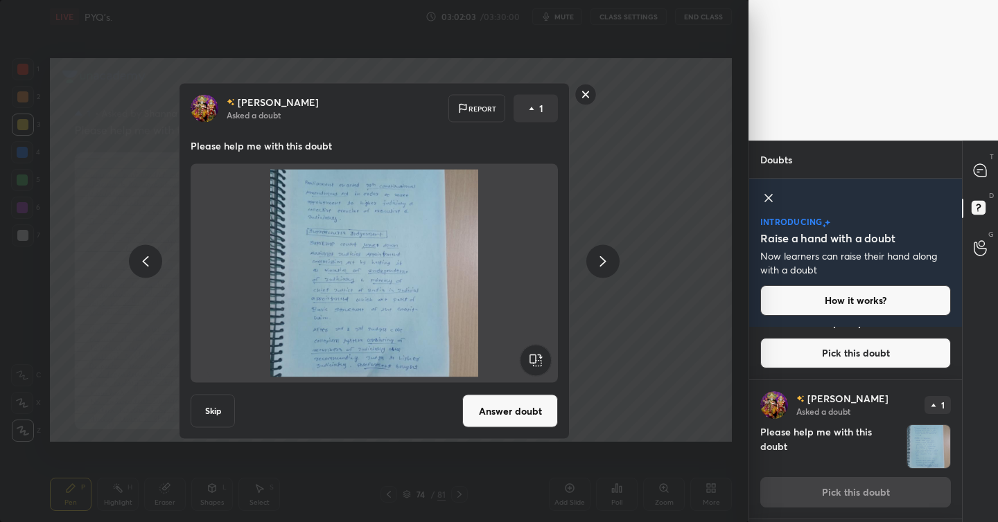
click at [492, 398] on button "Answer doubt" at bounding box center [510, 411] width 96 height 33
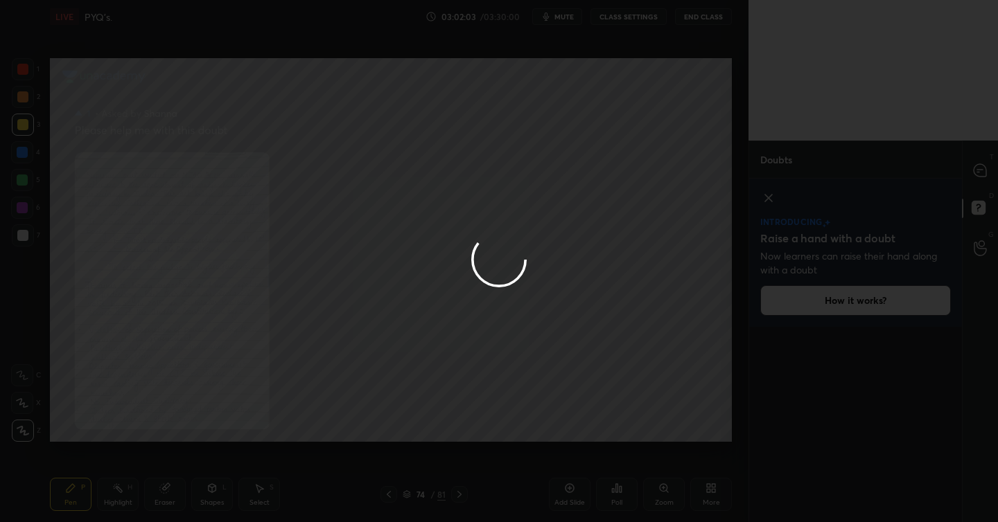
scroll to position [0, 0]
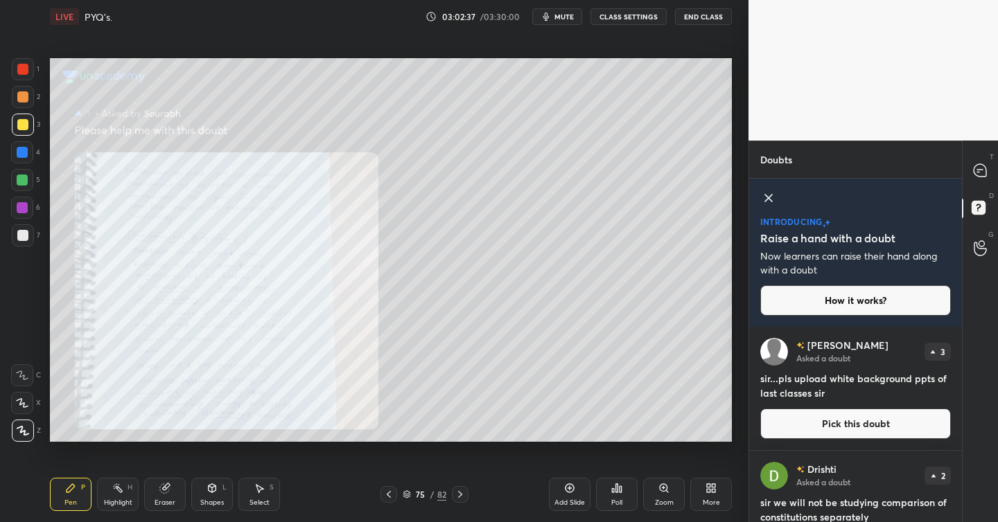
click at [390, 493] on icon at bounding box center [388, 494] width 11 height 11
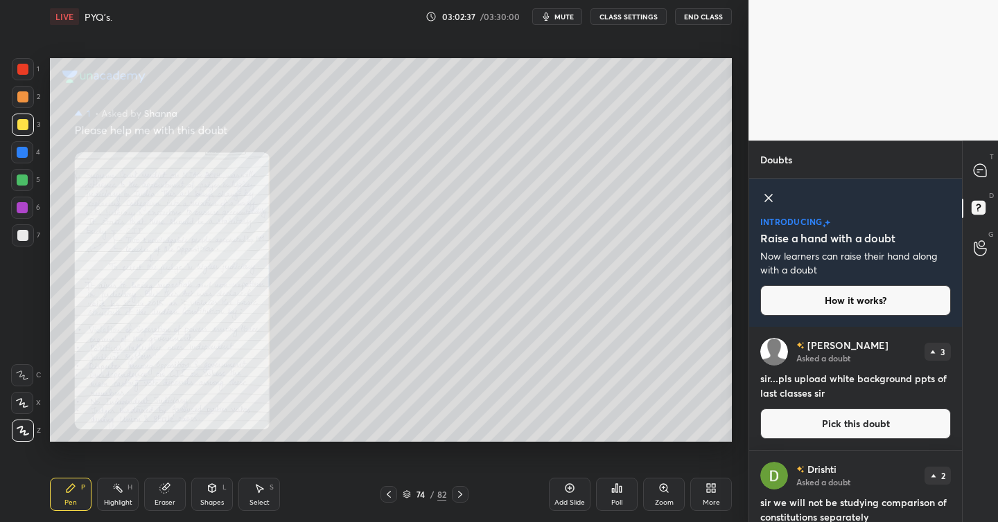
click at [390, 493] on icon at bounding box center [388, 494] width 11 height 11
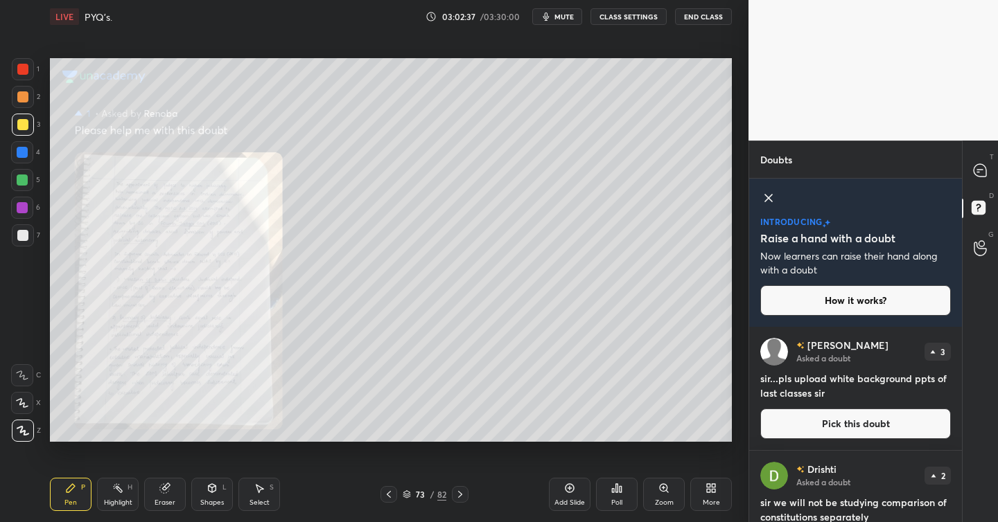
click at [390, 493] on icon at bounding box center [388, 494] width 11 height 11
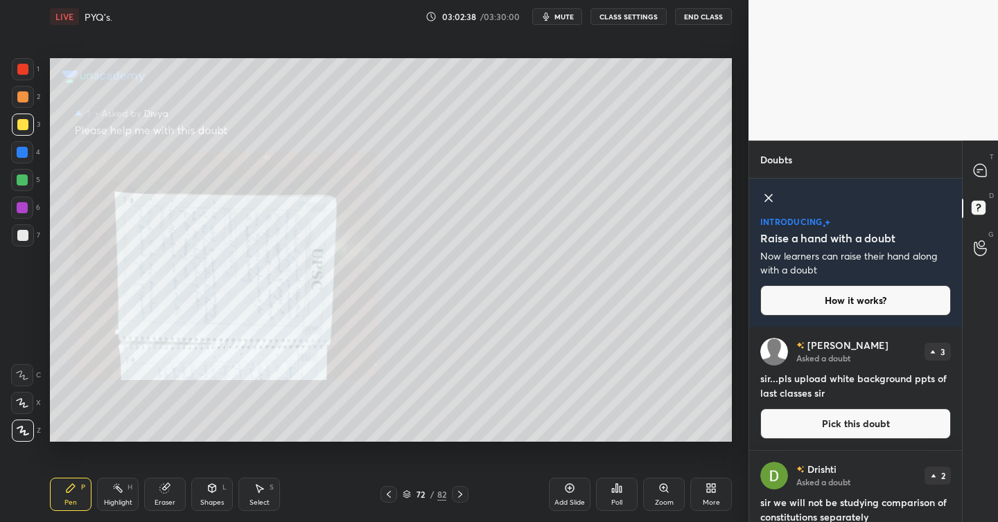
click at [390, 493] on icon at bounding box center [388, 494] width 11 height 11
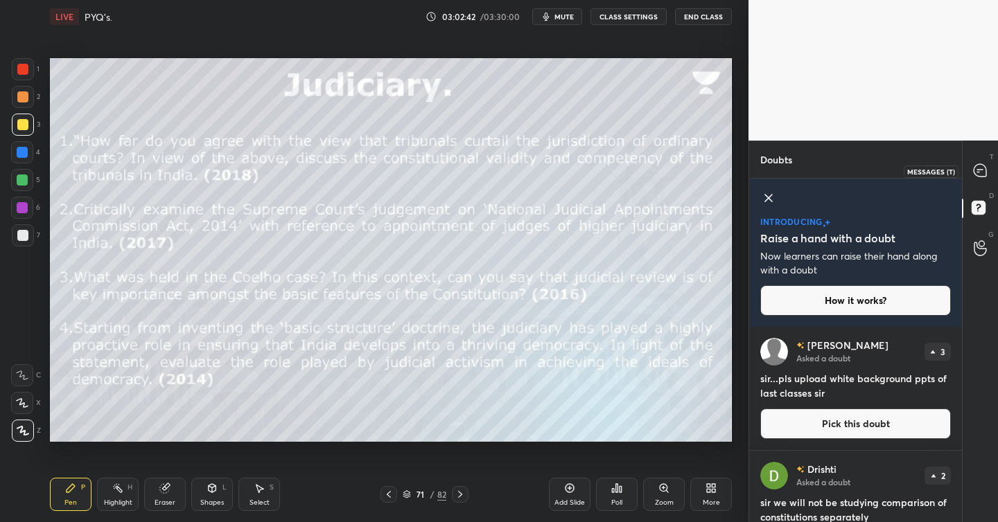
click at [978, 166] on icon at bounding box center [979, 170] width 12 height 12
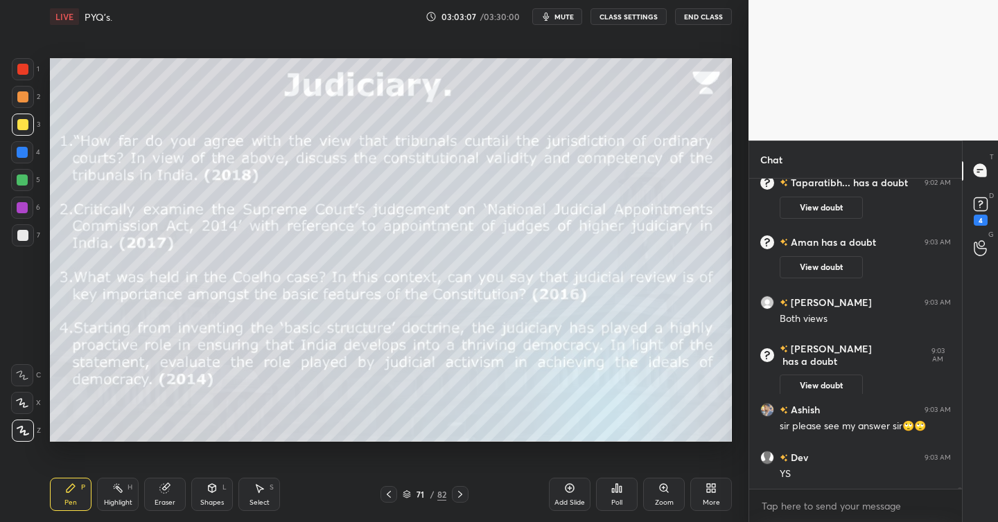
scroll to position [75125, 0]
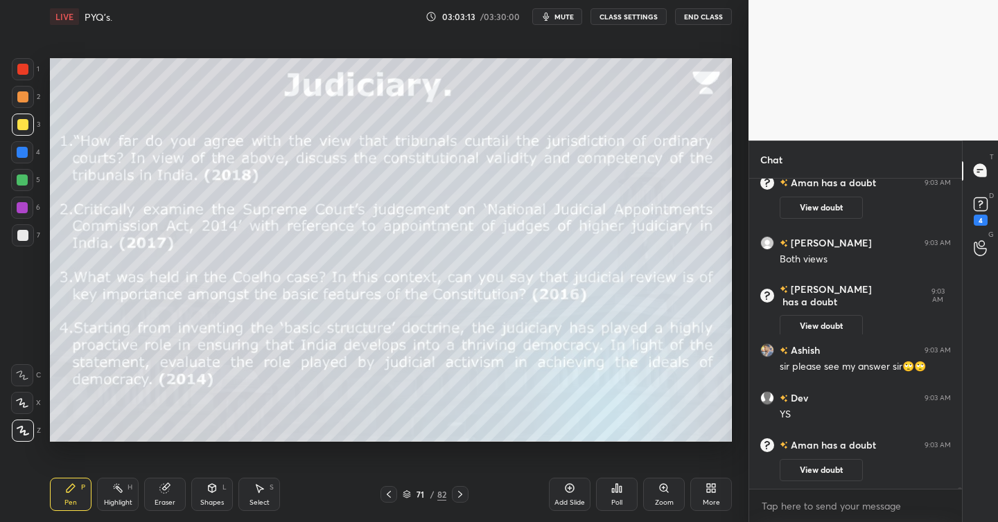
click at [573, 486] on icon at bounding box center [569, 488] width 9 height 9
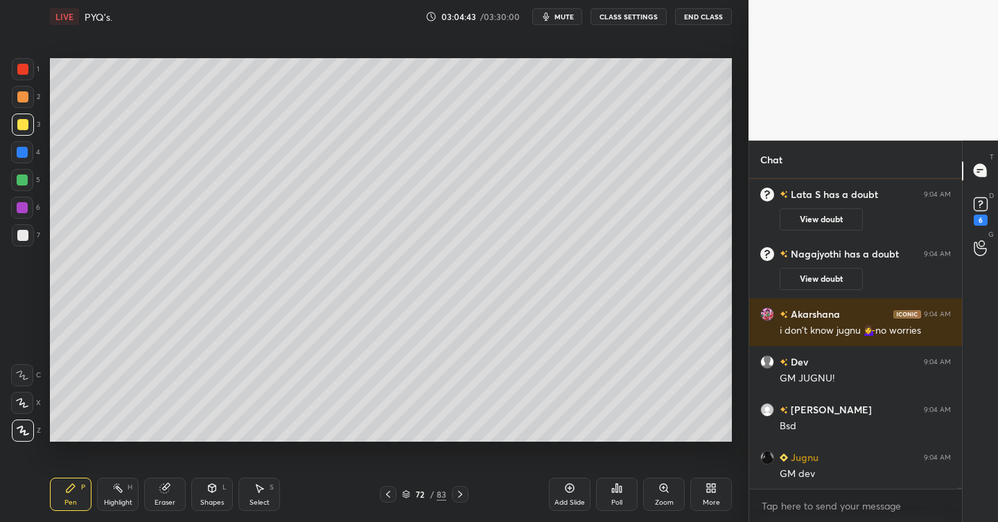
scroll to position [75523, 0]
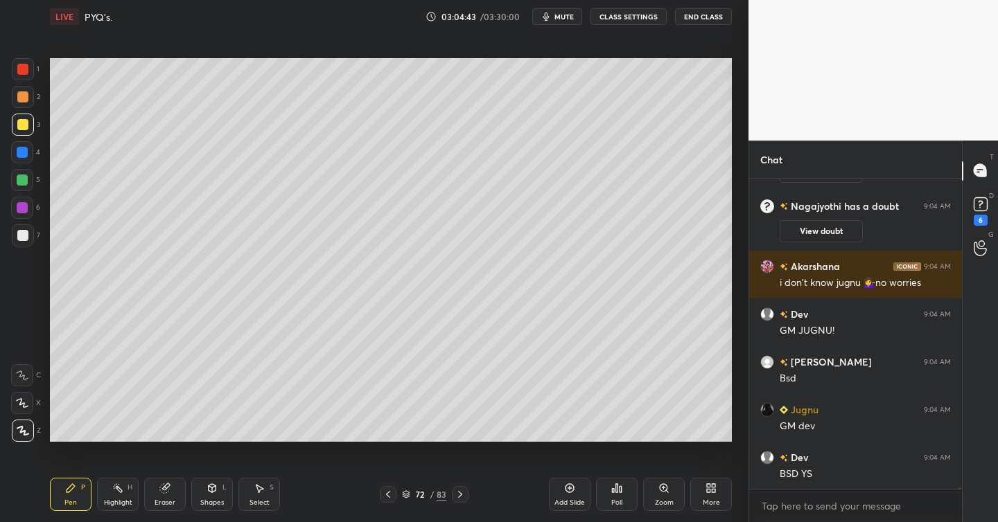
click at [573, 488] on icon at bounding box center [569, 488] width 11 height 11
drag, startPoint x: 19, startPoint y: 233, endPoint x: 36, endPoint y: 224, distance: 19.5
click at [22, 233] on div at bounding box center [22, 235] width 11 height 11
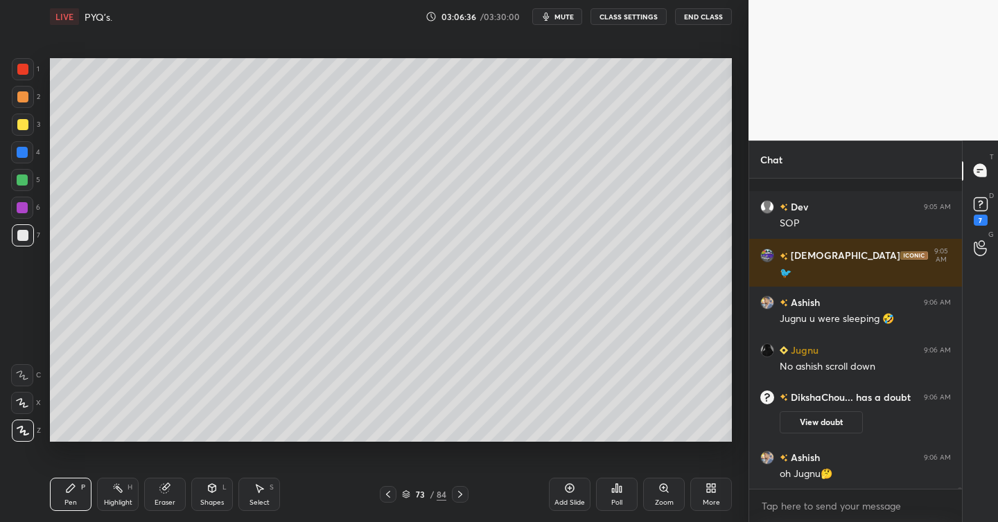
scroll to position [75683, 0]
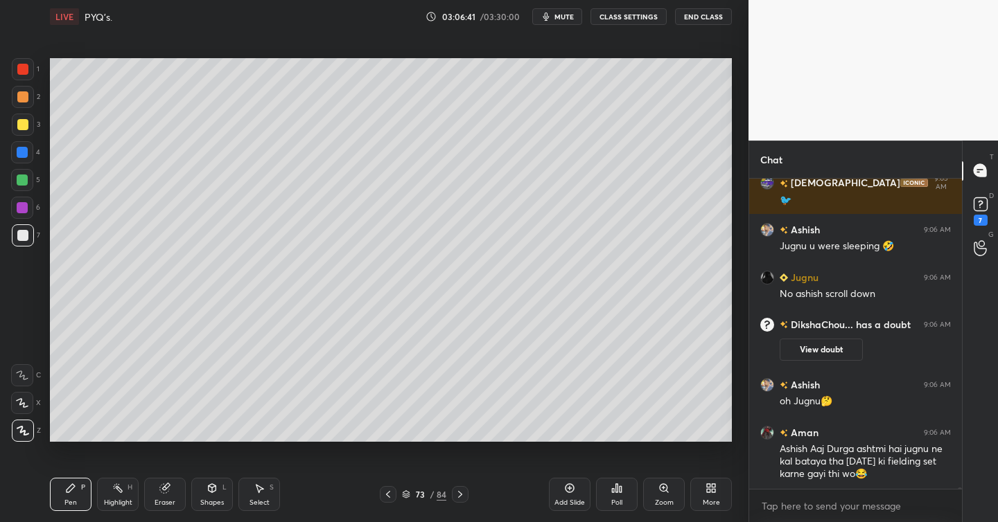
drag, startPoint x: 171, startPoint y: 486, endPoint x: 195, endPoint y: 479, distance: 25.4
click at [175, 484] on div "Eraser" at bounding box center [165, 494] width 42 height 33
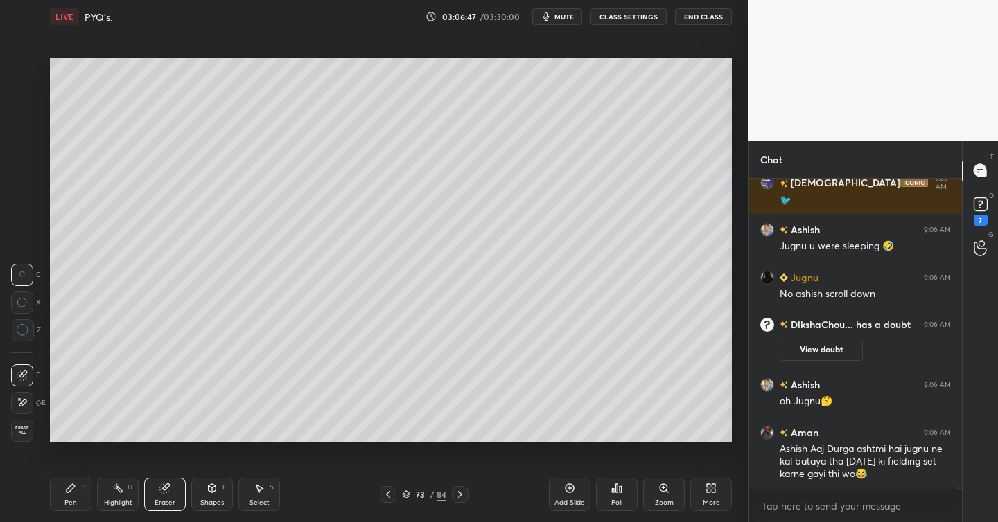
click at [73, 486] on icon at bounding box center [71, 488] width 8 height 8
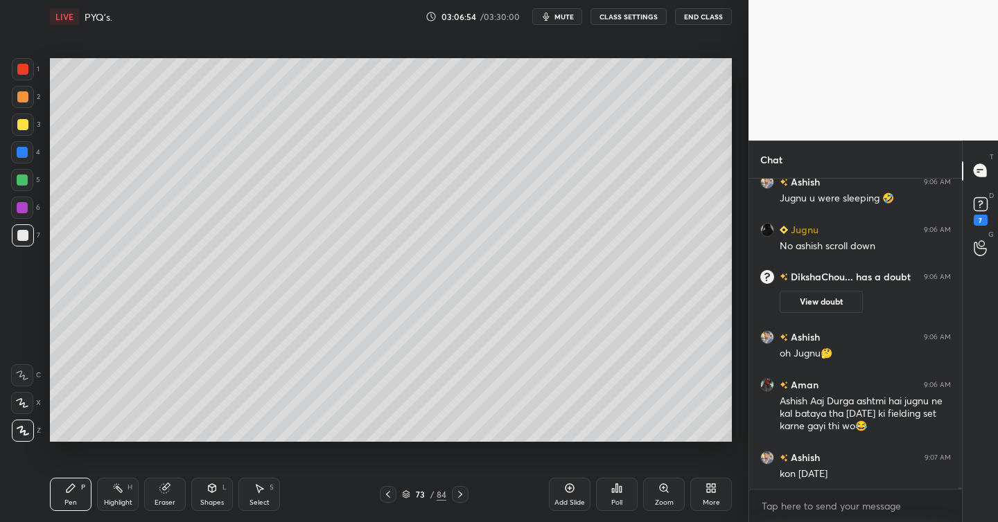
scroll to position [75779, 0]
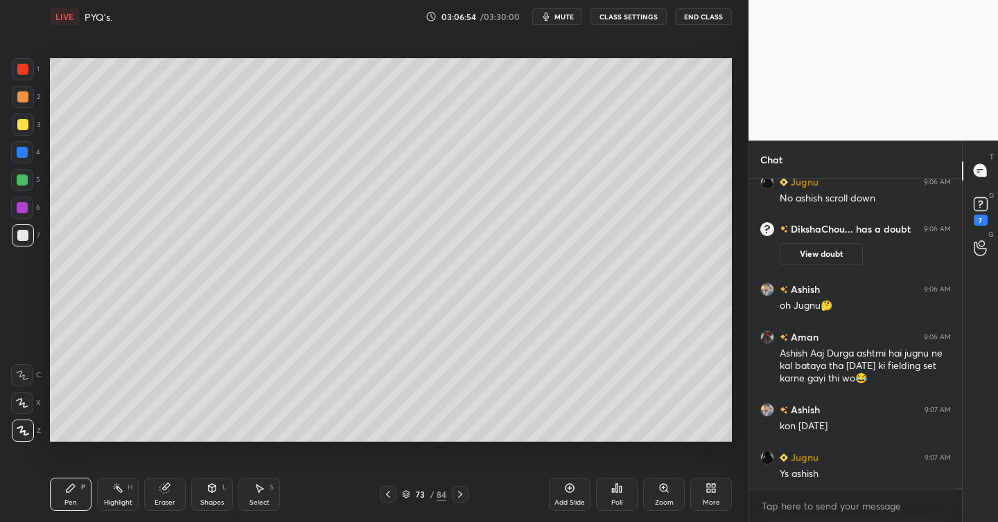
click at [565, 492] on icon at bounding box center [569, 488] width 11 height 11
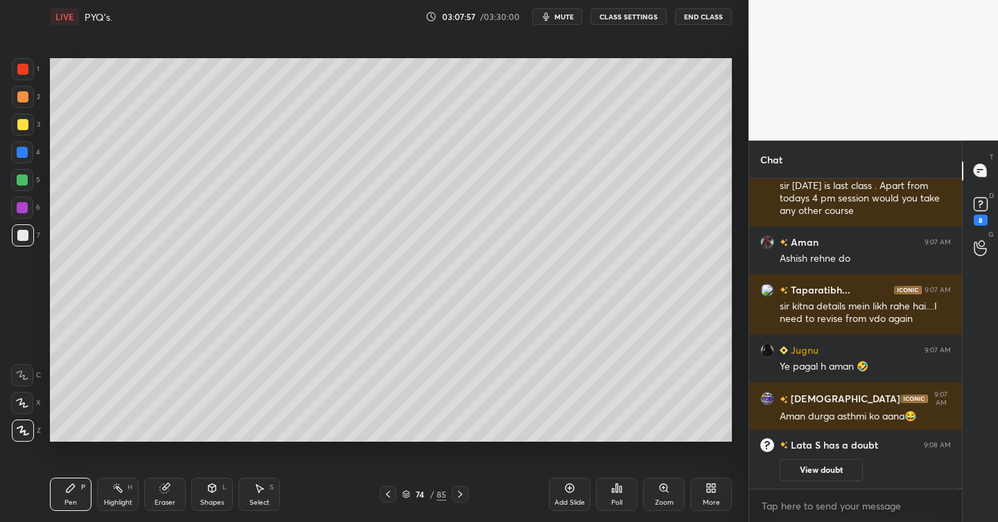
scroll to position [75990, 0]
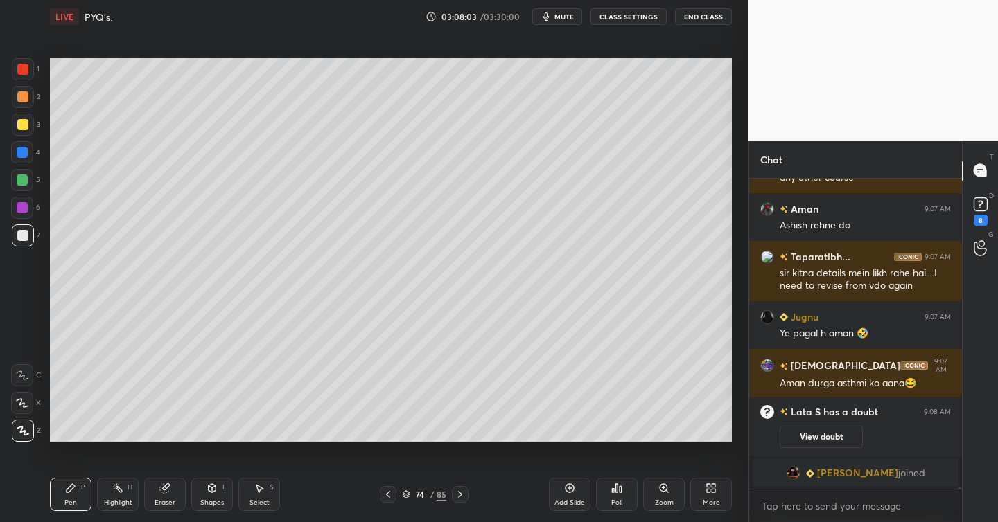
drag, startPoint x: 567, startPoint y: 487, endPoint x: 564, endPoint y: 480, distance: 7.5
click at [567, 487] on icon at bounding box center [569, 488] width 11 height 11
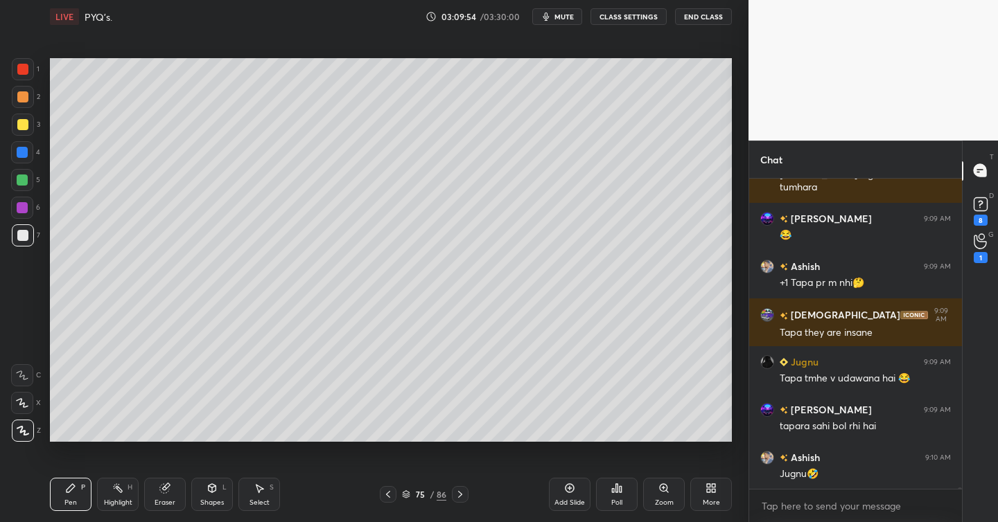
scroll to position [76972, 0]
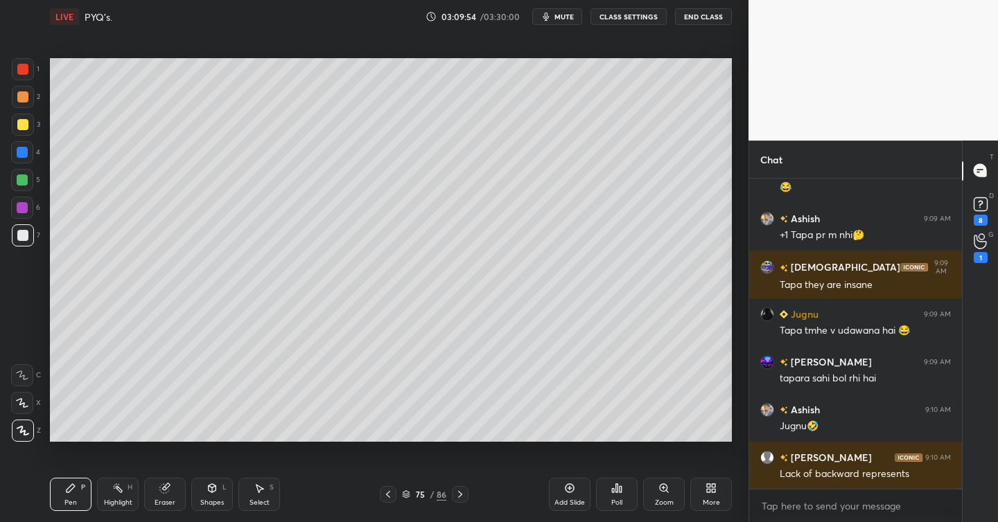
click at [571, 497] on div "Add Slide" at bounding box center [570, 494] width 42 height 33
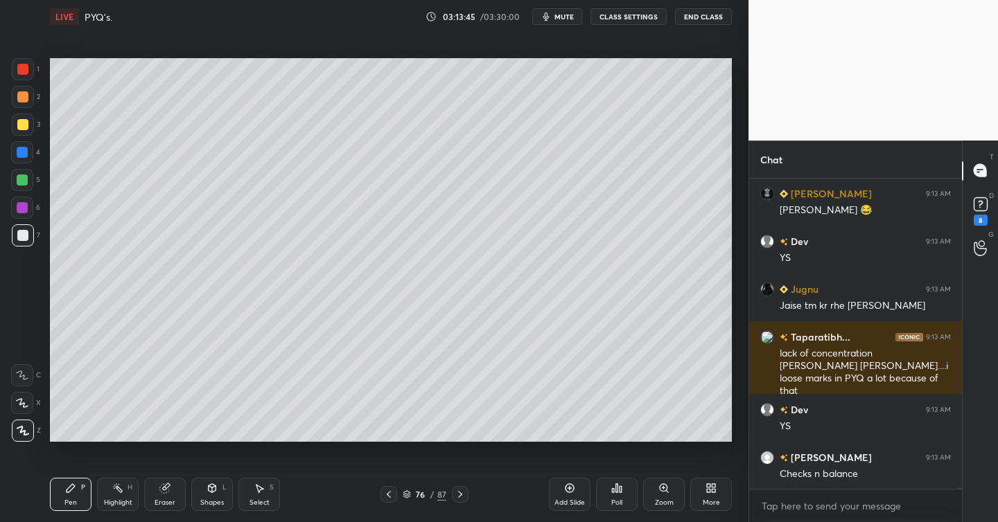
scroll to position [78069, 0]
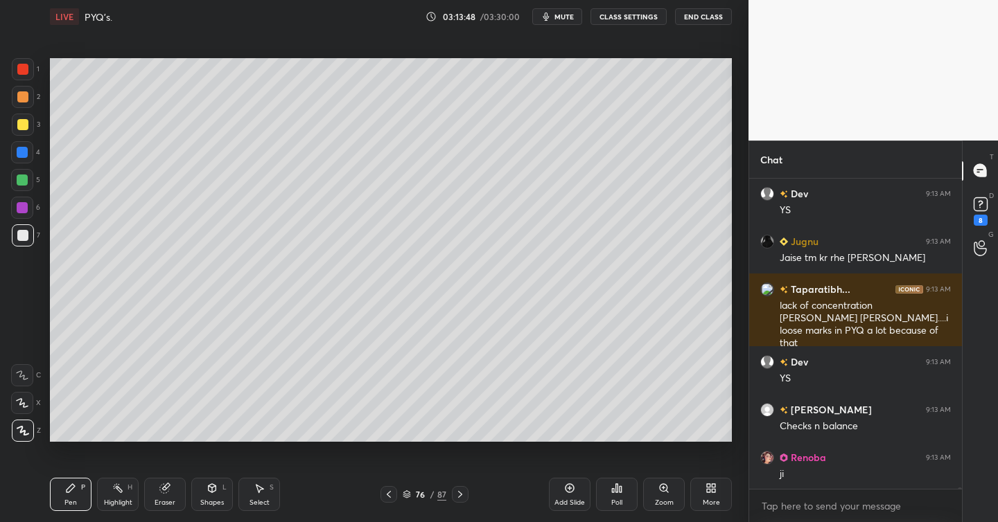
drag, startPoint x: 26, startPoint y: 121, endPoint x: 35, endPoint y: 114, distance: 11.3
click at [28, 121] on div at bounding box center [23, 125] width 22 height 22
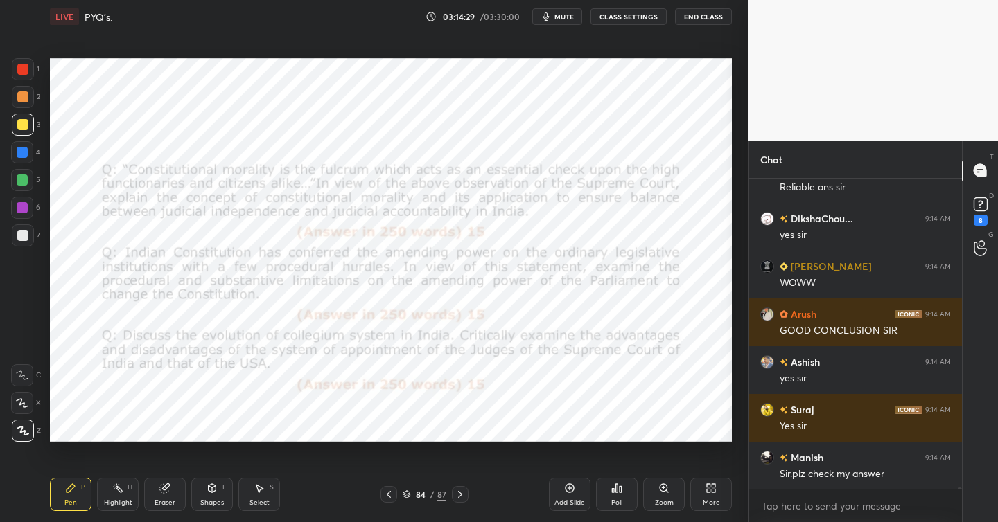
scroll to position [78798, 0]
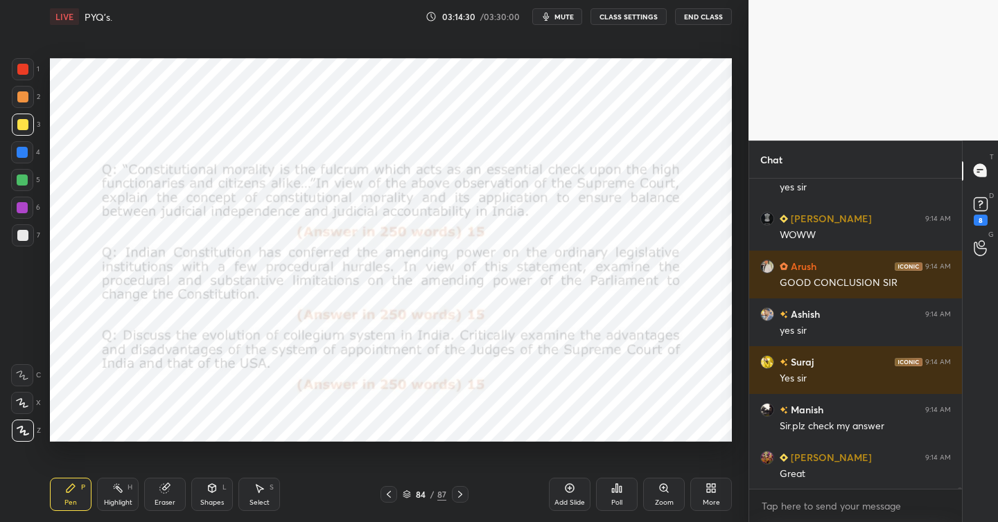
drag, startPoint x: 28, startPoint y: 65, endPoint x: 21, endPoint y: 67, distance: 7.9
click at [29, 66] on div at bounding box center [23, 69] width 22 height 22
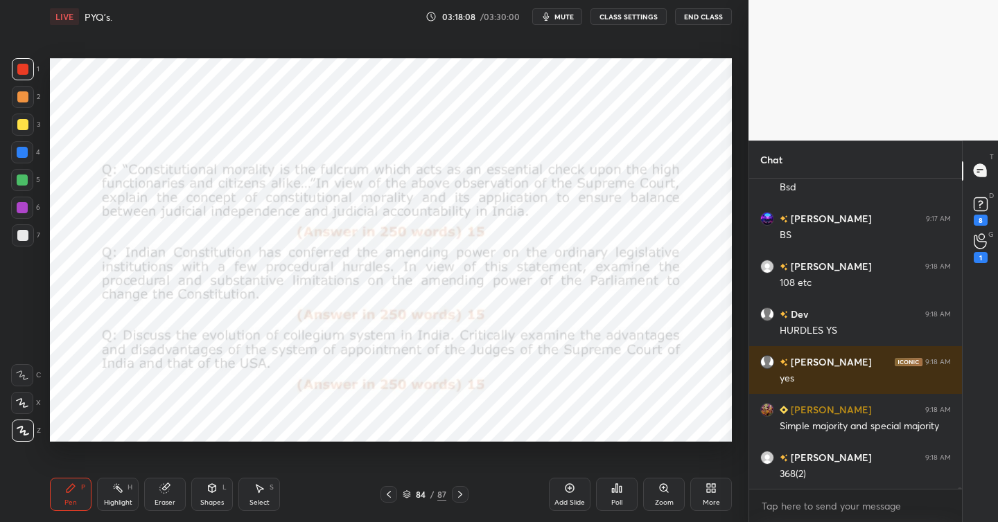
scroll to position [79935, 0]
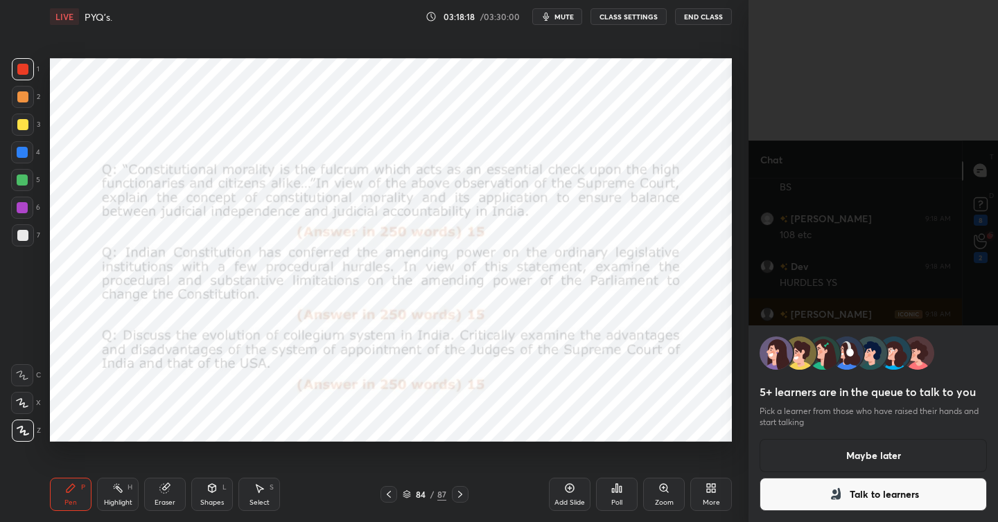
click at [853, 458] on button "Maybe later" at bounding box center [872, 455] width 227 height 33
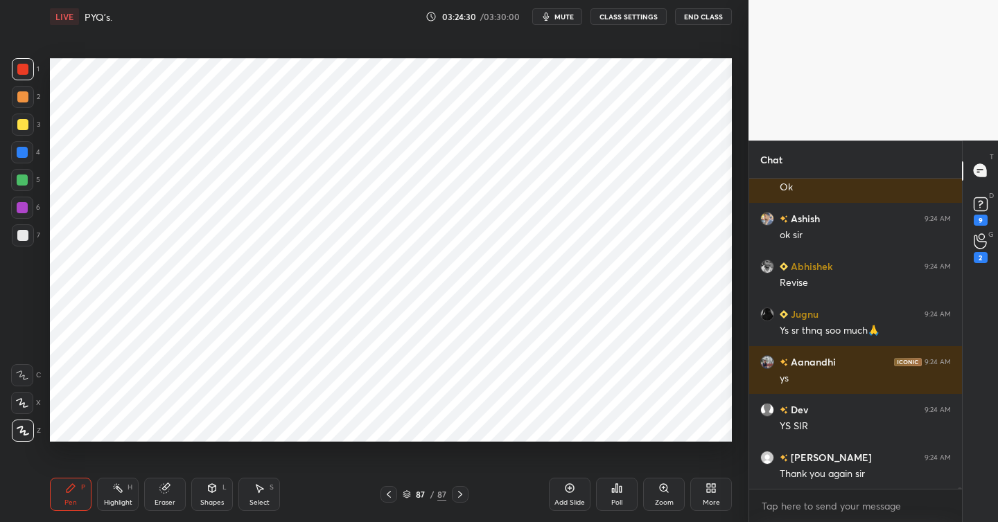
scroll to position [82515, 0]
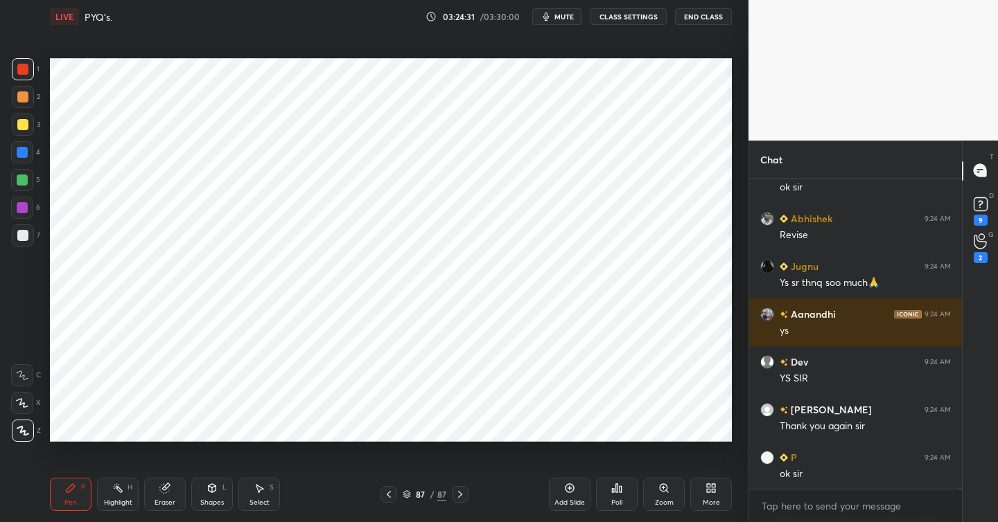
click at [561, 23] on button "mute" at bounding box center [557, 16] width 50 height 17
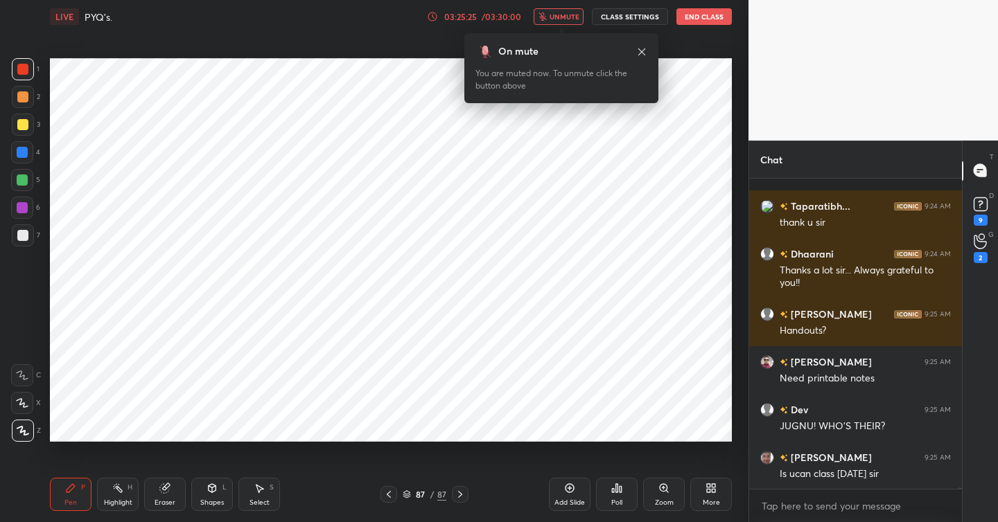
scroll to position [82602, 0]
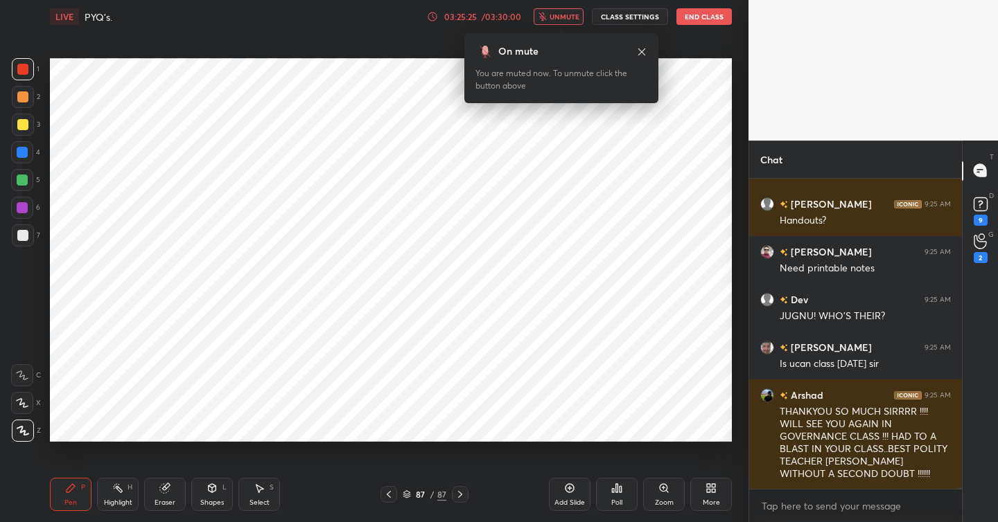
click at [561, 21] on span "unmute" at bounding box center [564, 17] width 30 height 10
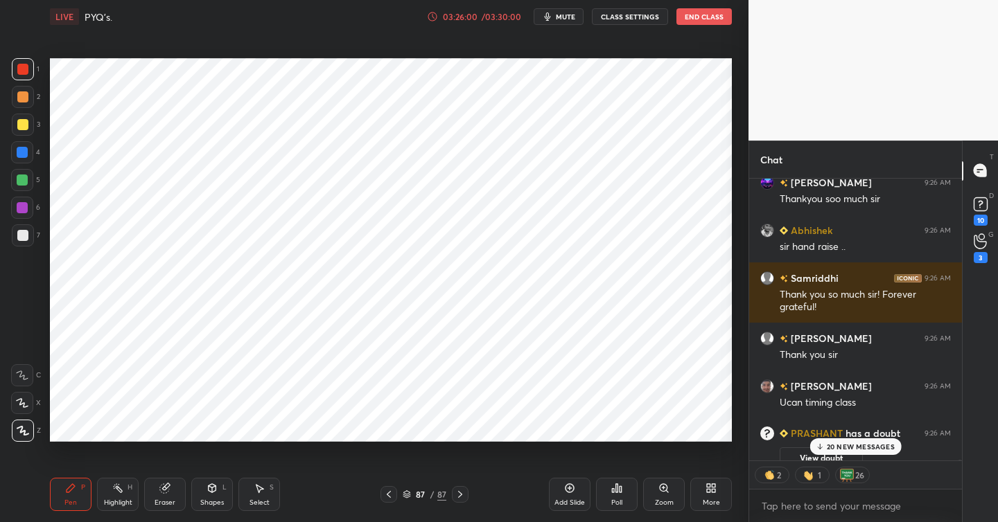
scroll to position [84604, 0]
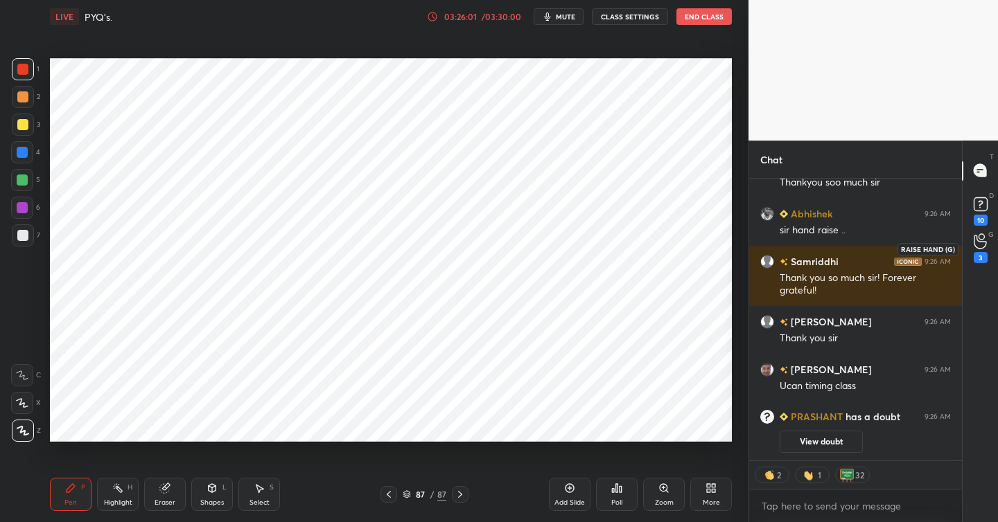
click at [979, 249] on div "3" at bounding box center [980, 248] width 14 height 30
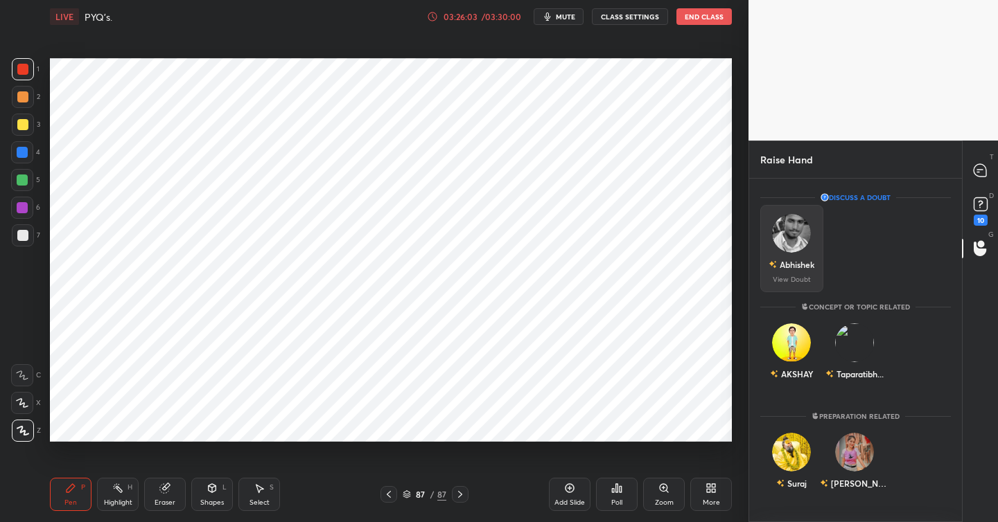
click at [794, 233] on img "grid" at bounding box center [791, 233] width 39 height 39
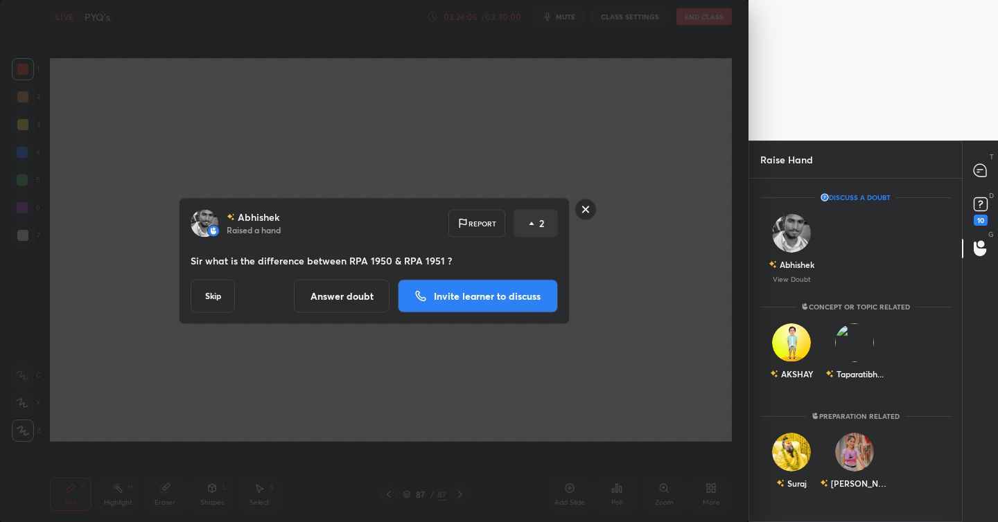
click at [590, 211] on rect at bounding box center [585, 209] width 21 height 21
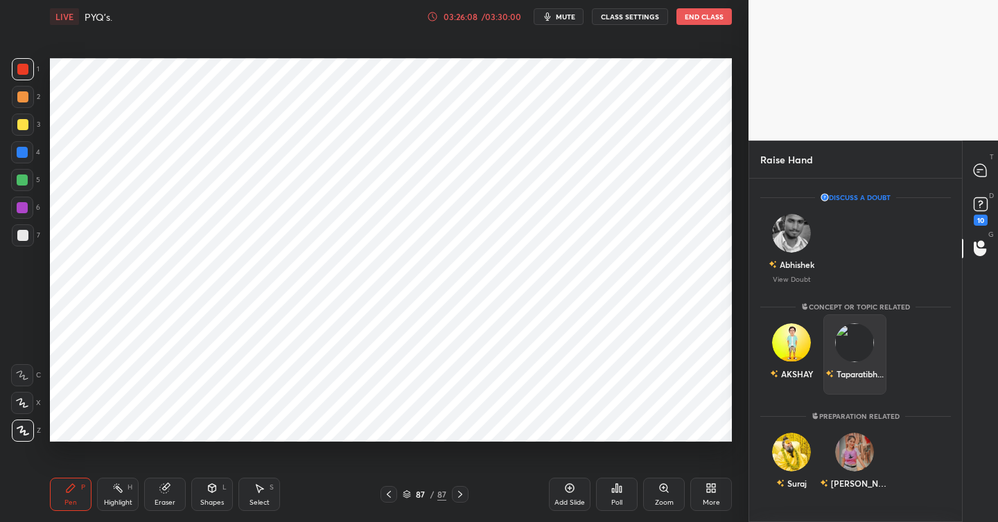
click at [858, 344] on img "grid" at bounding box center [854, 343] width 39 height 39
click at [865, 380] on button "INVITE" at bounding box center [854, 384] width 51 height 18
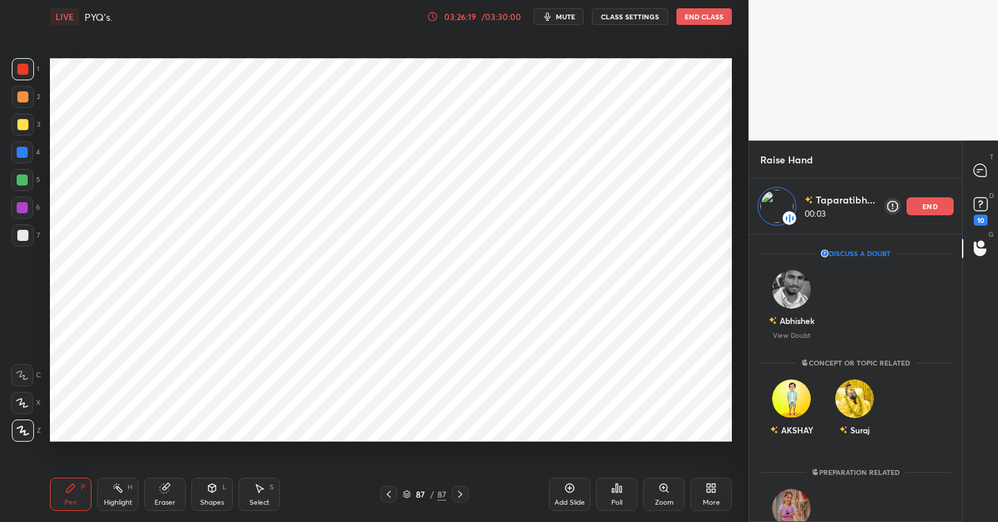
scroll to position [51, 0]
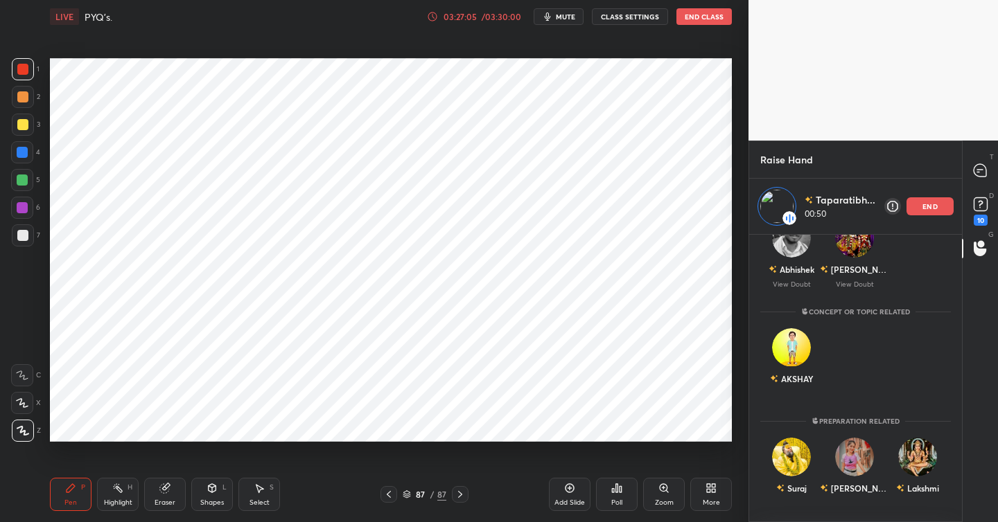
click at [929, 207] on p "end" at bounding box center [929, 206] width 15 height 7
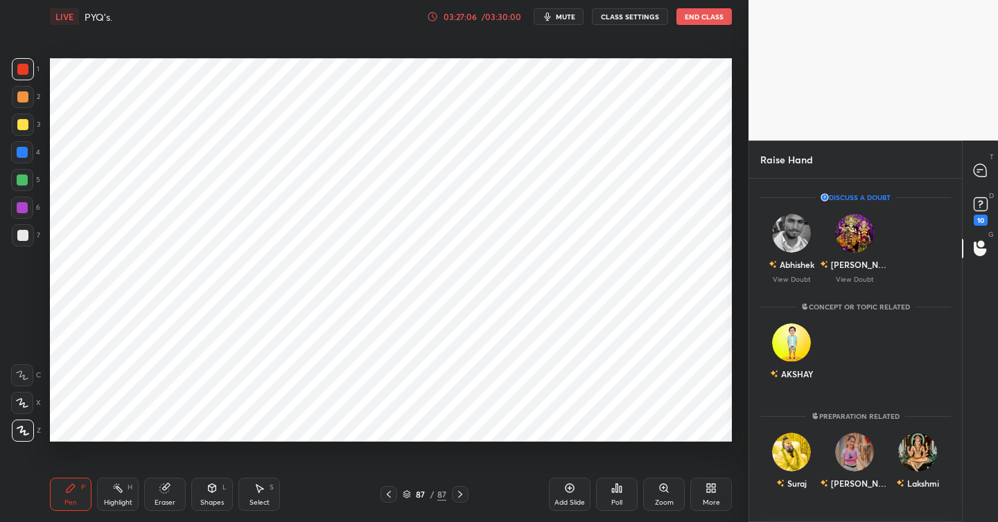
scroll to position [0, 0]
click at [857, 227] on img "grid" at bounding box center [854, 233] width 39 height 39
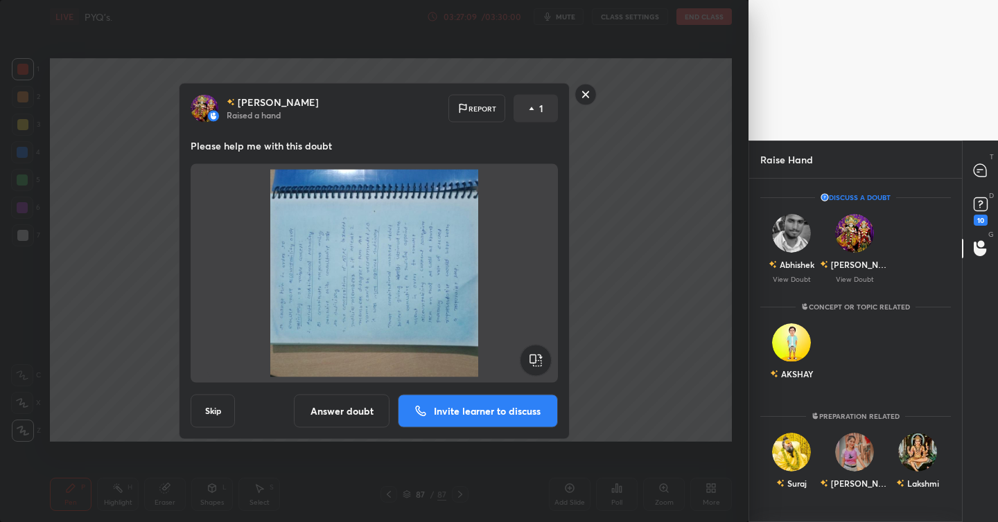
click at [585, 94] on rect at bounding box center [585, 94] width 21 height 21
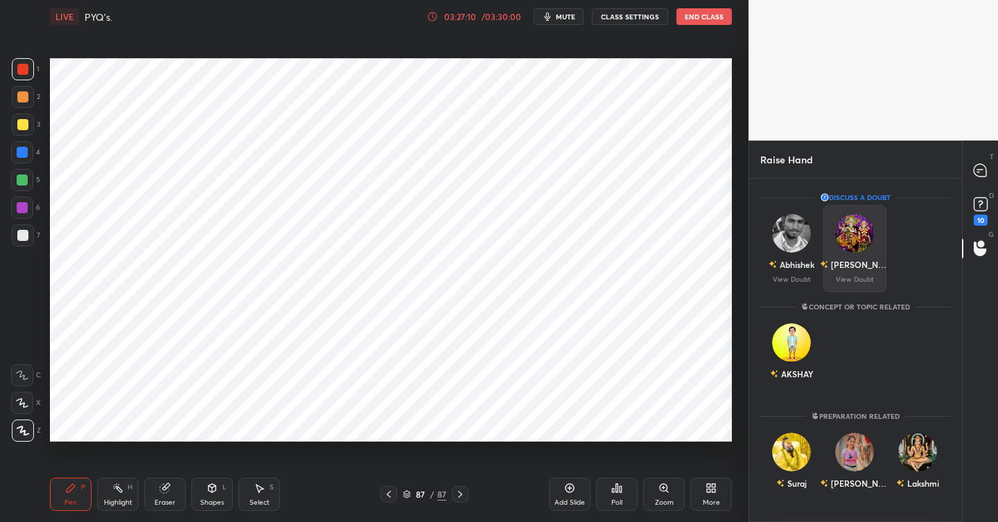
click at [843, 232] on img "grid" at bounding box center [854, 233] width 39 height 39
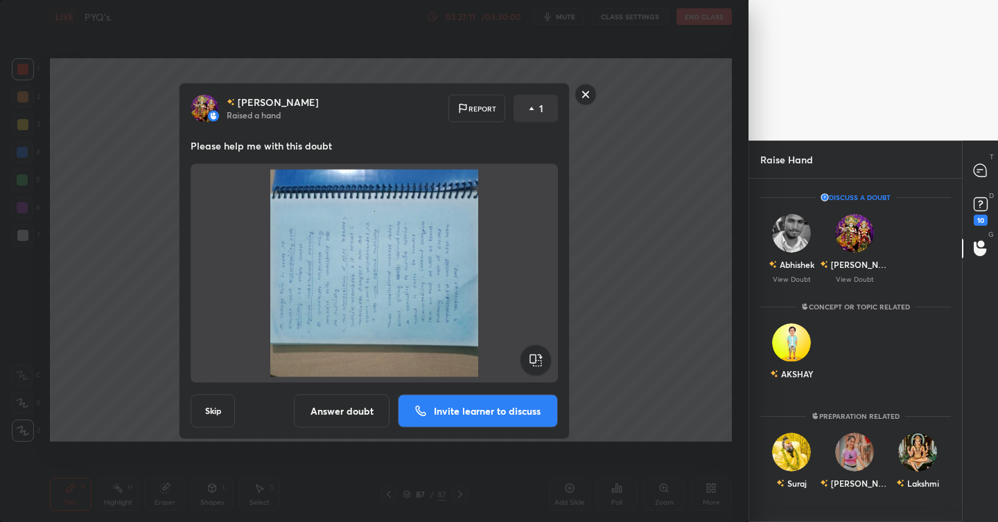
click at [503, 402] on button "Invite learner to discuss" at bounding box center [478, 411] width 160 height 33
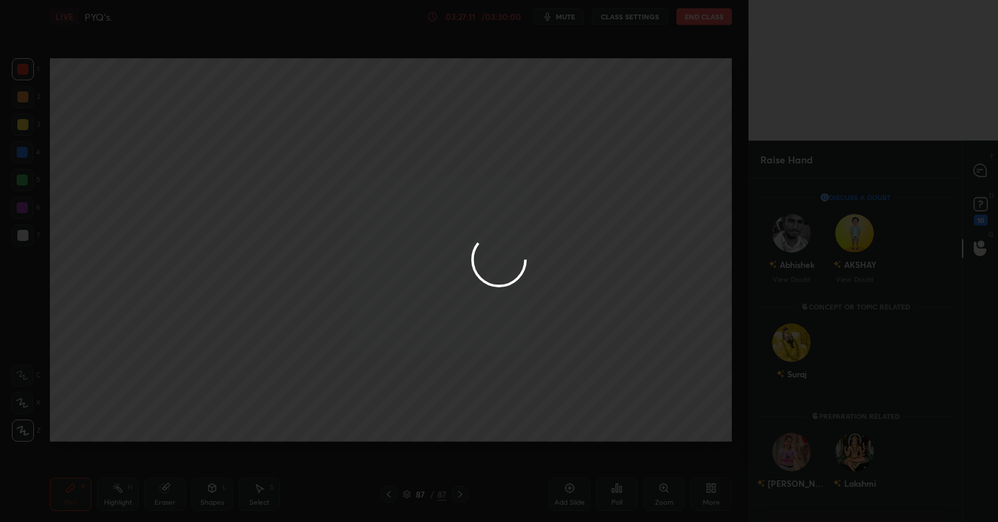
scroll to position [283, 209]
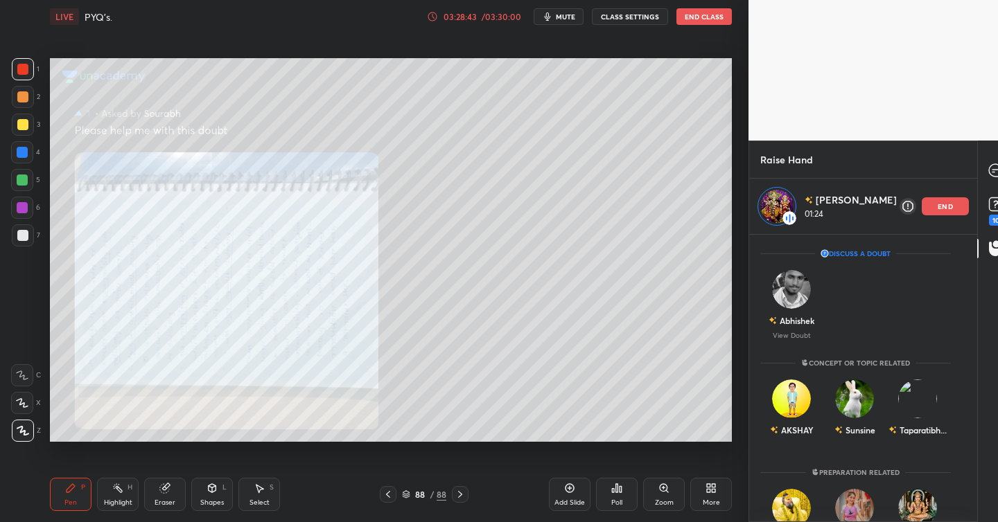
click at [932, 211] on div "end" at bounding box center [944, 206] width 47 height 18
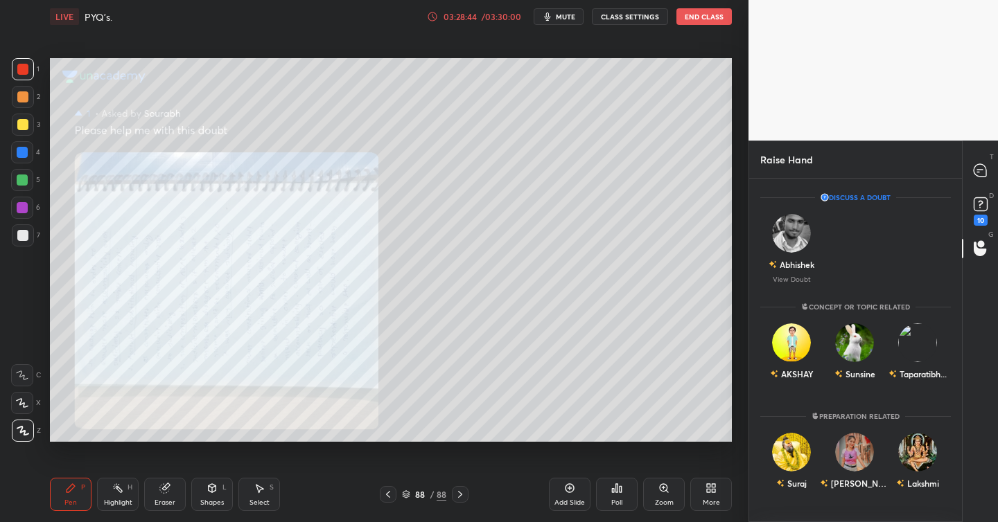
scroll to position [339, 209]
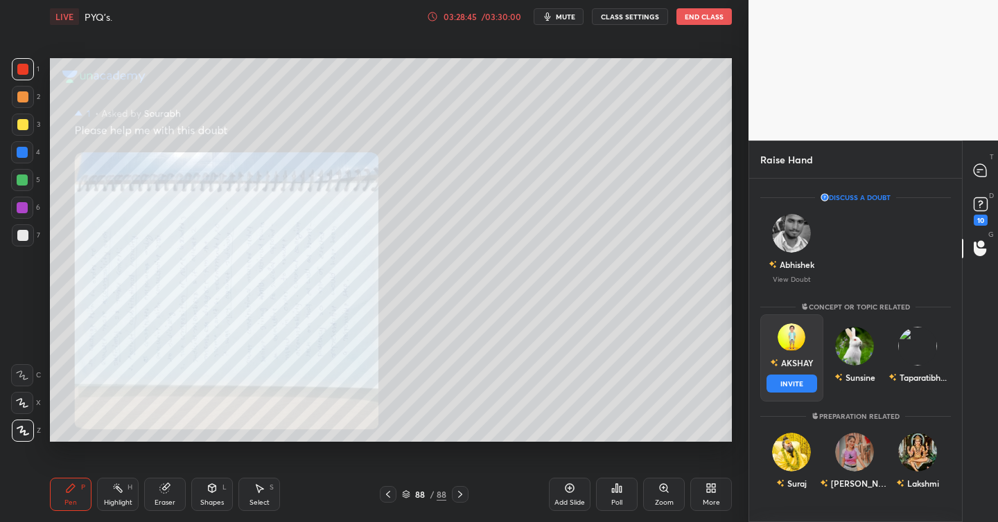
click at [795, 336] on img "grid" at bounding box center [791, 338] width 28 height 28
click at [778, 384] on button "INVITE" at bounding box center [791, 384] width 51 height 18
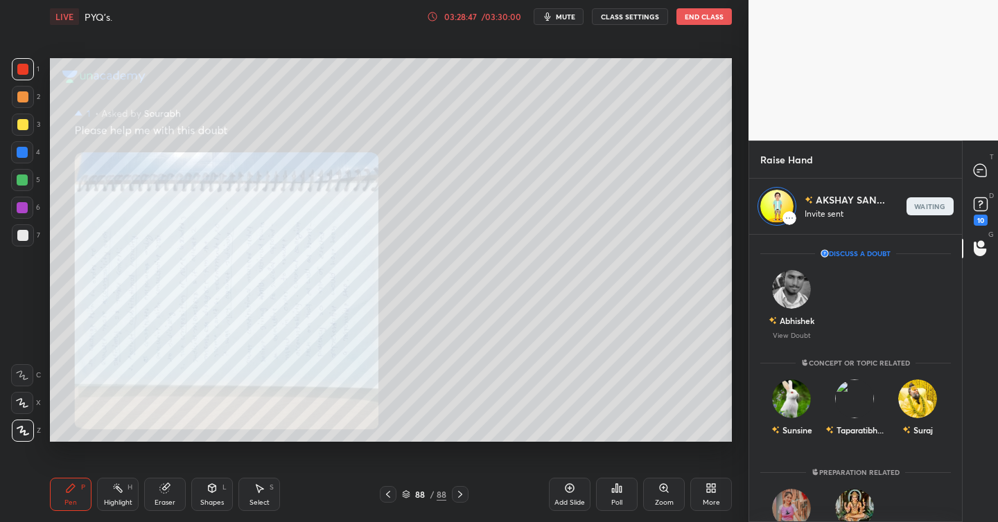
click at [461, 493] on icon at bounding box center [459, 494] width 11 height 11
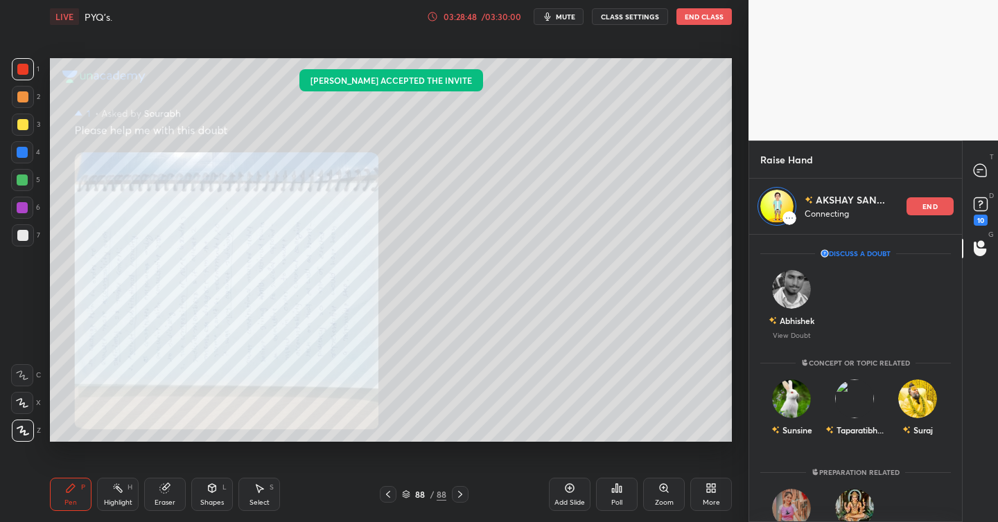
click at [565, 481] on div "Add Slide" at bounding box center [570, 494] width 42 height 33
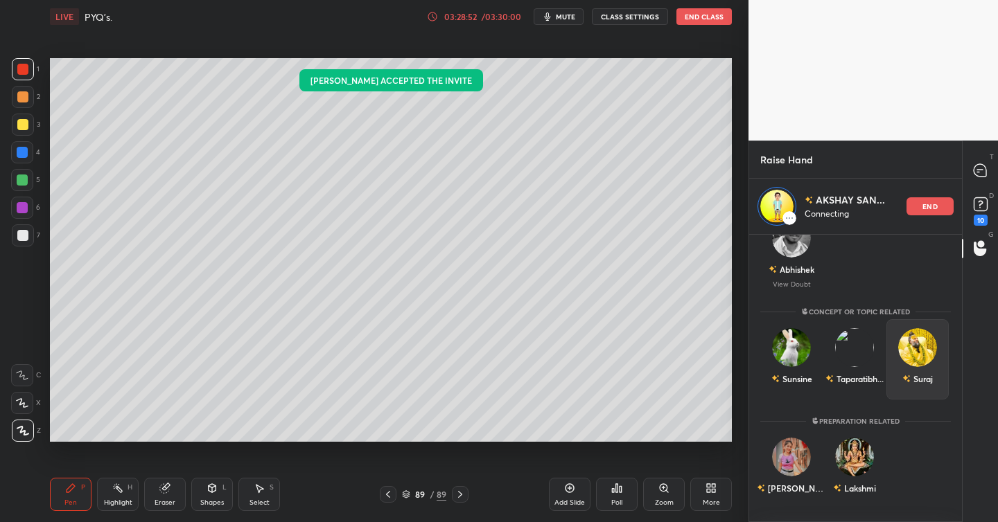
scroll to position [282, 209]
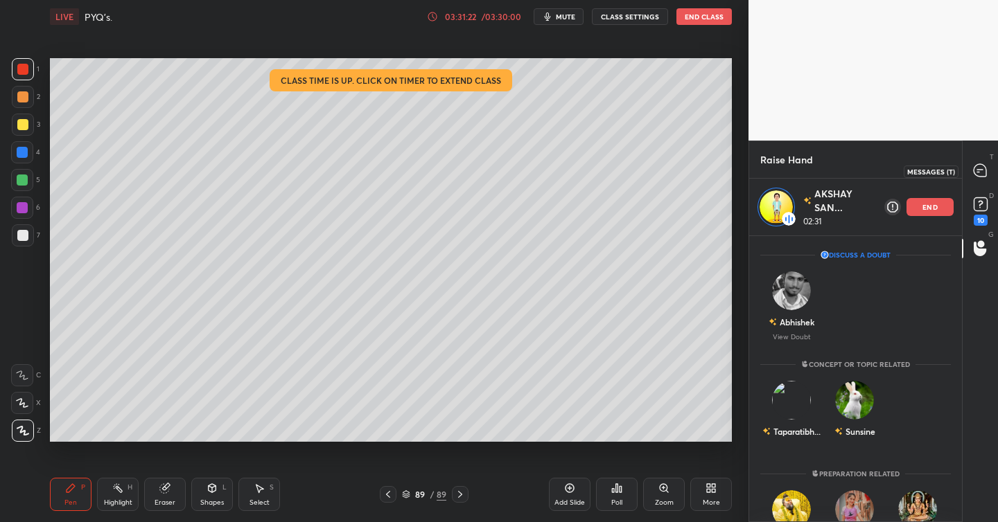
click at [985, 172] on icon at bounding box center [979, 170] width 12 height 12
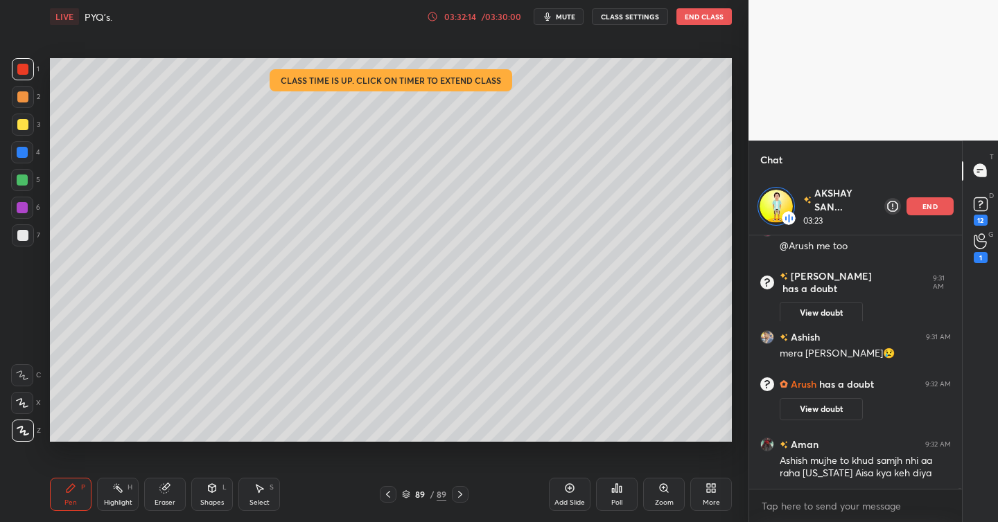
scroll to position [85670, 0]
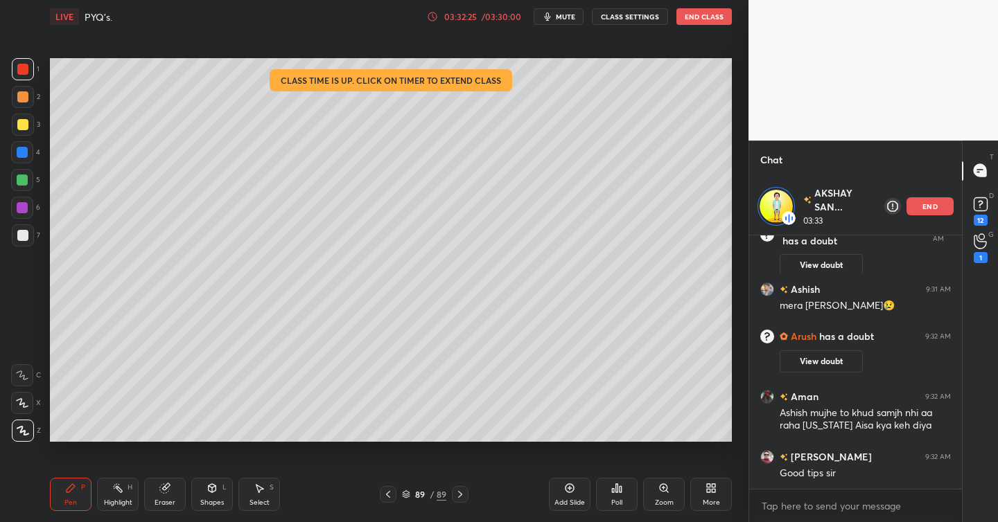
click at [930, 215] on div "end" at bounding box center [929, 206] width 47 height 18
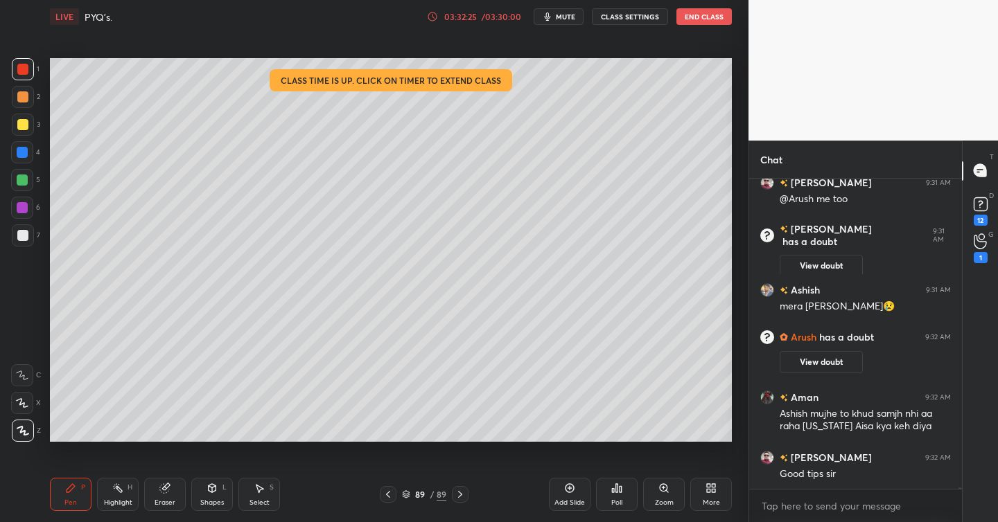
click at [983, 243] on icon at bounding box center [979, 241] width 13 height 16
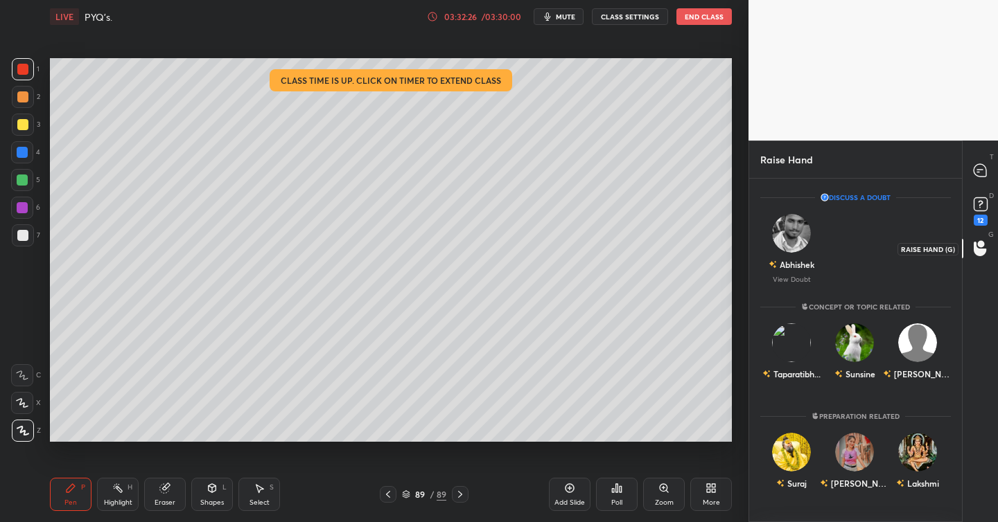
scroll to position [339, 209]
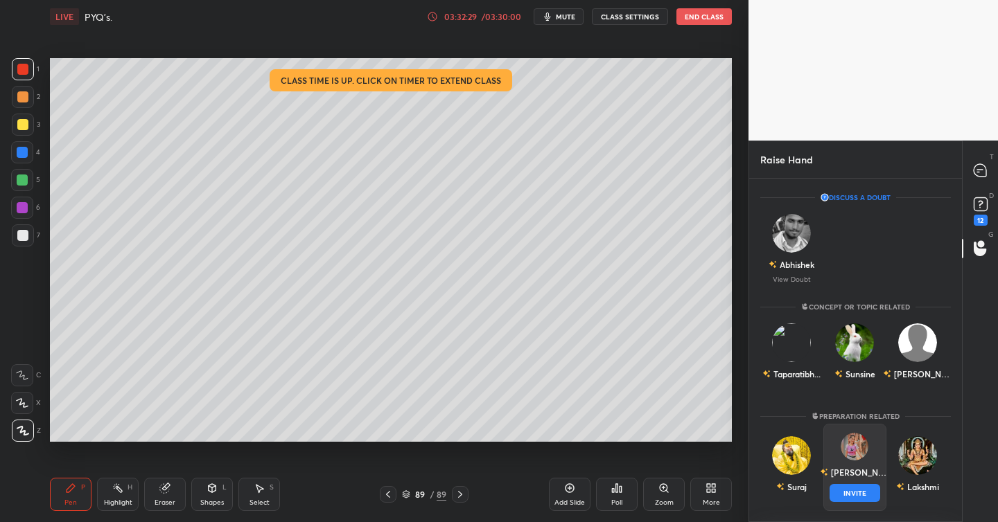
click at [859, 454] on img "grid" at bounding box center [854, 447] width 28 height 28
click at [783, 454] on img "grid" at bounding box center [791, 455] width 39 height 39
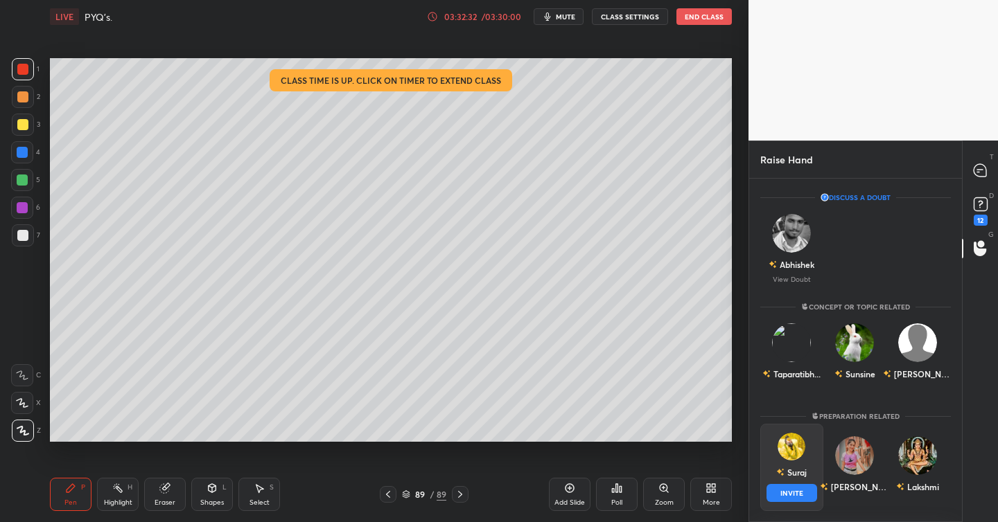
click at [793, 493] on button "INVITE" at bounding box center [791, 493] width 51 height 18
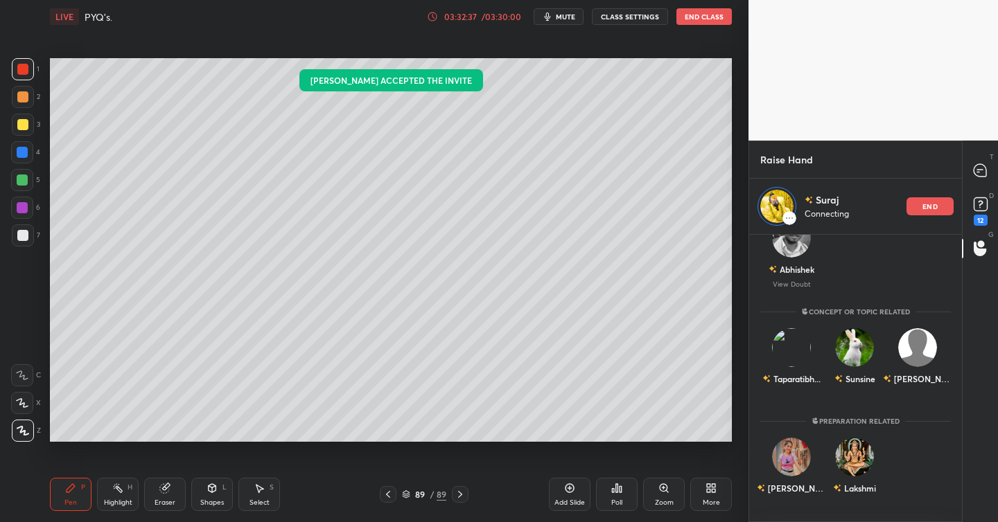
scroll to position [0, 0]
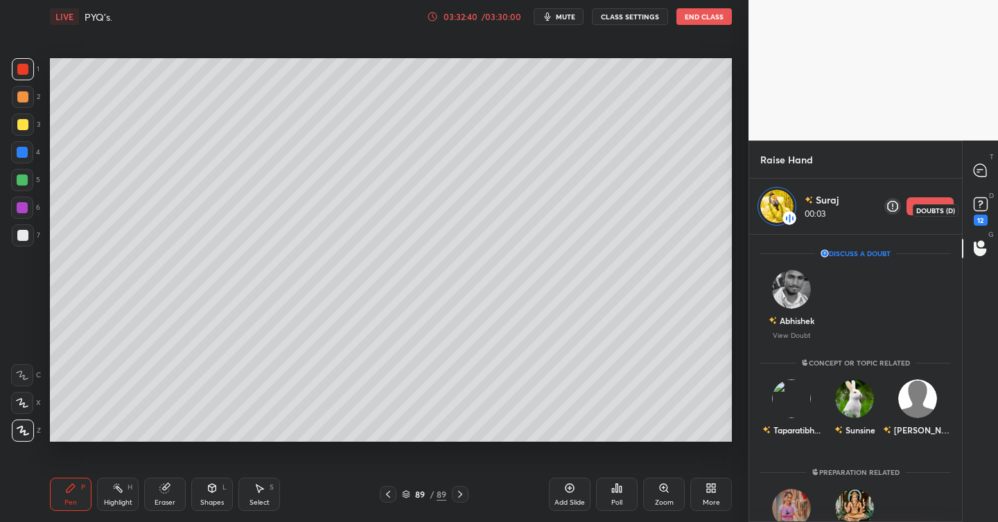
click at [979, 223] on div "12" at bounding box center [980, 220] width 14 height 11
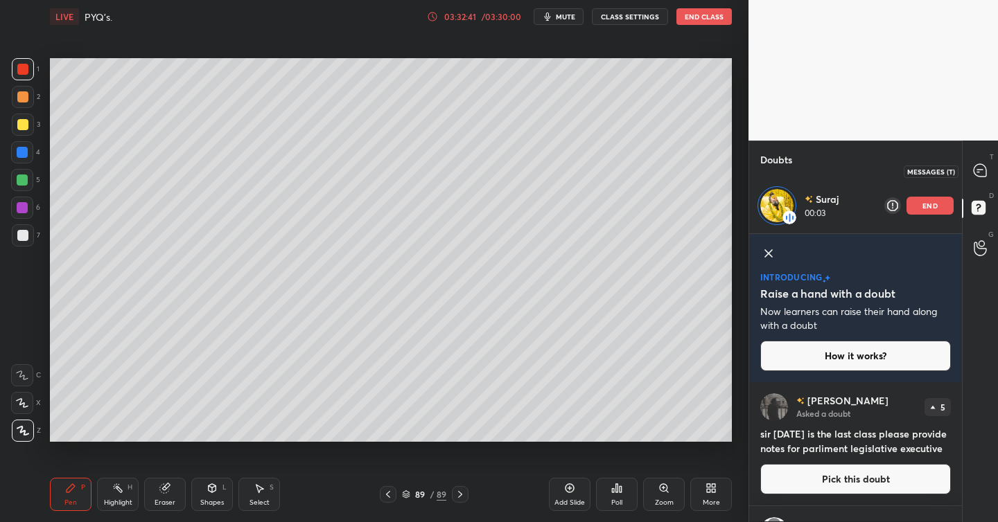
click at [982, 164] on icon at bounding box center [979, 170] width 12 height 12
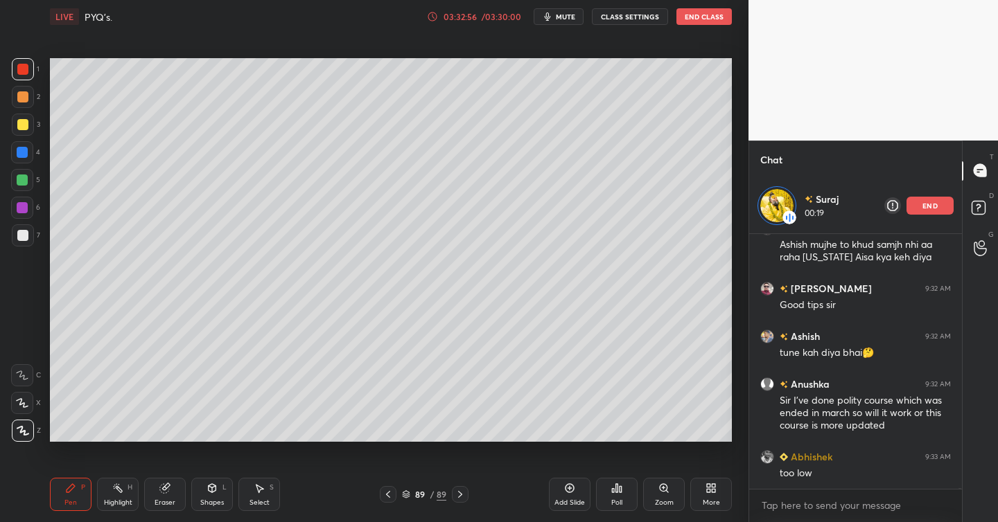
scroll to position [85795, 0]
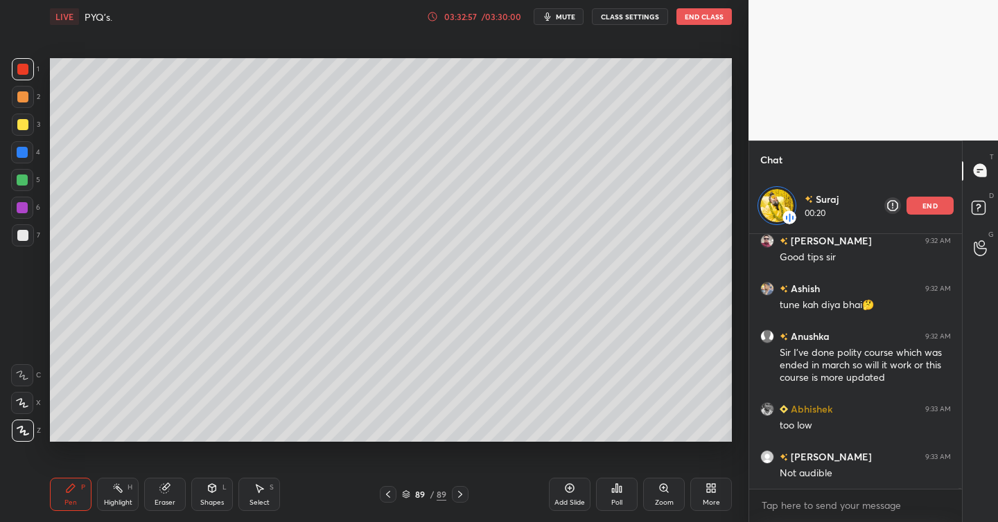
click at [929, 211] on div "end" at bounding box center [929, 206] width 47 height 18
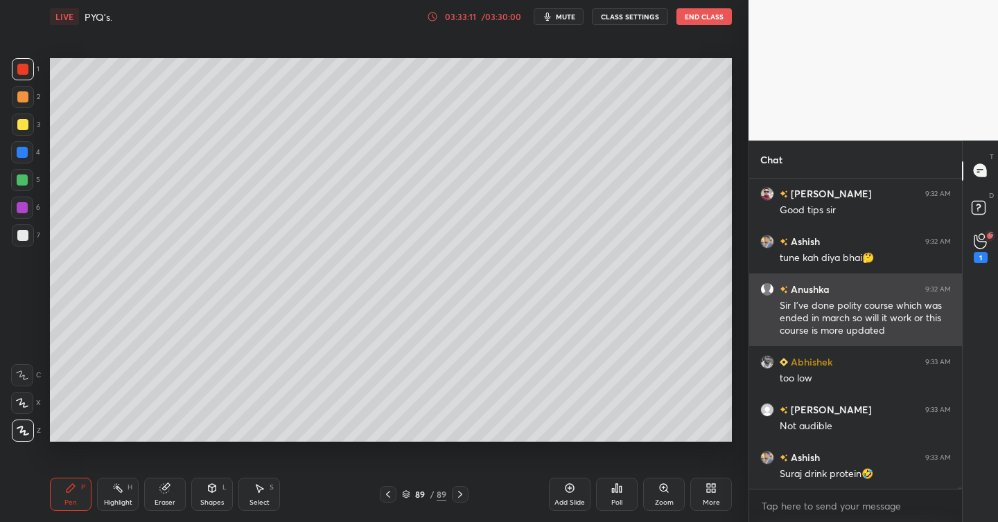
scroll to position [85834, 0]
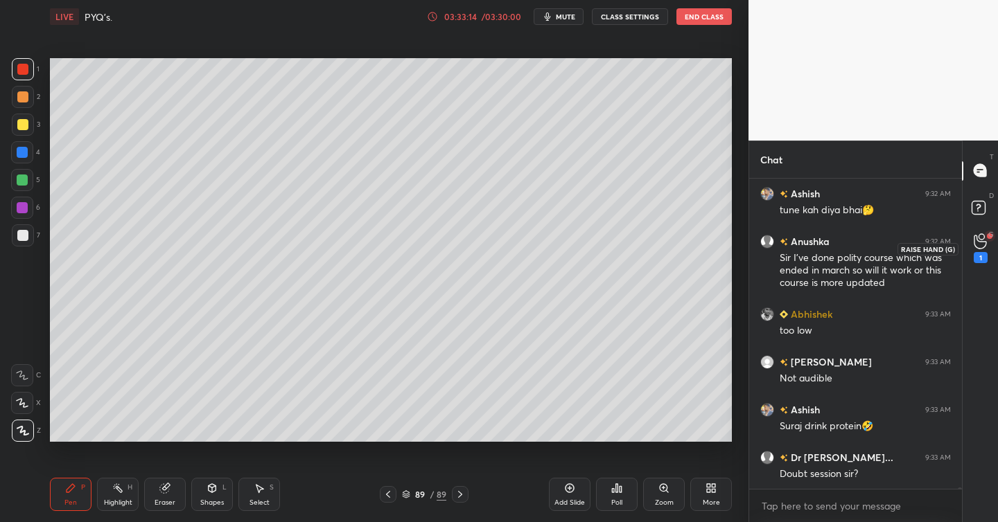
click at [977, 251] on div "1" at bounding box center [980, 248] width 14 height 30
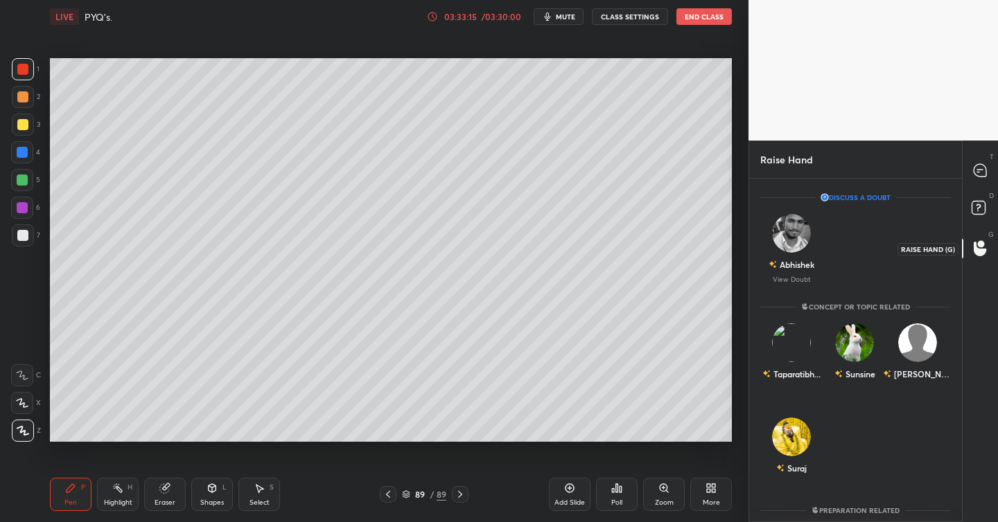
scroll to position [339, 209]
click at [975, 181] on div at bounding box center [980, 171] width 28 height 25
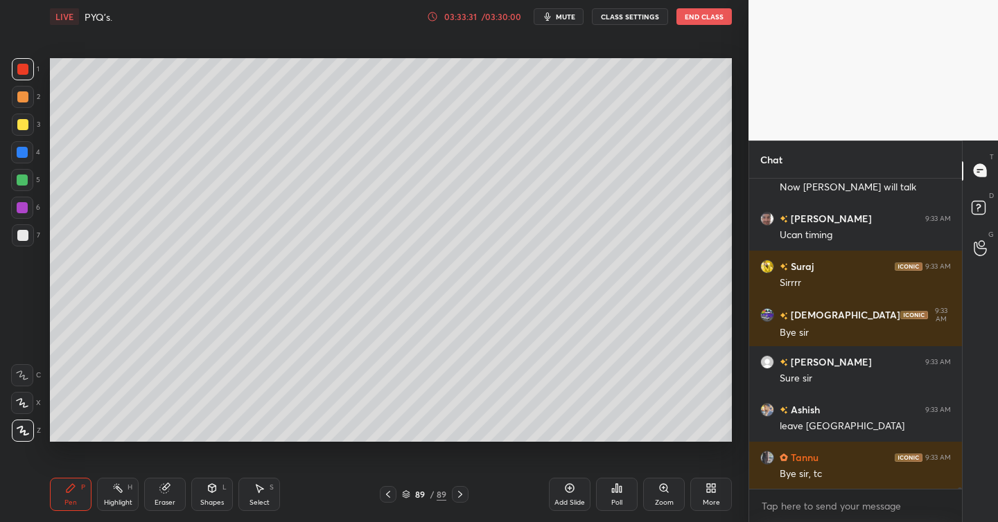
scroll to position [86728, 0]
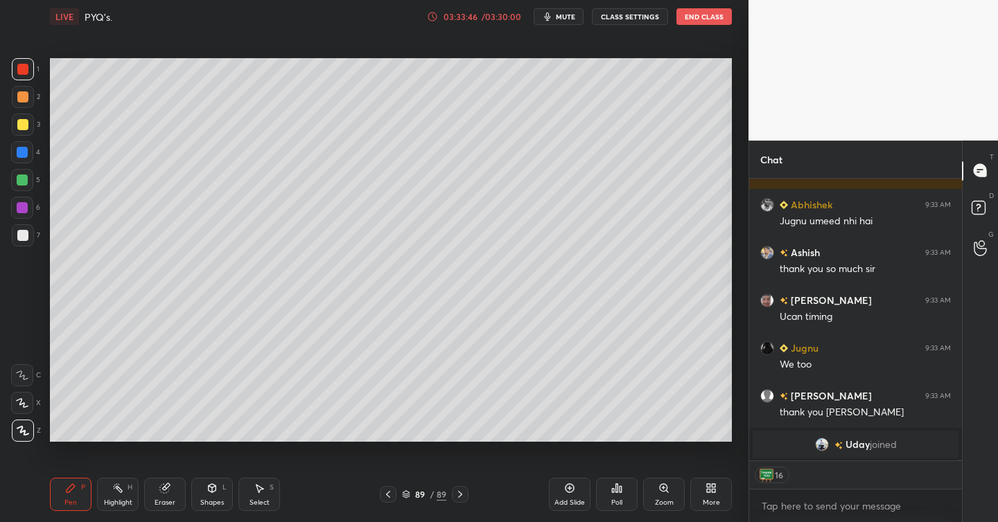
click at [712, 12] on button "End Class" at bounding box center [703, 16] width 55 height 17
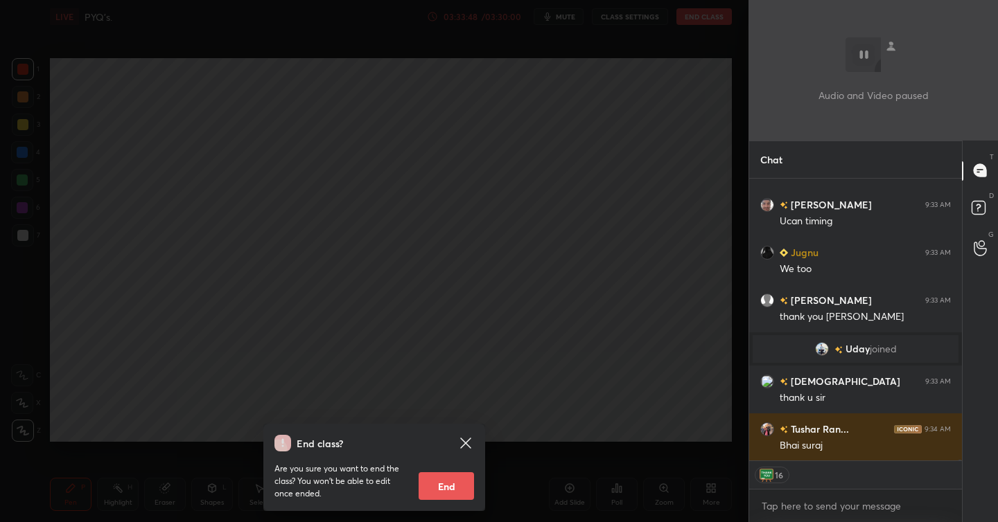
click at [448, 486] on button "End" at bounding box center [445, 486] width 55 height 28
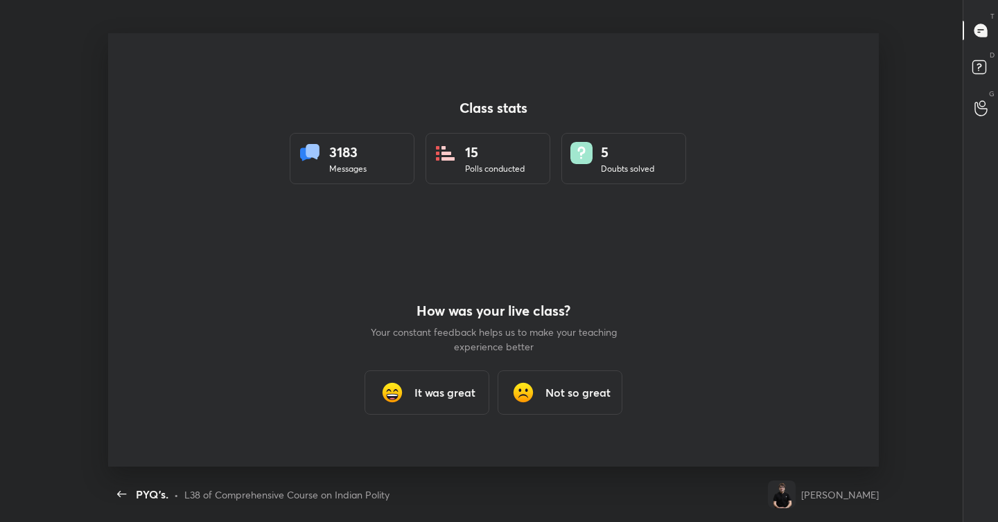
type textarea "x"
